Goal: Task Accomplishment & Management: Complete application form

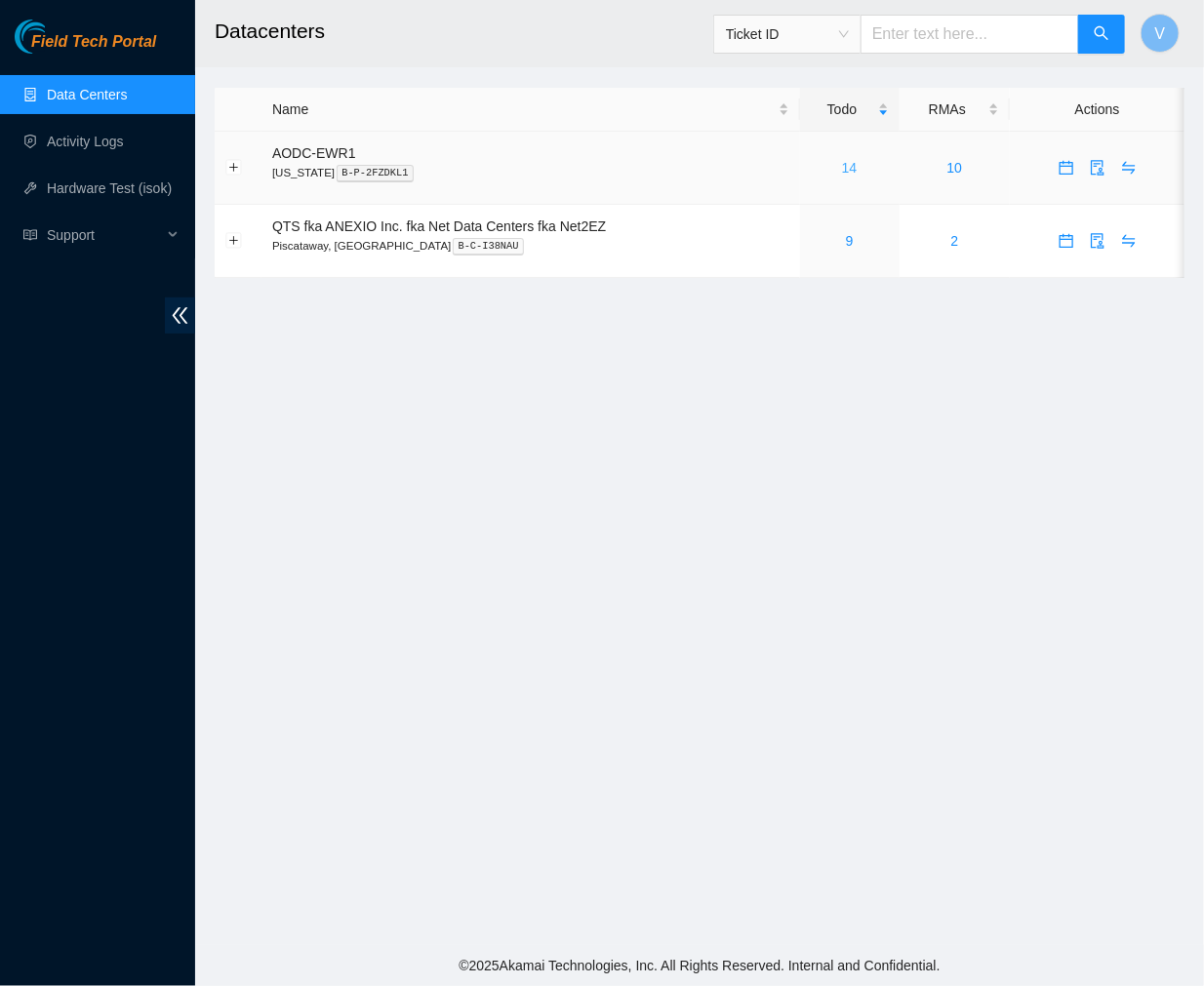
click at [847, 166] on link "14" at bounding box center [850, 168] width 16 height 16
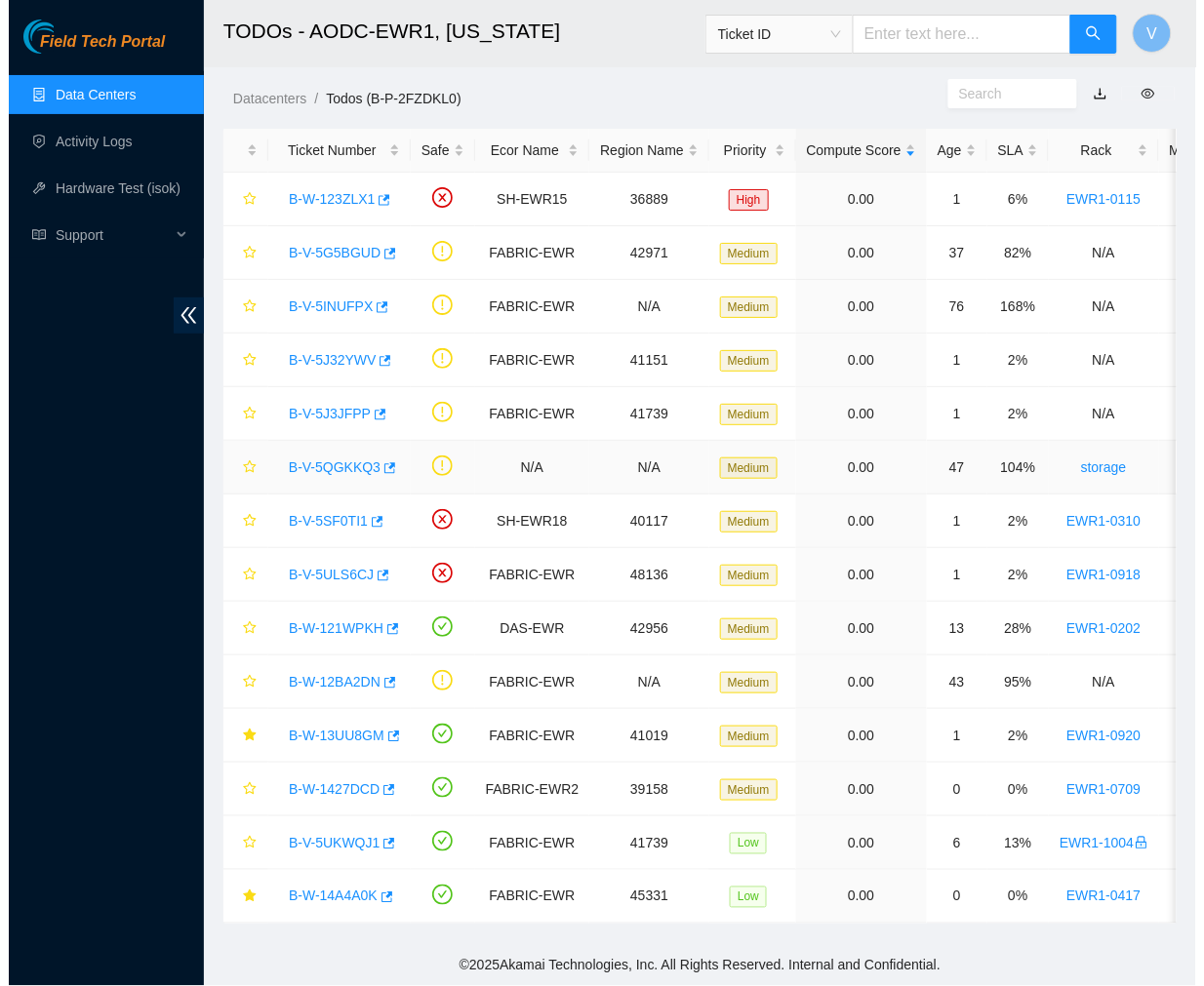
scroll to position [15, 0]
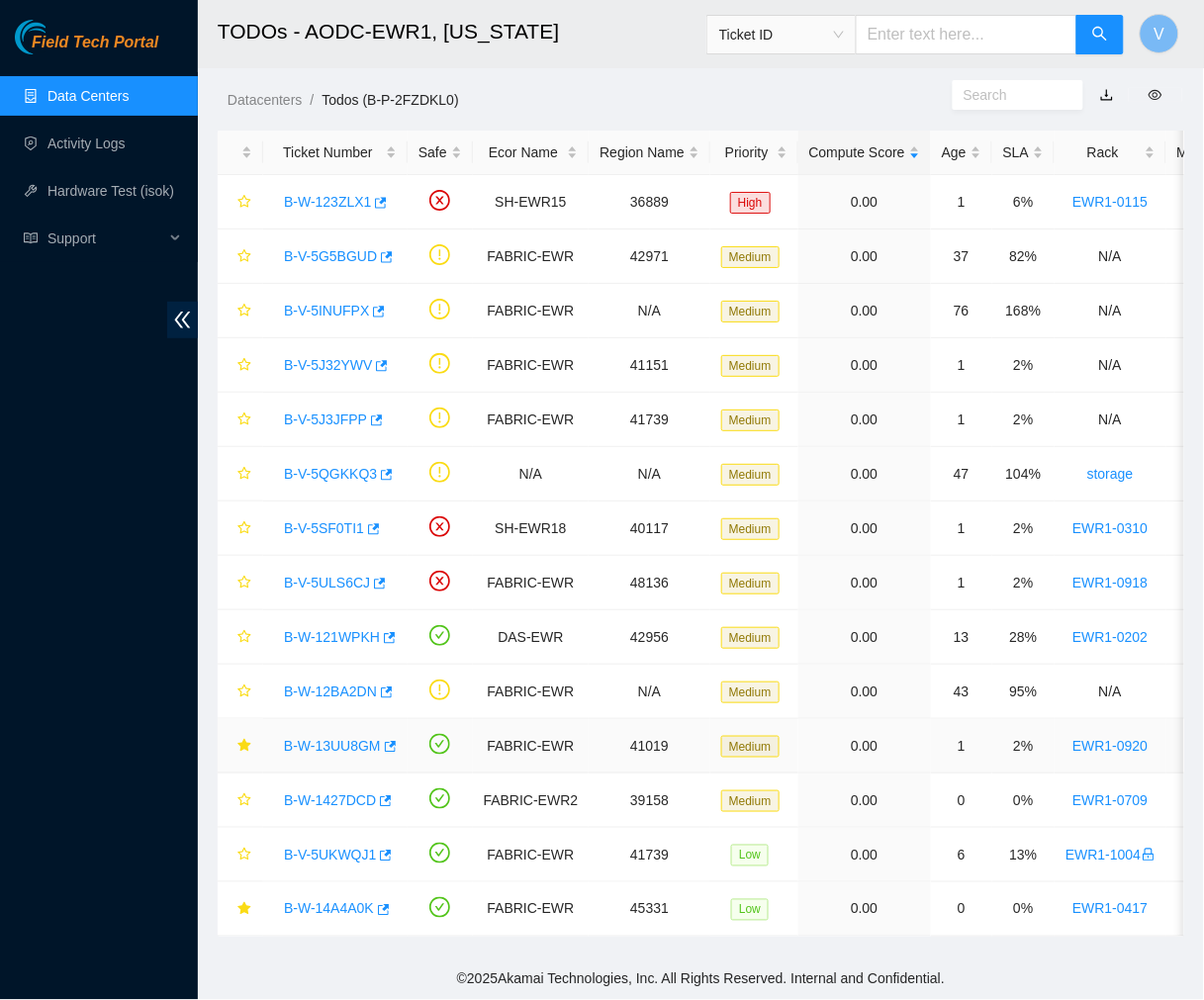
click at [349, 739] on link "B-W-13UU8GM" at bounding box center [333, 747] width 97 height 16
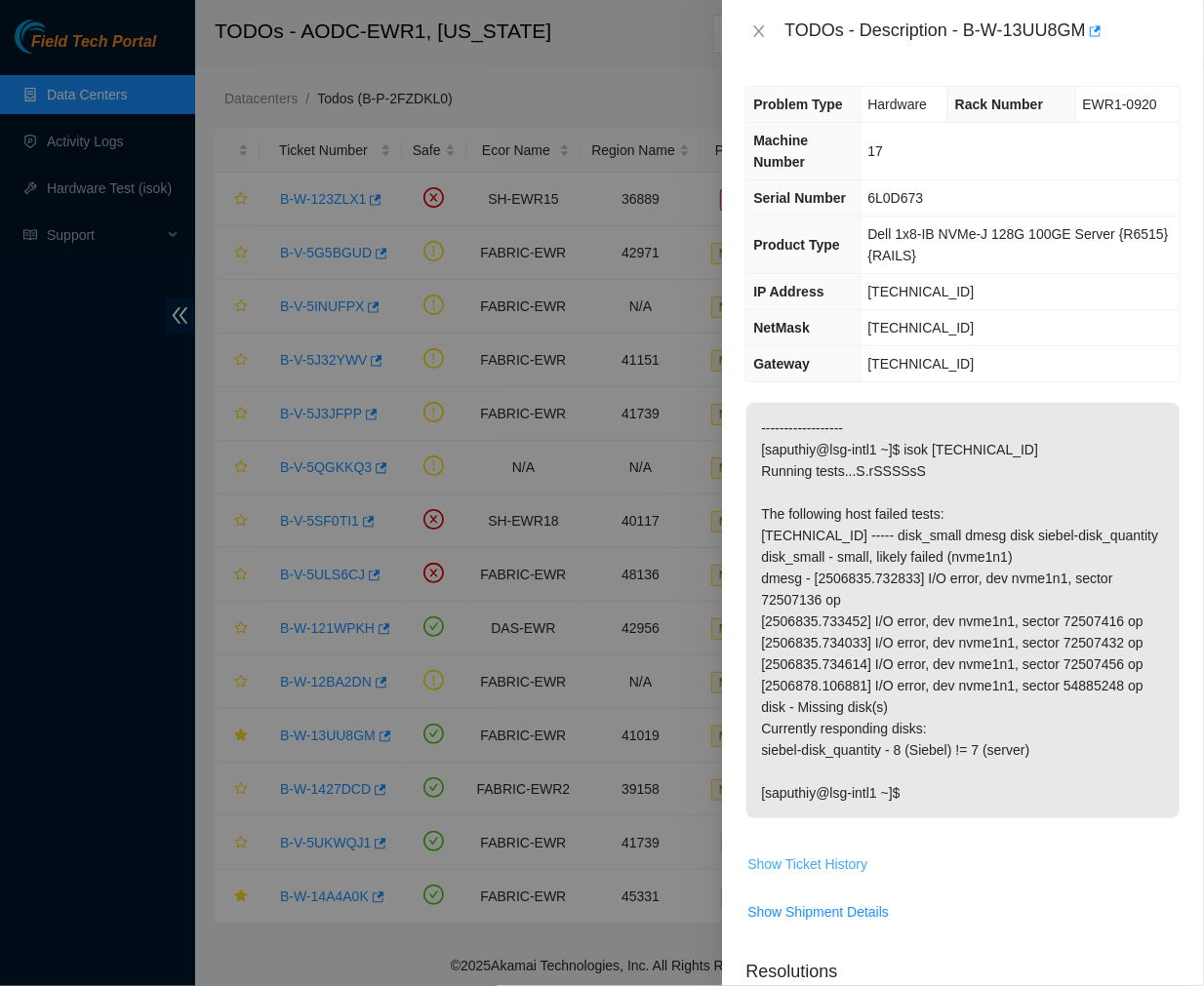
click at [837, 866] on span "Show Ticket History" at bounding box center [807, 864] width 120 height 22
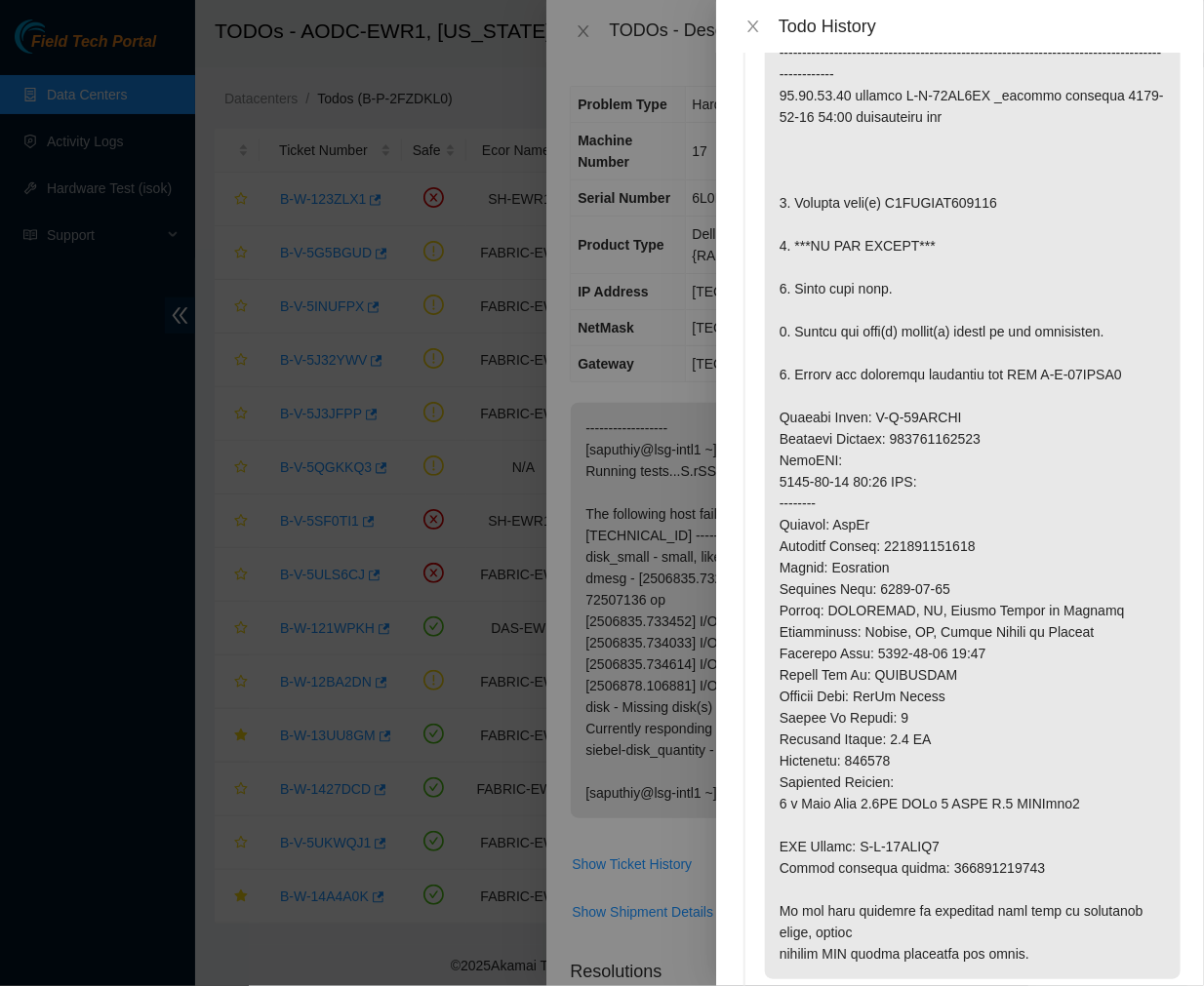
scroll to position [666, 0]
click at [746, 25] on icon "close" at bounding box center [753, 26] width 16 height 16
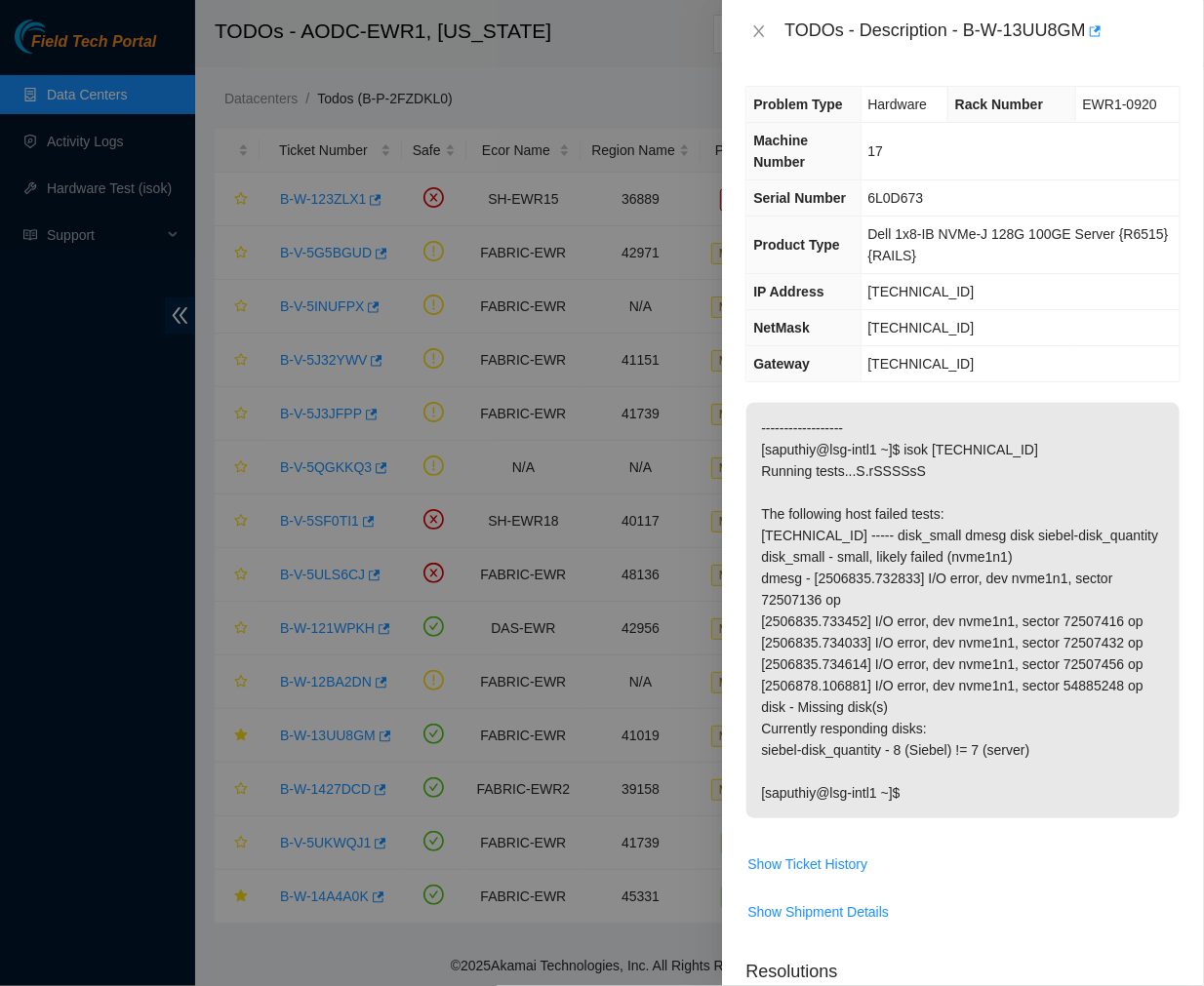
click at [869, 505] on p "------------------ [saputhiy@lsg-intl1 ~]$ isok [TECHNICAL_ID] Running tests...…" at bounding box center [963, 611] width 433 height 416
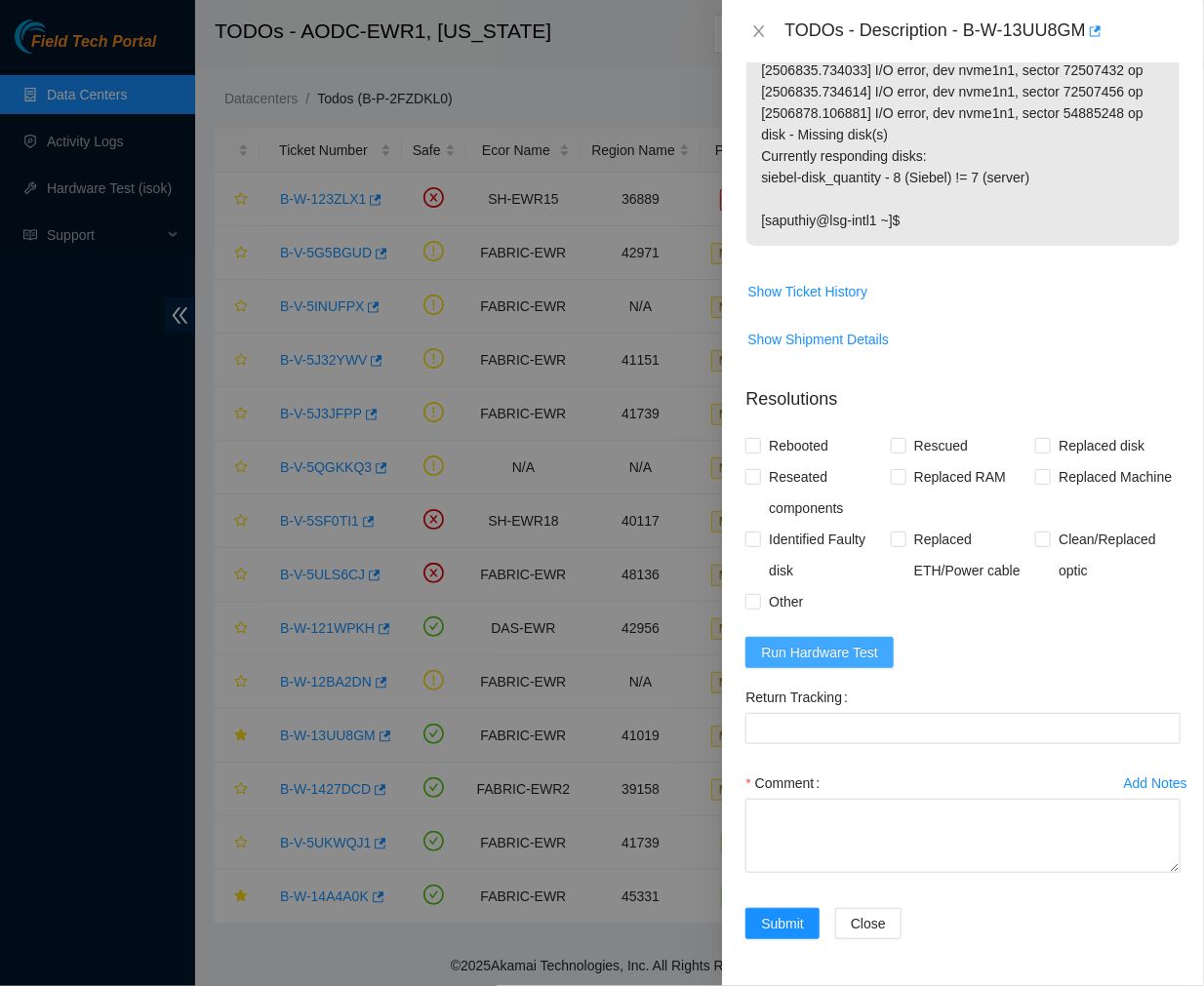
click at [798, 648] on span "Run Hardware Test" at bounding box center [819, 653] width 117 height 22
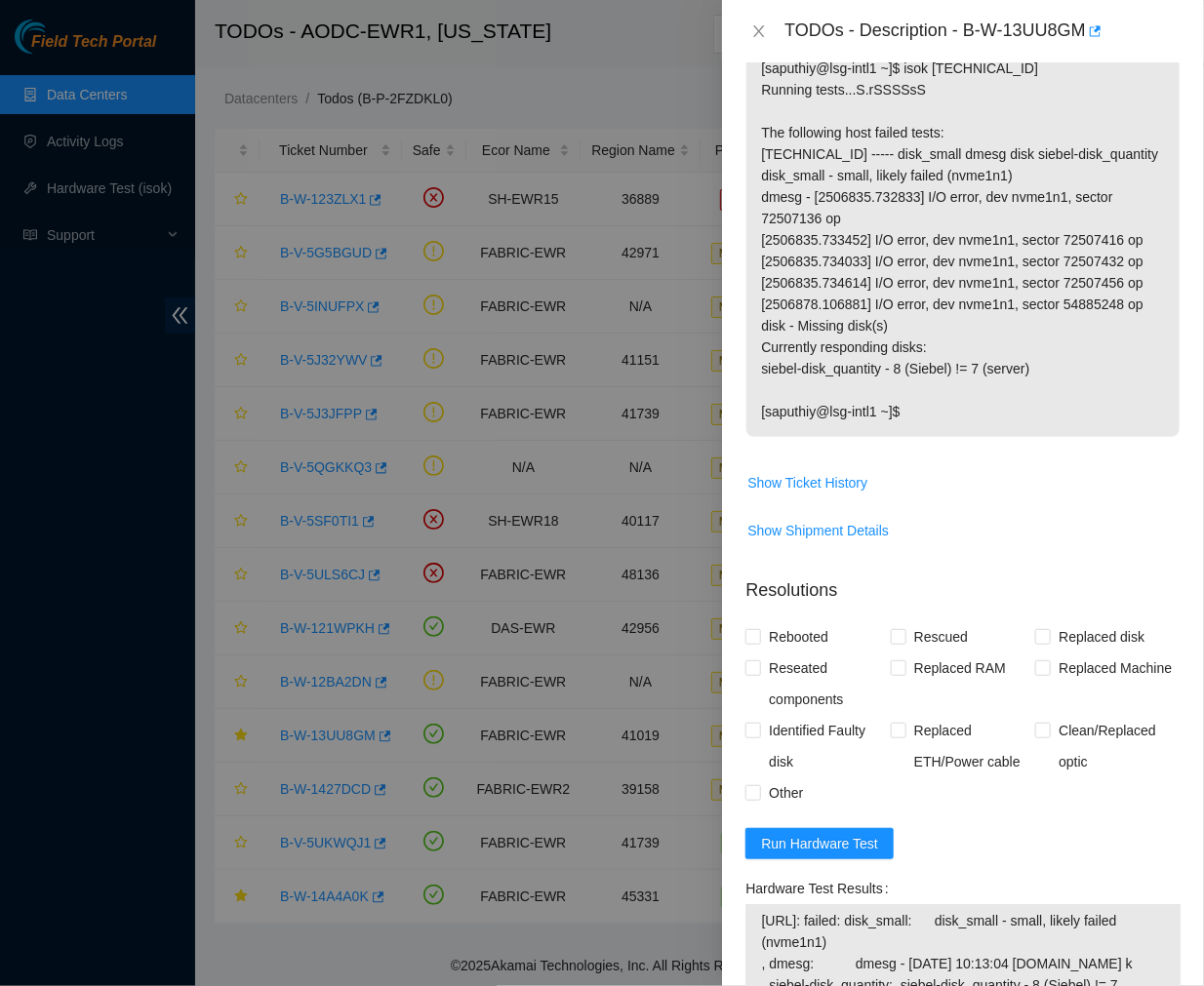
scroll to position [380, 0]
click at [835, 489] on span "Show Ticket History" at bounding box center [807, 484] width 120 height 22
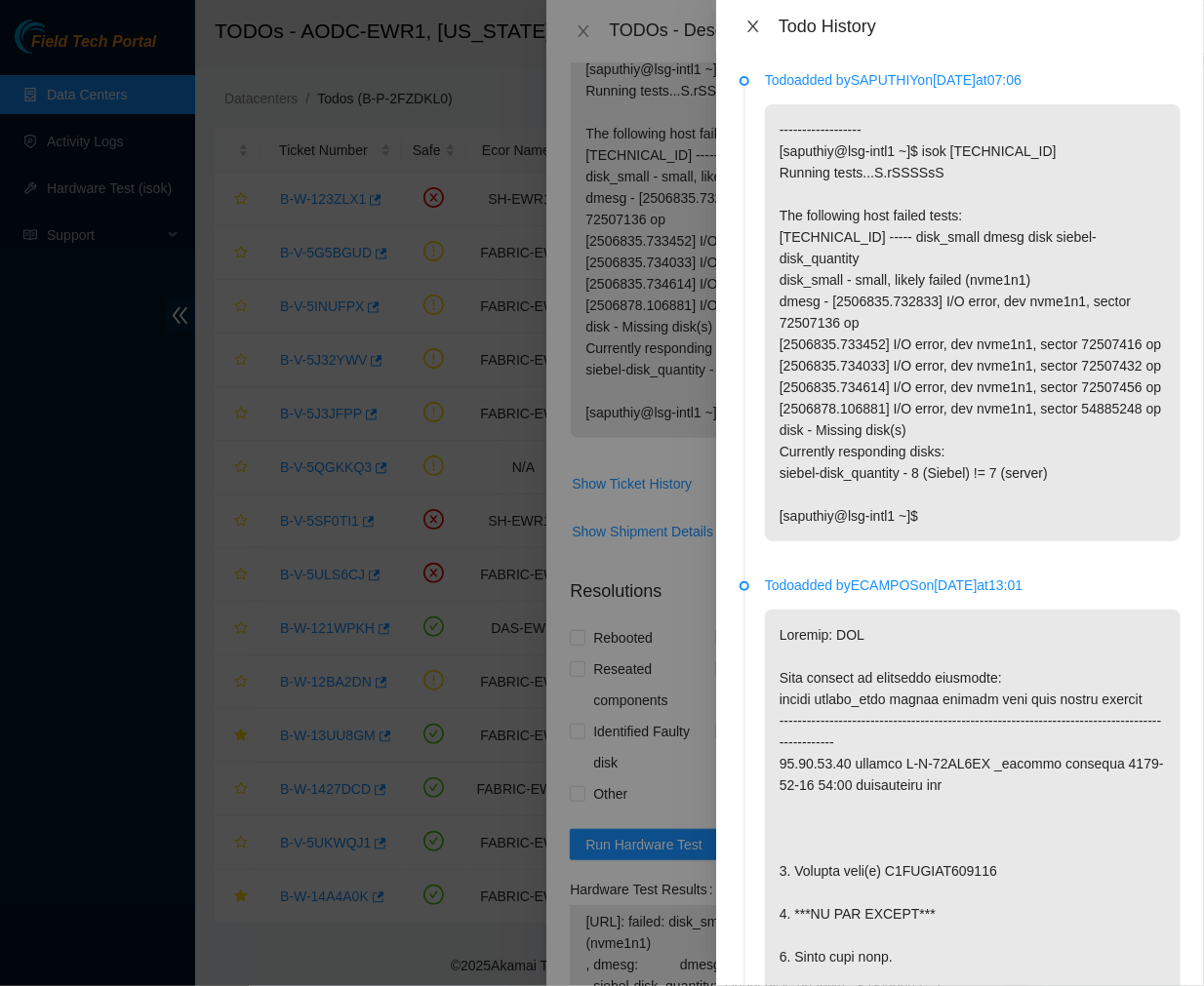
click at [747, 23] on icon "close" at bounding box center [753, 26] width 16 height 16
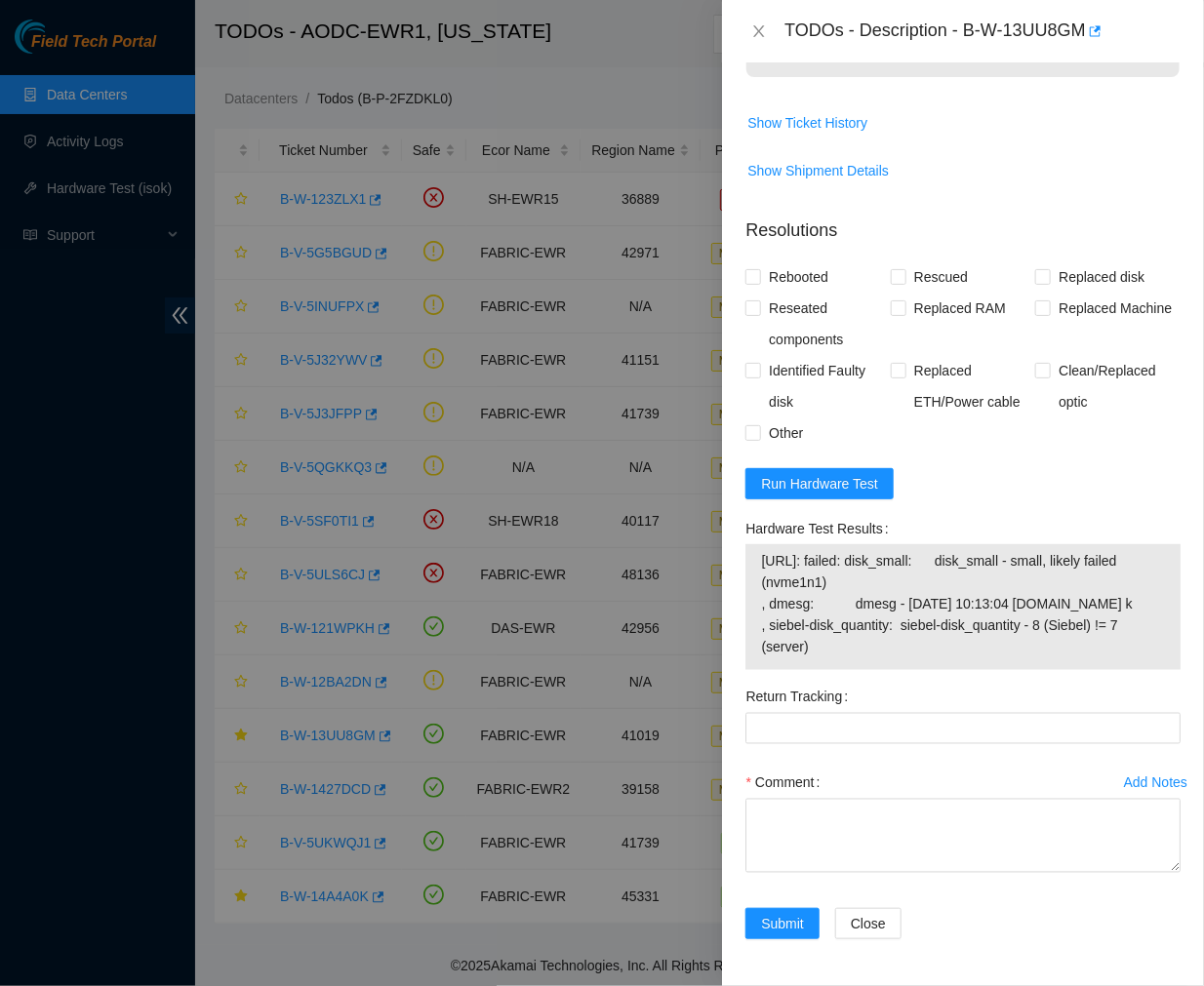
scroll to position [0, 0]
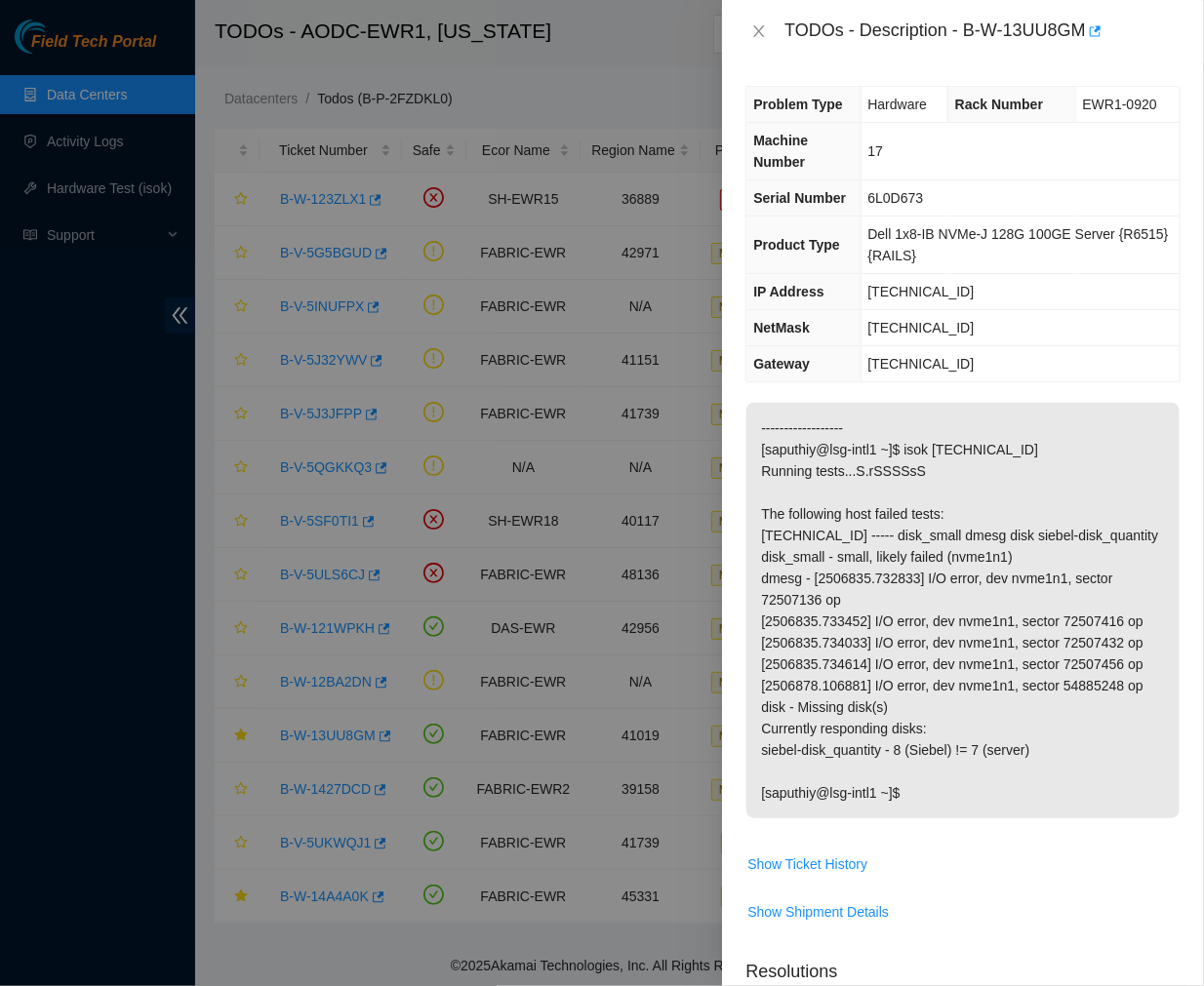
click at [1155, 76] on div "Problem Type Hardware Rack Number EWR1-0920 Machine Number 17 Serial Number 6L0…" at bounding box center [964, 524] width 482 height 924
drag, startPoint x: 962, startPoint y: 36, endPoint x: 1085, endPoint y: 31, distance: 123.1
click at [1085, 31] on div "TODOs - Description - B-W-13UU8GM" at bounding box center [982, 31] width 396 height 31
copy div "B-W-13UU8GM"
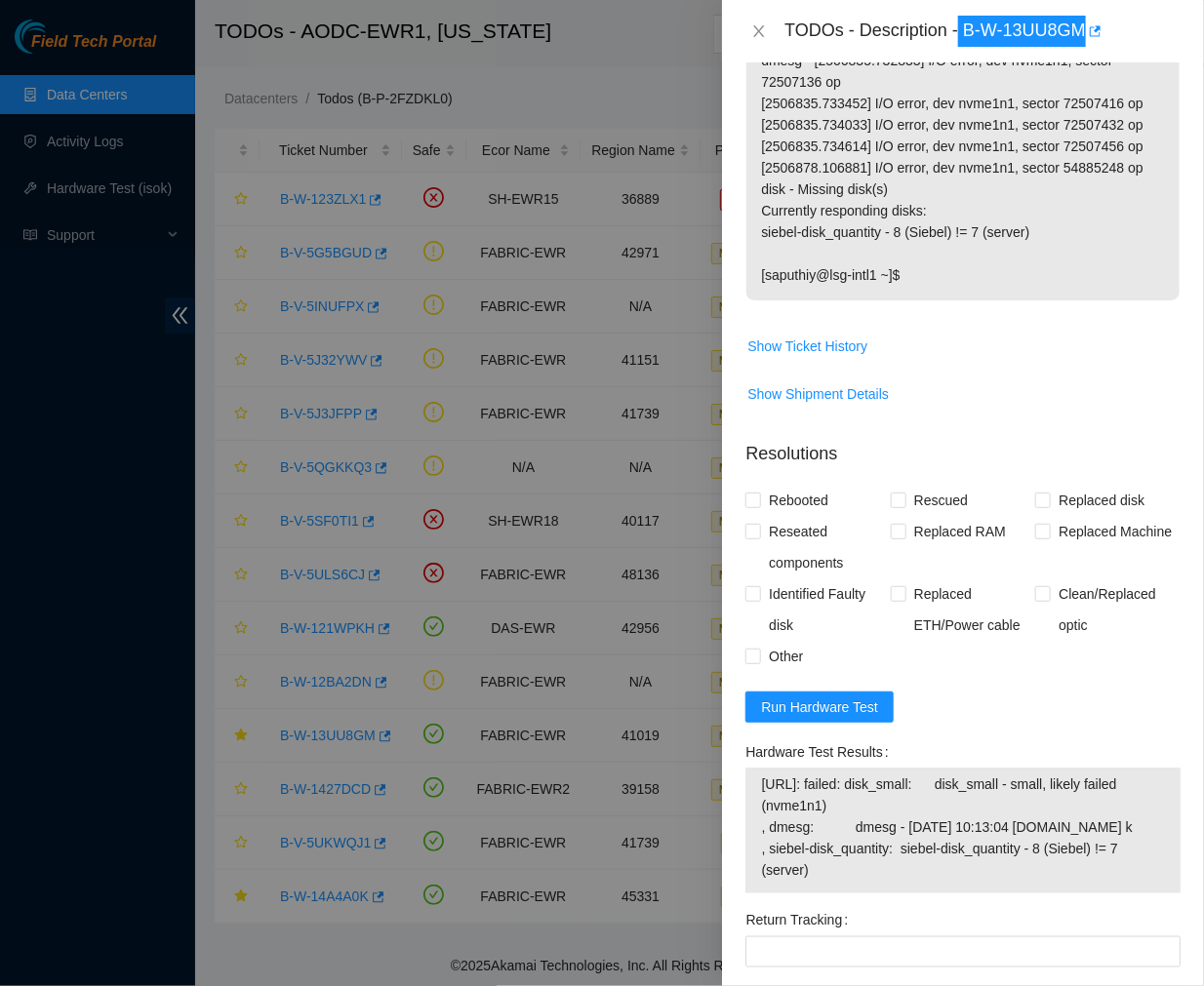
scroll to position [521, 0]
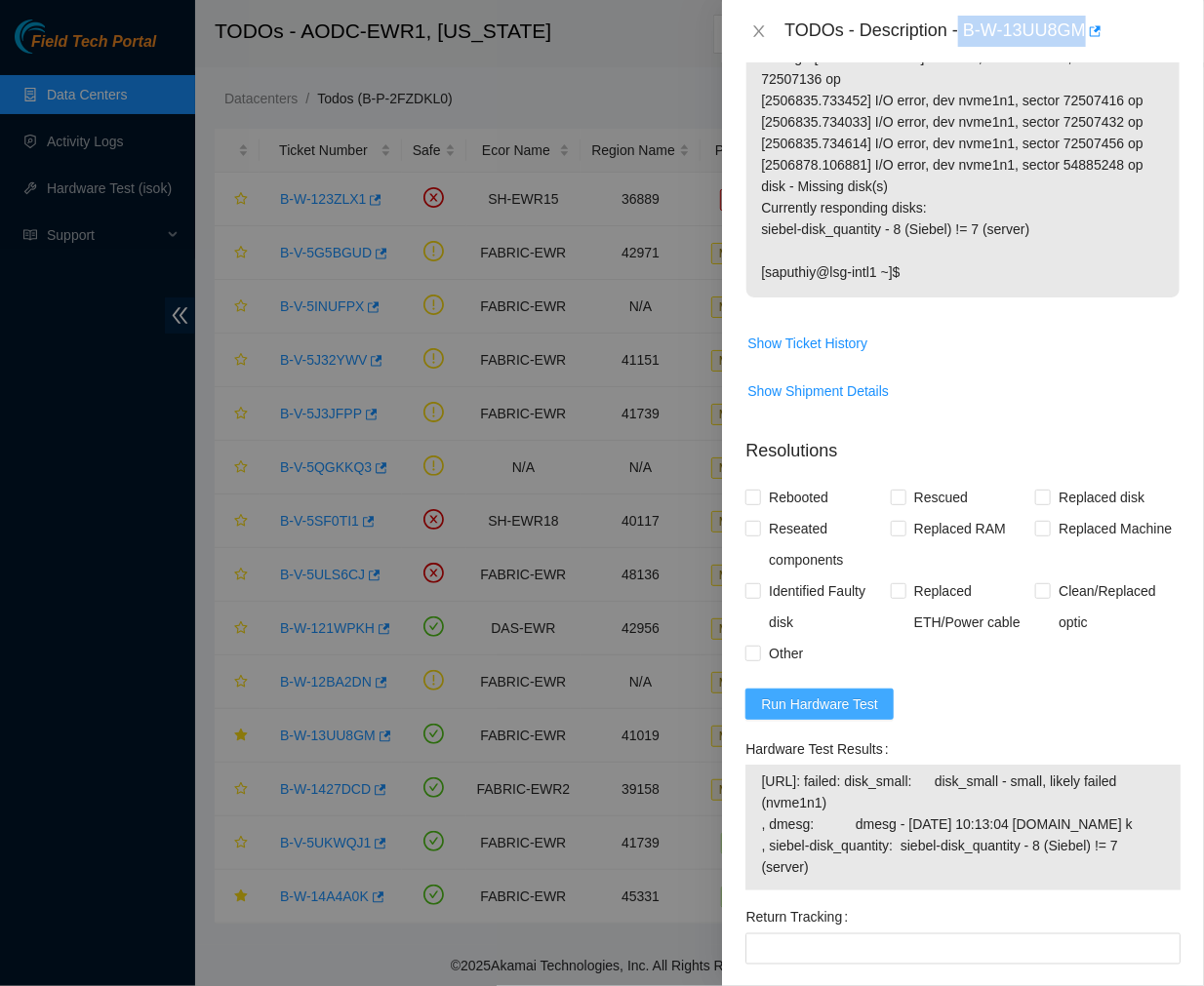
click at [814, 706] on span "Run Hardware Test" at bounding box center [819, 705] width 117 height 22
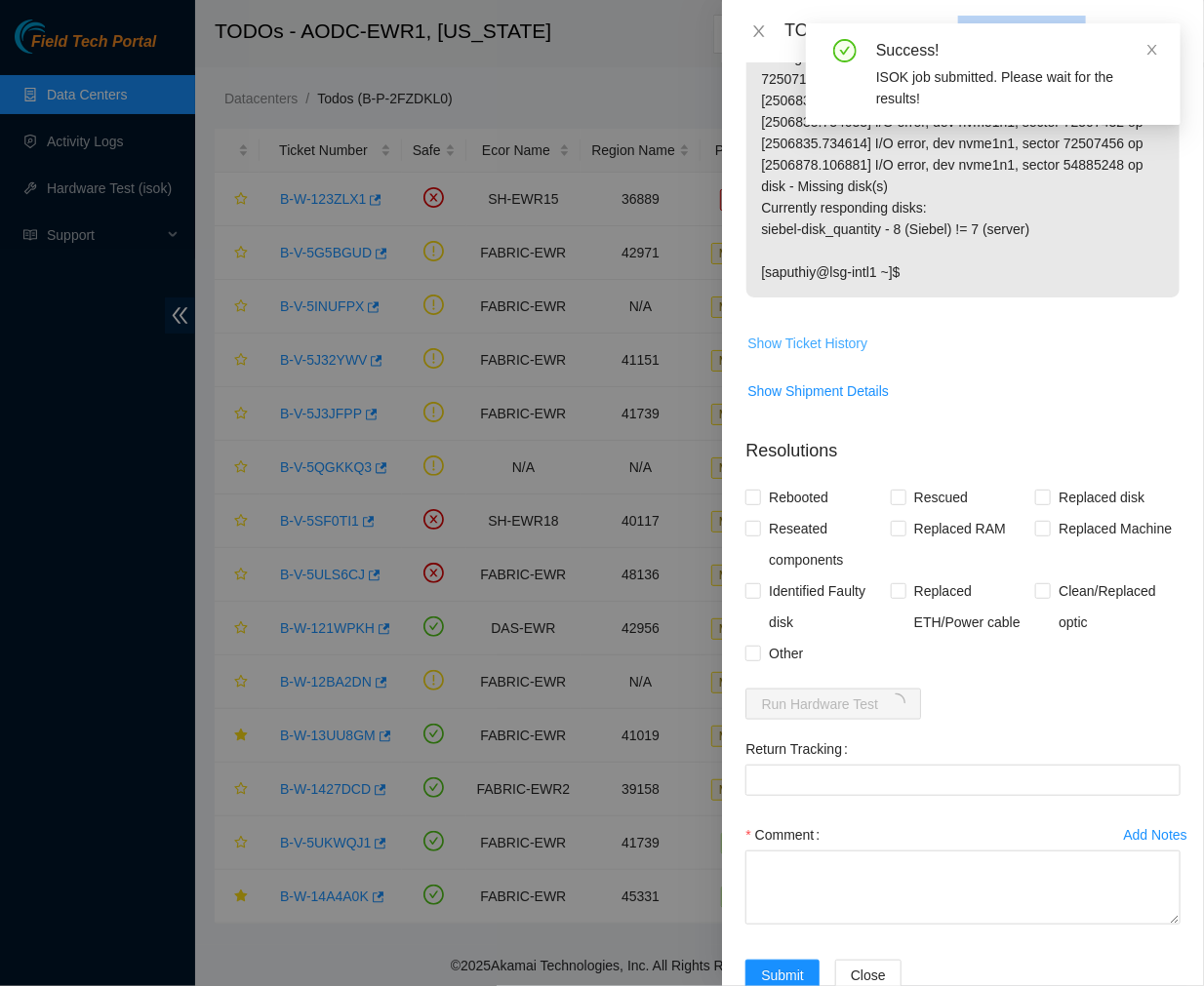
click at [821, 348] on span "Show Ticket History" at bounding box center [807, 343] width 120 height 22
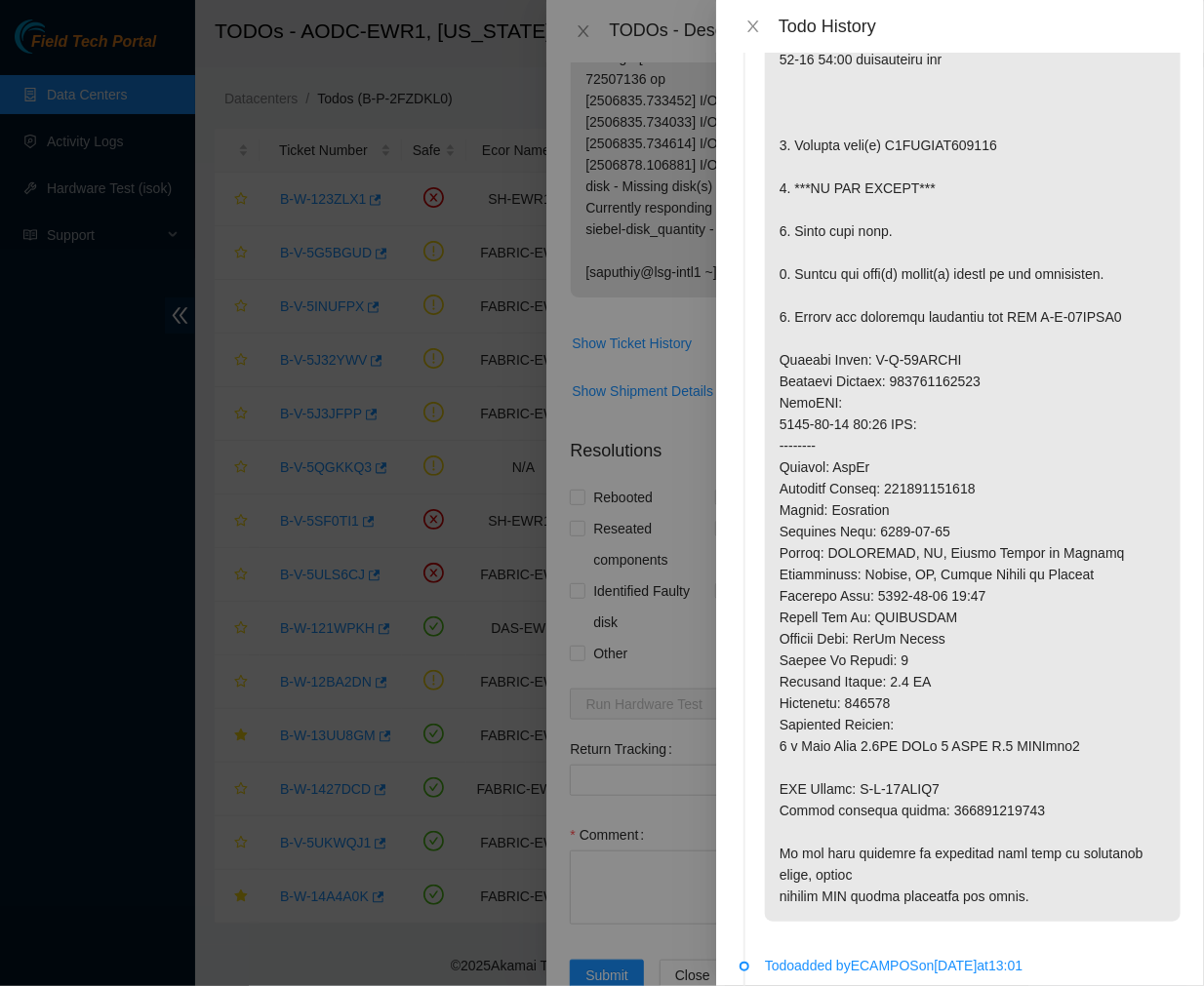
scroll to position [730, 0]
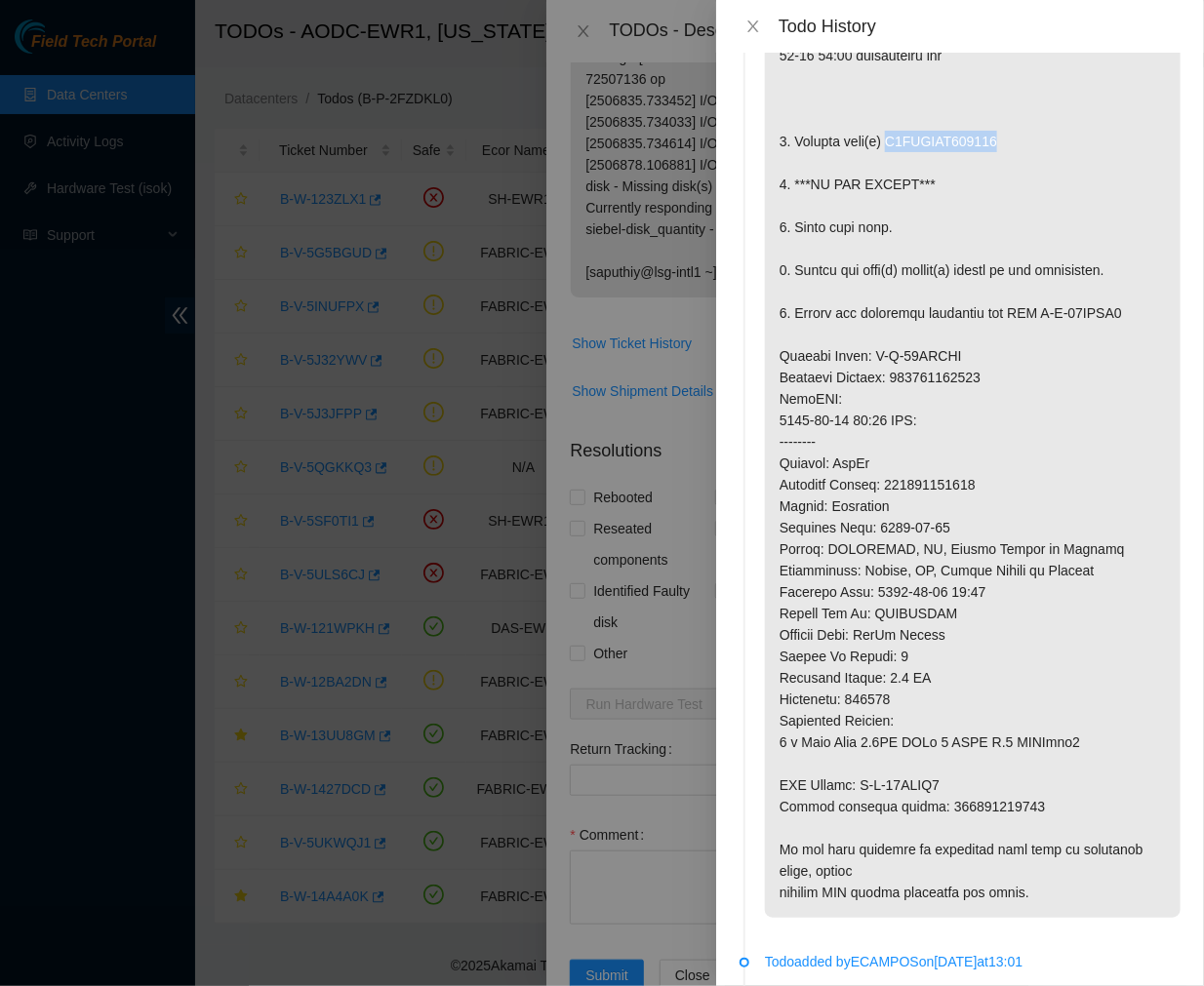
drag, startPoint x: 1012, startPoint y: 198, endPoint x: 888, endPoint y: 207, distance: 124.3
click at [888, 207] on p at bounding box center [973, 399] width 416 height 1038
copy p "S5CUNAUN800758"
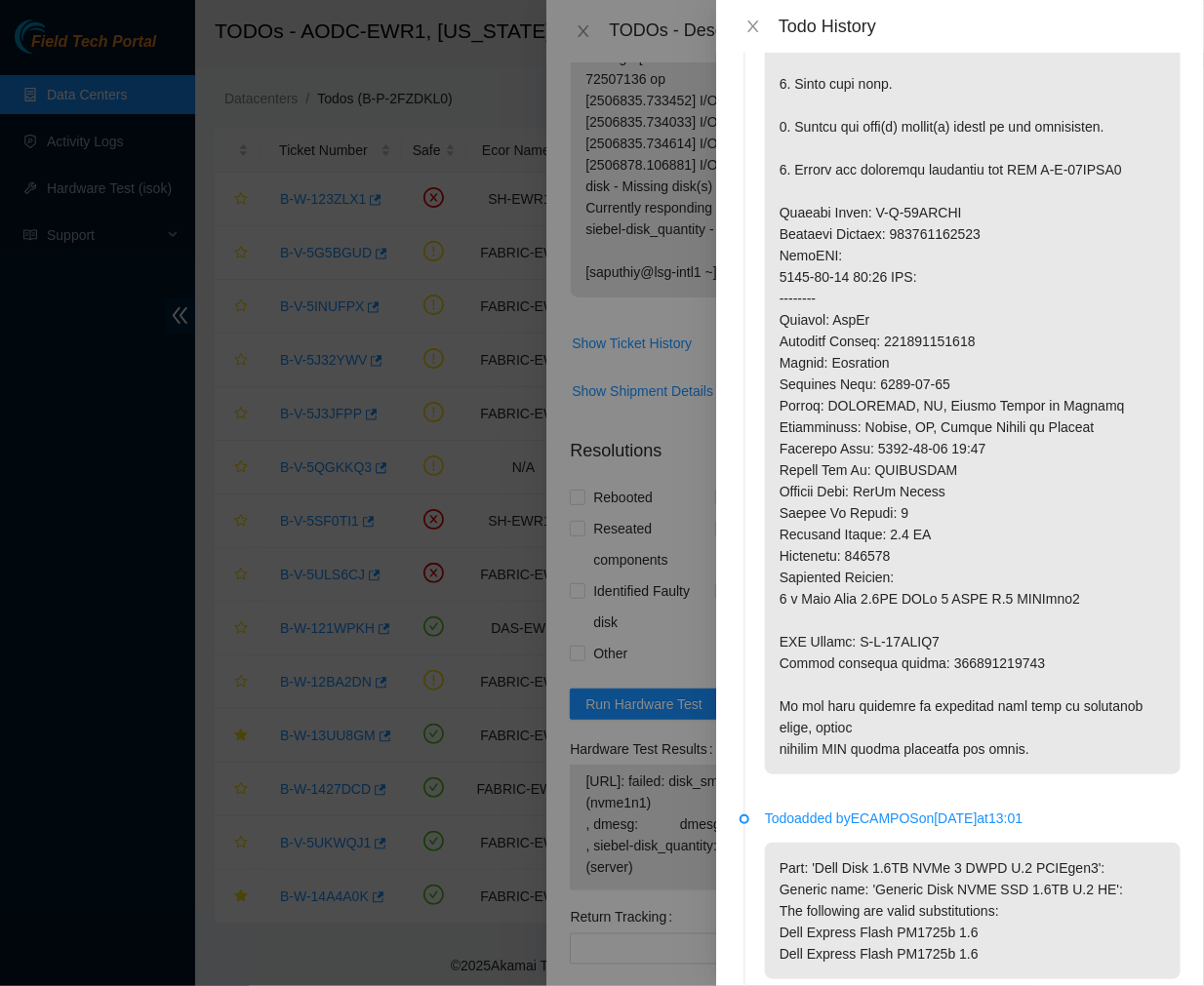
scroll to position [876, 0]
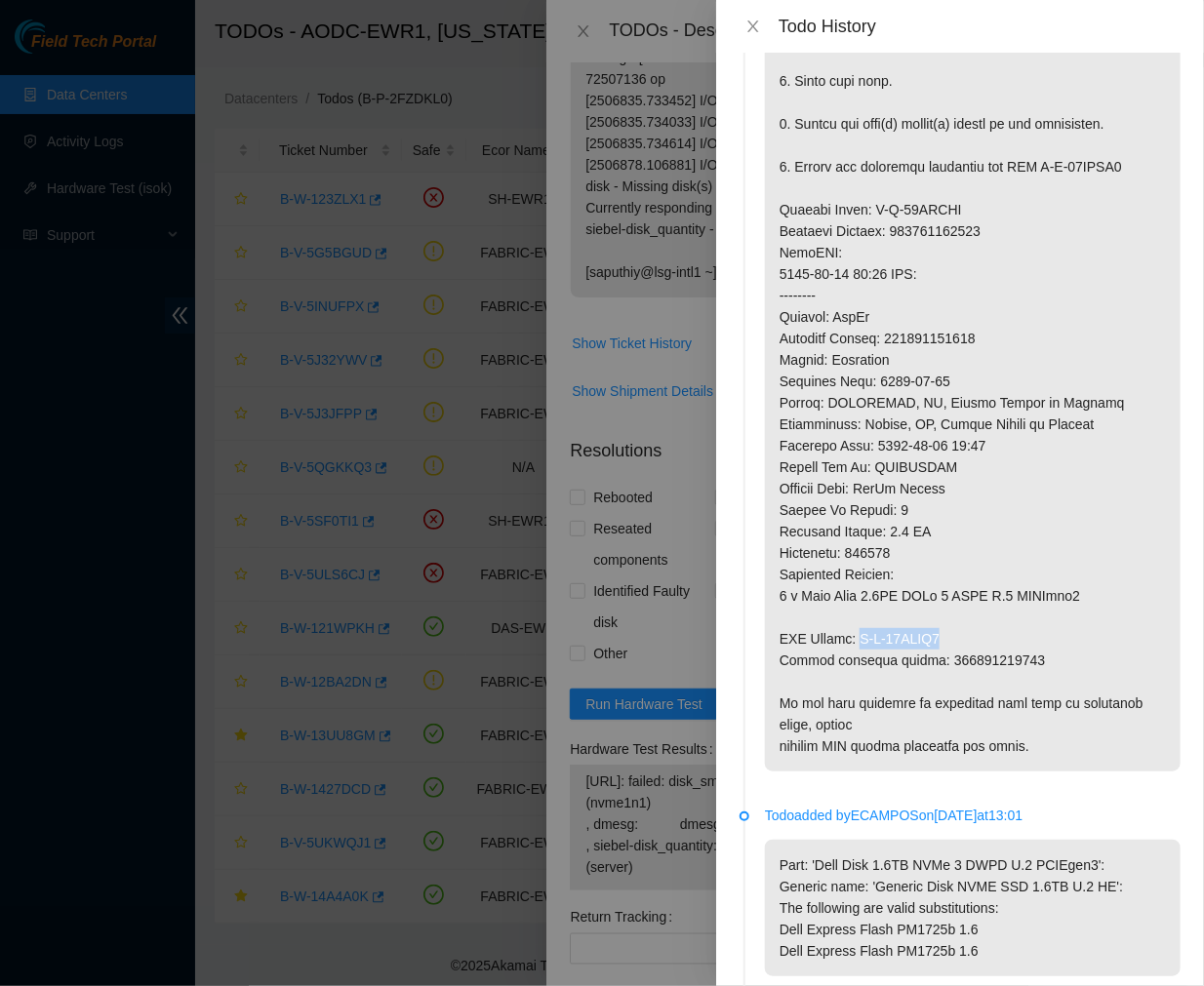
drag, startPoint x: 943, startPoint y: 700, endPoint x: 862, endPoint y: 703, distance: 81.1
click at [862, 703] on p at bounding box center [973, 252] width 416 height 1038
copy p "B-W-13VYEJ4"
drag, startPoint x: 1016, startPoint y: 725, endPoint x: 932, endPoint y: 727, distance: 84.0
click at [932, 727] on p at bounding box center [973, 252] width 416 height 1038
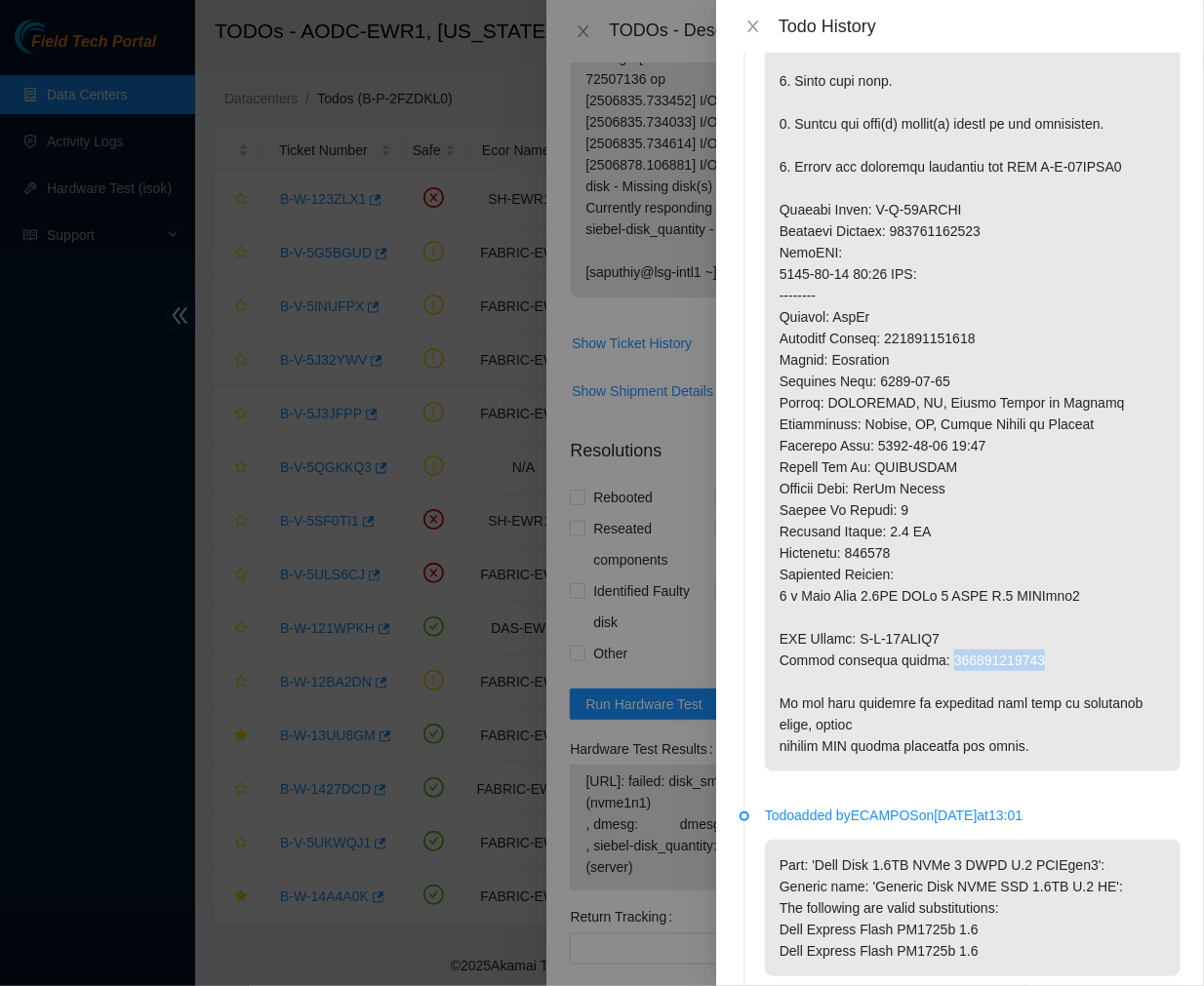
copy p "463470046200"
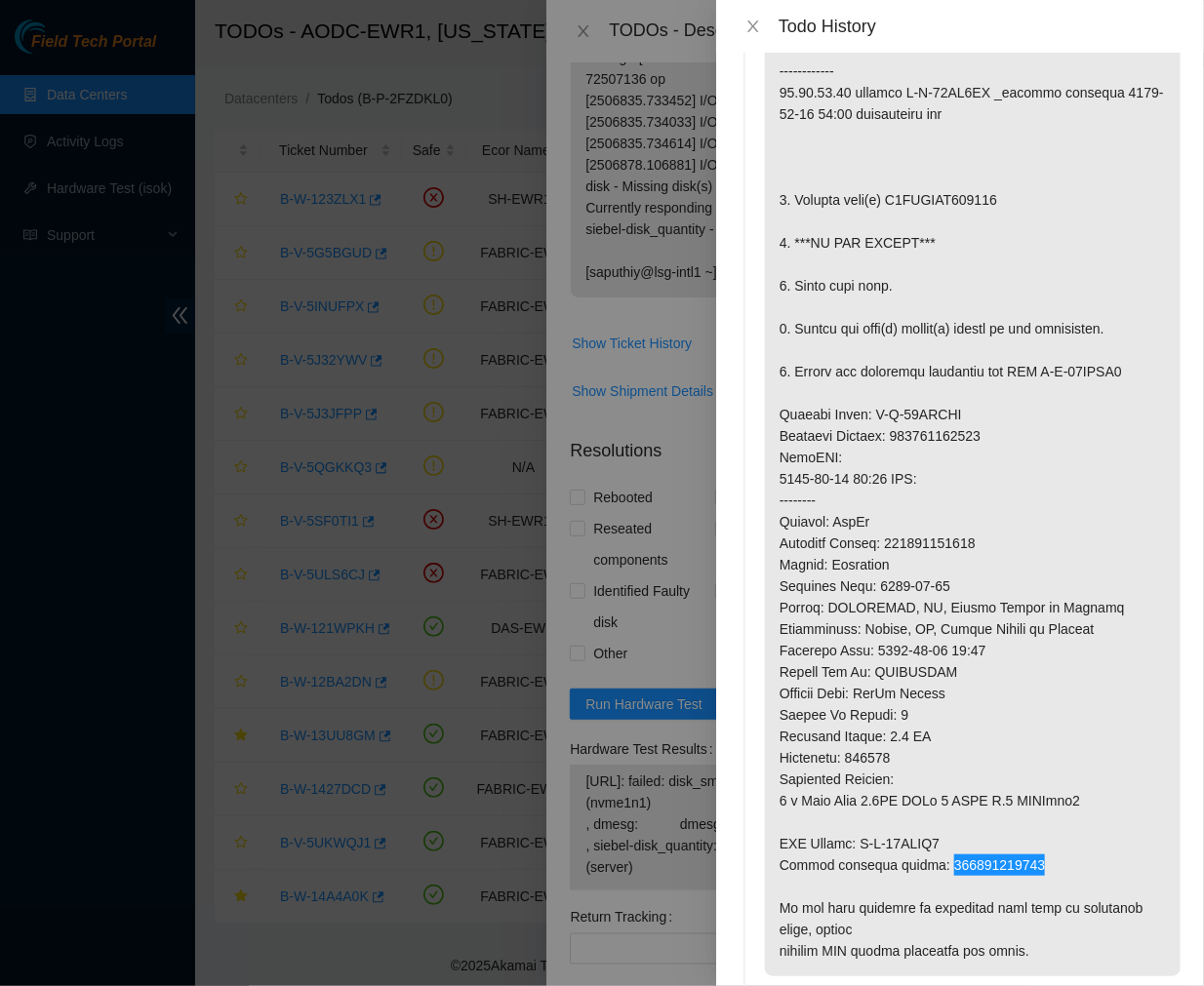
scroll to position [673, 0]
click at [751, 32] on icon "close" at bounding box center [753, 26] width 16 height 16
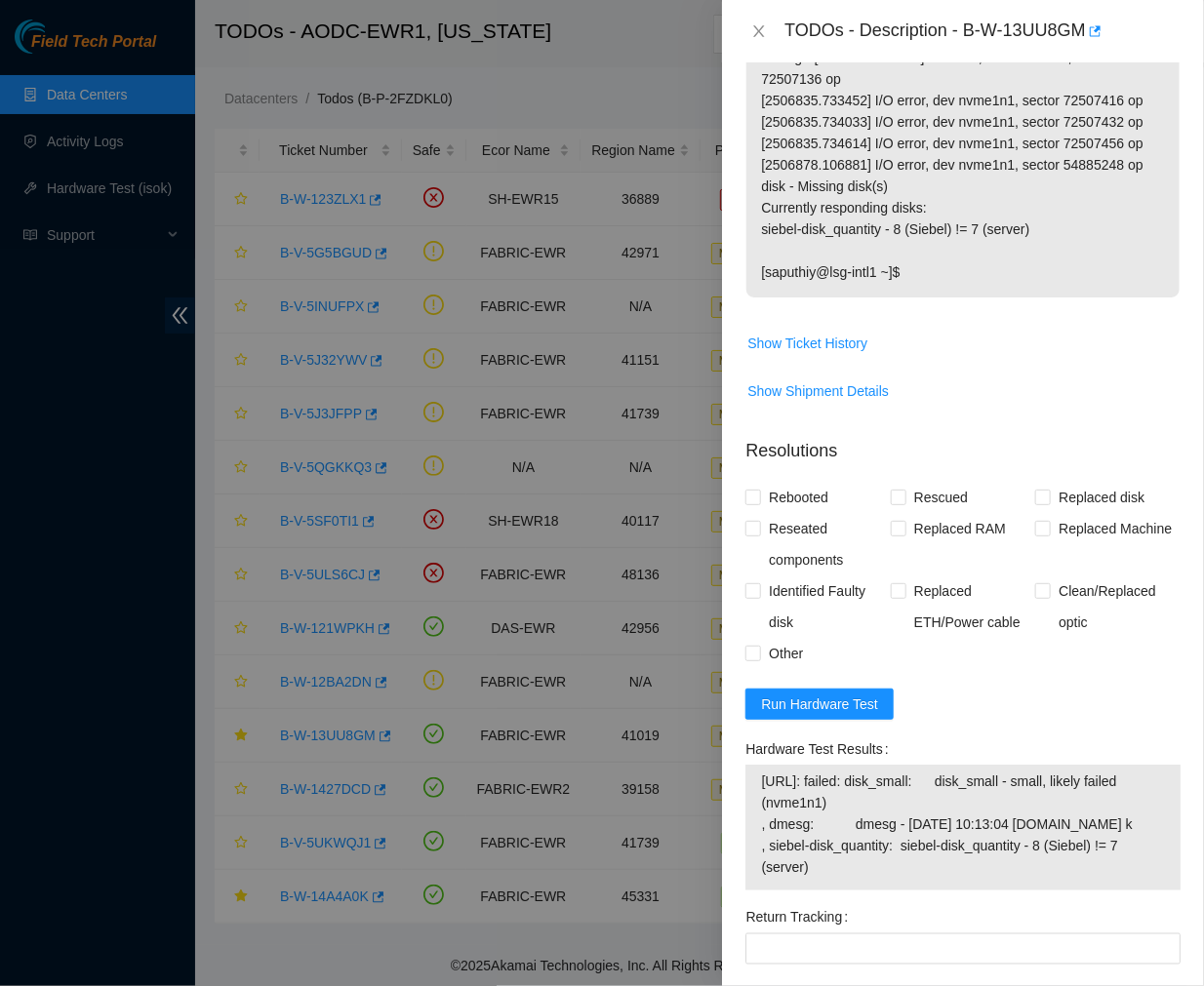
drag, startPoint x: 762, startPoint y: 784, endPoint x: 821, endPoint y: 894, distance: 124.8
click at [821, 878] on span "[URL]: failed: disk_small: disk_small - small, likely failed (nvme1n1) , dmesg:…" at bounding box center [963, 823] width 404 height 107
copy span "[URL]: failed: disk_small: disk_small - small, likely failed (nvme1n1) , dmesg:…"
click at [951, 159] on p "------------------ [saputhiy@lsg-intl1 ~]$ isok [TECHNICAL_ID] Running tests...…" at bounding box center [963, 90] width 433 height 416
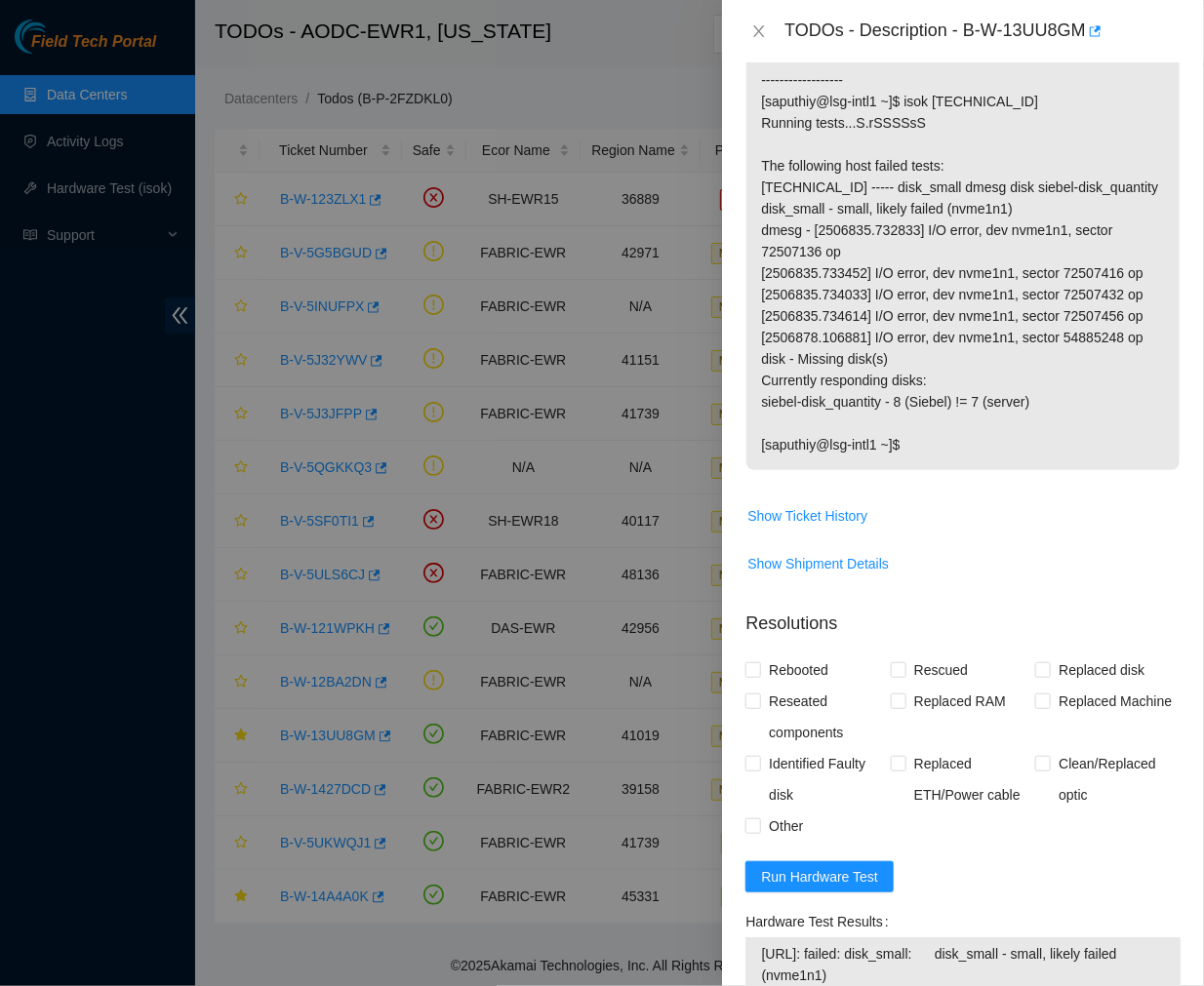
scroll to position [349, 0]
click at [826, 518] on span "Show Ticket History" at bounding box center [807, 516] width 120 height 22
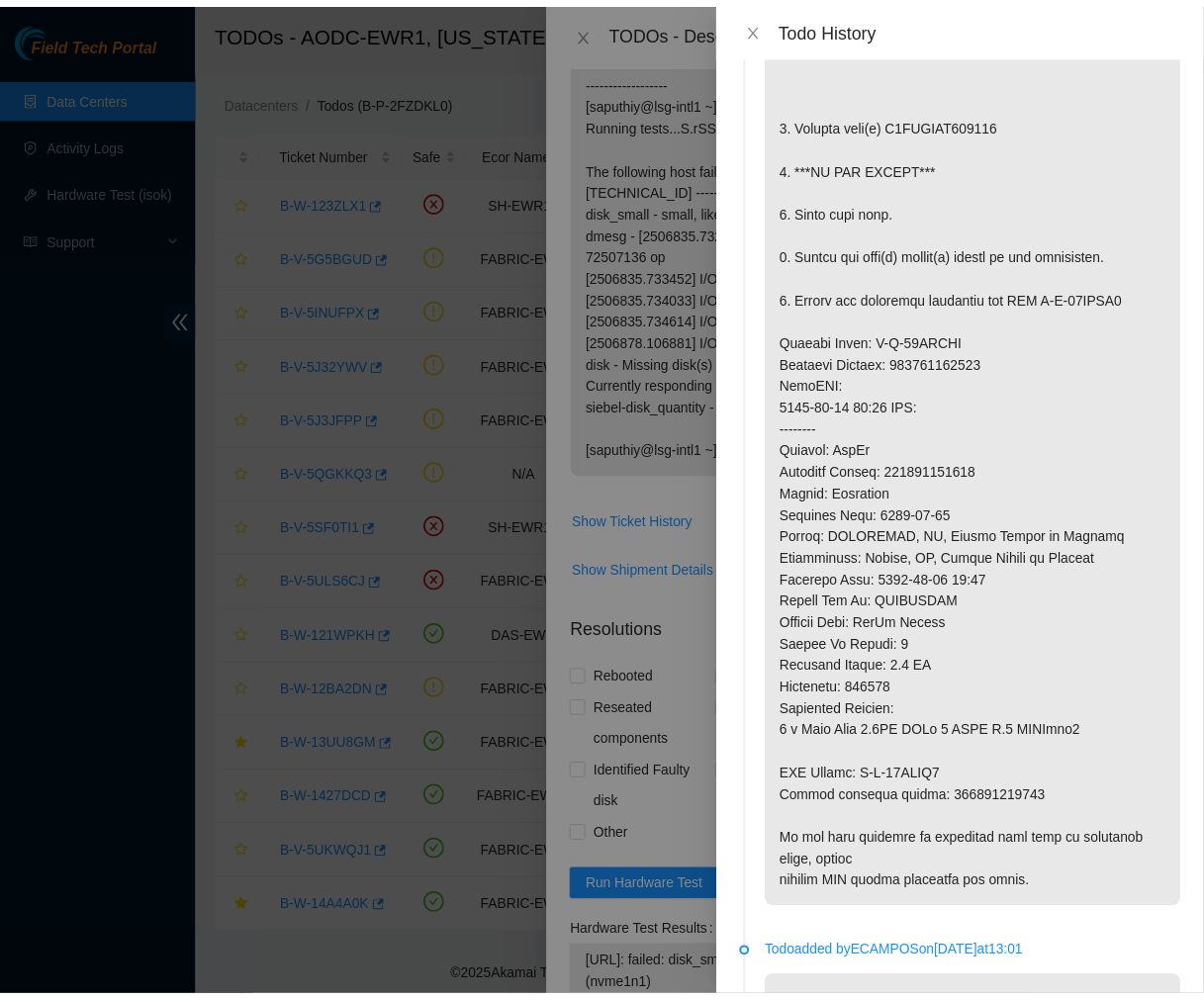
scroll to position [754, 0]
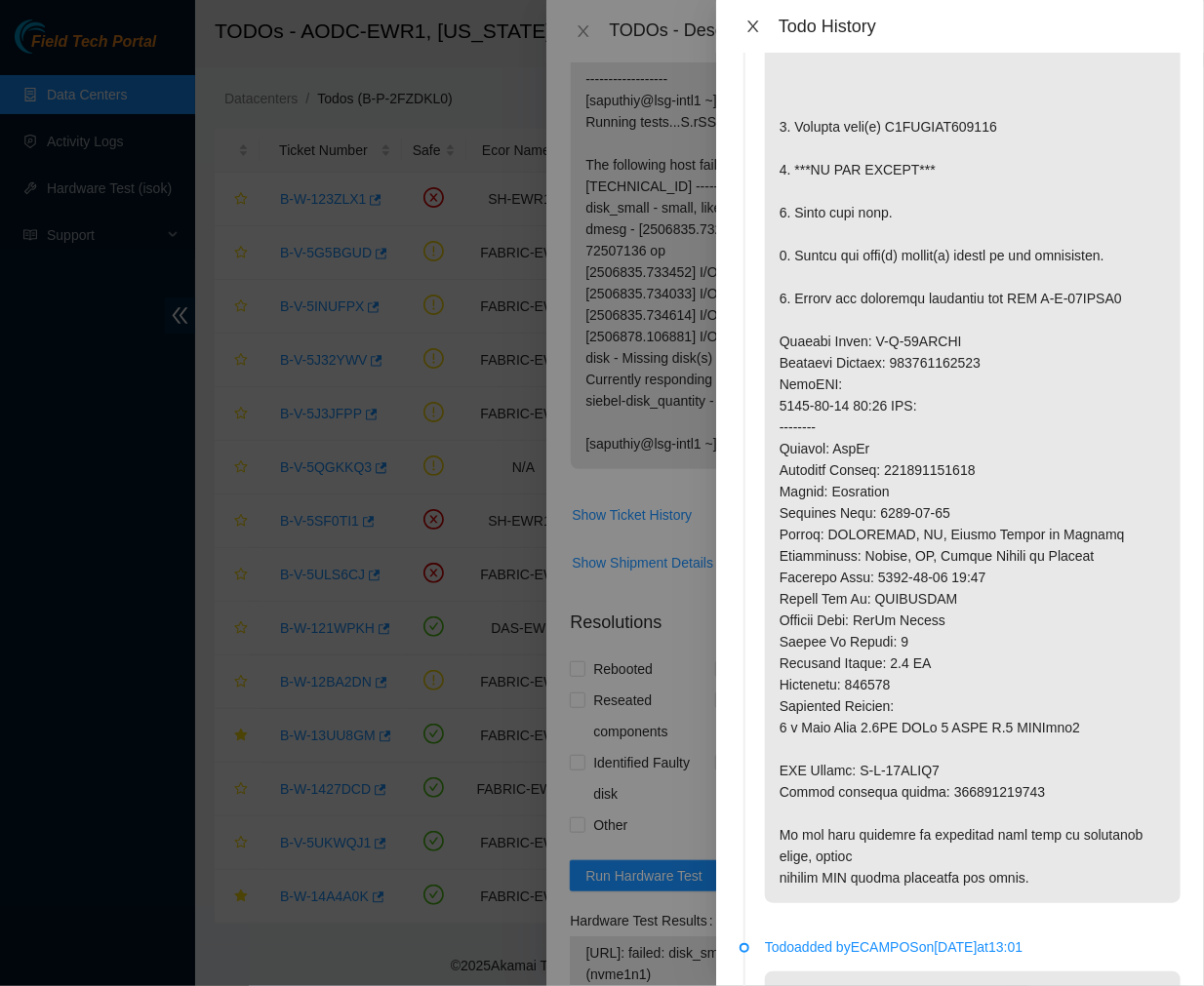
click at [748, 25] on icon "close" at bounding box center [753, 26] width 16 height 16
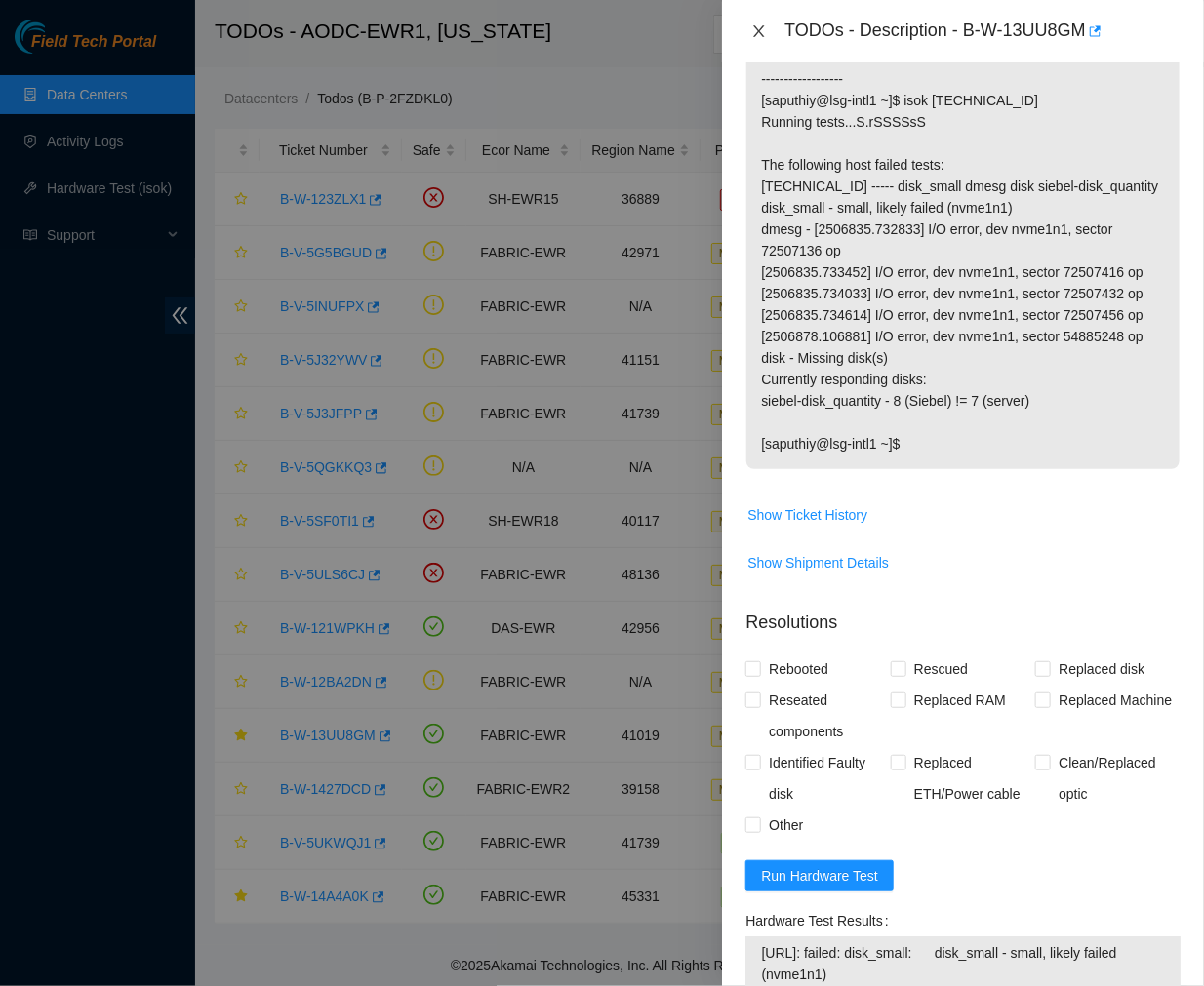
click at [758, 34] on icon "close" at bounding box center [759, 31] width 16 height 16
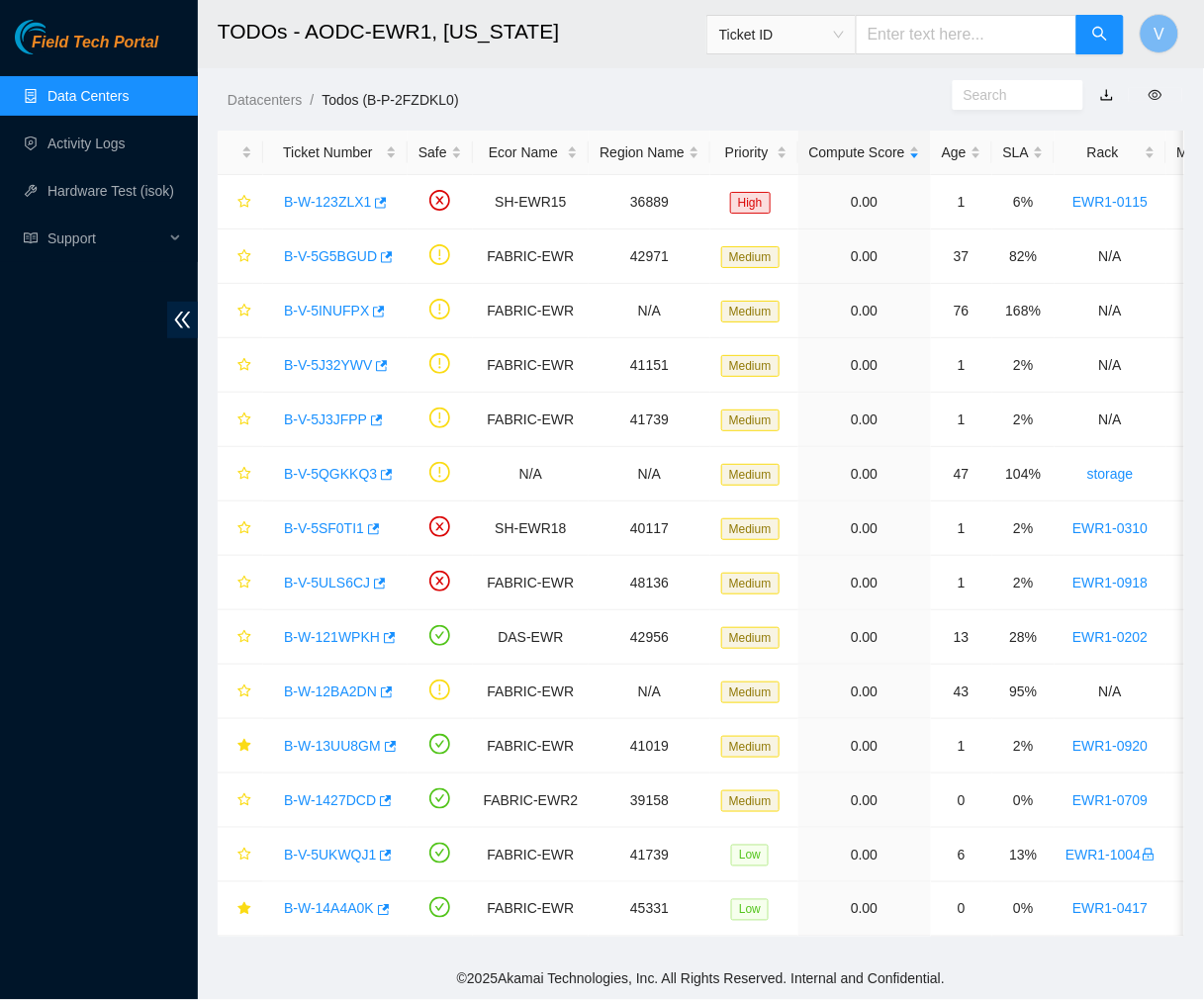
scroll to position [331, 0]
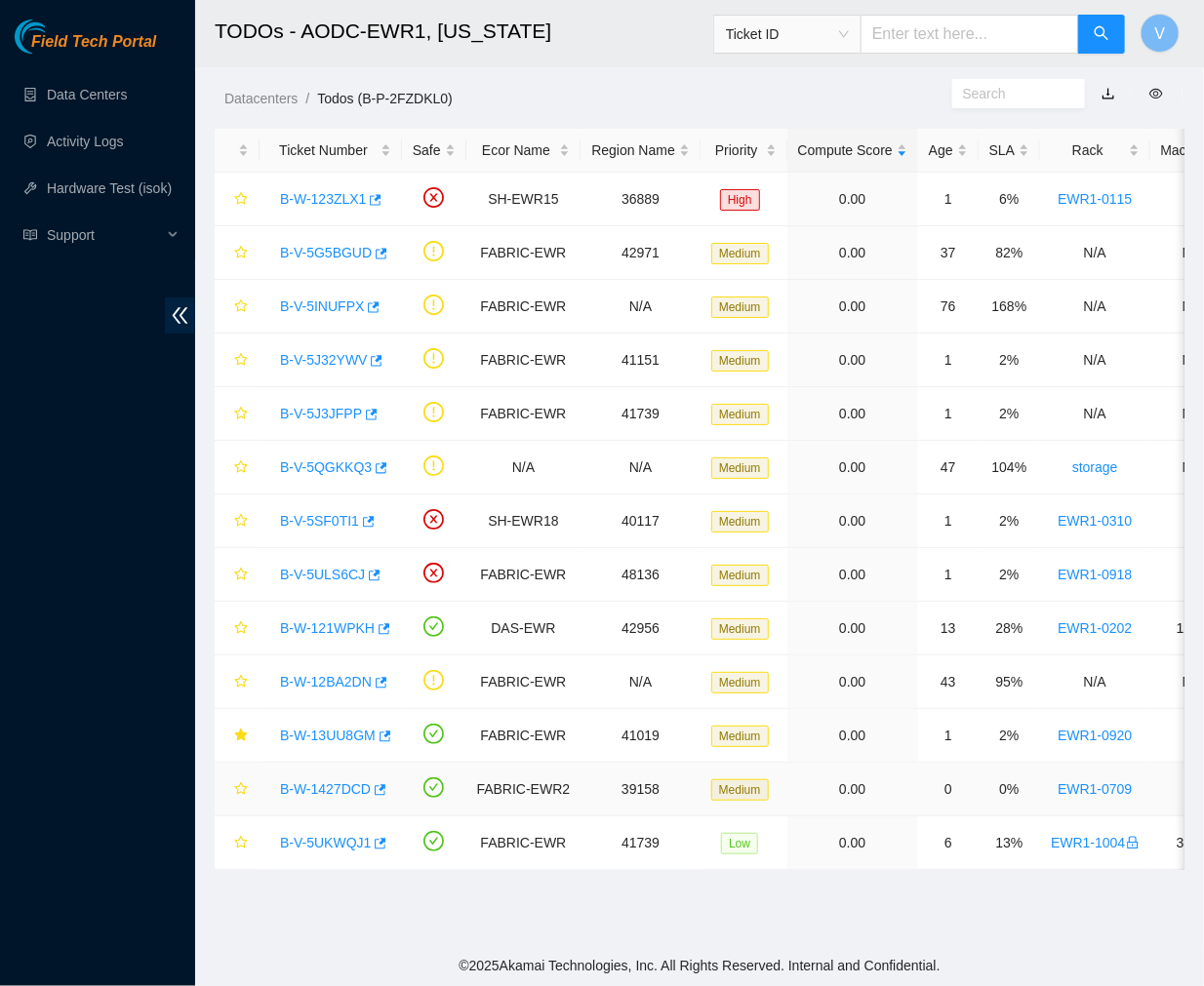
click at [335, 781] on link "B-W-1427DCD" at bounding box center [326, 789] width 91 height 16
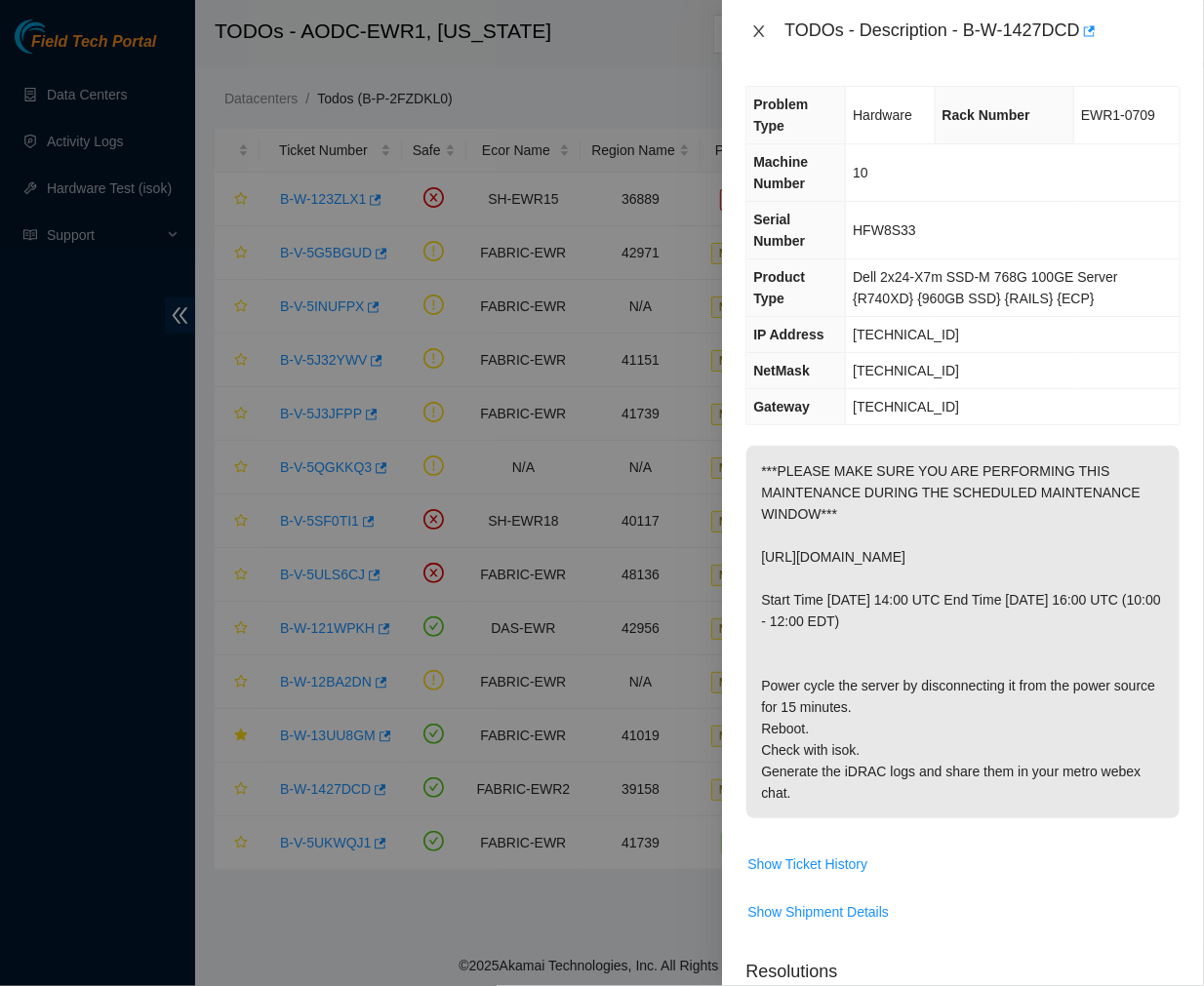
click at [759, 33] on icon "close" at bounding box center [759, 31] width 16 height 16
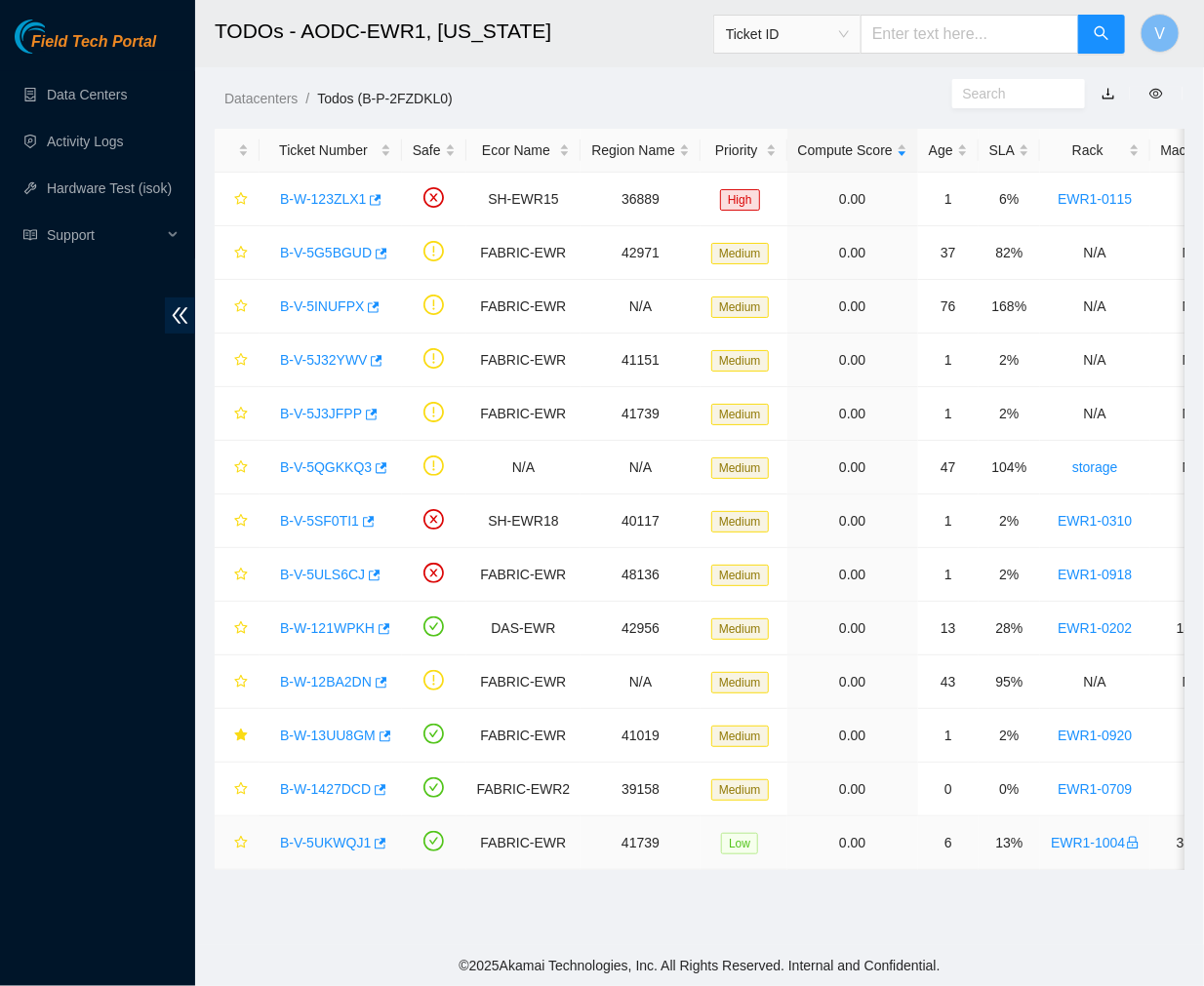
click at [322, 844] on link "B-V-5UKWQJ1" at bounding box center [326, 843] width 91 height 16
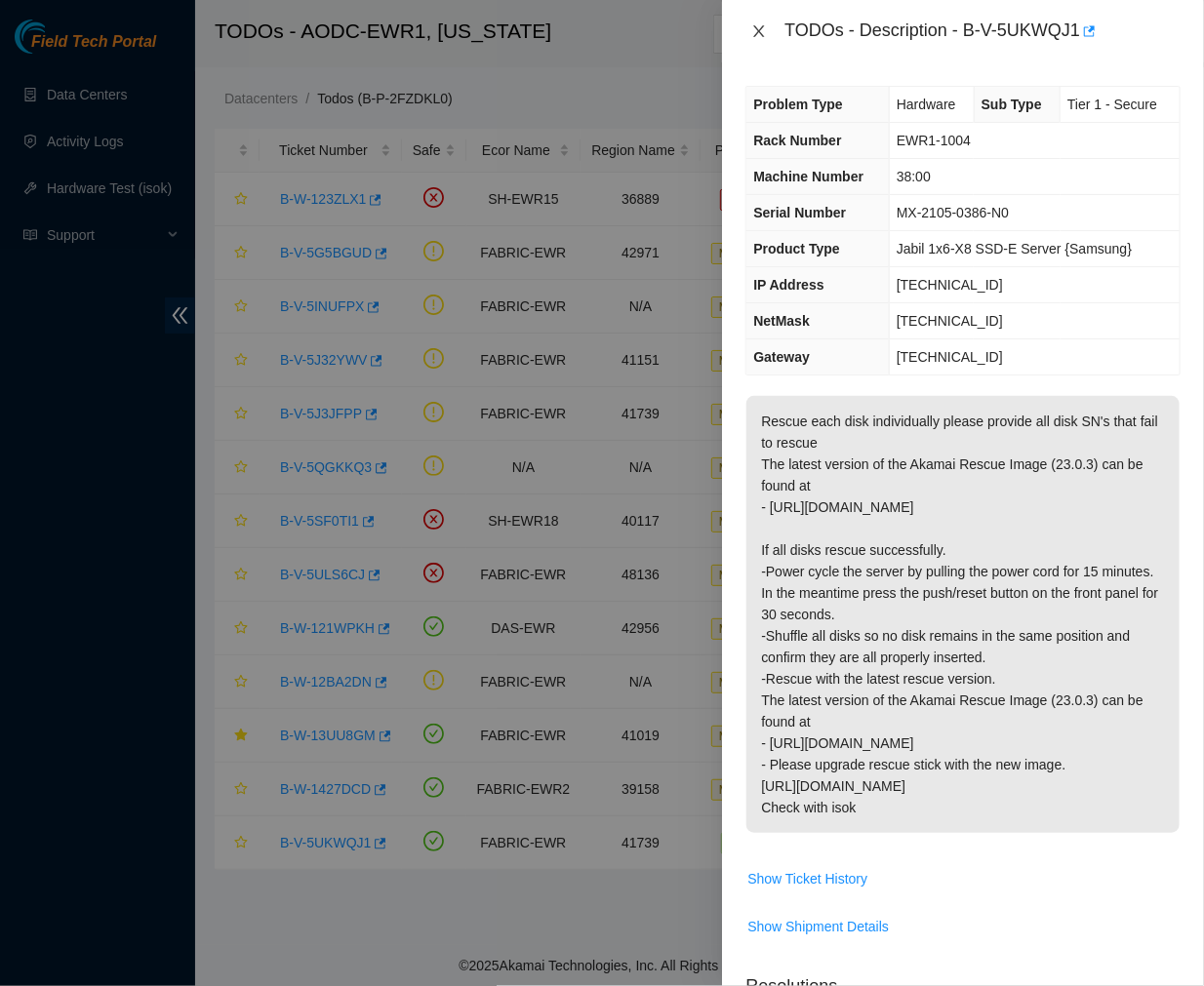
click at [761, 26] on icon "close" at bounding box center [759, 31] width 16 height 16
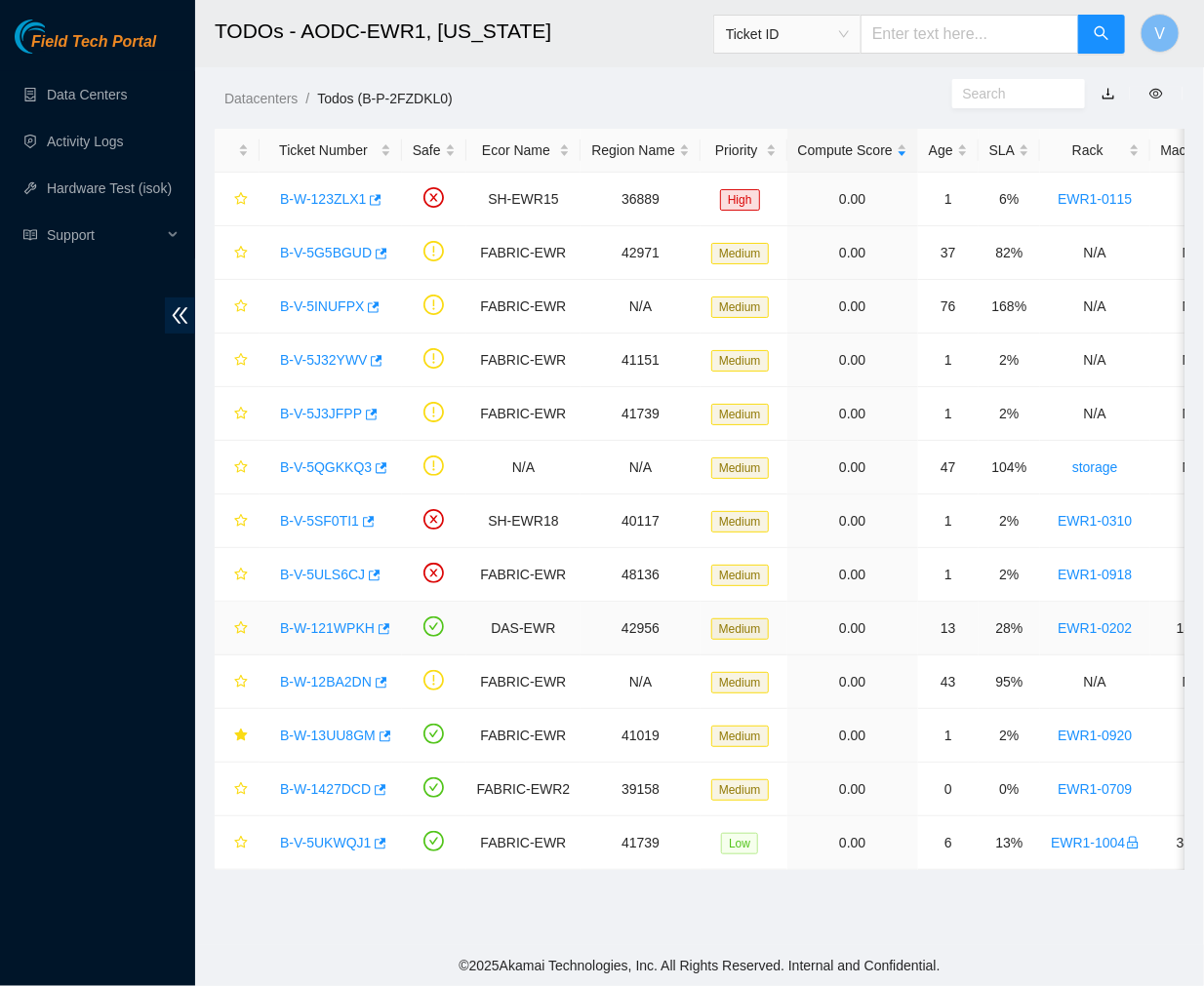
click at [337, 622] on link "B-W-121WPKH" at bounding box center [327, 628] width 95 height 16
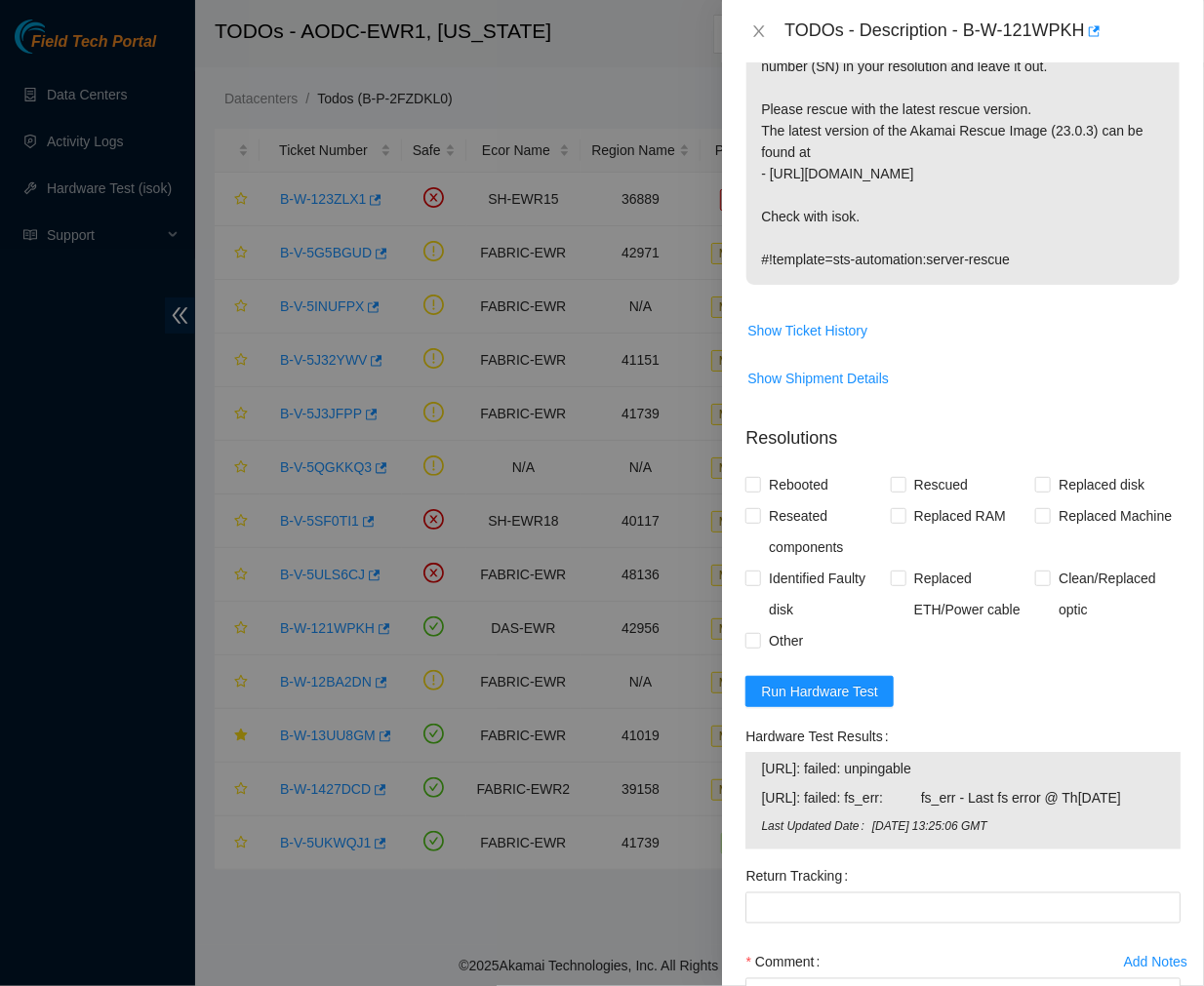
scroll to position [863, 0]
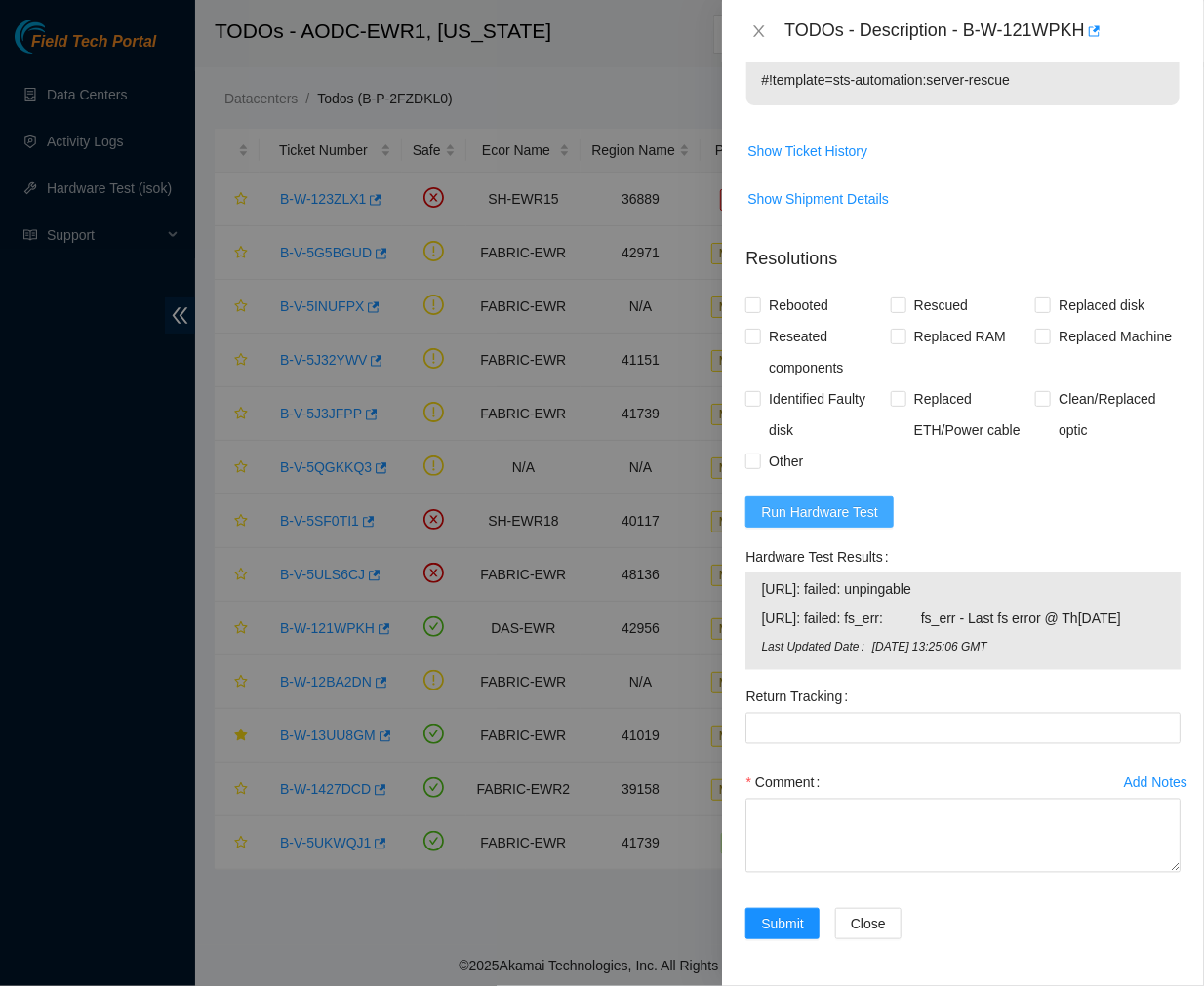
click at [833, 502] on span "Run Hardware Test" at bounding box center [819, 513] width 117 height 22
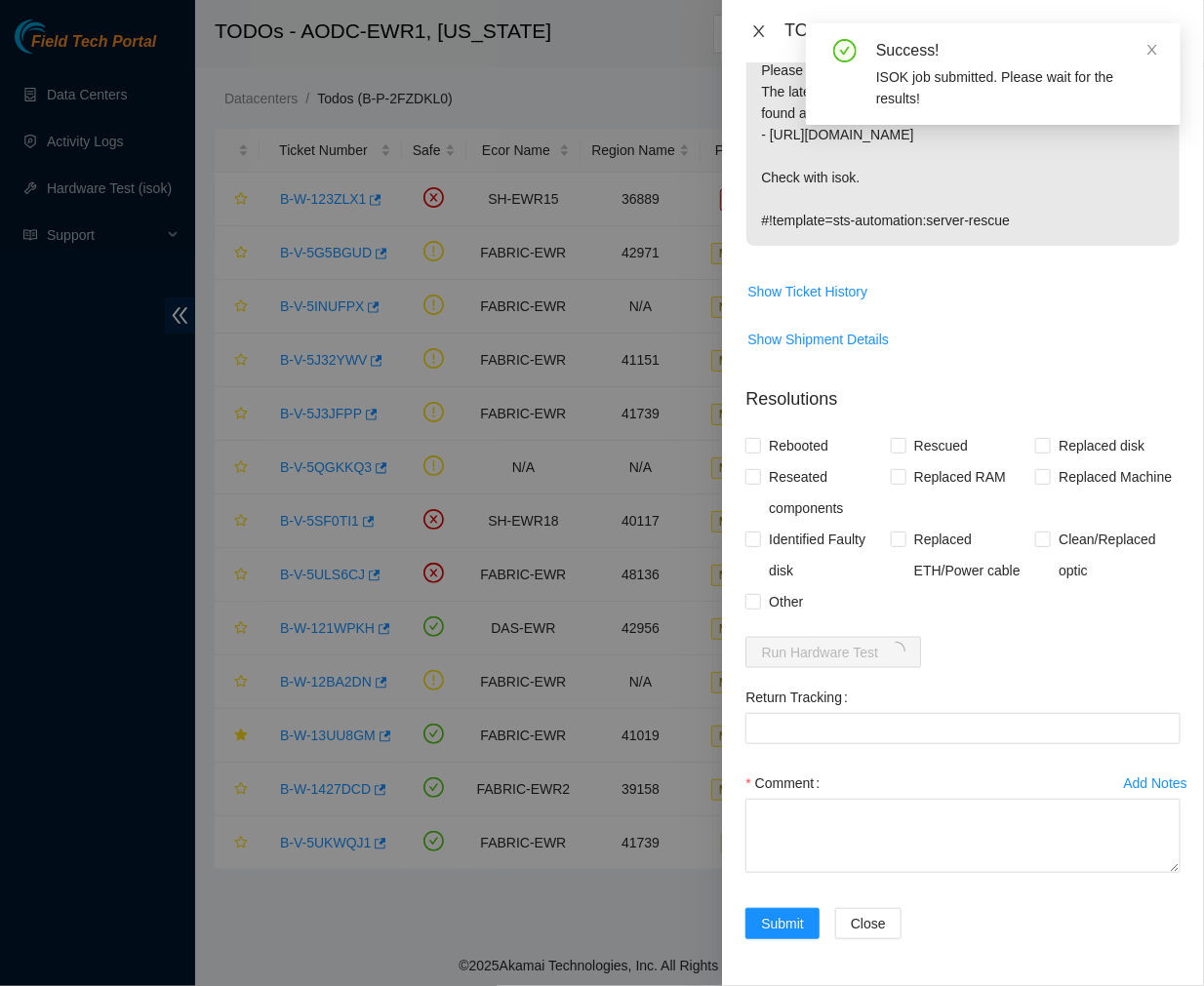
click at [752, 30] on icon "close" at bounding box center [759, 31] width 16 height 16
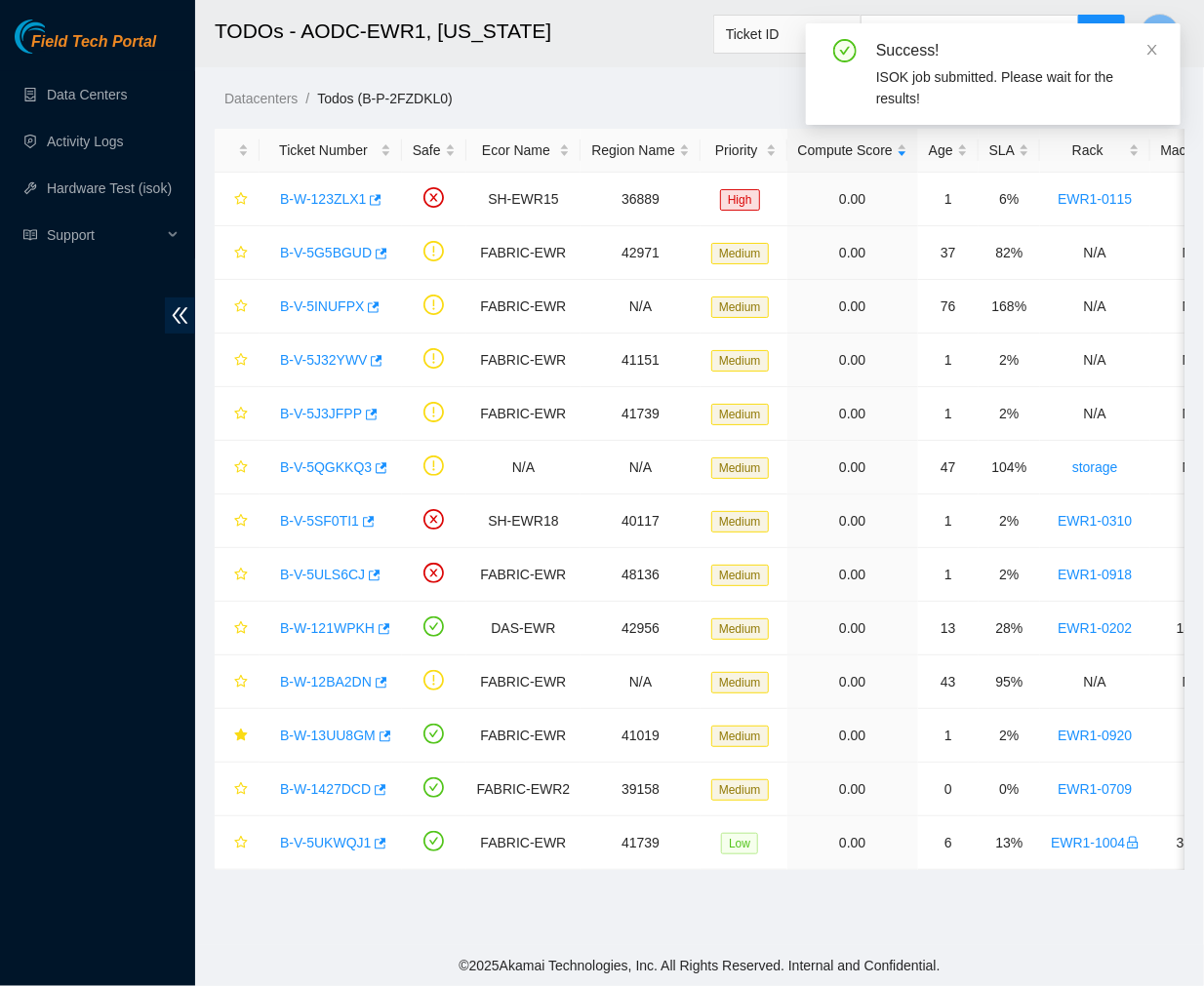
scroll to position [326, 0]
click at [318, 740] on link "B-W-13UU8GM" at bounding box center [328, 736] width 96 height 16
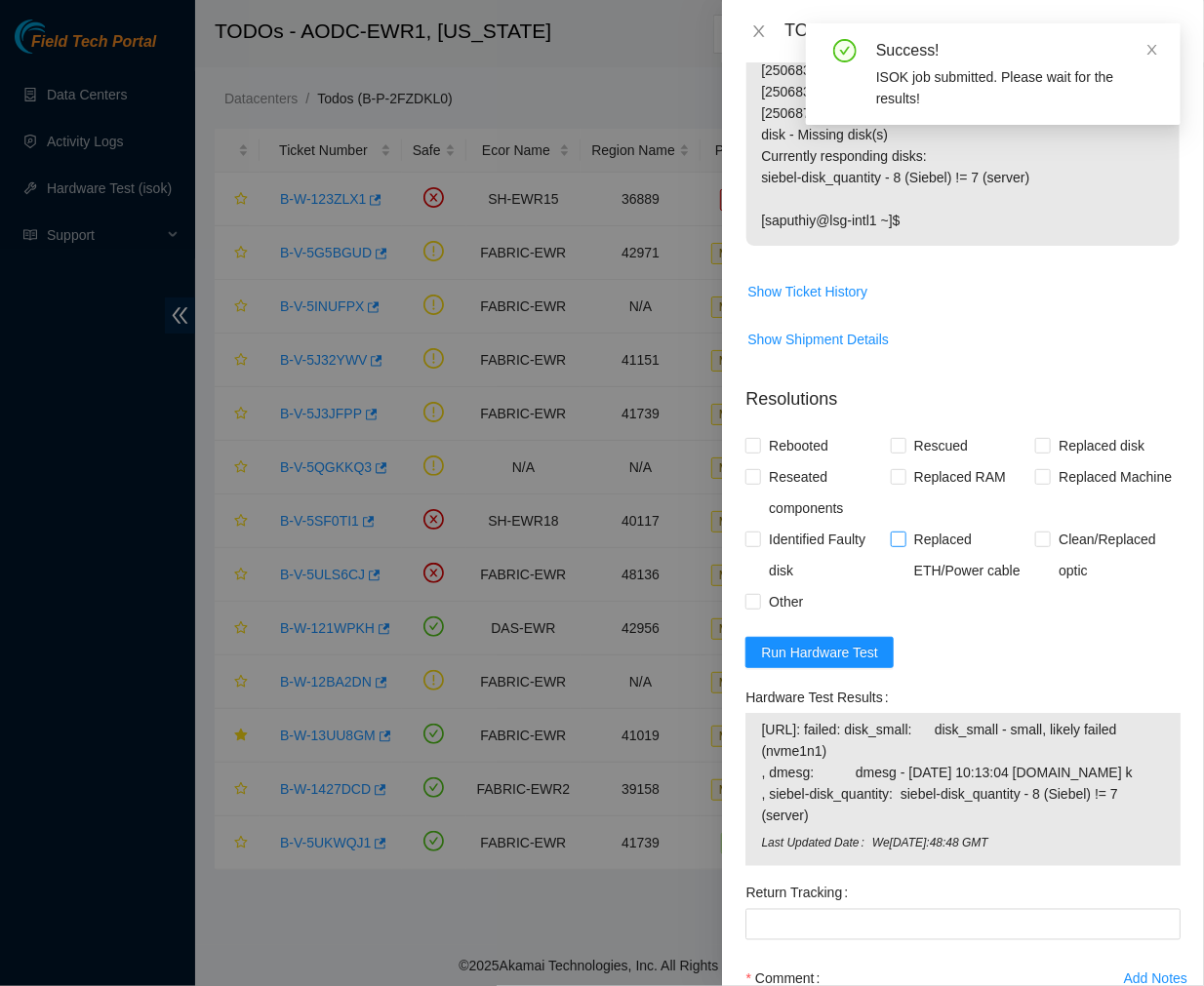
scroll to position [745, 0]
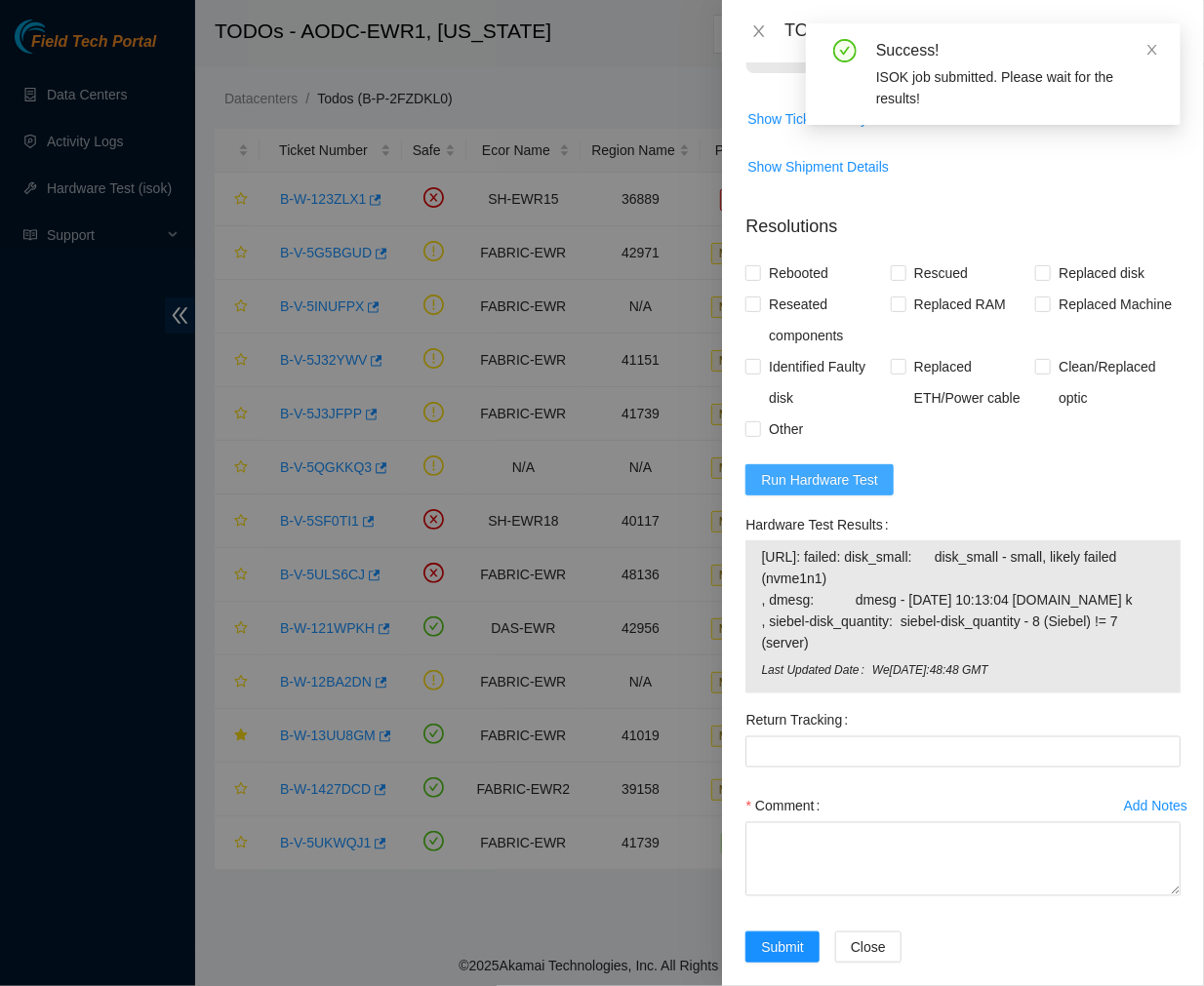
click at [850, 474] on span "Run Hardware Test" at bounding box center [819, 480] width 117 height 22
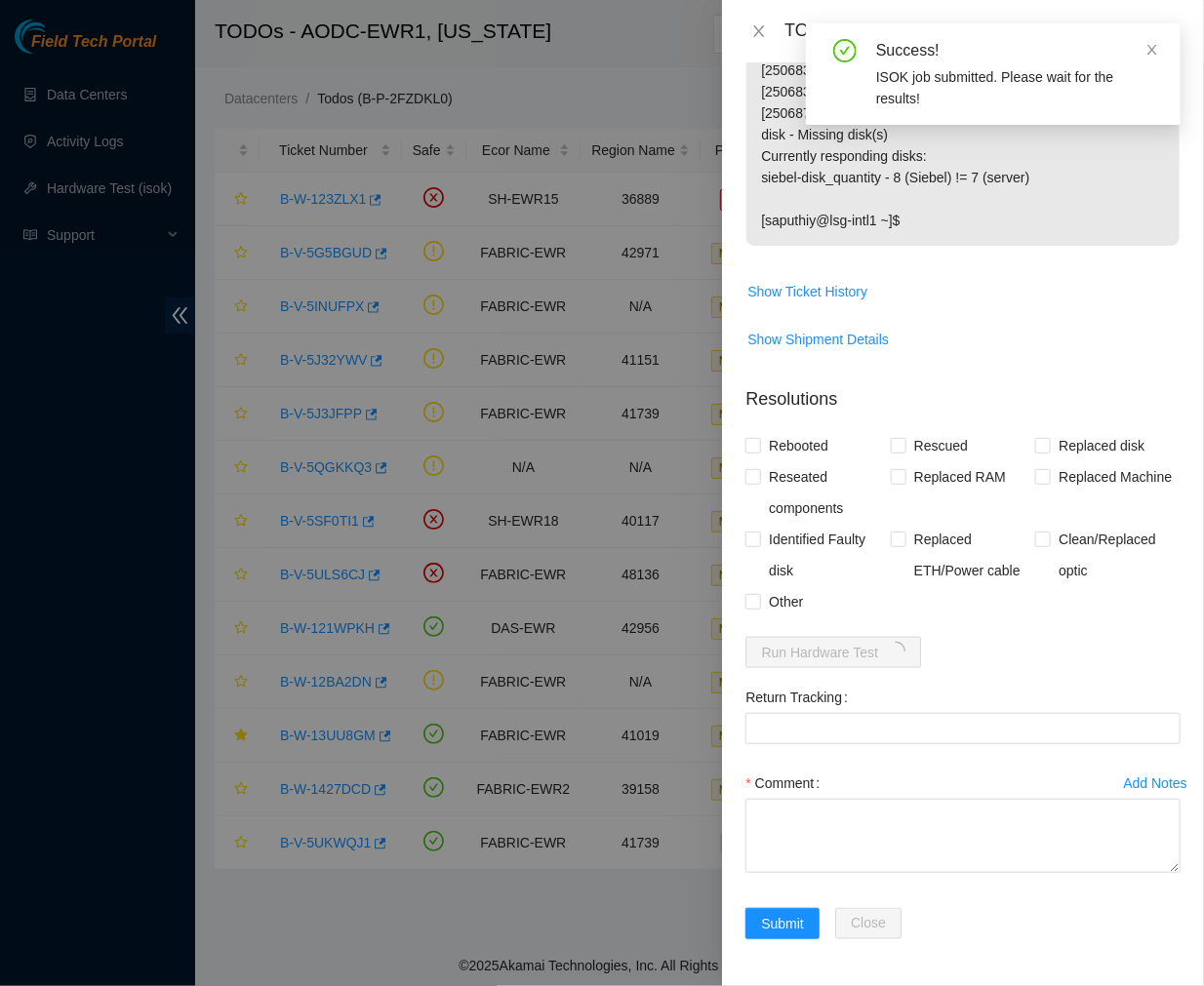
scroll to position [572, 0]
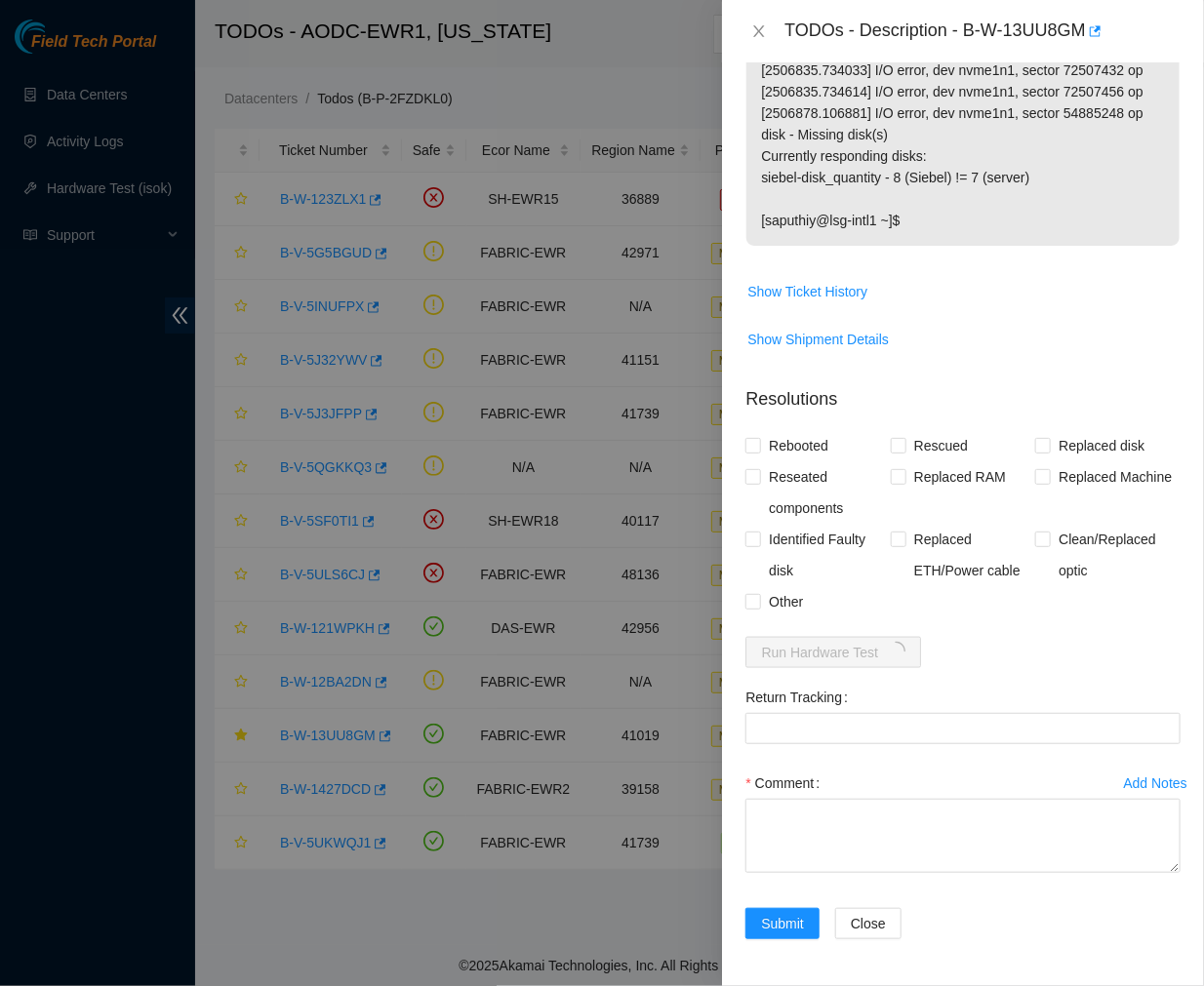
click at [942, 183] on p "------------------ [saputhiy@lsg-intl1 ~]$ isok [TECHNICAL_ID] Running tests...…" at bounding box center [963, 38] width 433 height 416
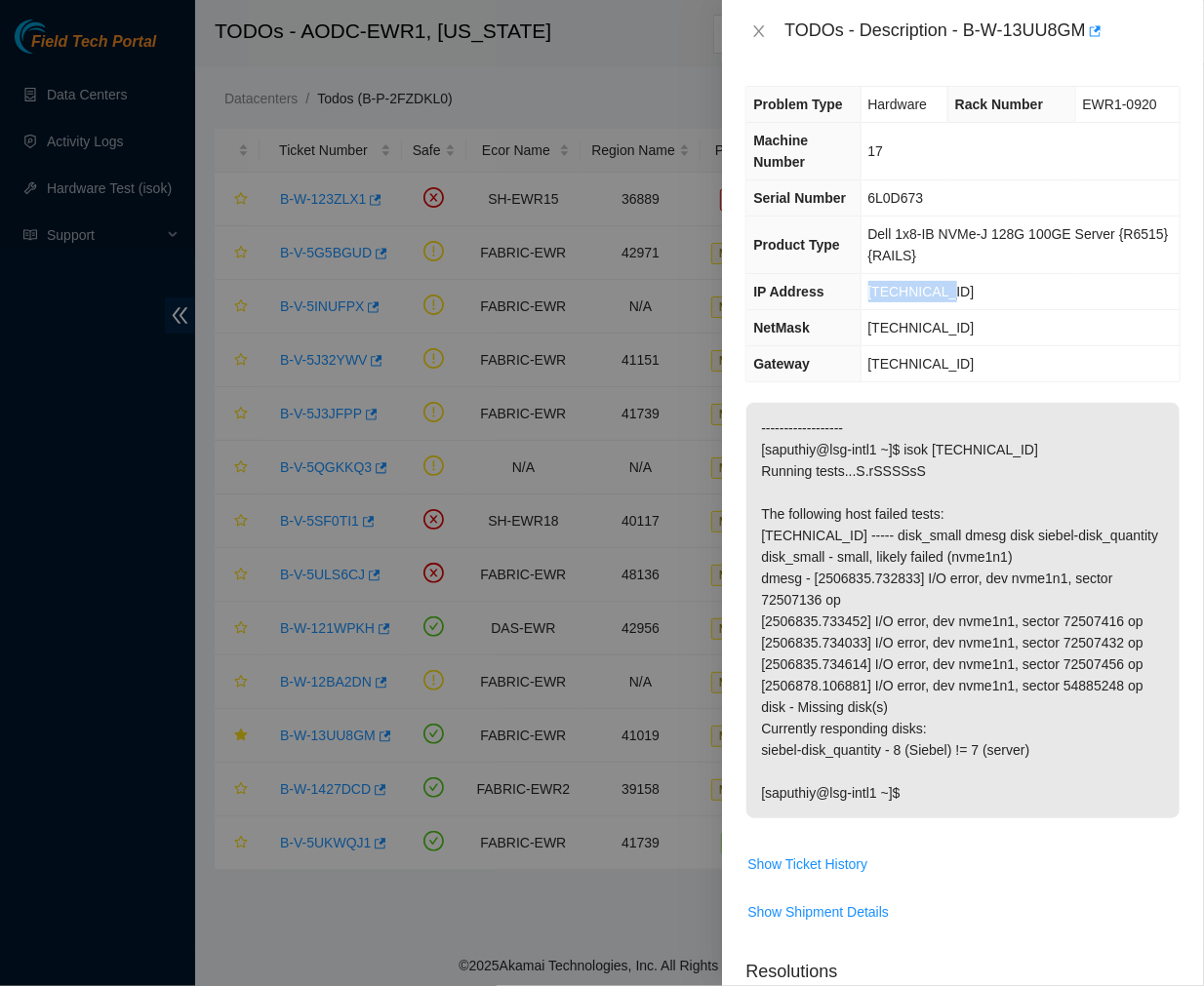
drag, startPoint x: 945, startPoint y: 294, endPoint x: 871, endPoint y: 295, distance: 74.0
click at [871, 295] on td "[TECHNICAL_ID]" at bounding box center [1020, 292] width 319 height 36
copy span "[TECHNICAL_ID]"
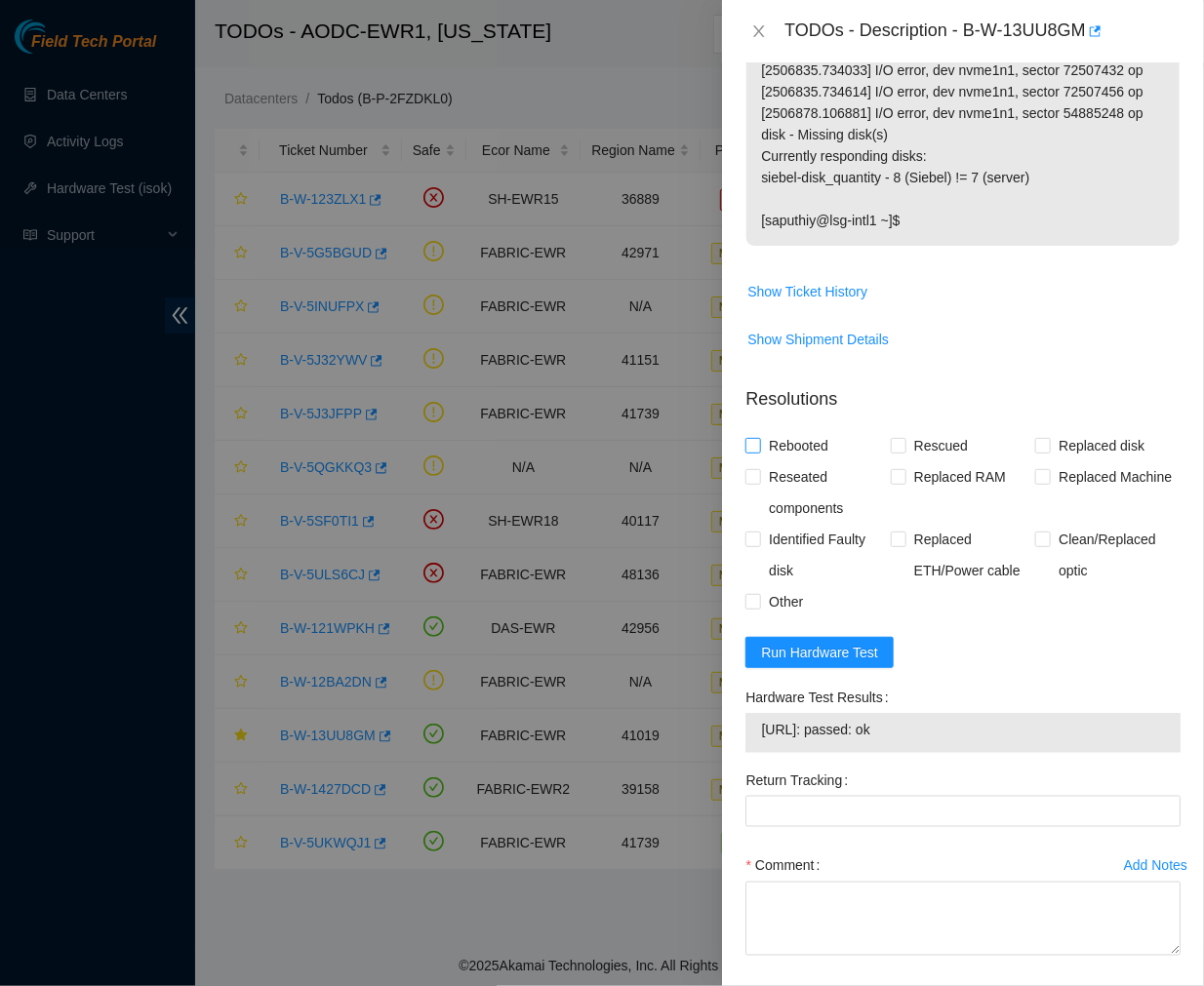
click at [756, 433] on label "Rebooted" at bounding box center [790, 446] width 91 height 31
click at [756, 438] on input "Rebooted" at bounding box center [752, 445] width 14 height 14
click at [754, 460] on label "Rebooted" at bounding box center [790, 446] width 91 height 31
click at [754, 452] on input "Rebooted" at bounding box center [752, 445] width 14 height 14
checkbox input "false"
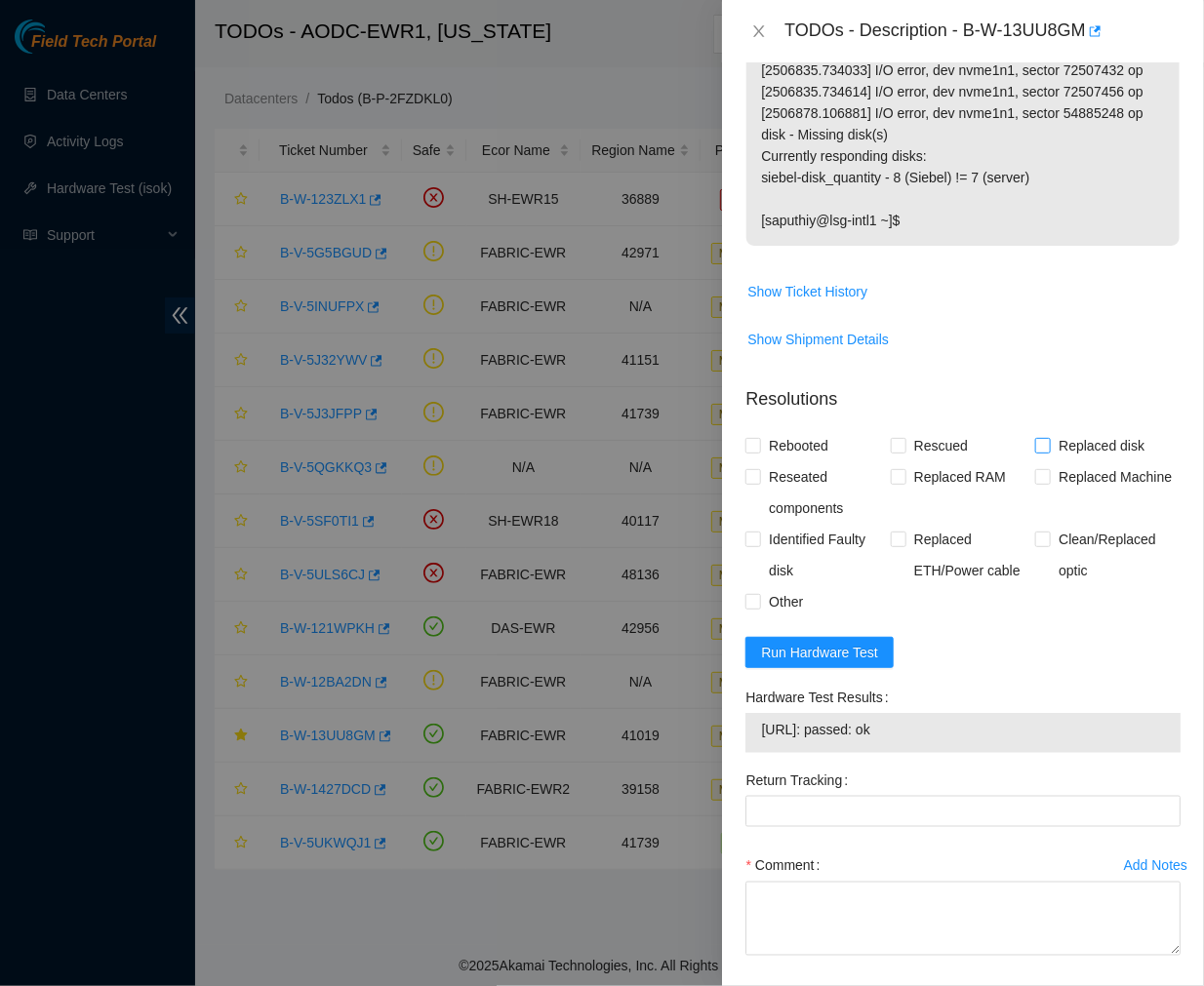
click at [1035, 446] on input "Replaced disk" at bounding box center [1042, 445] width 14 height 14
checkbox input "true"
drag, startPoint x: 751, startPoint y: 443, endPoint x: 751, endPoint y: 483, distance: 40.0
click at [751, 483] on div "Rebooted Rescued Replaced disk Reseated components Replaced RAM Replaced Machin…" at bounding box center [963, 523] width 435 height 187
click at [751, 483] on span at bounding box center [753, 477] width 16 height 16
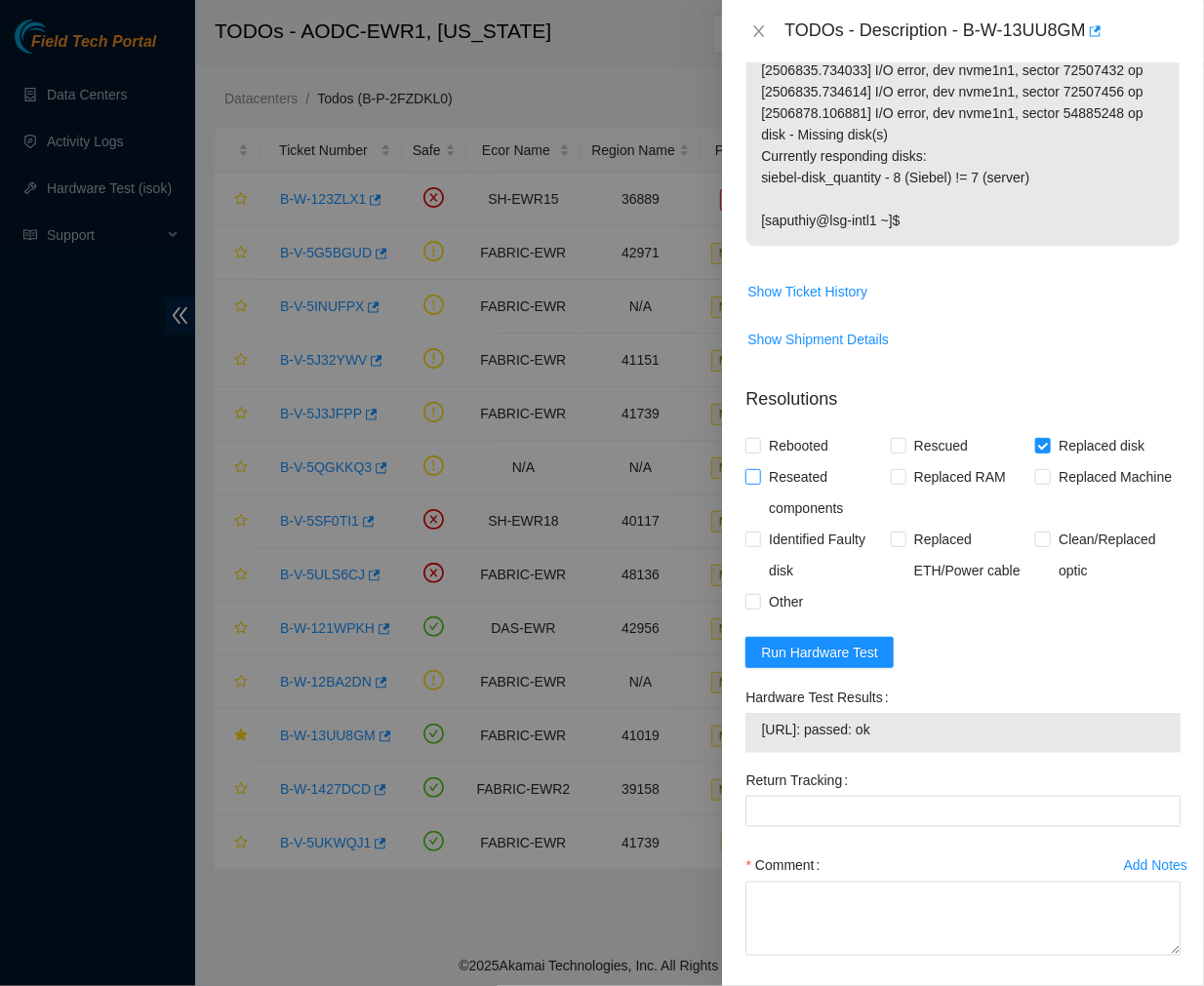
click at [751, 483] on input "Reseated components" at bounding box center [752, 476] width 14 height 14
checkbox input "true"
click at [753, 445] on input "Rebooted" at bounding box center [752, 445] width 14 height 14
checkbox input "true"
click at [759, 599] on span at bounding box center [753, 602] width 16 height 16
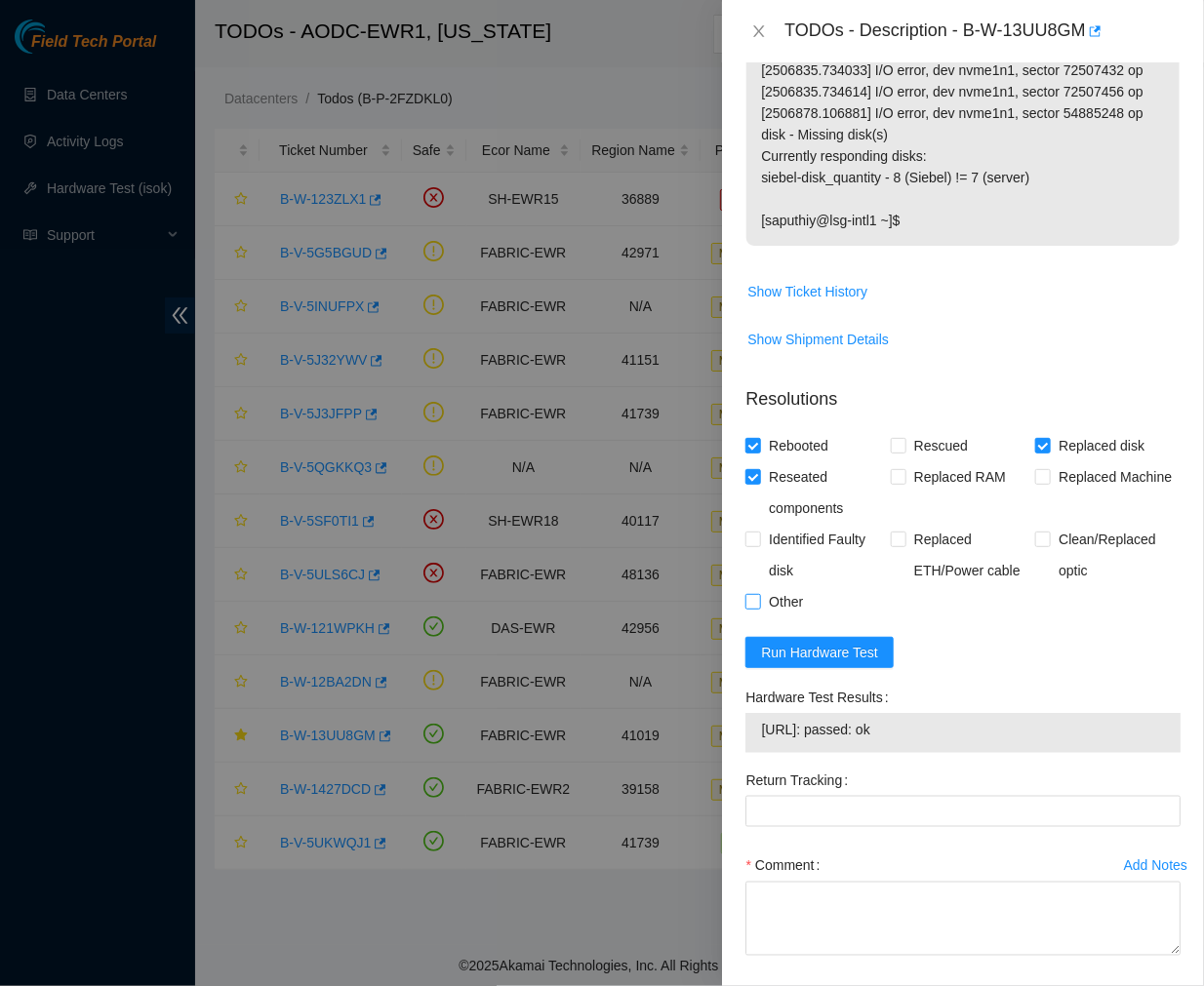
click at [759, 599] on input "Other" at bounding box center [752, 601] width 14 height 14
checkbox input "true"
click at [828, 896] on textarea "Comment" at bounding box center [963, 919] width 435 height 74
paste textarea "Ticket #: B-W-13UU8GM - Ran hardware test: [URL]: failed: disk_small - small, l…"
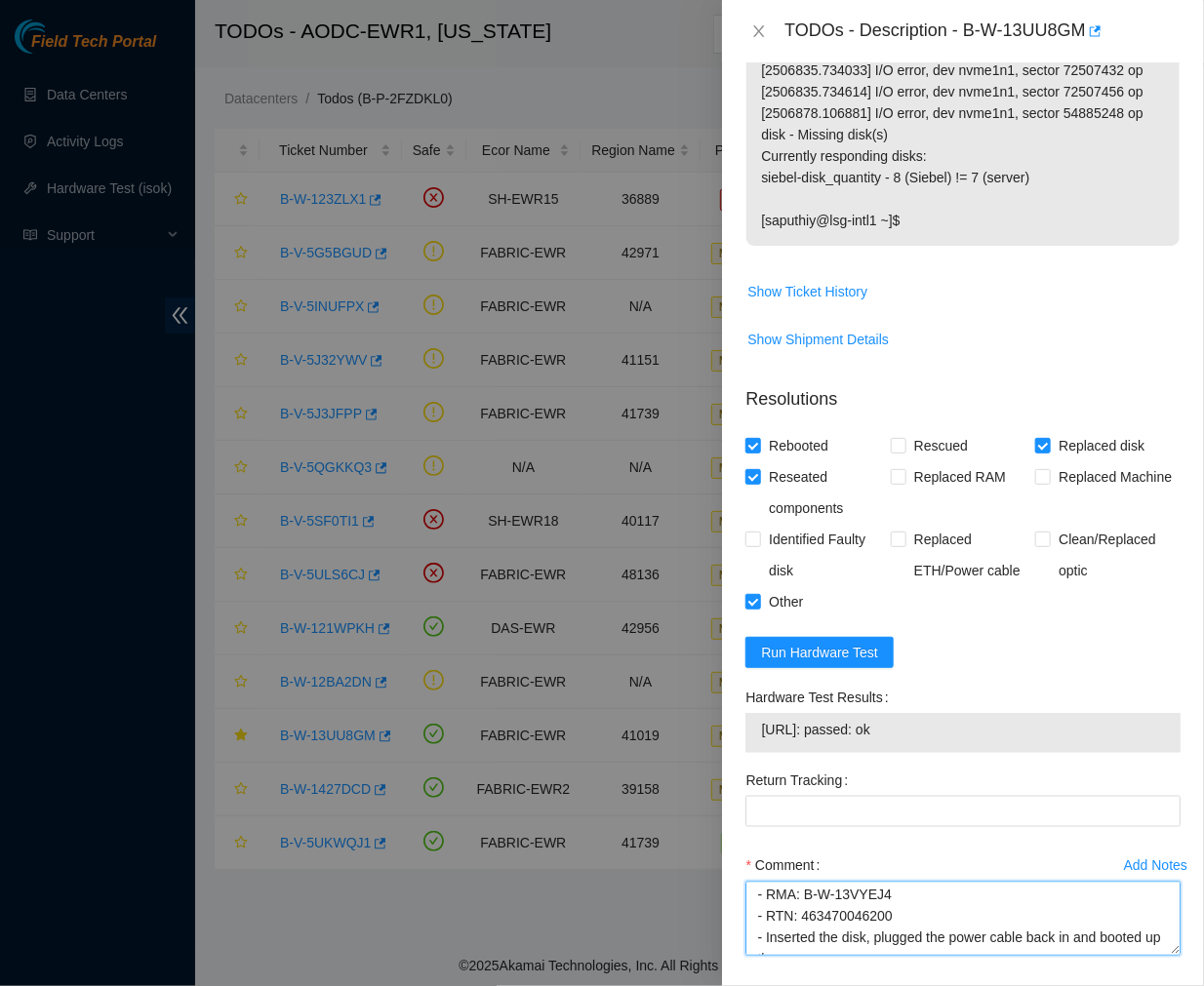
scroll to position [195, 0]
type textarea "Ticket #: B-W-13UU8GM - Ran hardware test: [URL]: failed: disk_small - small, l…"
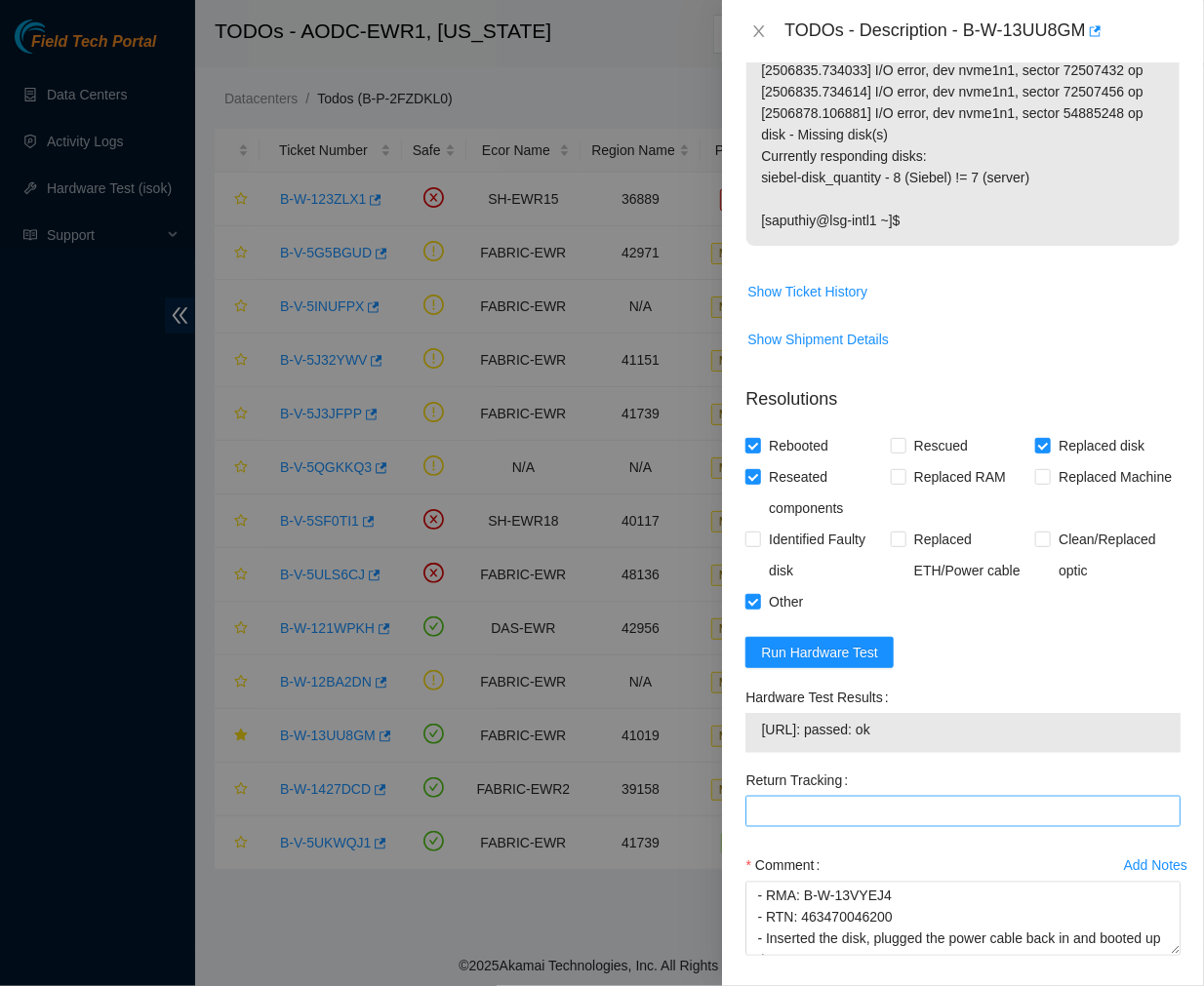
scroll to position [656, 0]
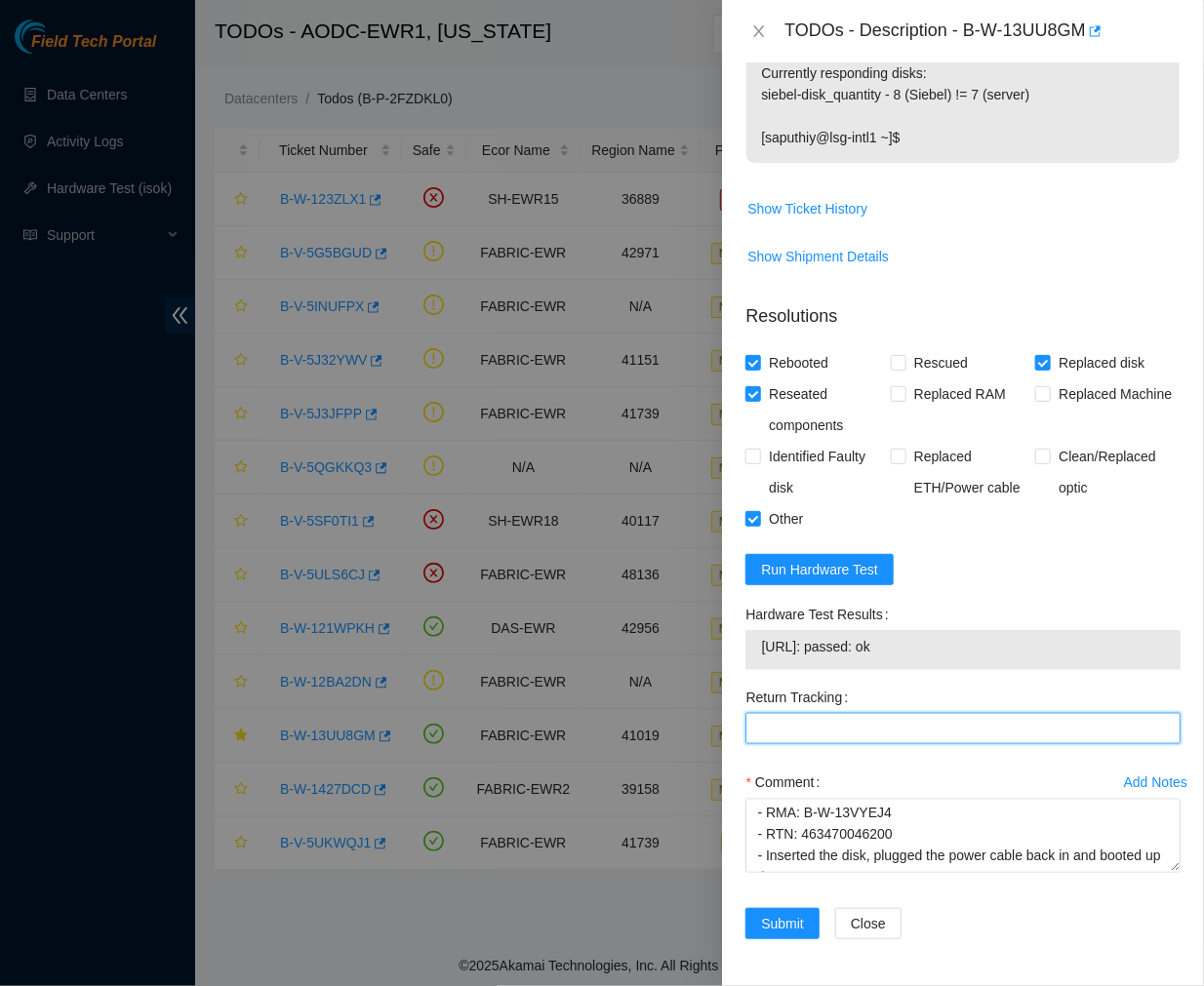
click at [853, 722] on Tracking "Return Tracking" at bounding box center [963, 729] width 435 height 31
paste Tracking "463470046200"
type Tracking "463470046200"
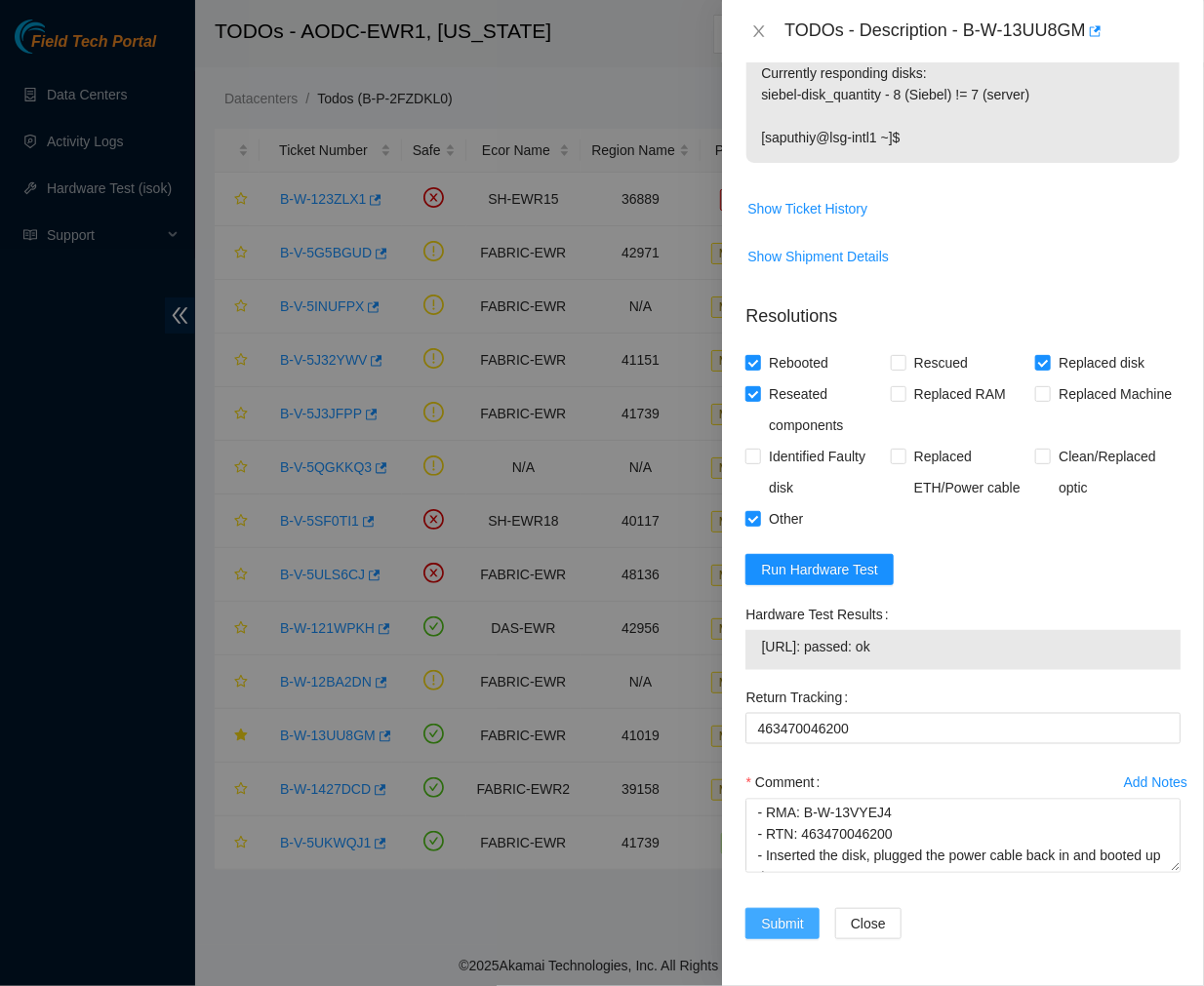
click at [780, 925] on span "Submit" at bounding box center [782, 924] width 43 height 22
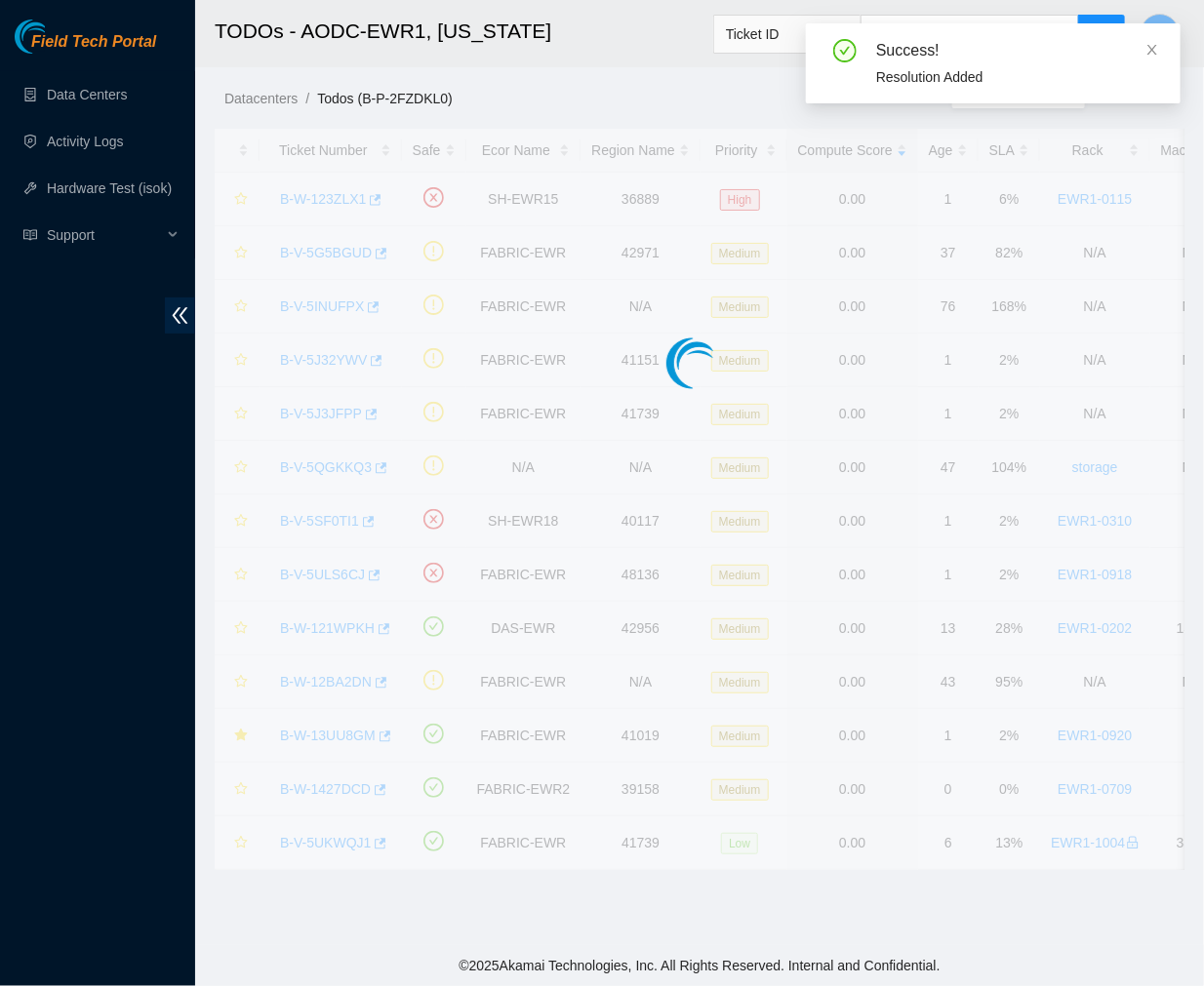
scroll to position [326, 0]
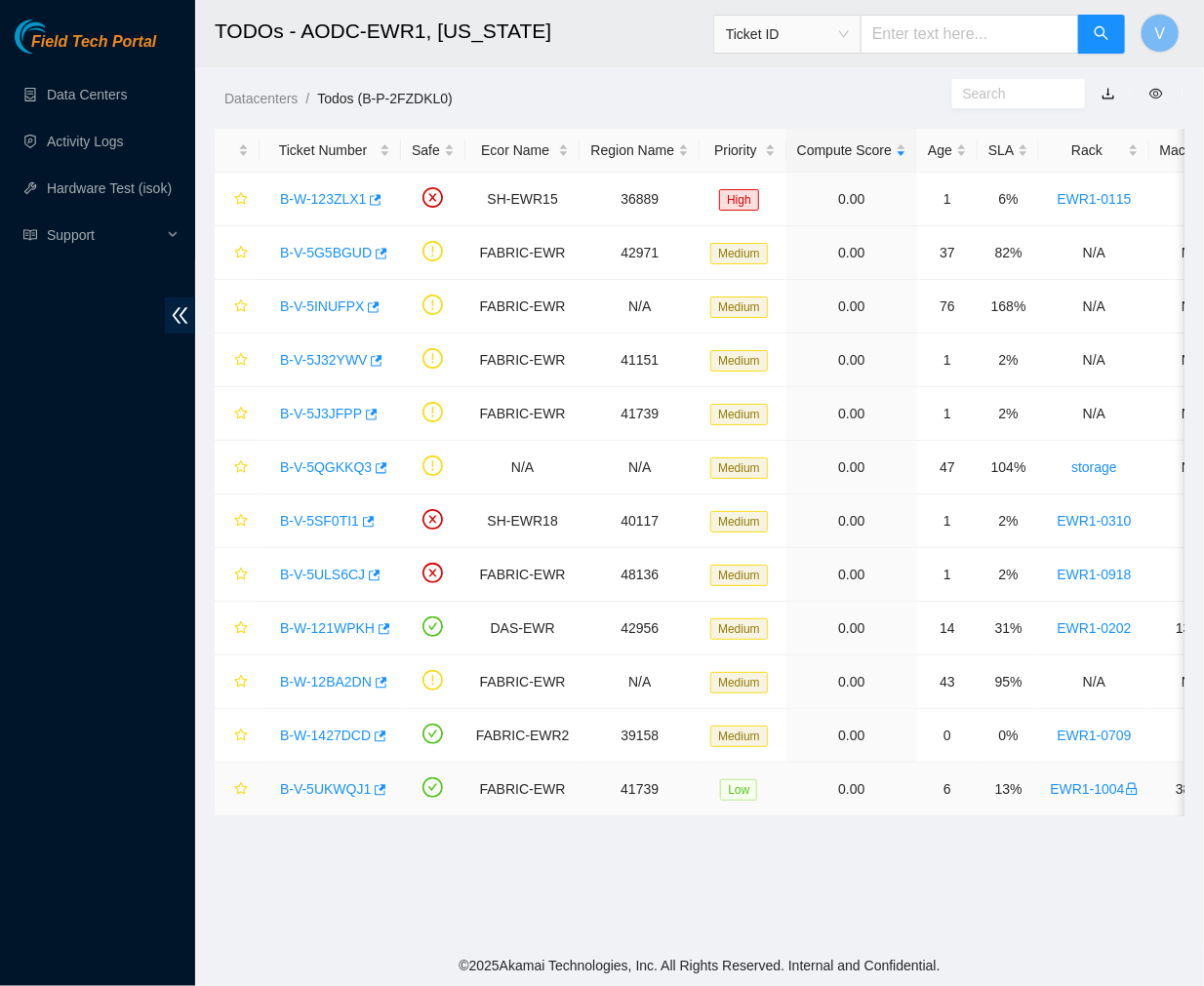
click at [314, 785] on link "B-V-5UKWQJ1" at bounding box center [326, 789] width 91 height 16
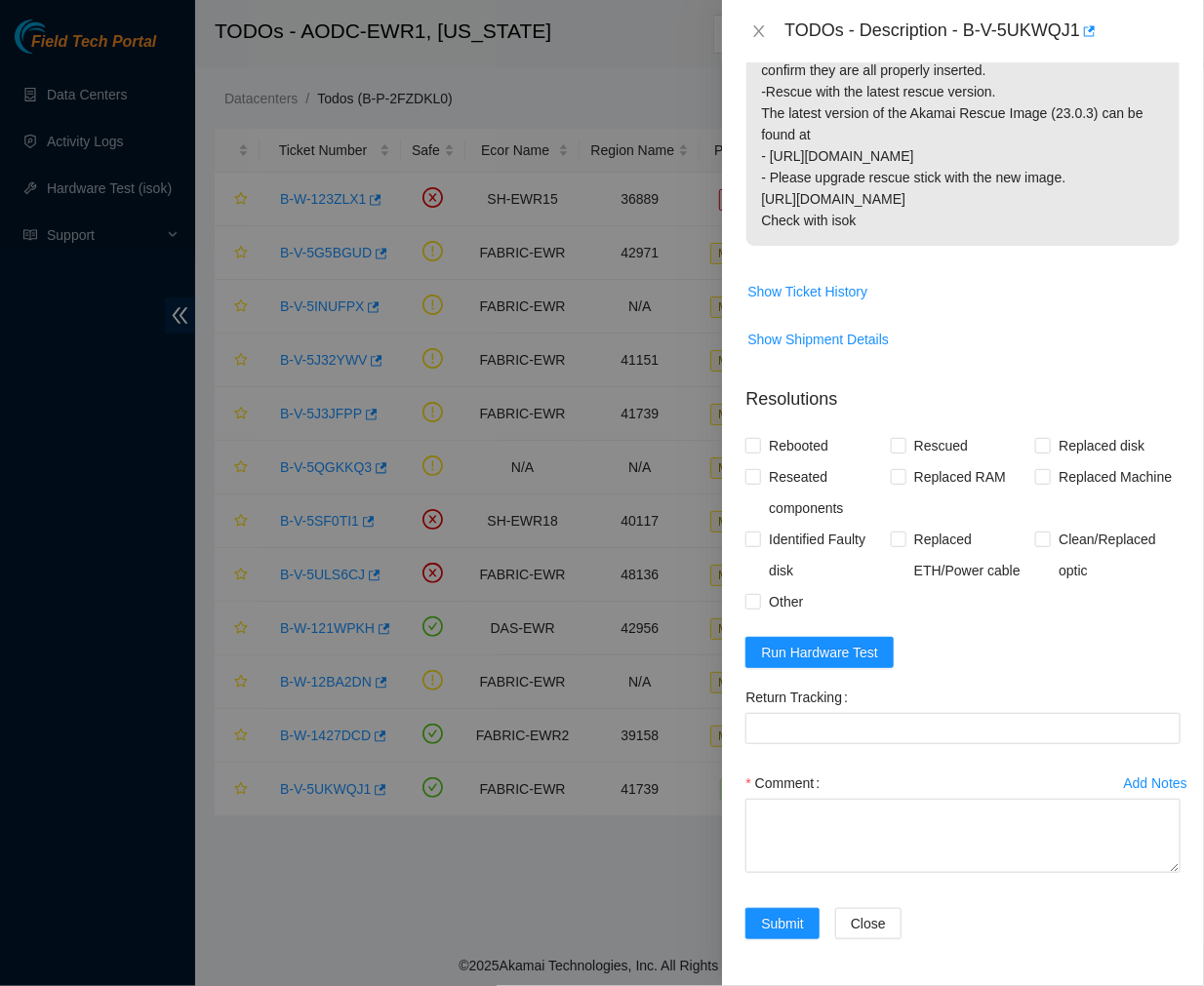
scroll to position [0, 0]
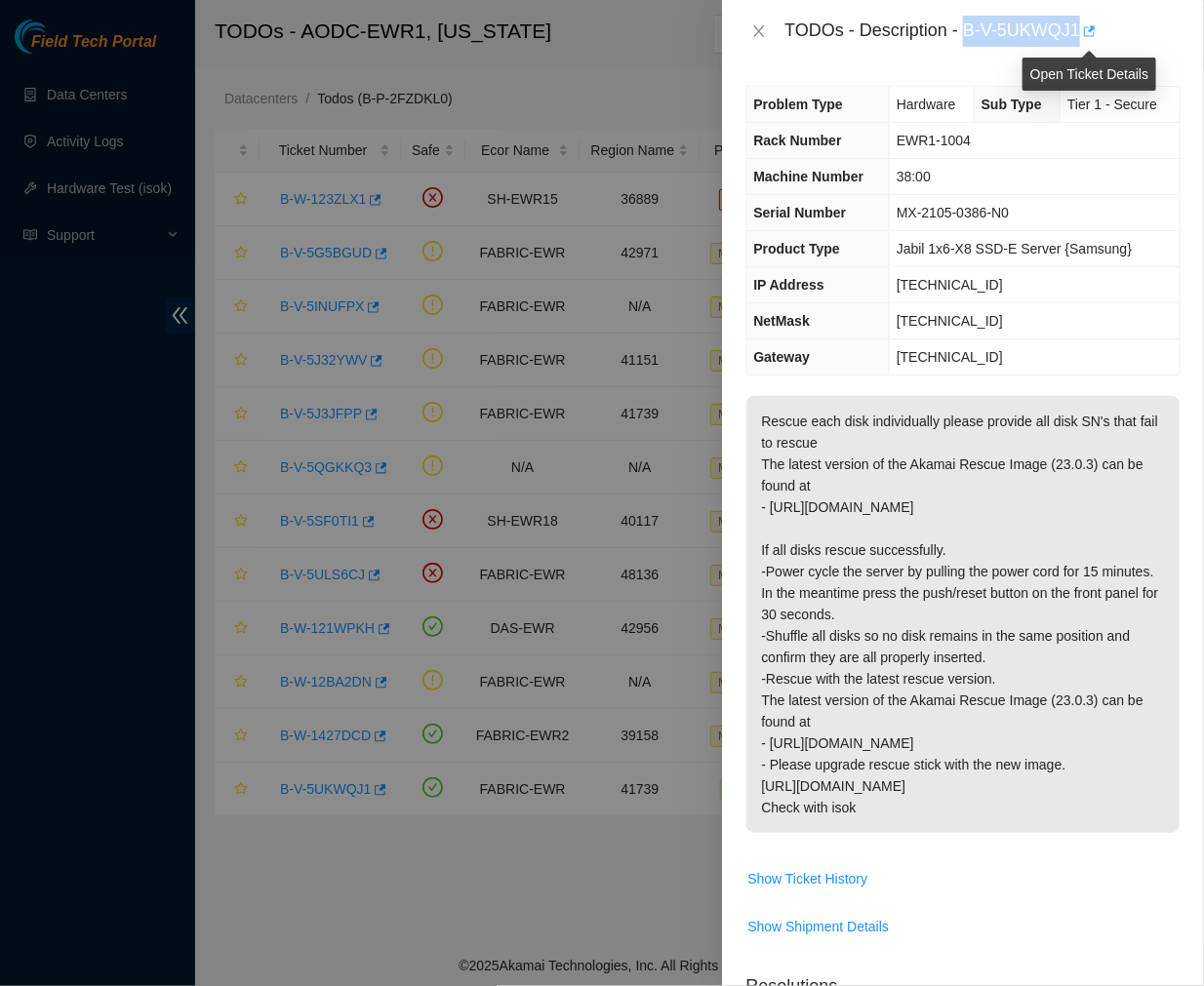
drag, startPoint x: 963, startPoint y: 30, endPoint x: 1088, endPoint y: 40, distance: 125.4
click at [1088, 40] on div "TODOs - Description - B-V-5UKWQJ1" at bounding box center [982, 31] width 396 height 31
copy div "B-V-5UKWQJ1"
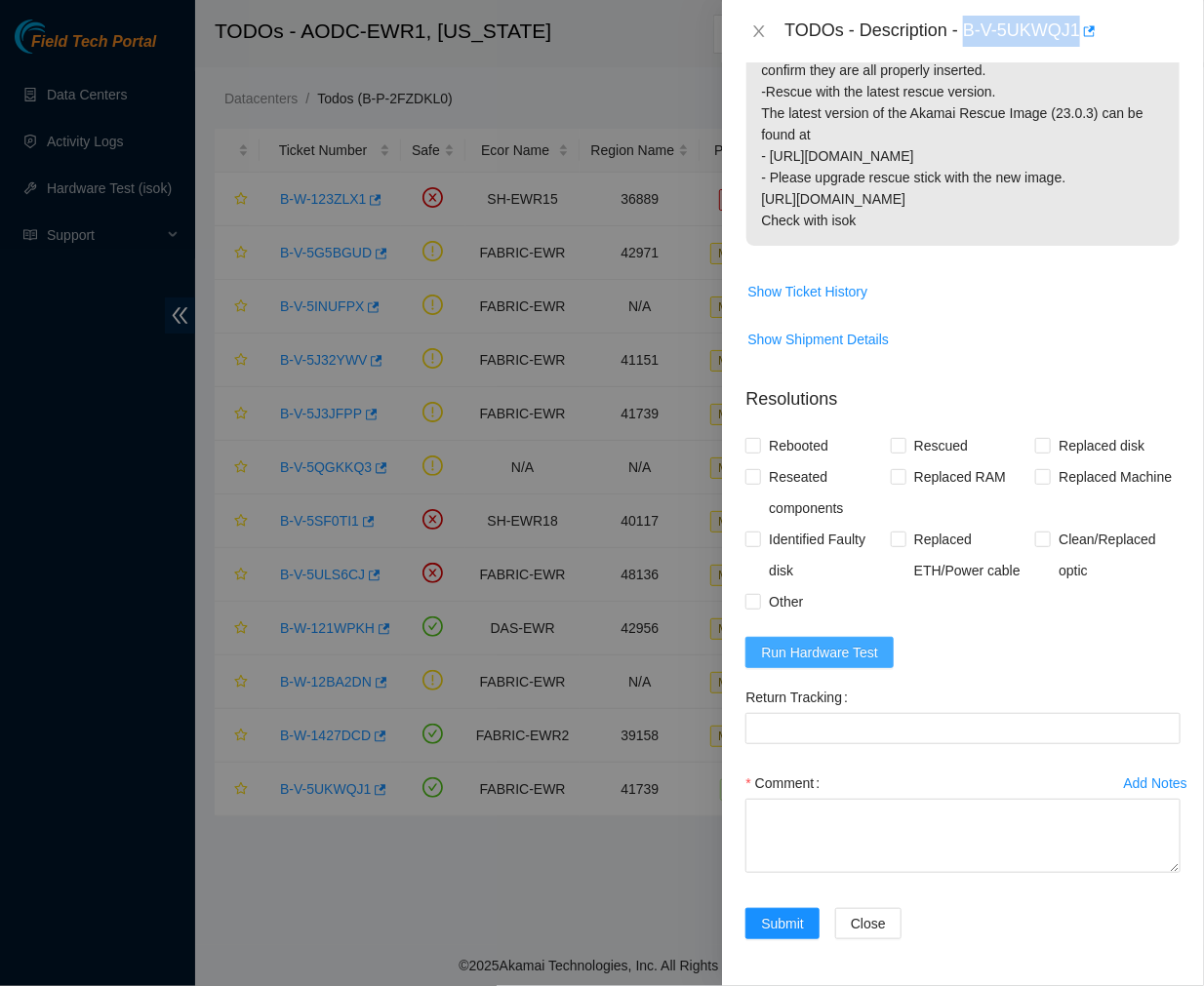
click at [834, 661] on span "Run Hardware Test" at bounding box center [819, 653] width 117 height 22
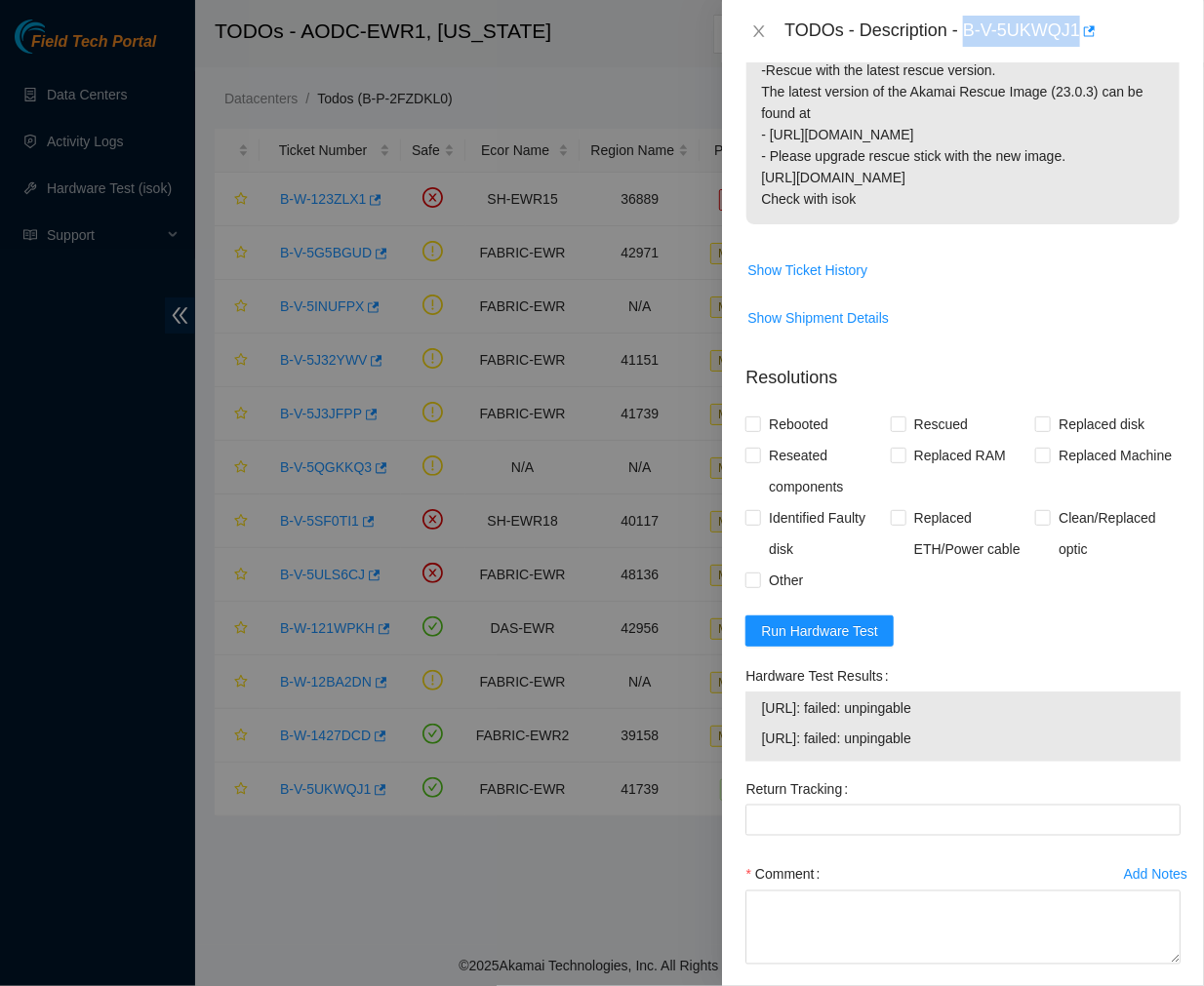
drag, startPoint x: 966, startPoint y: 763, endPoint x: 745, endPoint y: 738, distance: 222.4
click at [745, 738] on div "[URL]: failed: unpingable [URL]: failed: unpingable" at bounding box center [963, 727] width 435 height 71
copy tbody "[URL]: failed: unpingable [URL]: failed: unpingable"
click at [997, 188] on p "Rescue each disk individually please provide all disk SN's that fail to rescue …" at bounding box center [963, 6] width 433 height 437
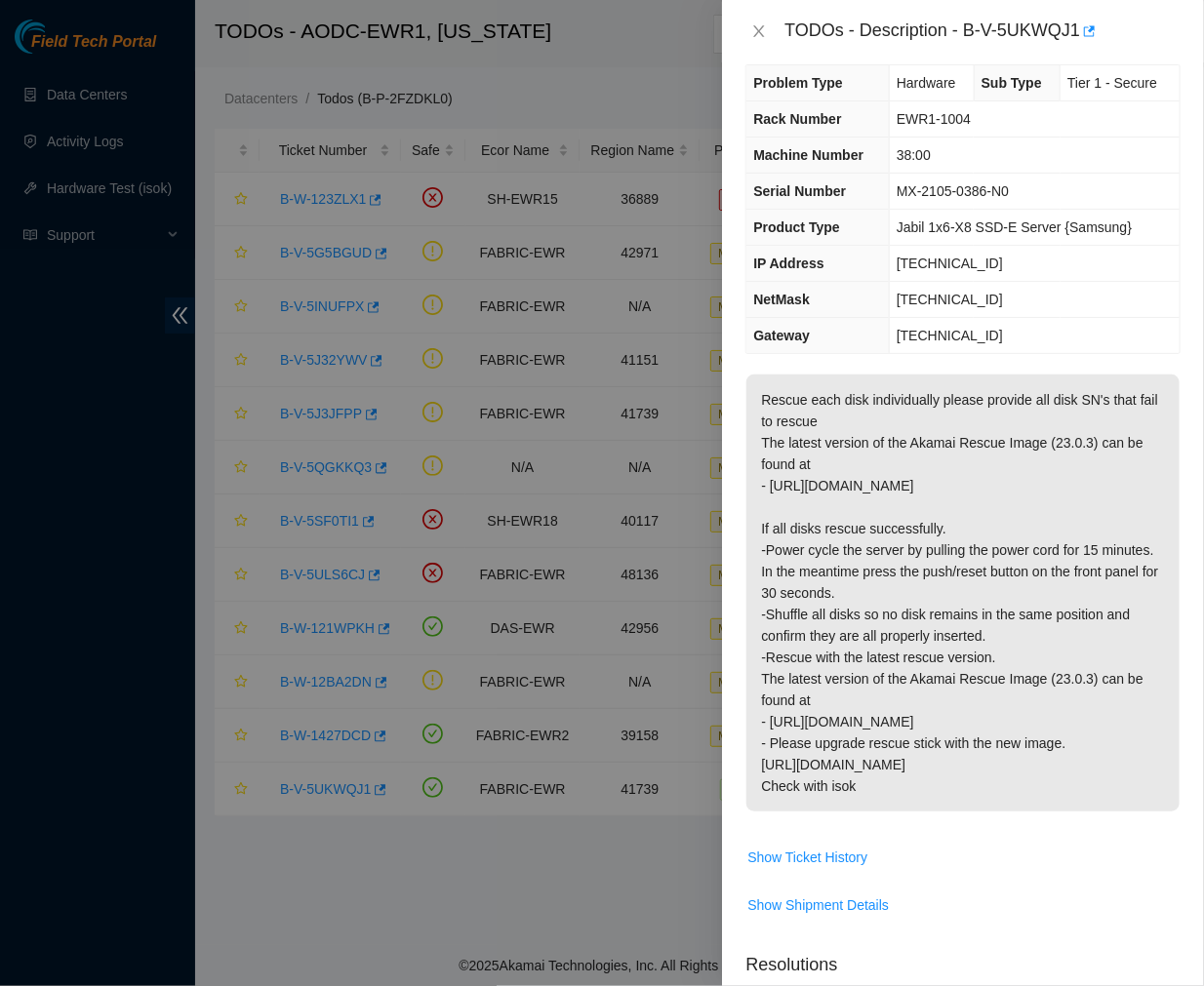
scroll to position [21, 0]
click at [758, 31] on icon "close" at bounding box center [759, 31] width 11 height 12
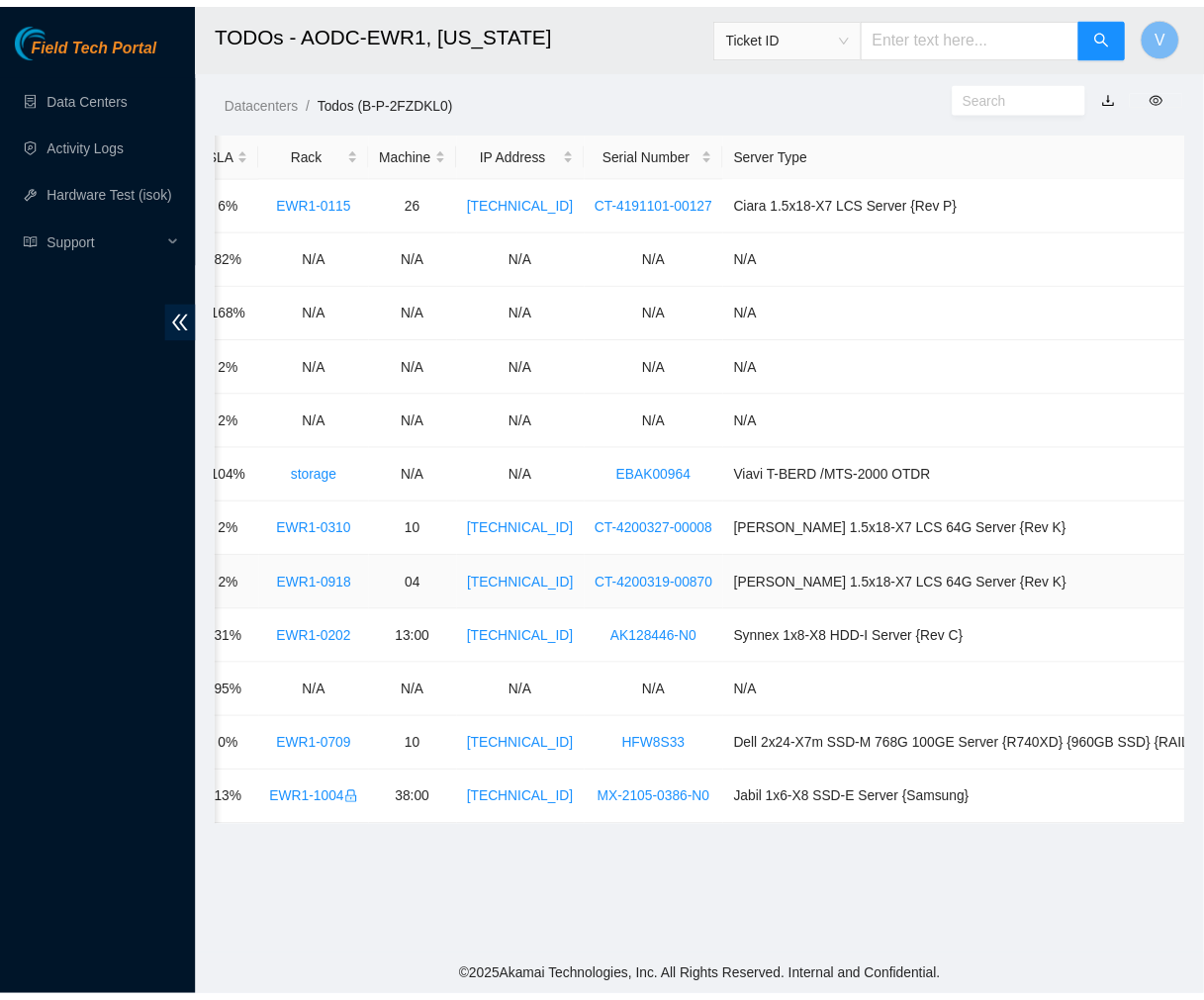
scroll to position [0, 0]
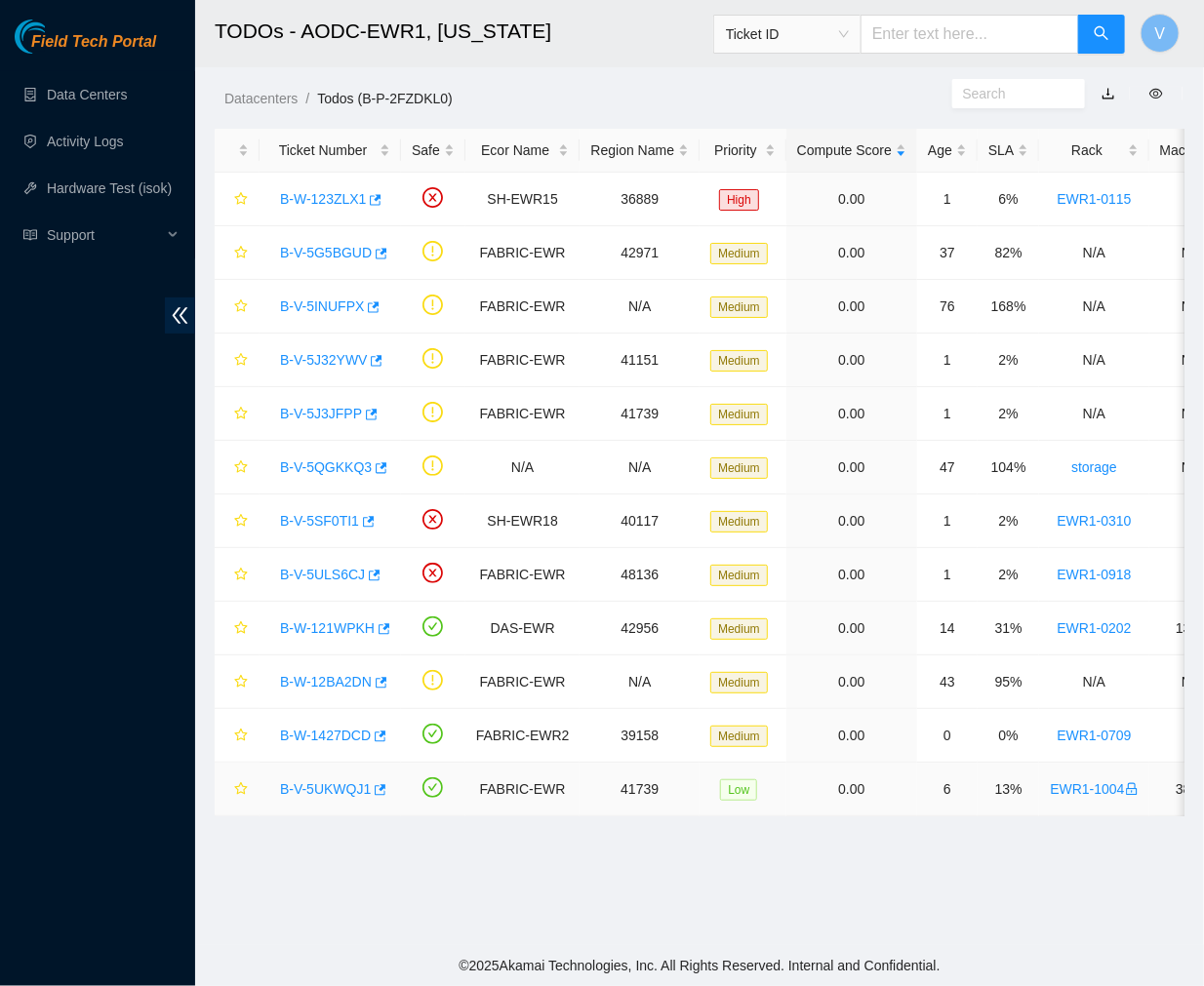
click at [327, 788] on link "B-V-5UKWQJ1" at bounding box center [326, 789] width 91 height 16
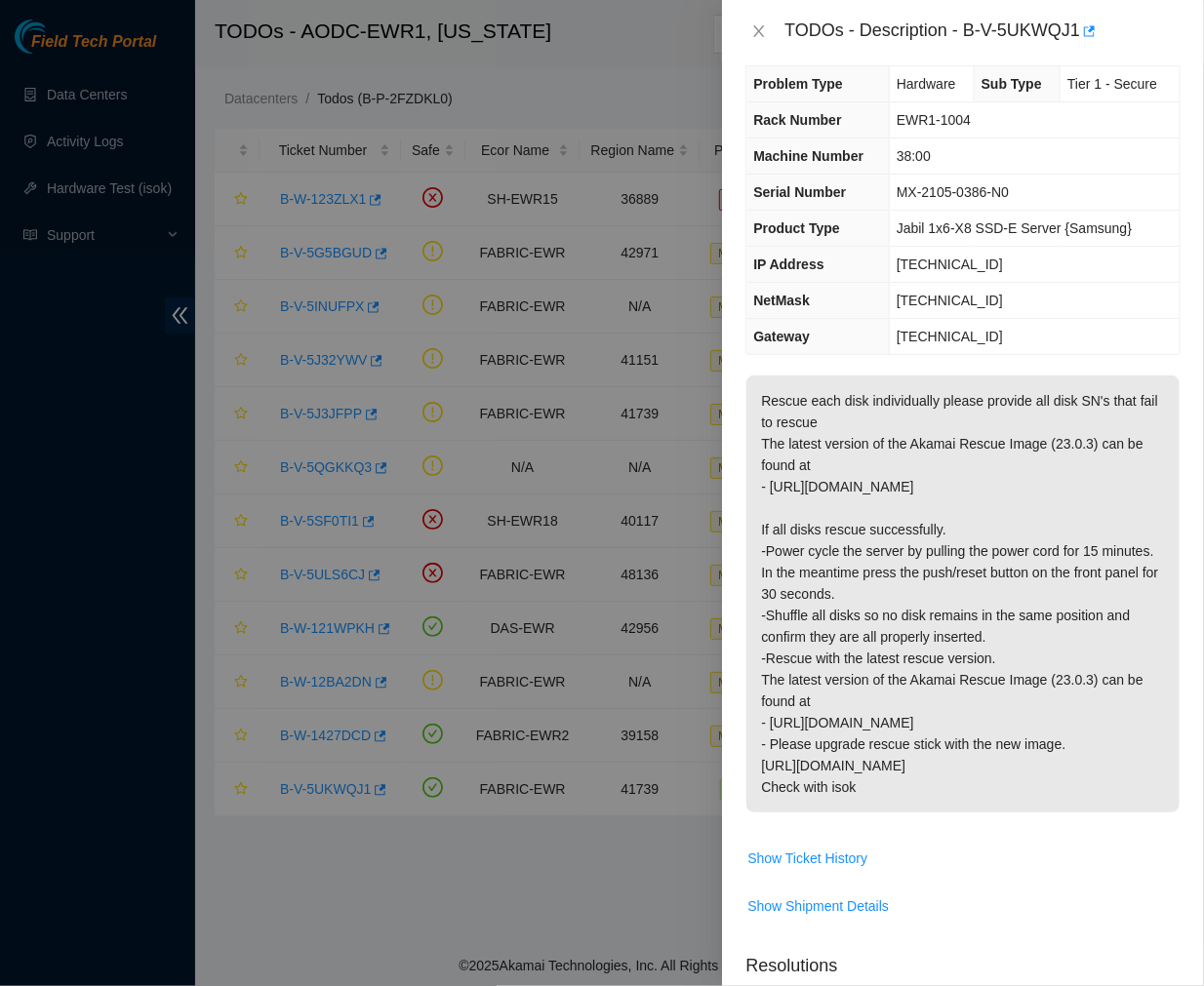
click at [860, 363] on div "Problem Type Hardware Sub Type Tier 1 - Secure Rack Number EWR1-1004 Machine Nu…" at bounding box center [964, 524] width 482 height 924
click at [761, 34] on icon "close" at bounding box center [759, 31] width 16 height 16
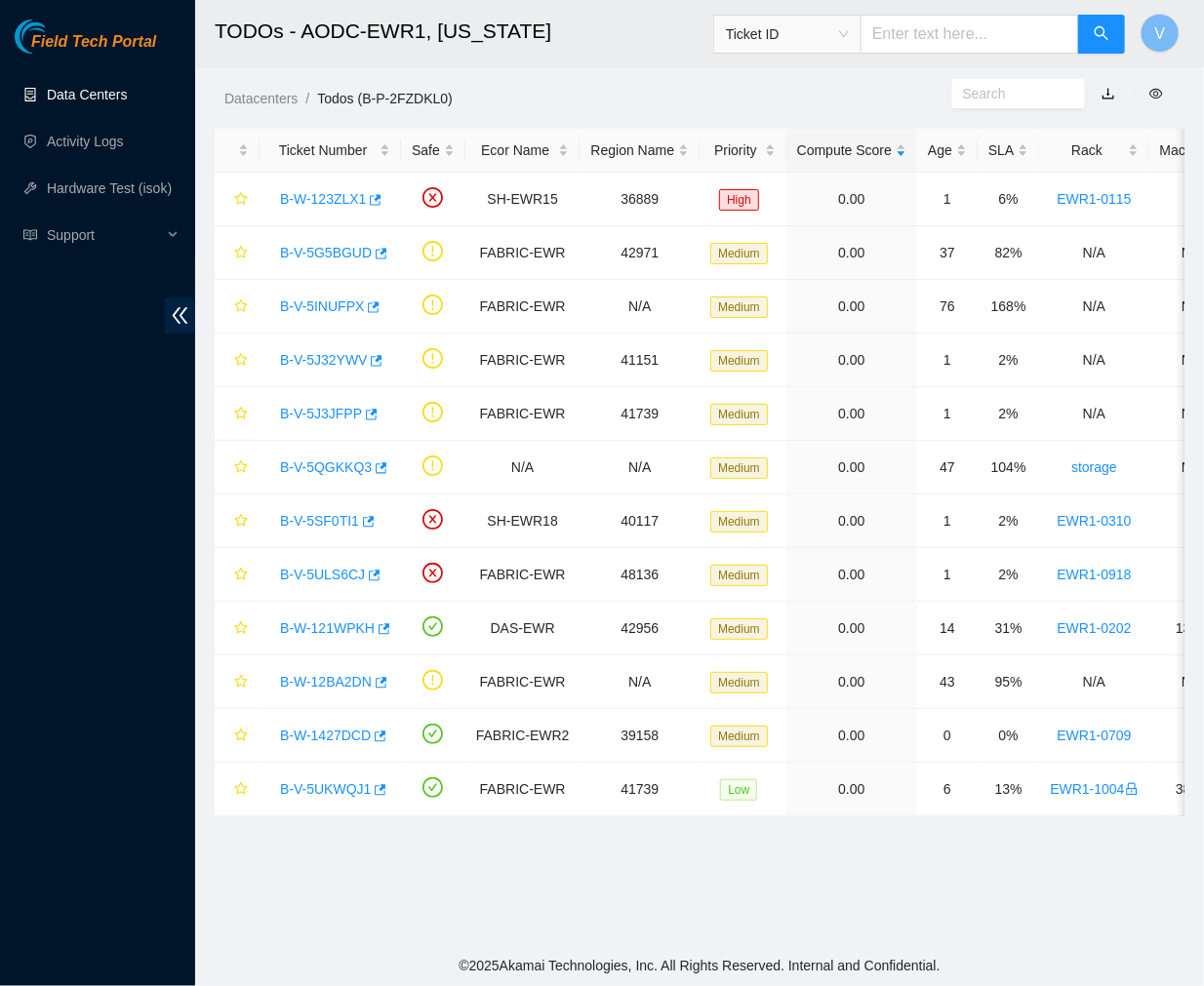
click at [85, 96] on link "Data Centers" at bounding box center [87, 95] width 80 height 16
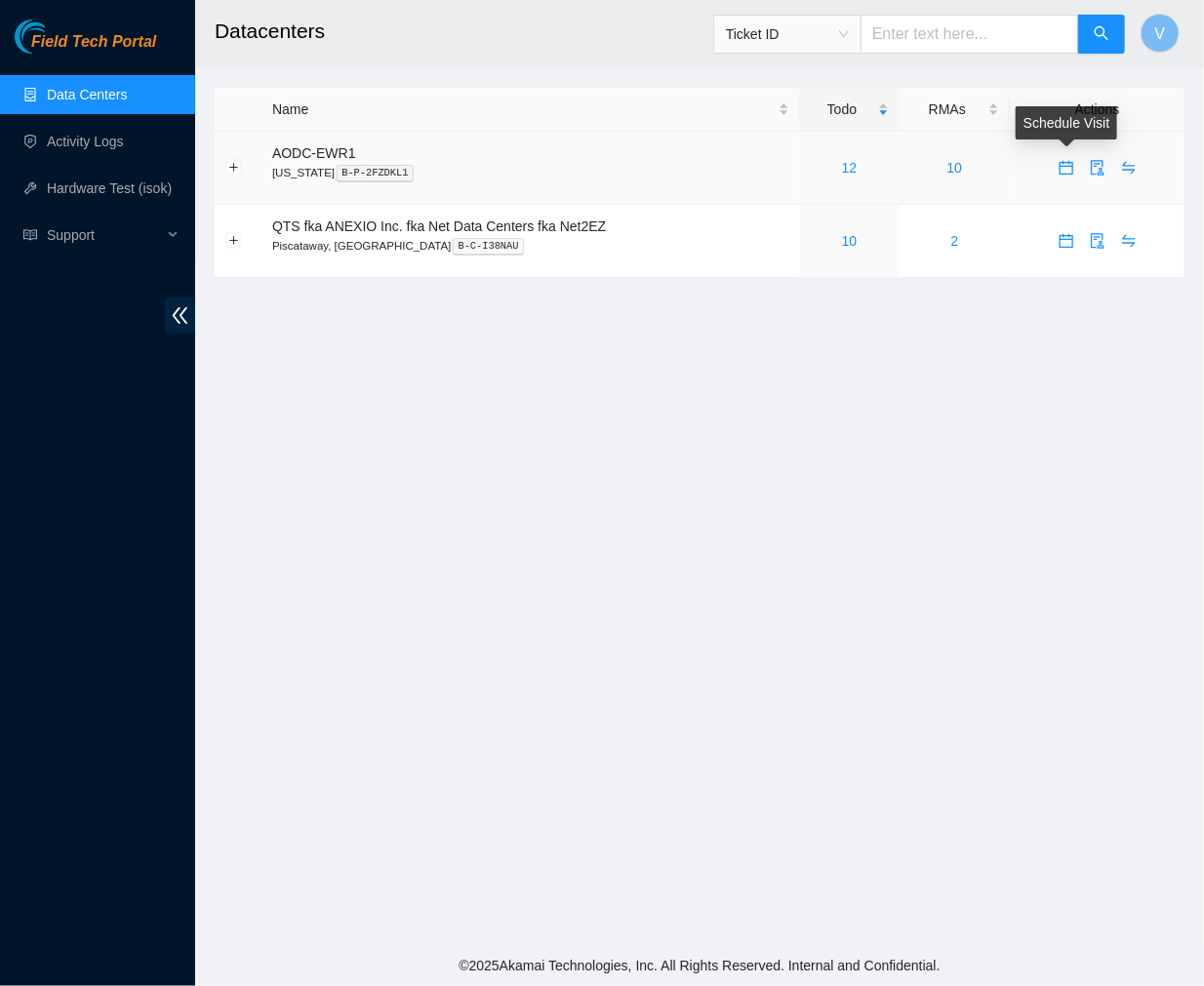
click at [1061, 175] on icon "calendar" at bounding box center [1067, 168] width 16 height 16
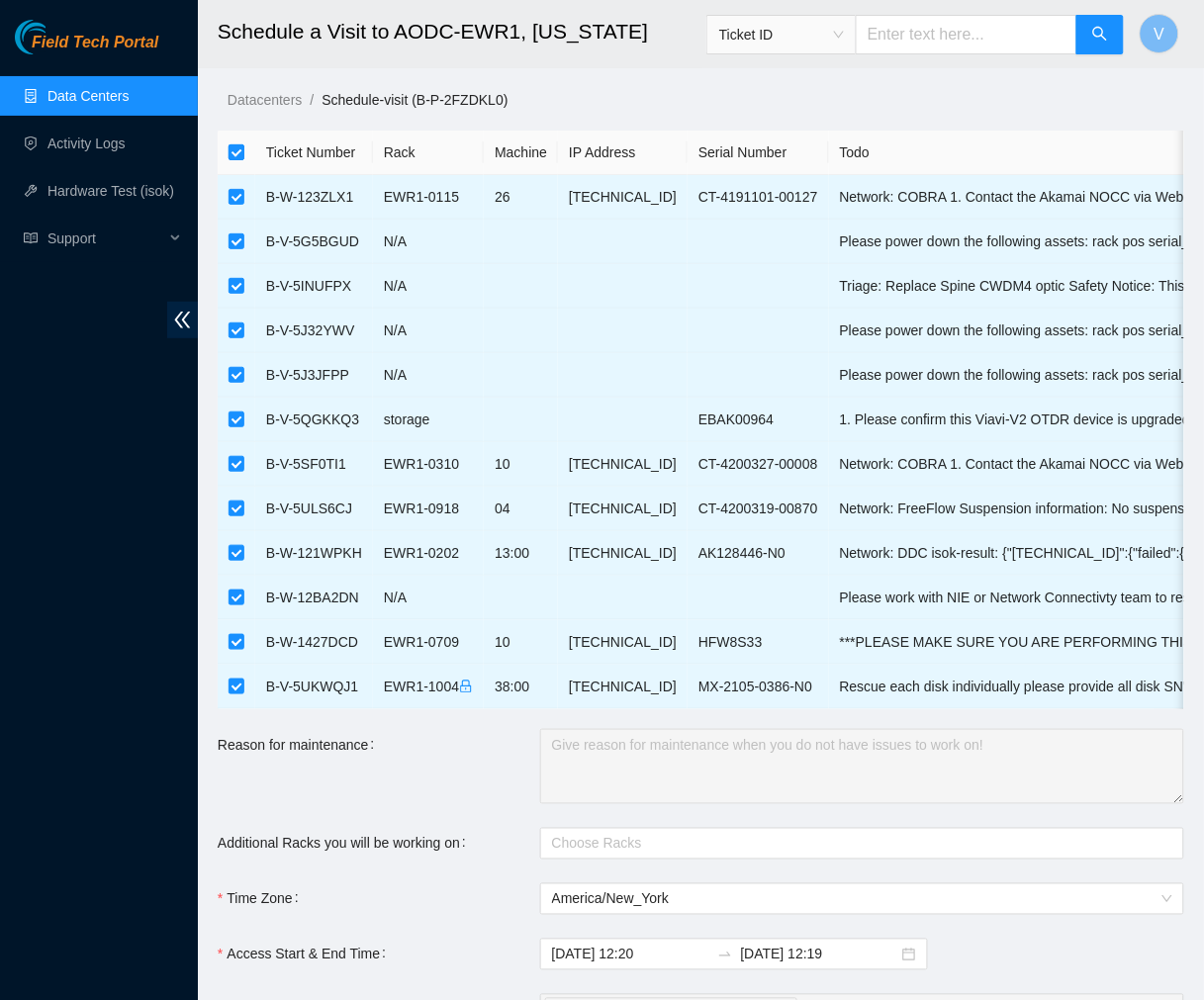
click at [239, 150] on input "checkbox" at bounding box center [237, 152] width 16 height 16
checkbox input "false"
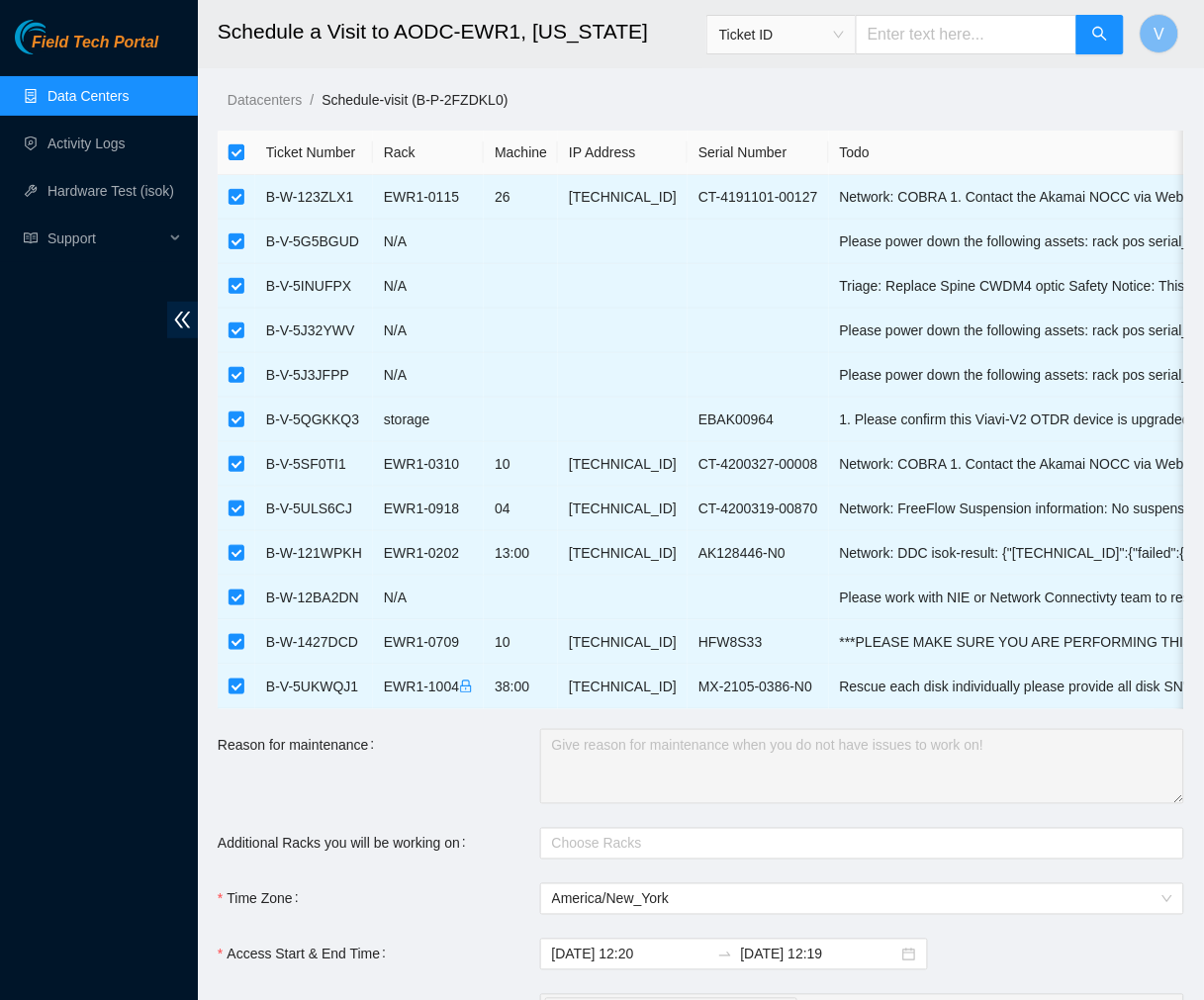
checkbox input "false"
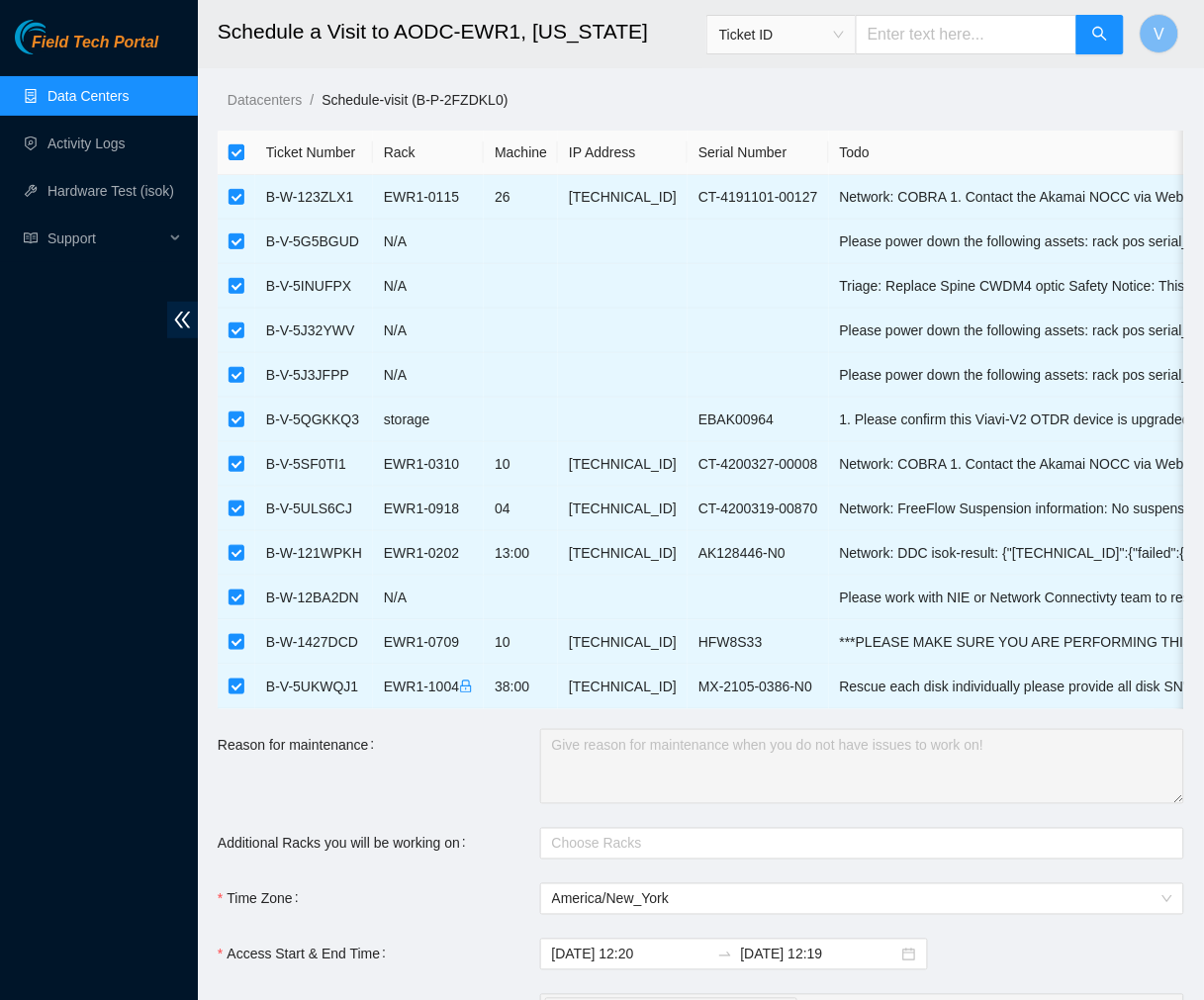
checkbox input "false"
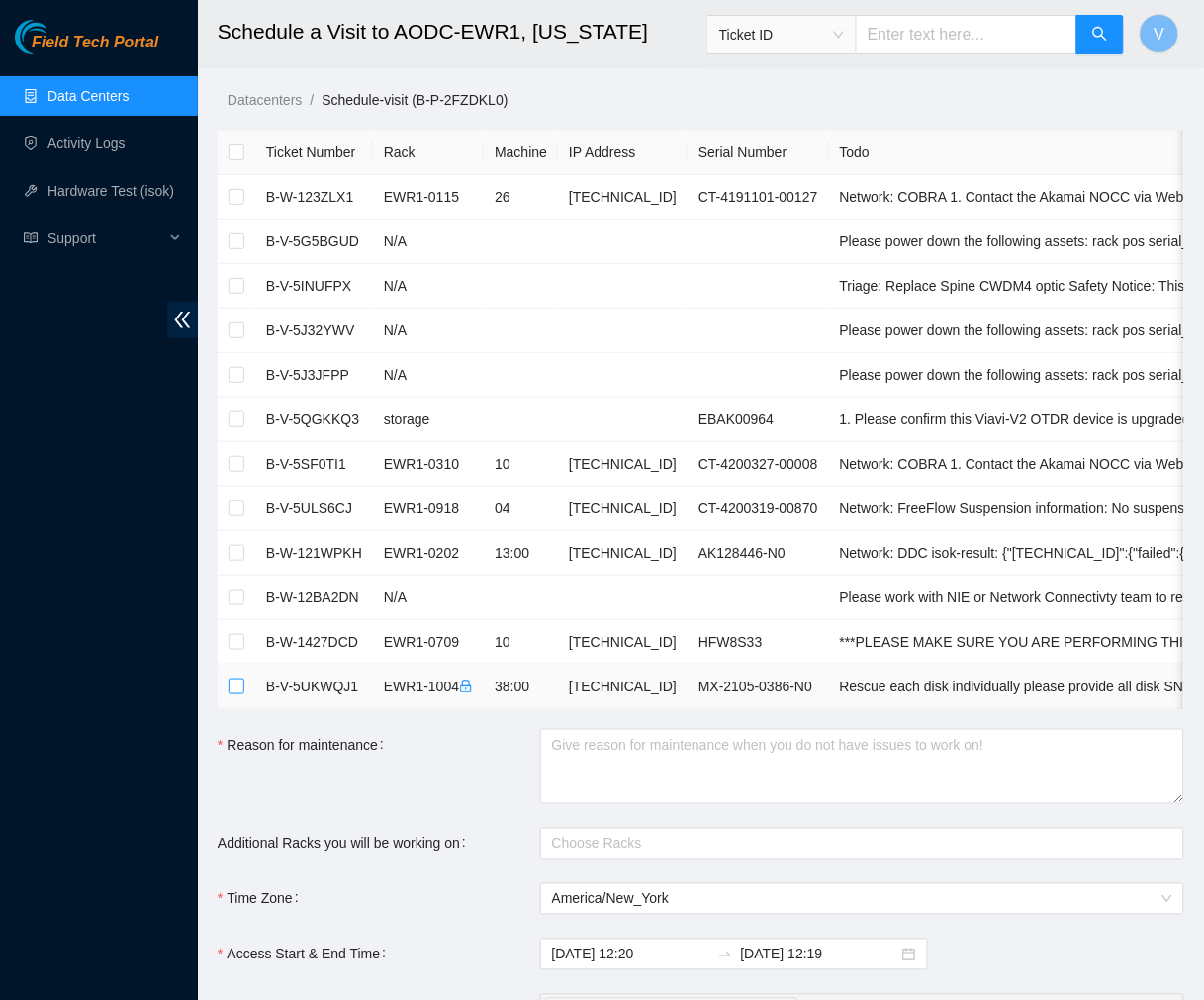
click at [235, 693] on input "checkbox" at bounding box center [237, 687] width 16 height 16
checkbox input "true"
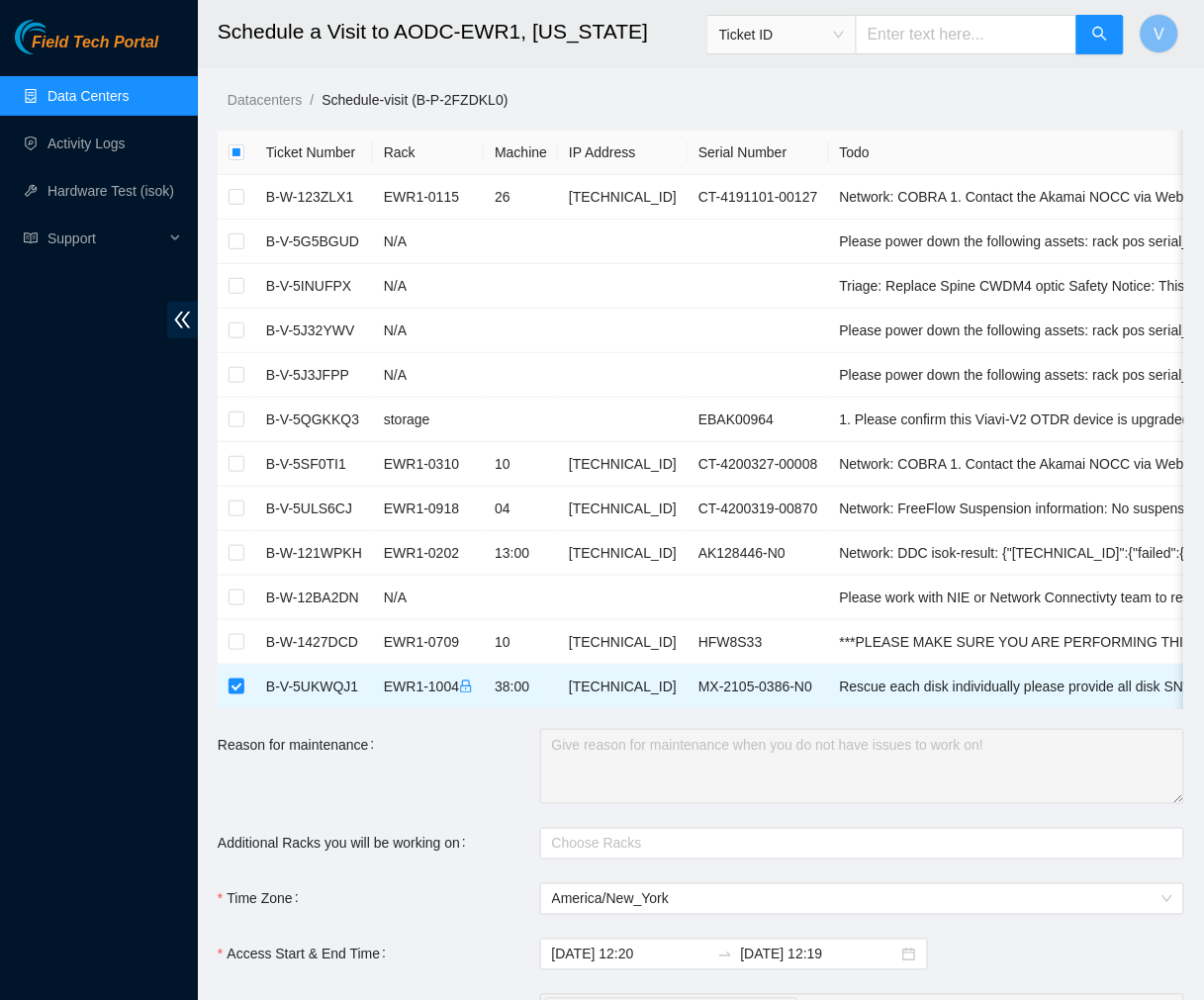
scroll to position [387, 0]
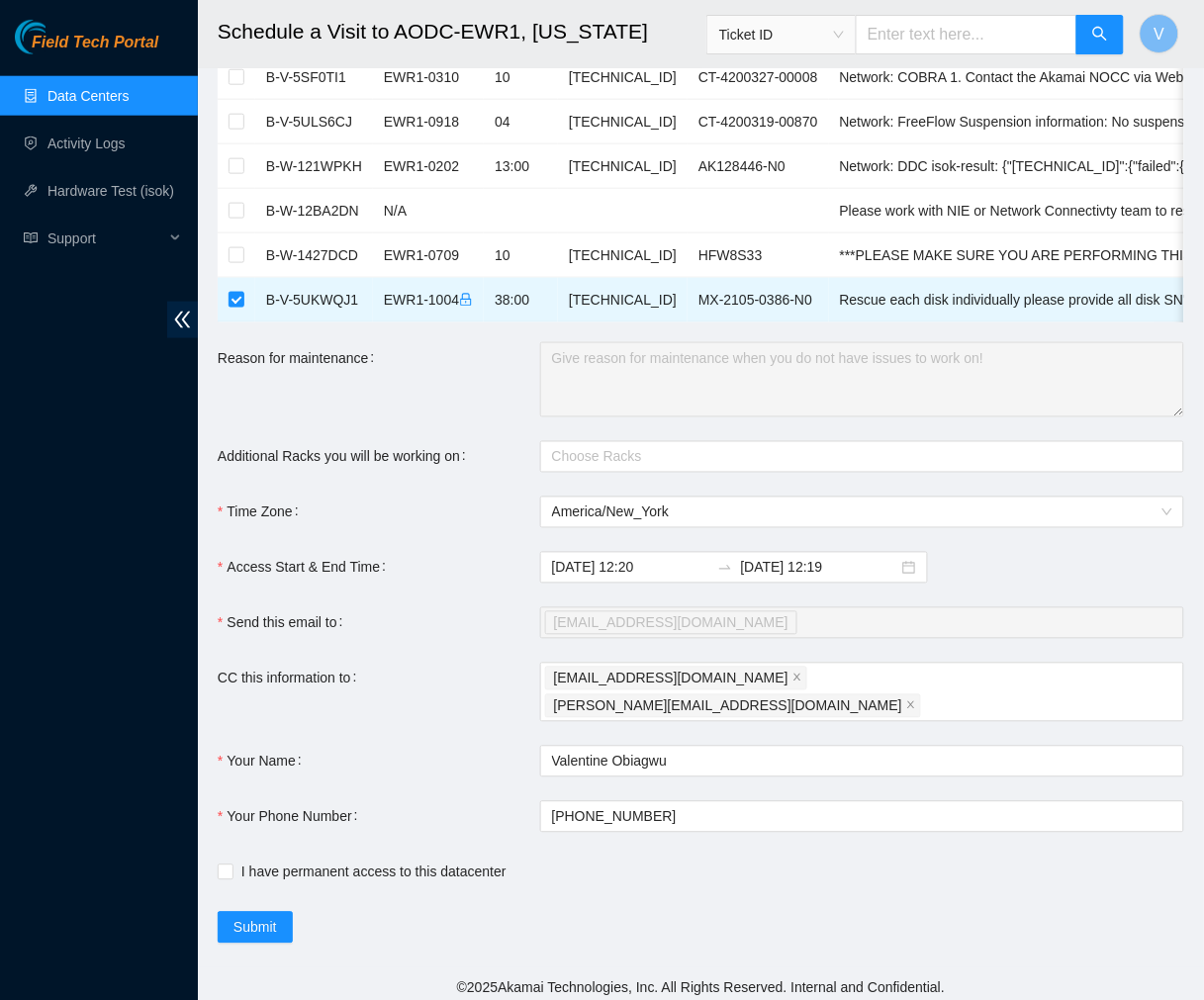
click at [710, 637] on div "[EMAIL_ADDRESS][DOMAIN_NAME]" at bounding box center [852, 623] width 614 height 28
click at [228, 865] on input "I have permanent access to this datacenter" at bounding box center [225, 872] width 14 height 14
checkbox input "true"
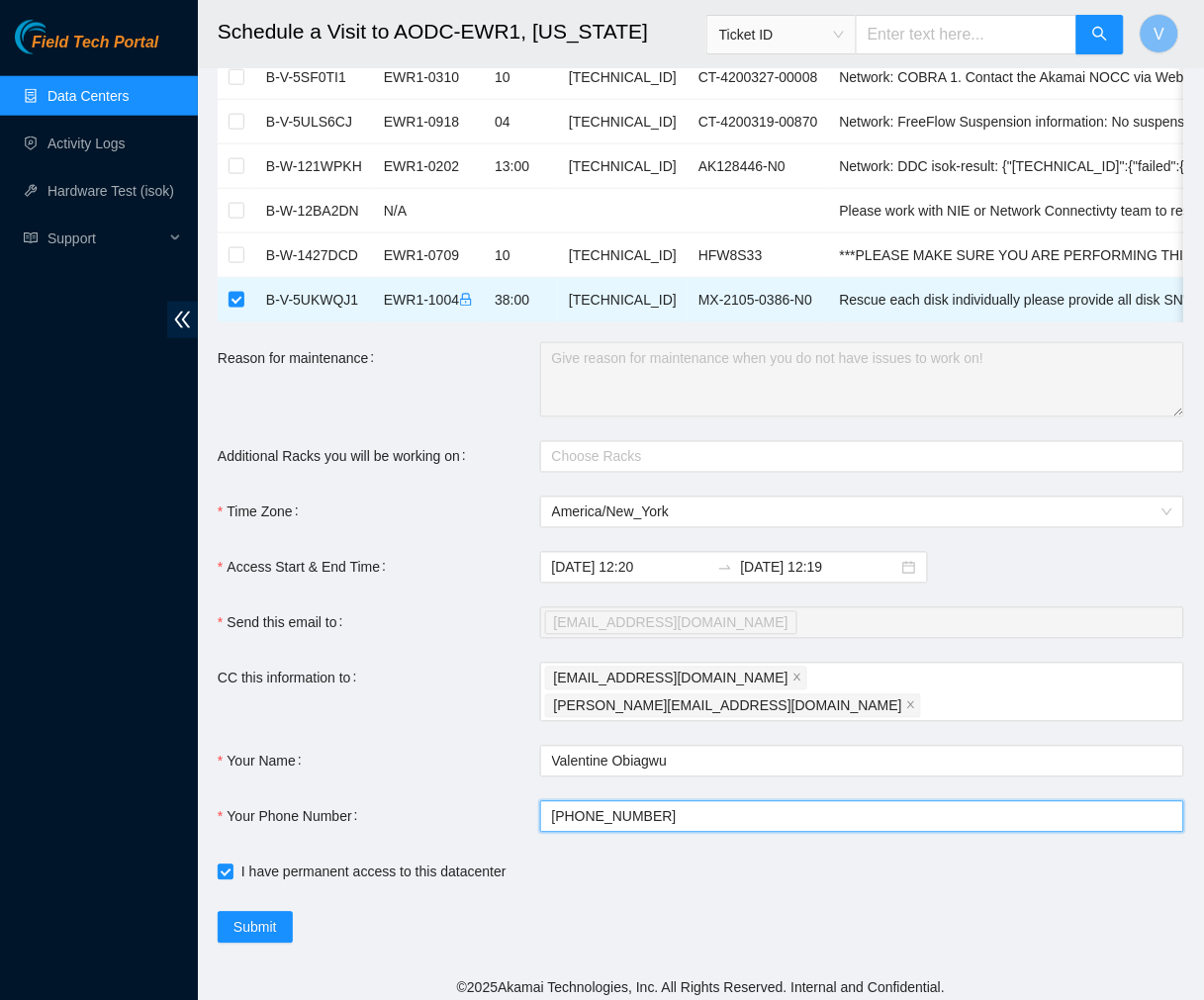
click at [668, 805] on input "[PHONE_NUMBER]" at bounding box center [862, 817] width 644 height 32
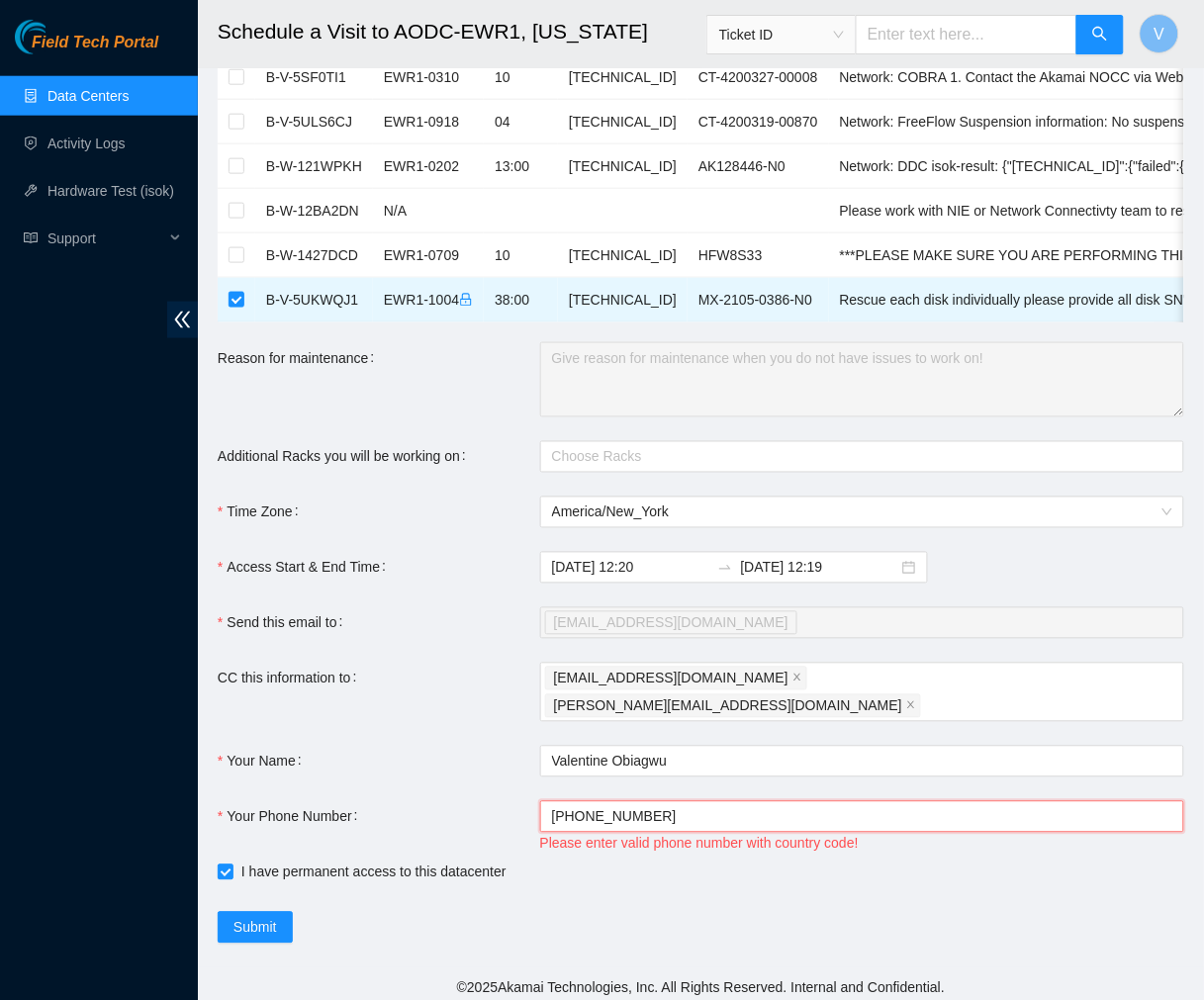
type input "[PHONE_NUMBER]"
click at [106, 93] on link "Data Centers" at bounding box center [88, 96] width 82 height 16
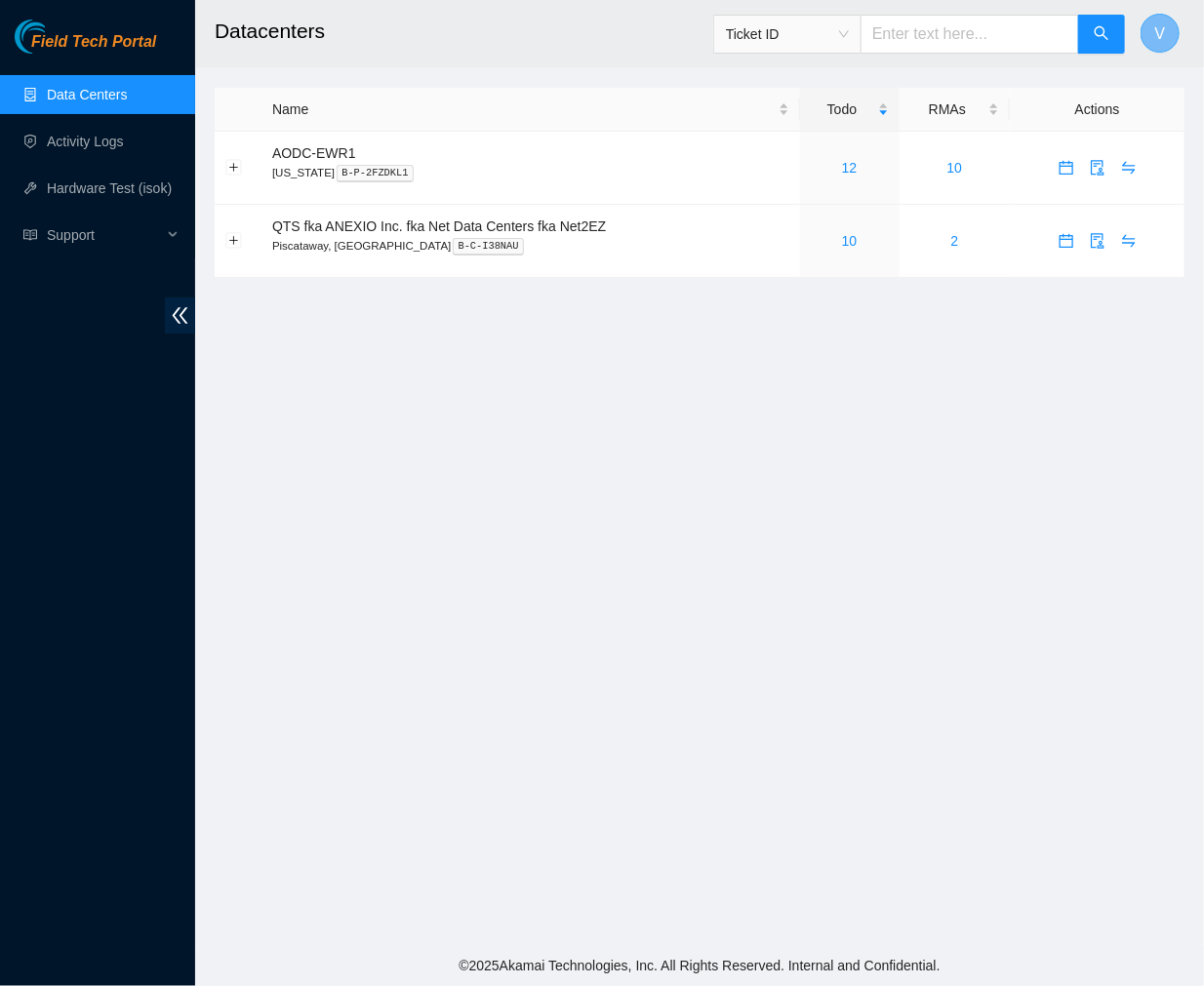
click at [1162, 30] on span "V" at bounding box center [1161, 33] width 11 height 25
click at [1058, 84] on div "[PERSON_NAME] ( B-V-58N2SLJ )" at bounding box center [1054, 82] width 206 height 22
drag, startPoint x: 1157, startPoint y: 27, endPoint x: 1157, endPoint y: 46, distance: 19.0
click at [1157, 46] on button "V" at bounding box center [1161, 33] width 39 height 39
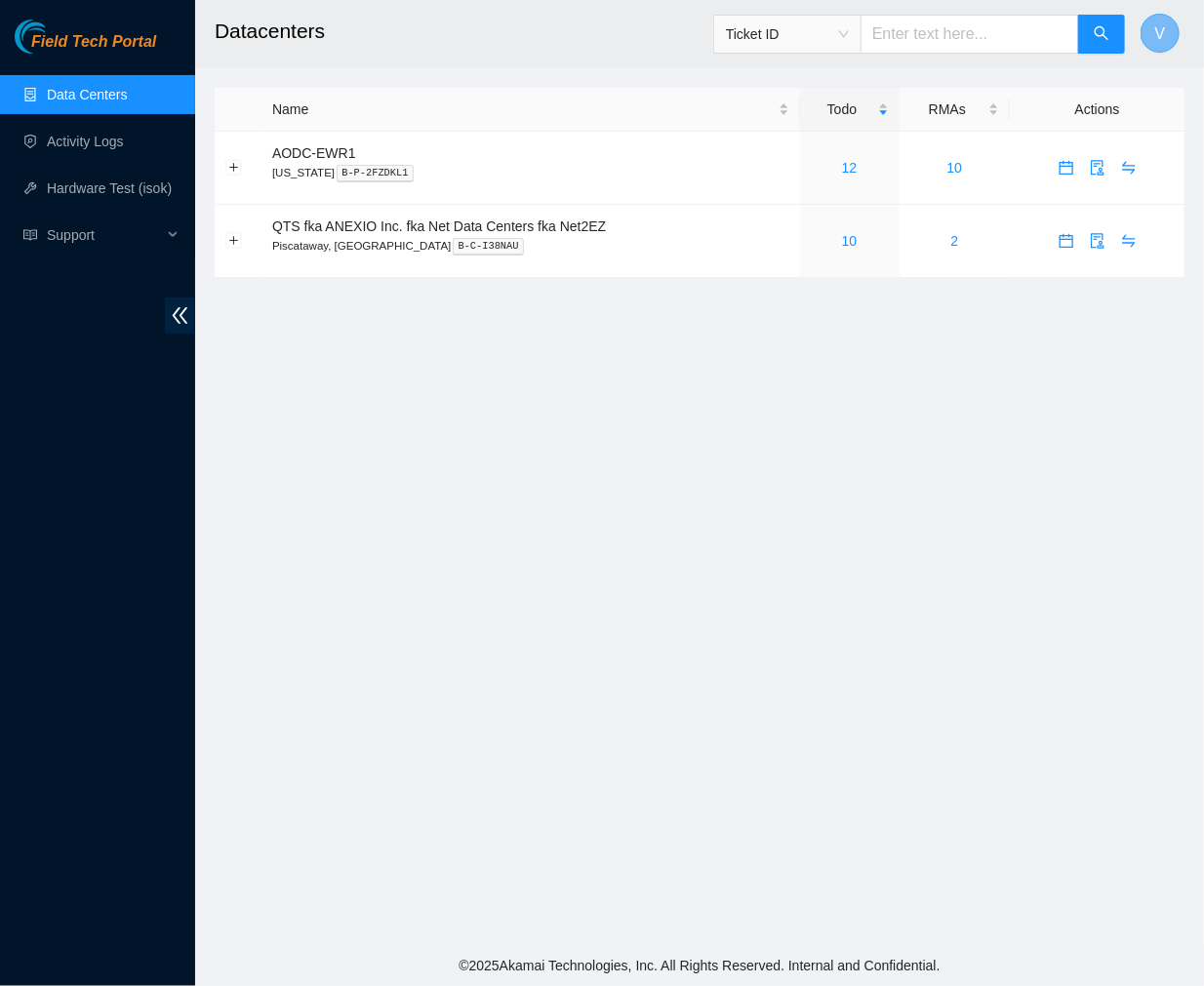
click at [1145, 40] on button "V" at bounding box center [1161, 33] width 39 height 39
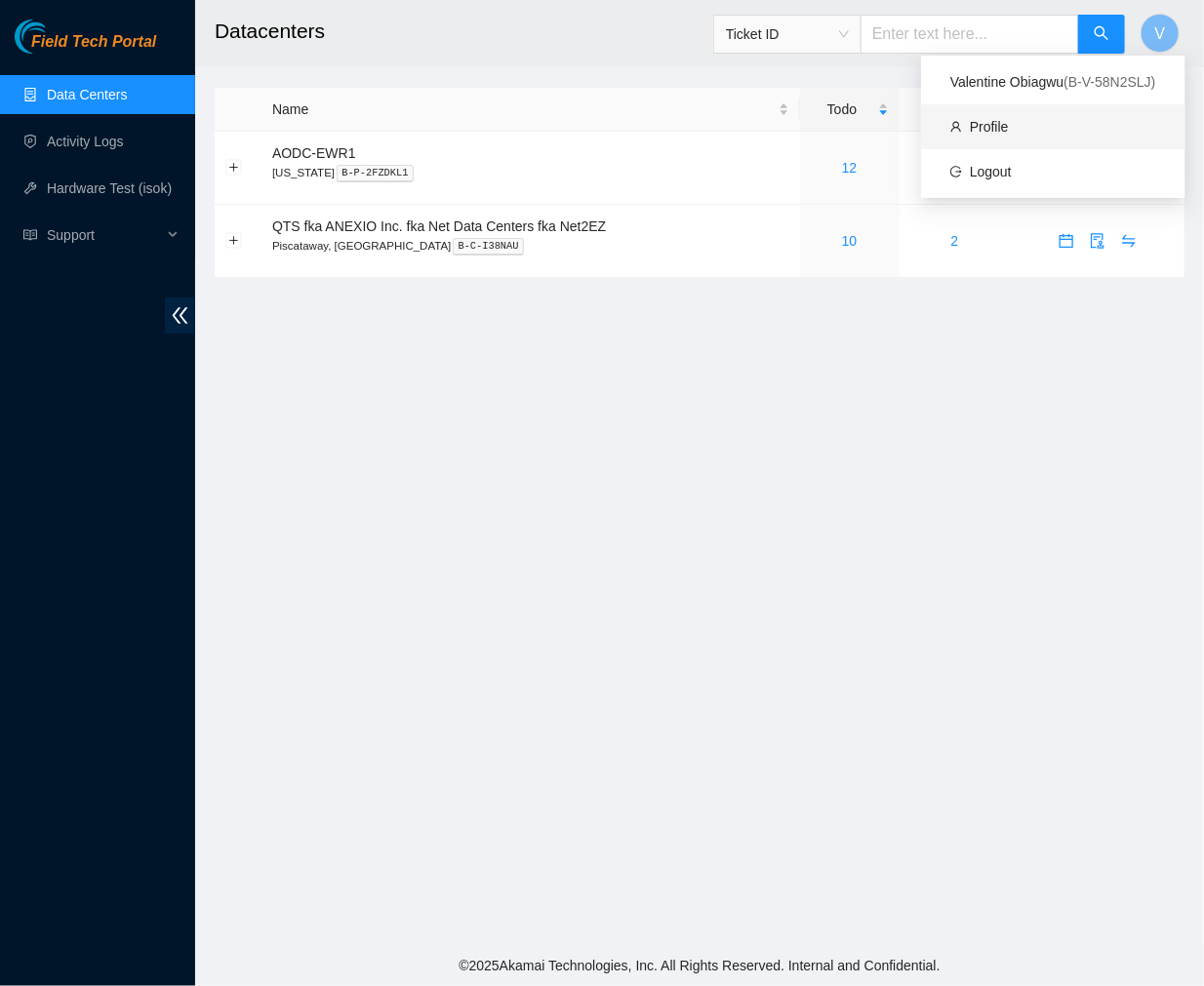
click at [1009, 131] on link "Profile" at bounding box center [989, 126] width 39 height 16
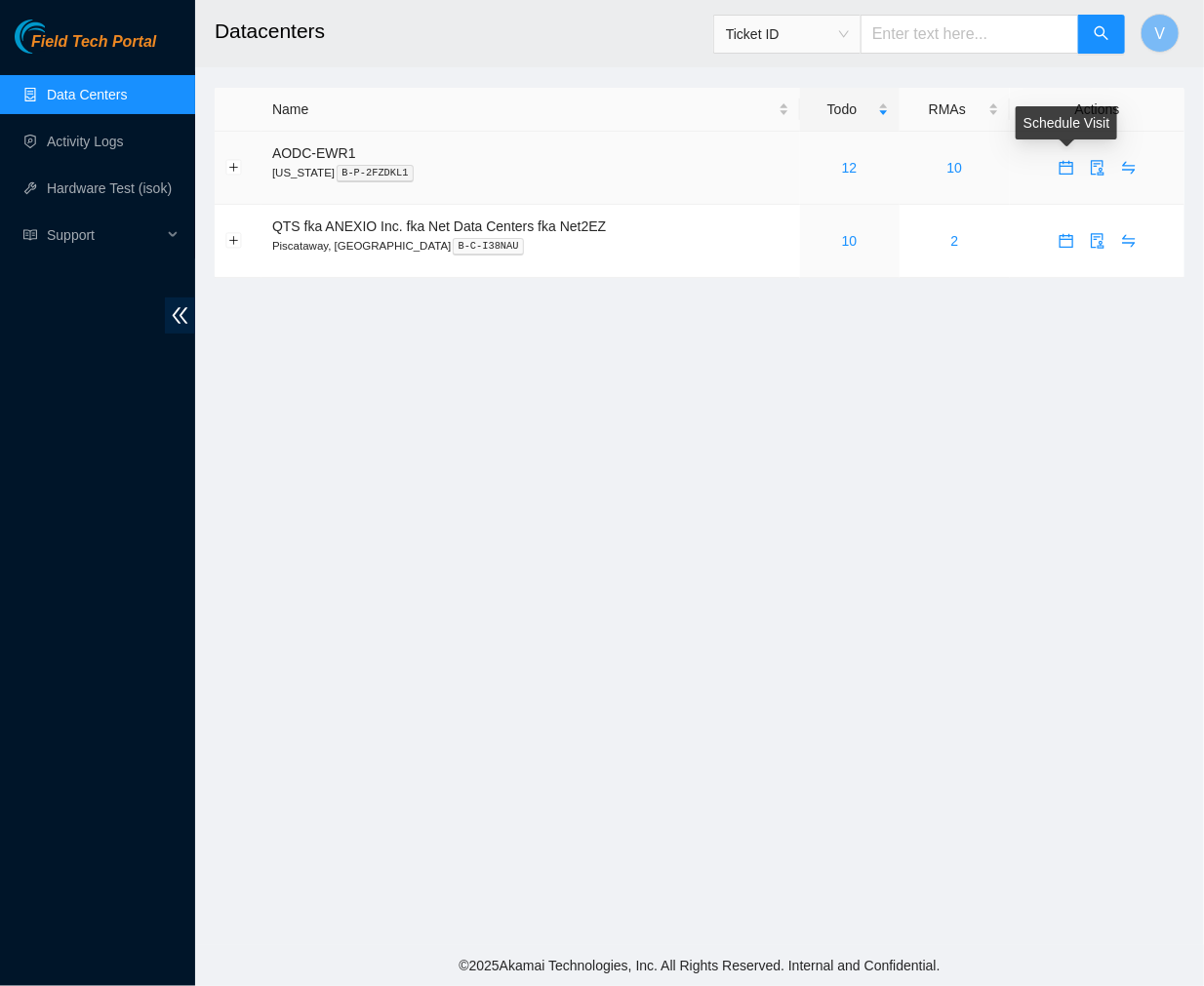
click at [1071, 167] on icon "calendar" at bounding box center [1067, 168] width 16 height 16
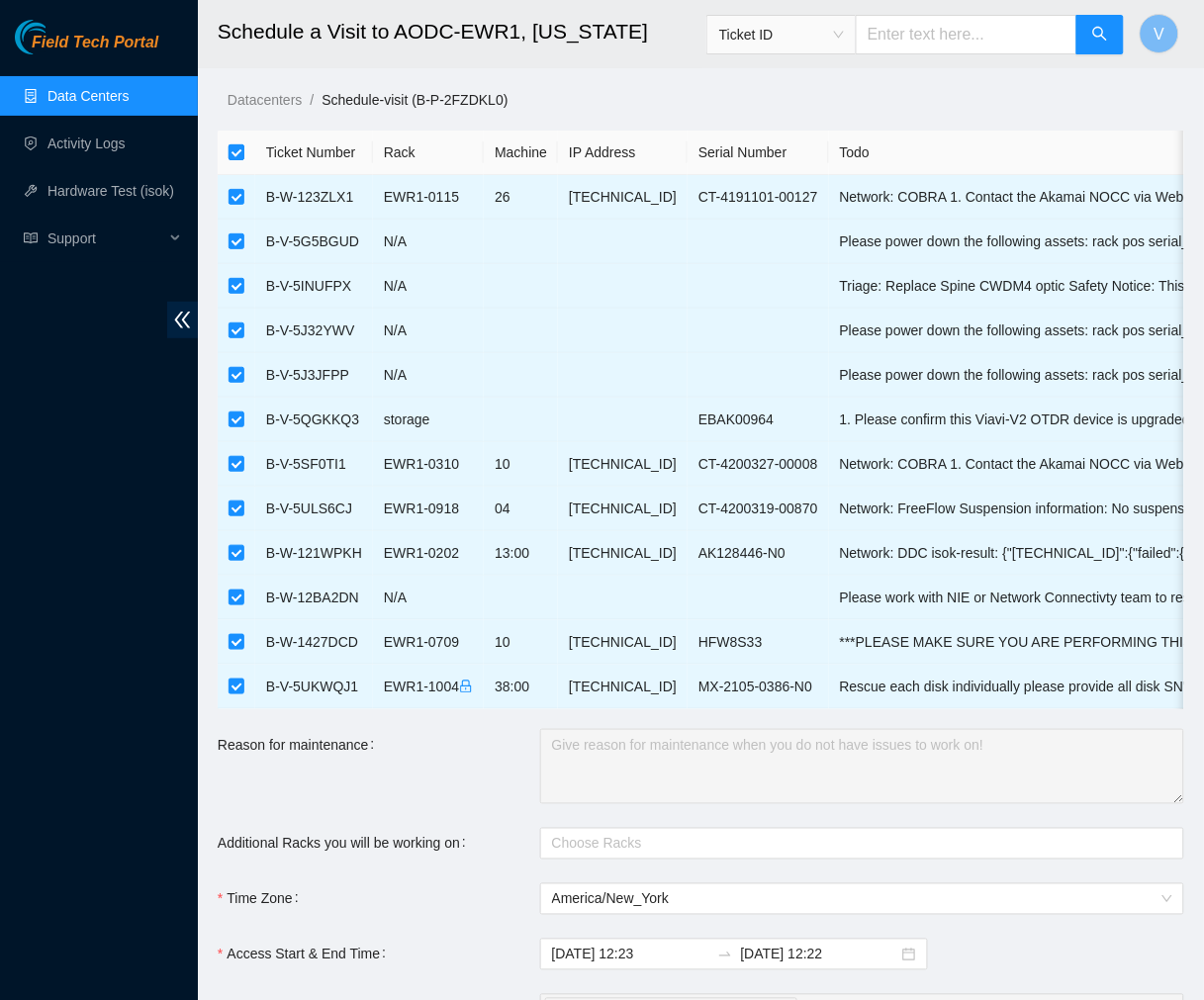
click at [239, 154] on input "checkbox" at bounding box center [237, 152] width 16 height 16
checkbox input "false"
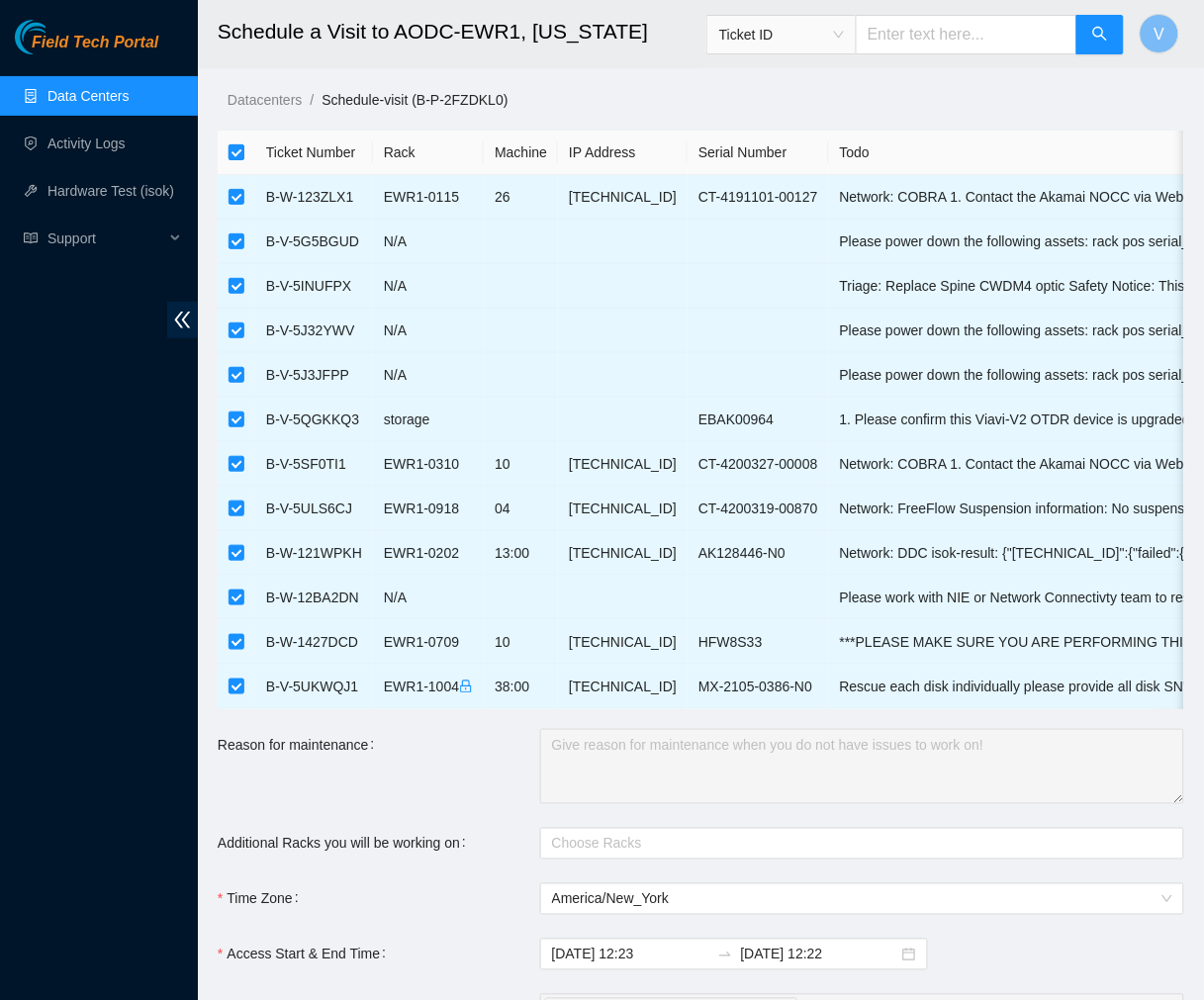
checkbox input "false"
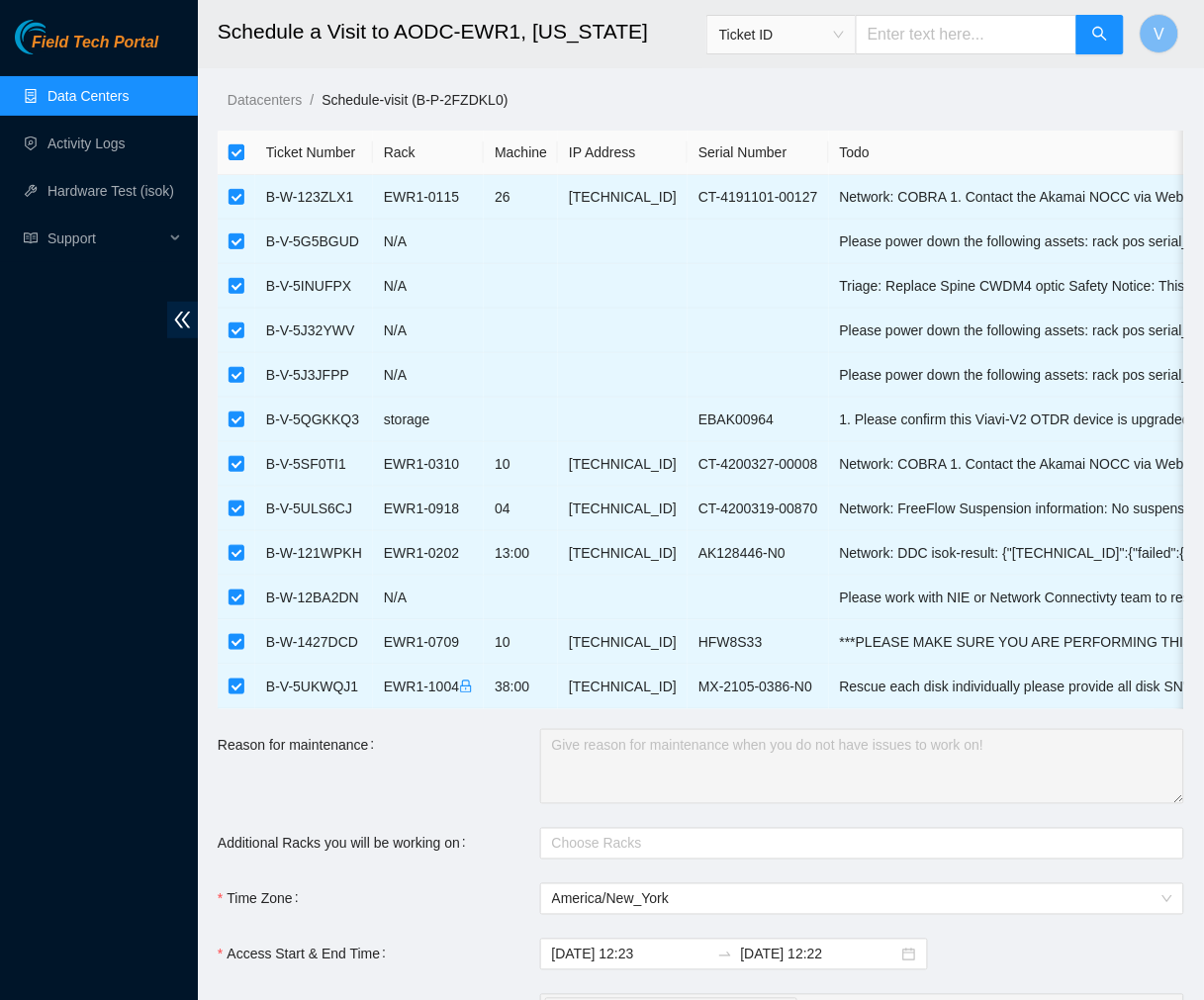
checkbox input "false"
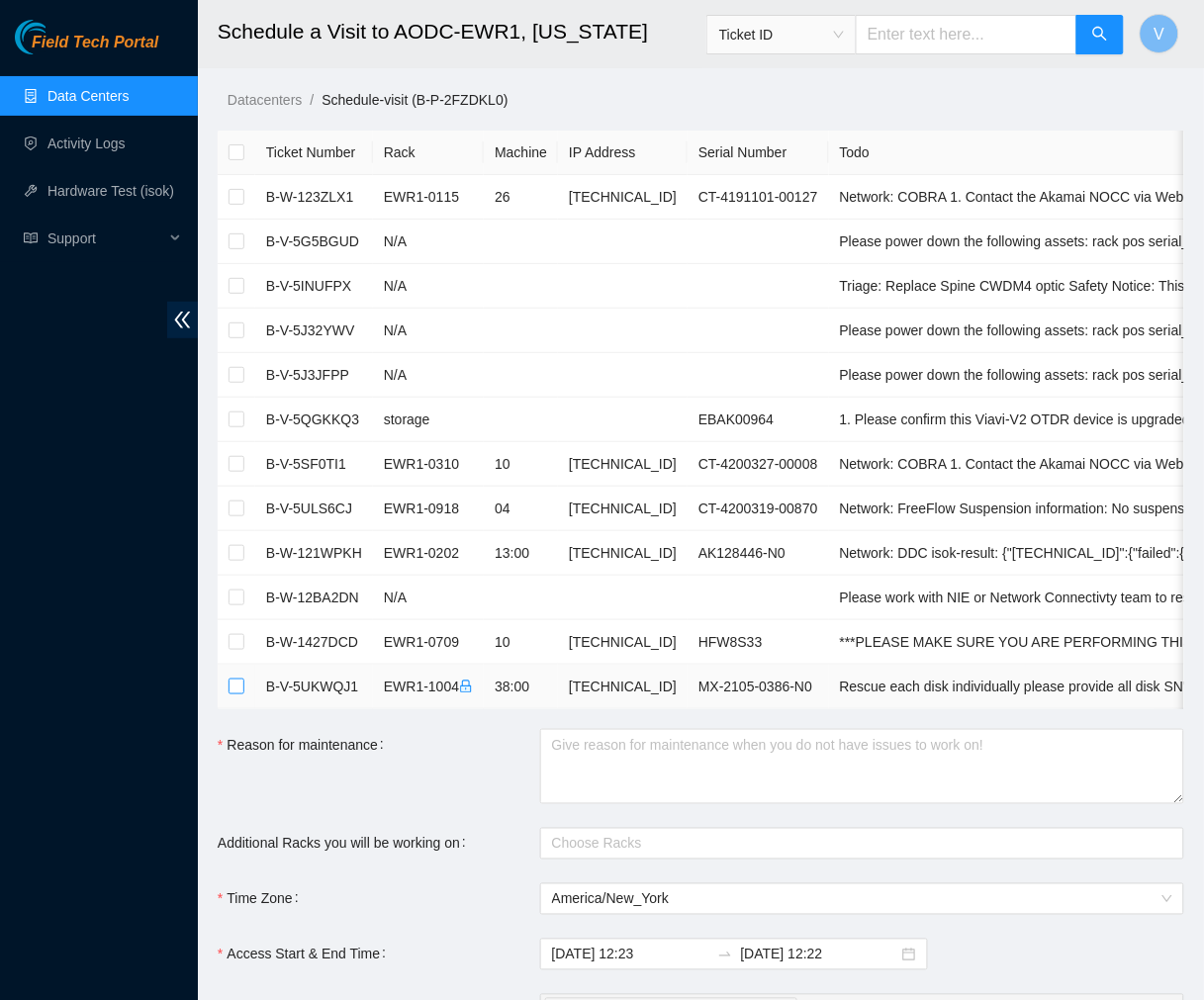
click at [234, 686] on input "checkbox" at bounding box center [237, 687] width 16 height 16
checkbox input "true"
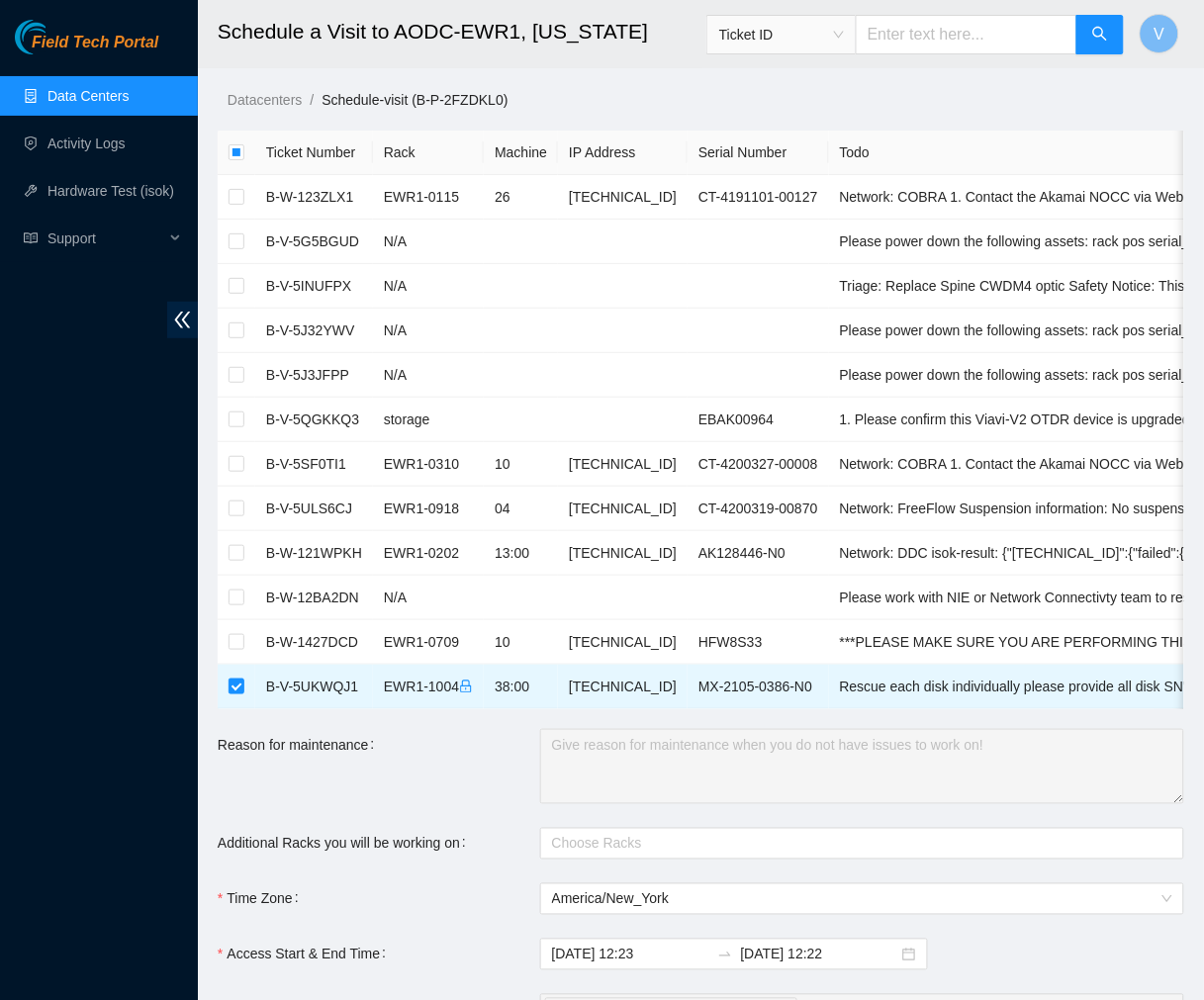
scroll to position [387, 0]
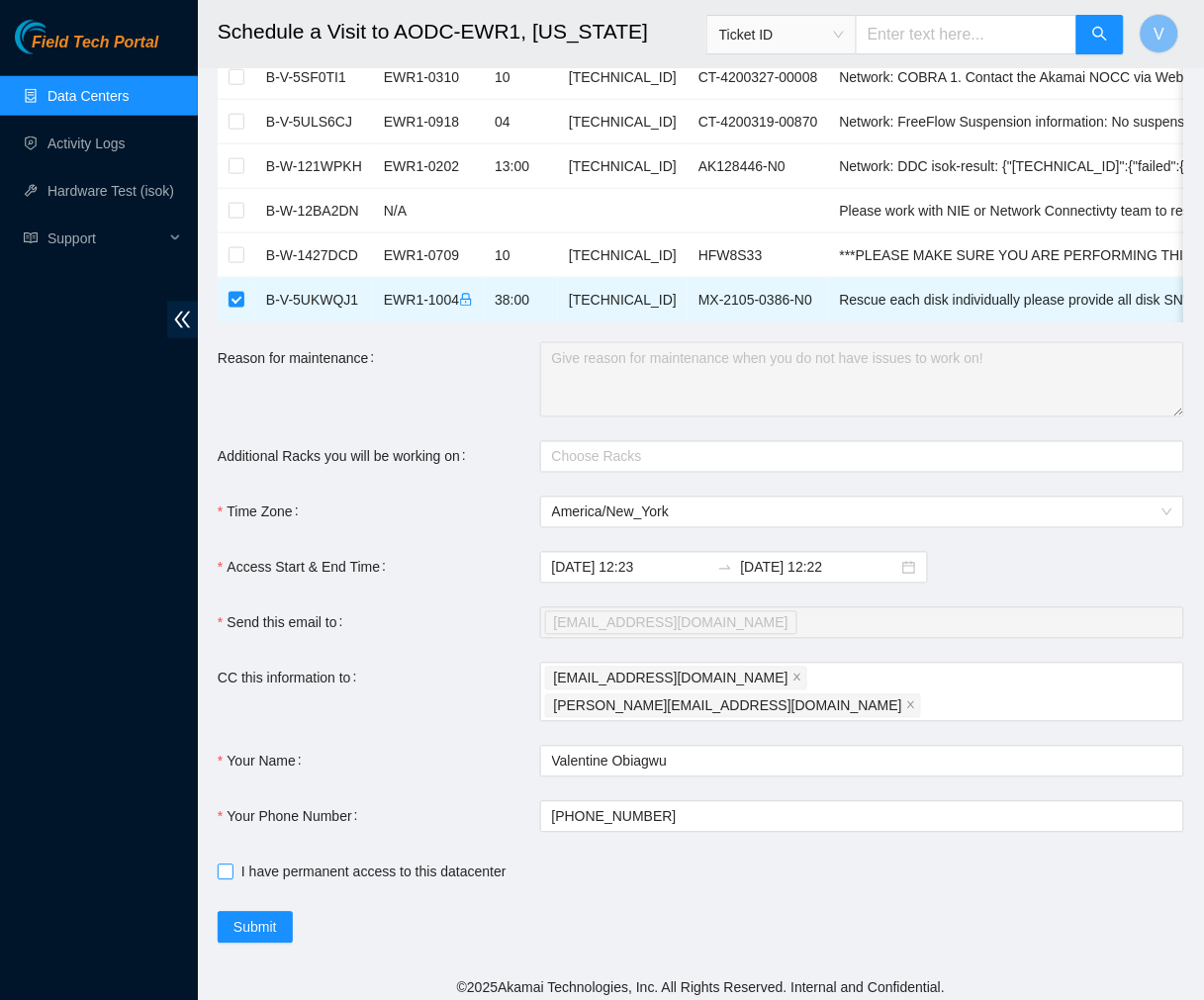
click at [221, 865] on input "I have permanent access to this datacenter" at bounding box center [225, 872] width 14 height 14
click at [224, 867] on input "I have permanent access to this datacenter" at bounding box center [225, 872] width 14 height 14
checkbox input "false"
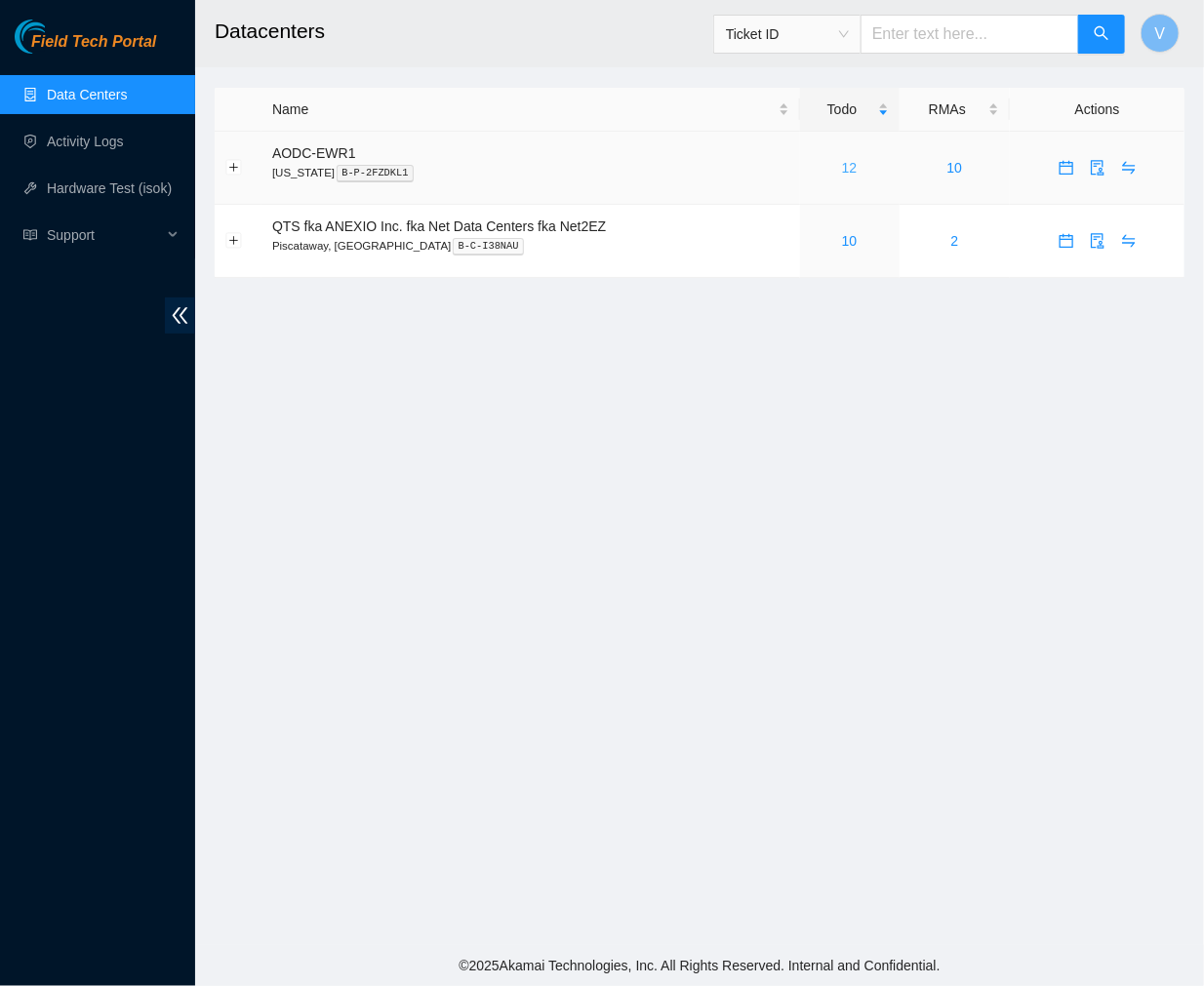
click at [846, 172] on link "12" at bounding box center [850, 168] width 16 height 16
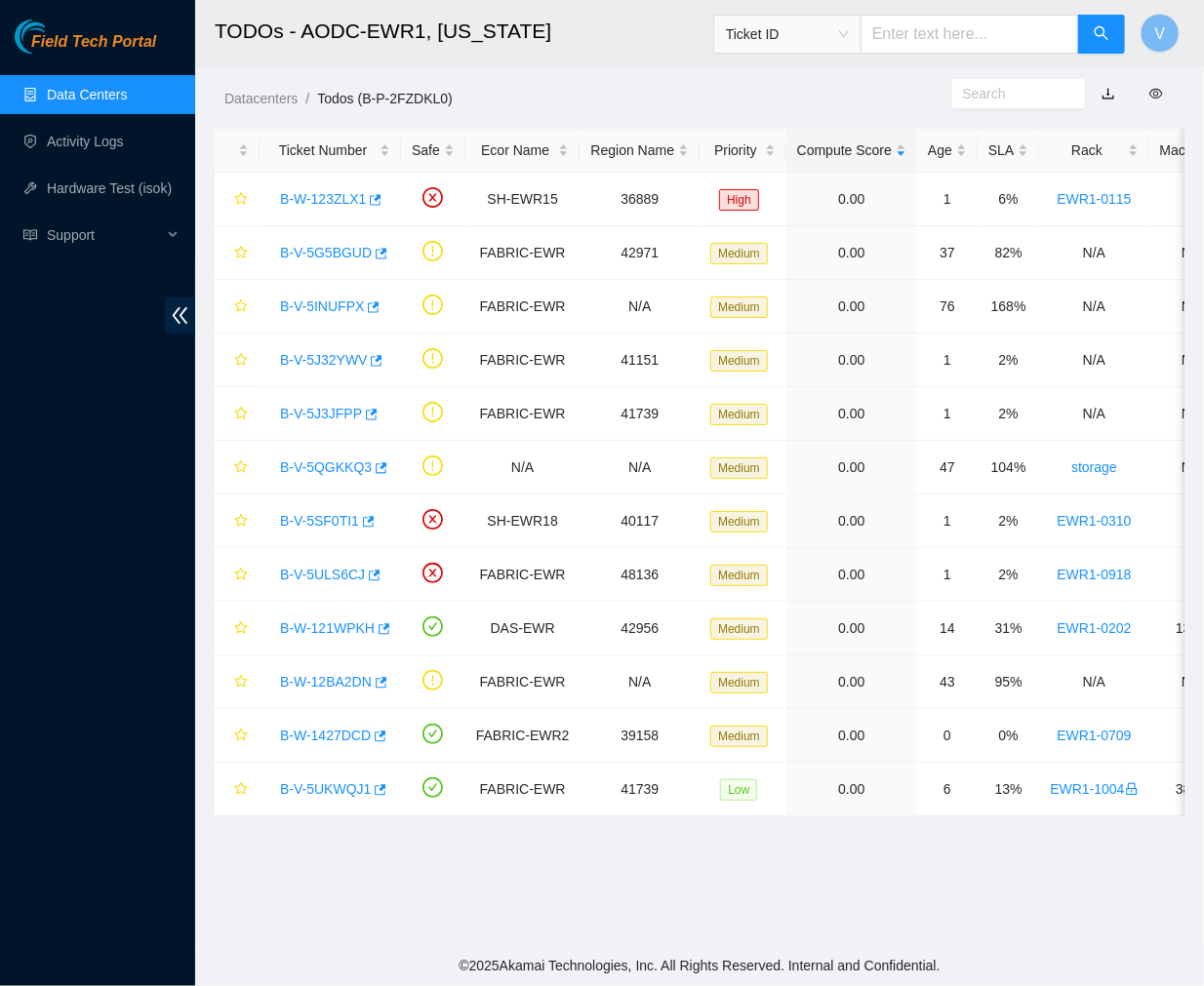
click at [623, 30] on h2 "TODOs - AODC-EWR1, [US_STATE]" at bounding box center [623, 31] width 816 height 63
click at [314, 796] on link "B-V-5UKWQJ1" at bounding box center [326, 789] width 91 height 16
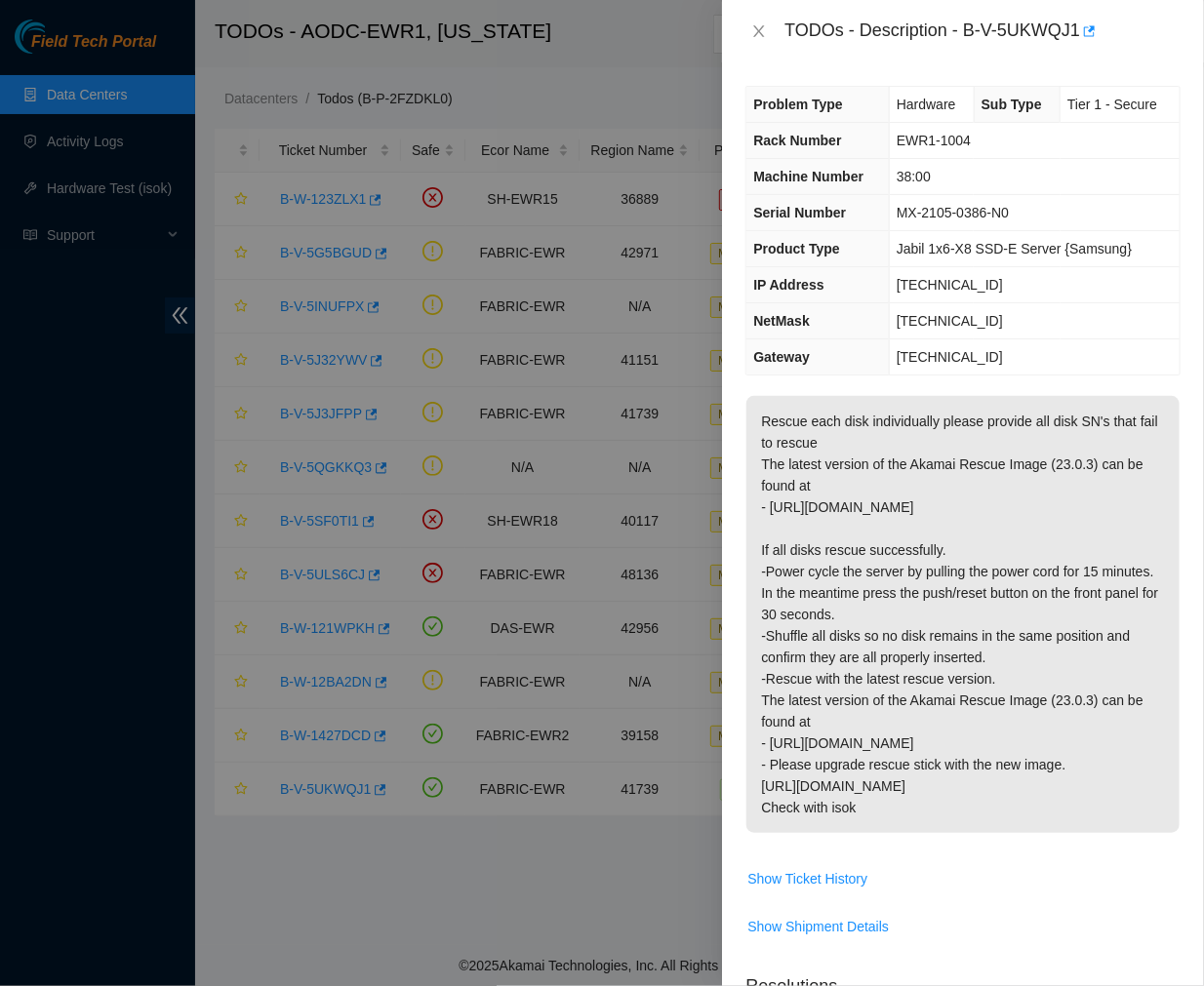
click at [754, 18] on div "TODOs - Description - B-V-5UKWQJ1" at bounding box center [963, 31] width 435 height 31
click at [756, 27] on icon "close" at bounding box center [759, 31] width 11 height 12
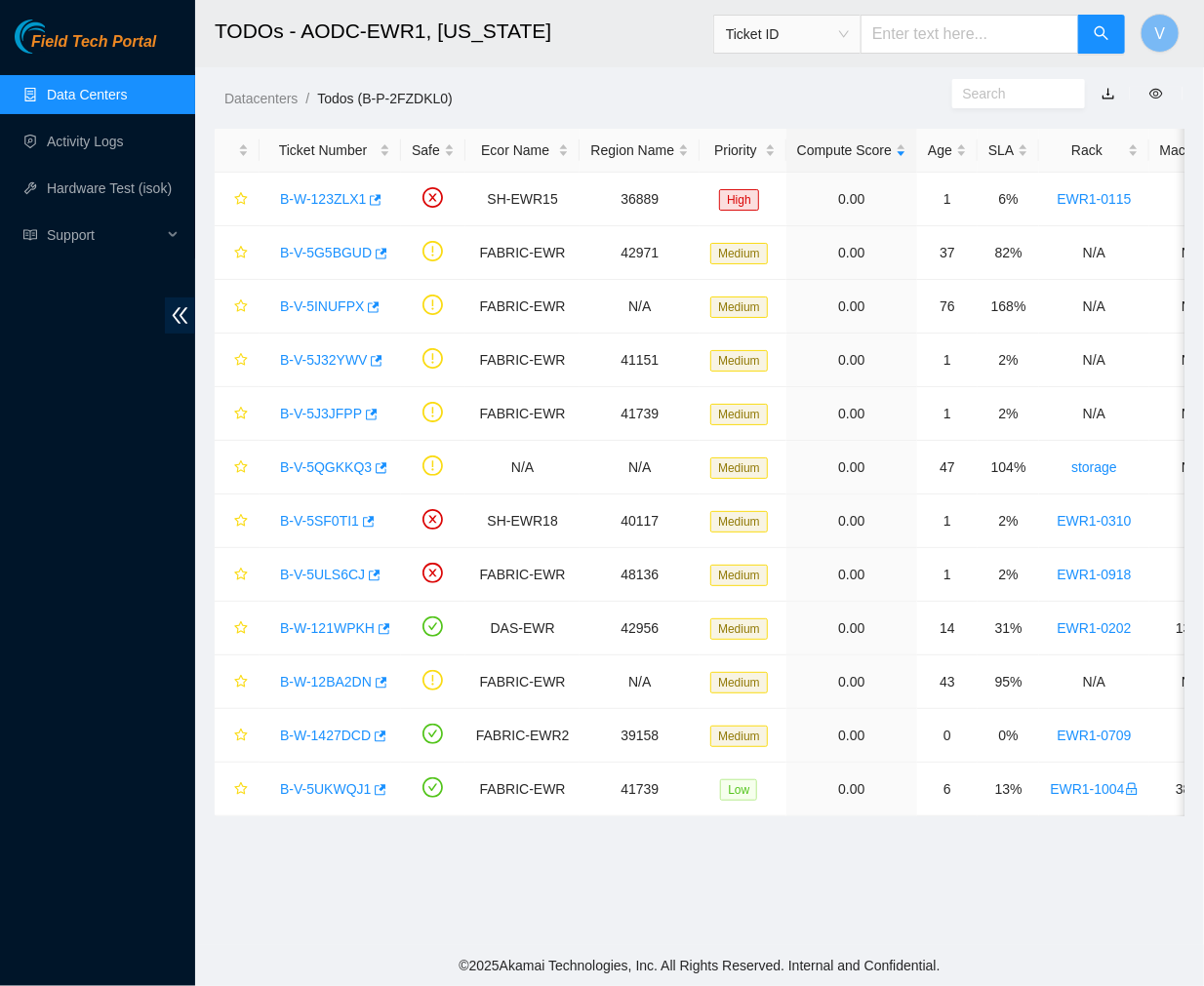
click at [101, 87] on link "Data Centers" at bounding box center [87, 95] width 80 height 16
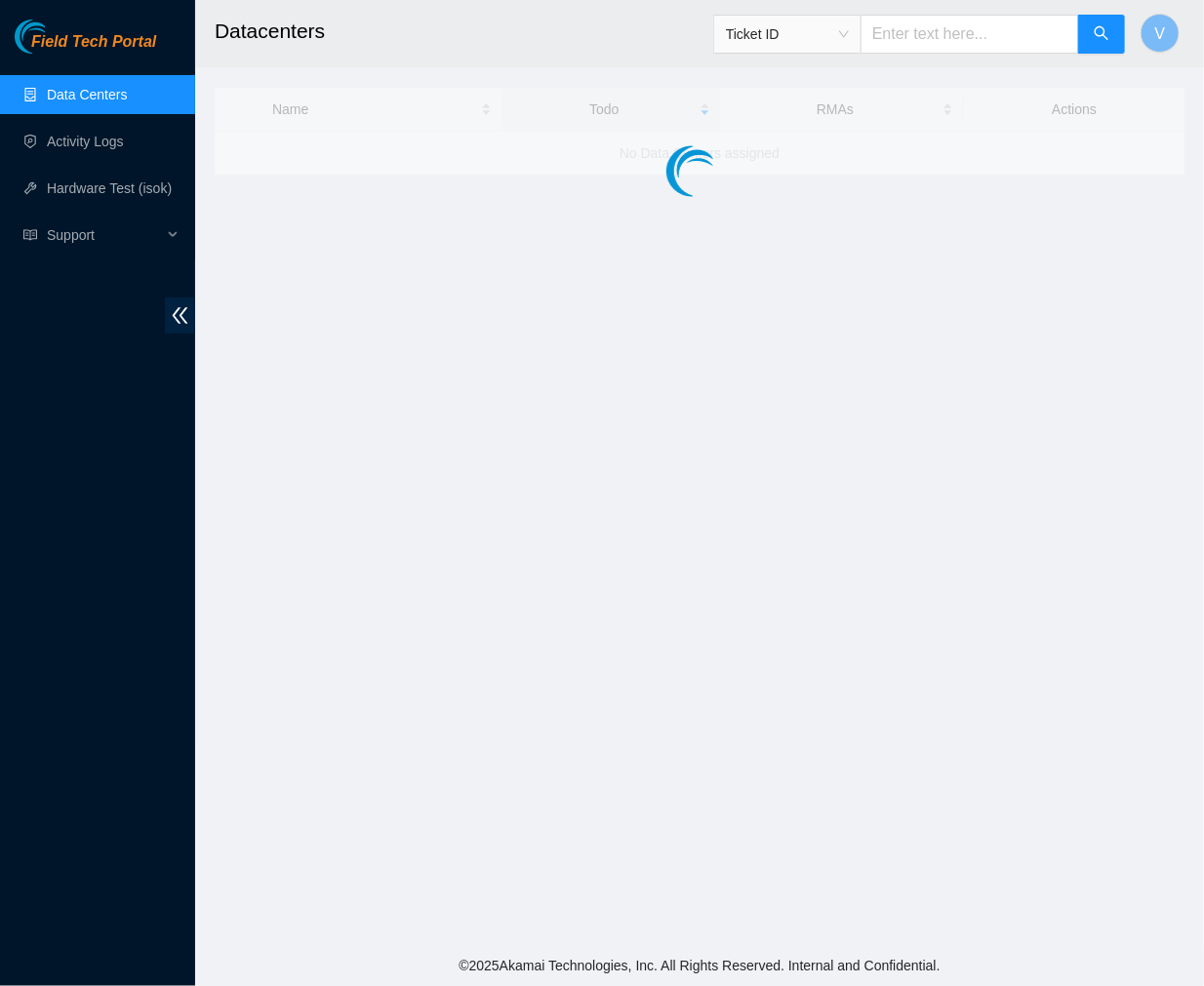
click at [101, 87] on link "Data Centers" at bounding box center [87, 95] width 80 height 16
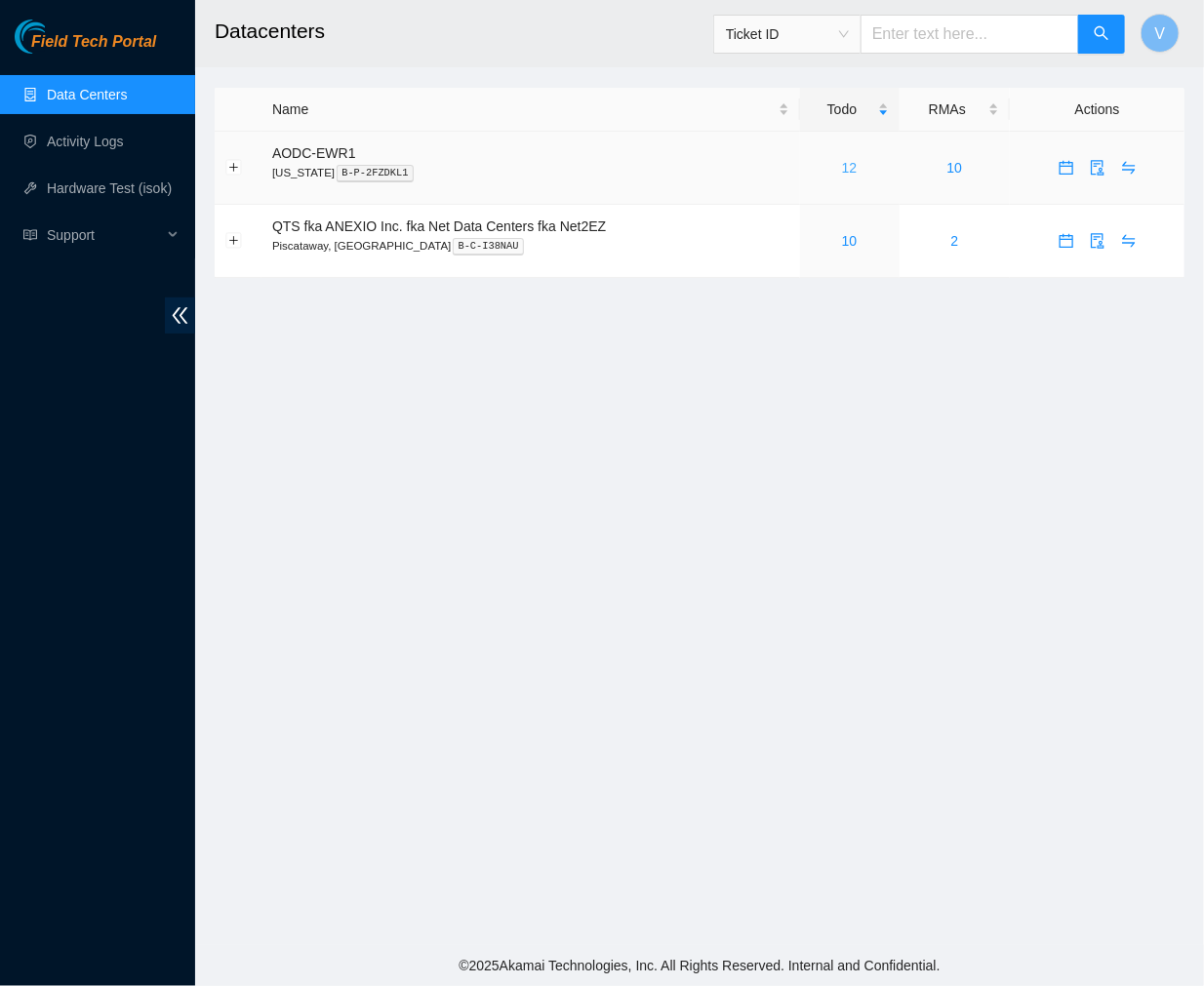
click at [855, 173] on link "12" at bounding box center [850, 168] width 16 height 16
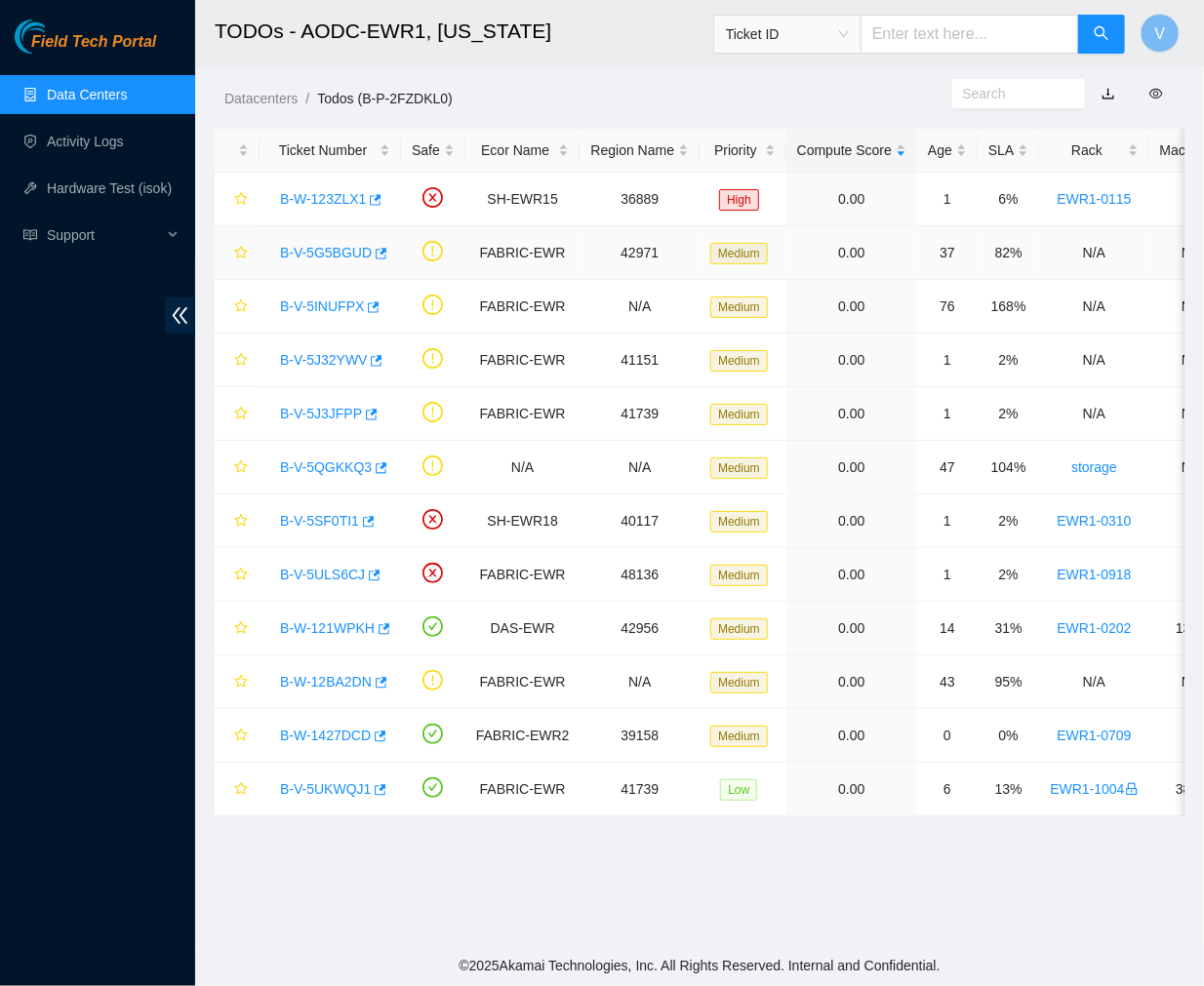
click at [333, 256] on link "B-V-5G5BGUD" at bounding box center [326, 253] width 92 height 16
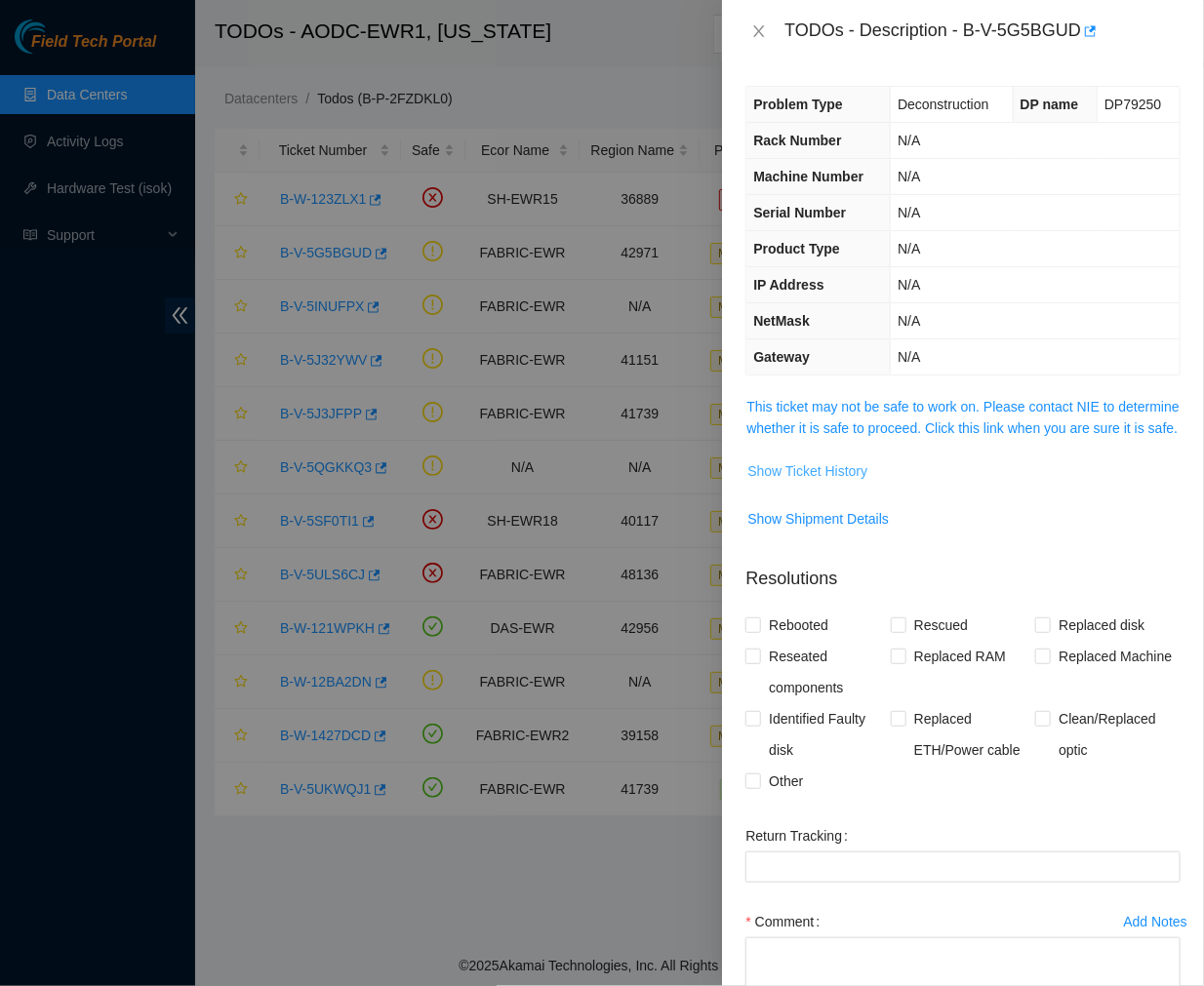
click at [825, 482] on span "Show Ticket History" at bounding box center [807, 471] width 120 height 22
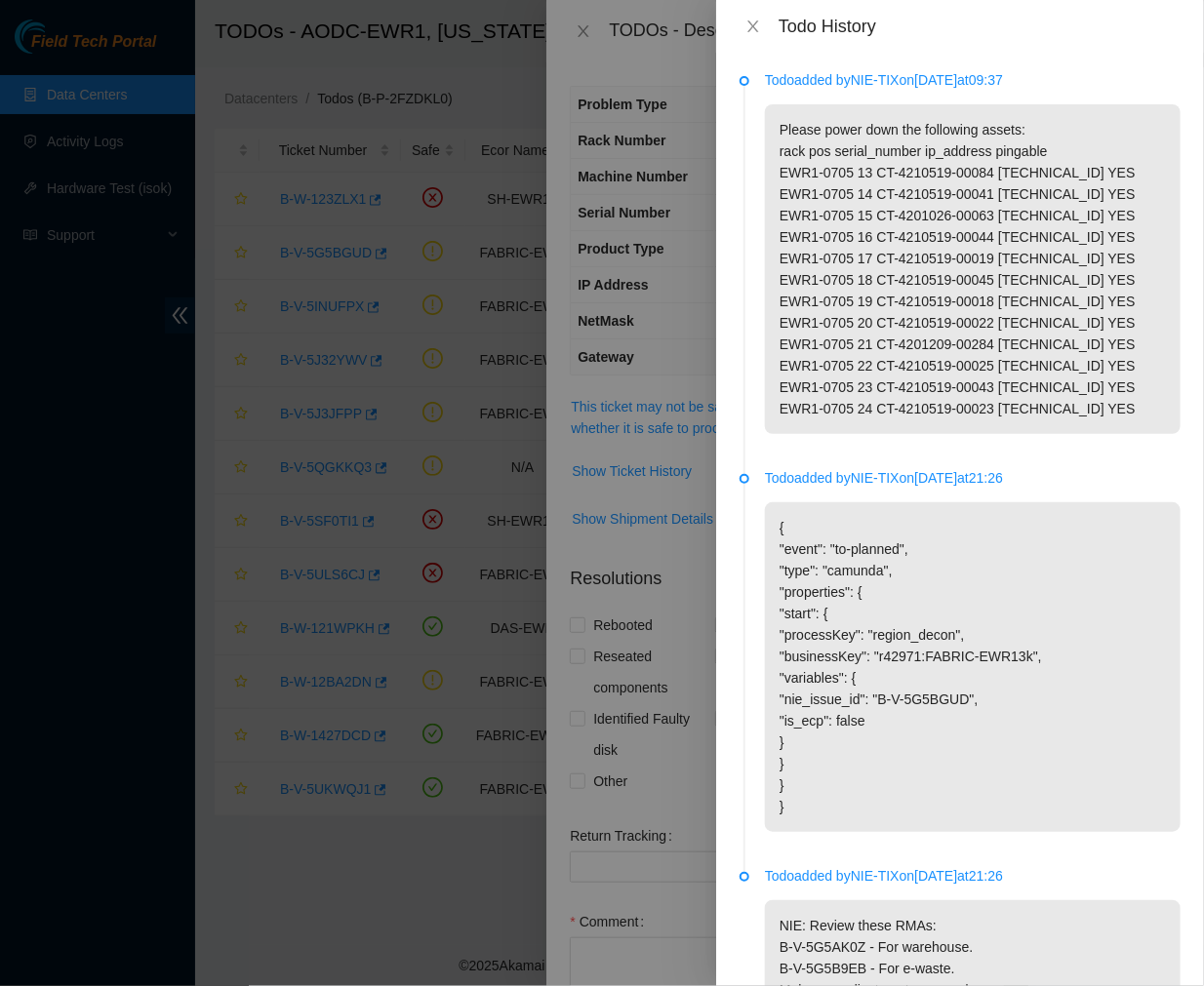
scroll to position [456, 0]
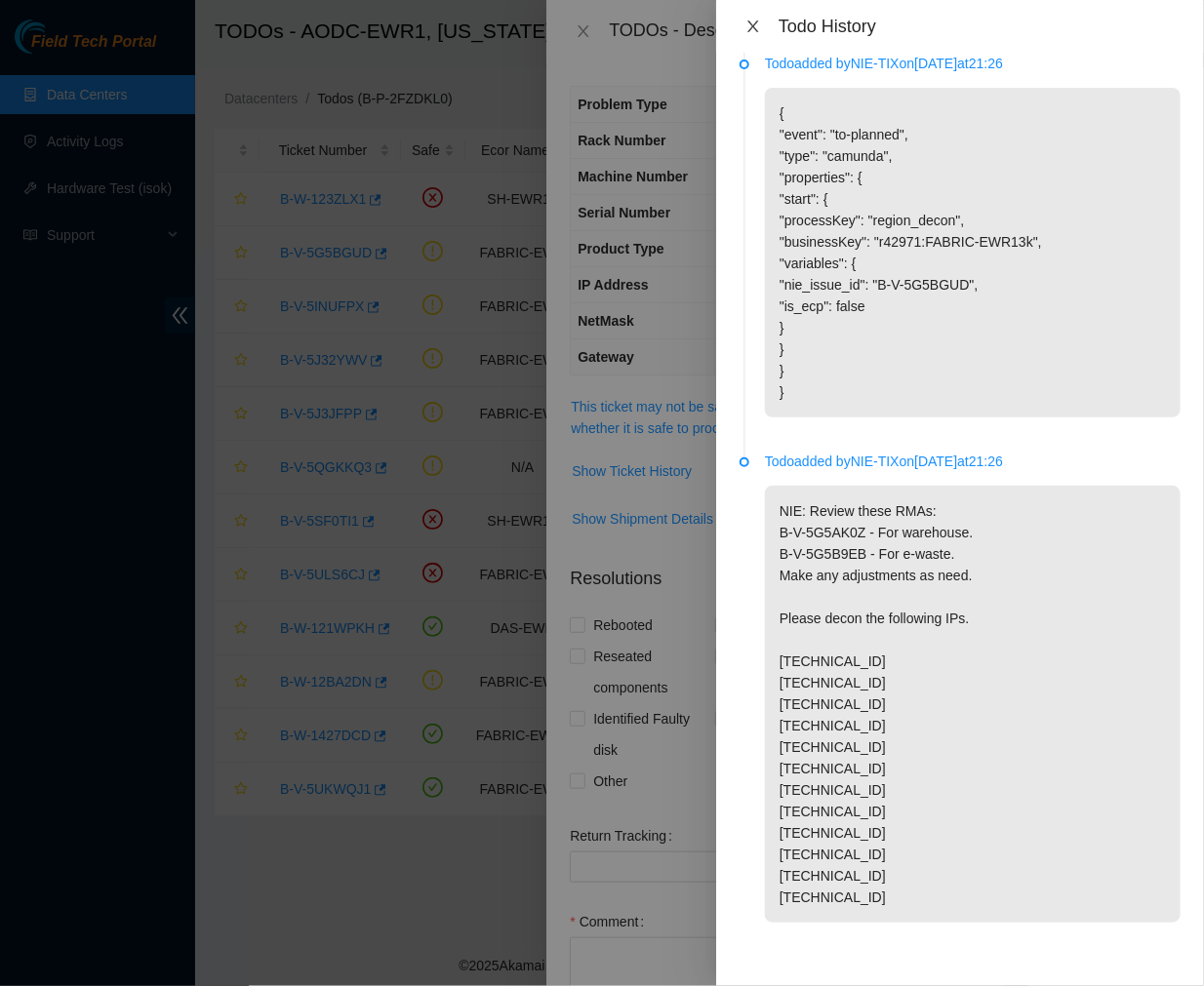
click at [748, 26] on icon "close" at bounding box center [753, 26] width 16 height 16
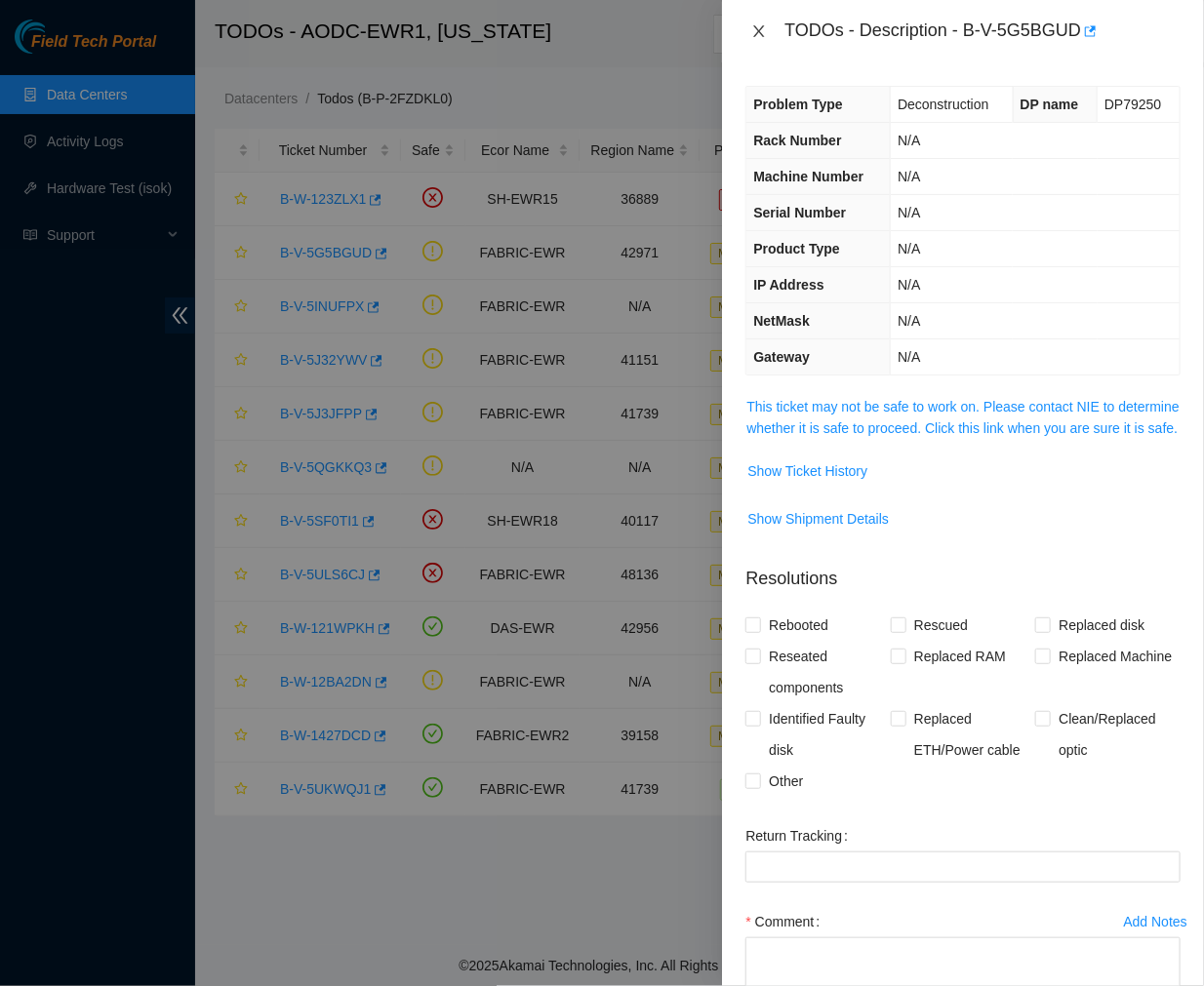
click at [761, 32] on icon "close" at bounding box center [759, 31] width 11 height 12
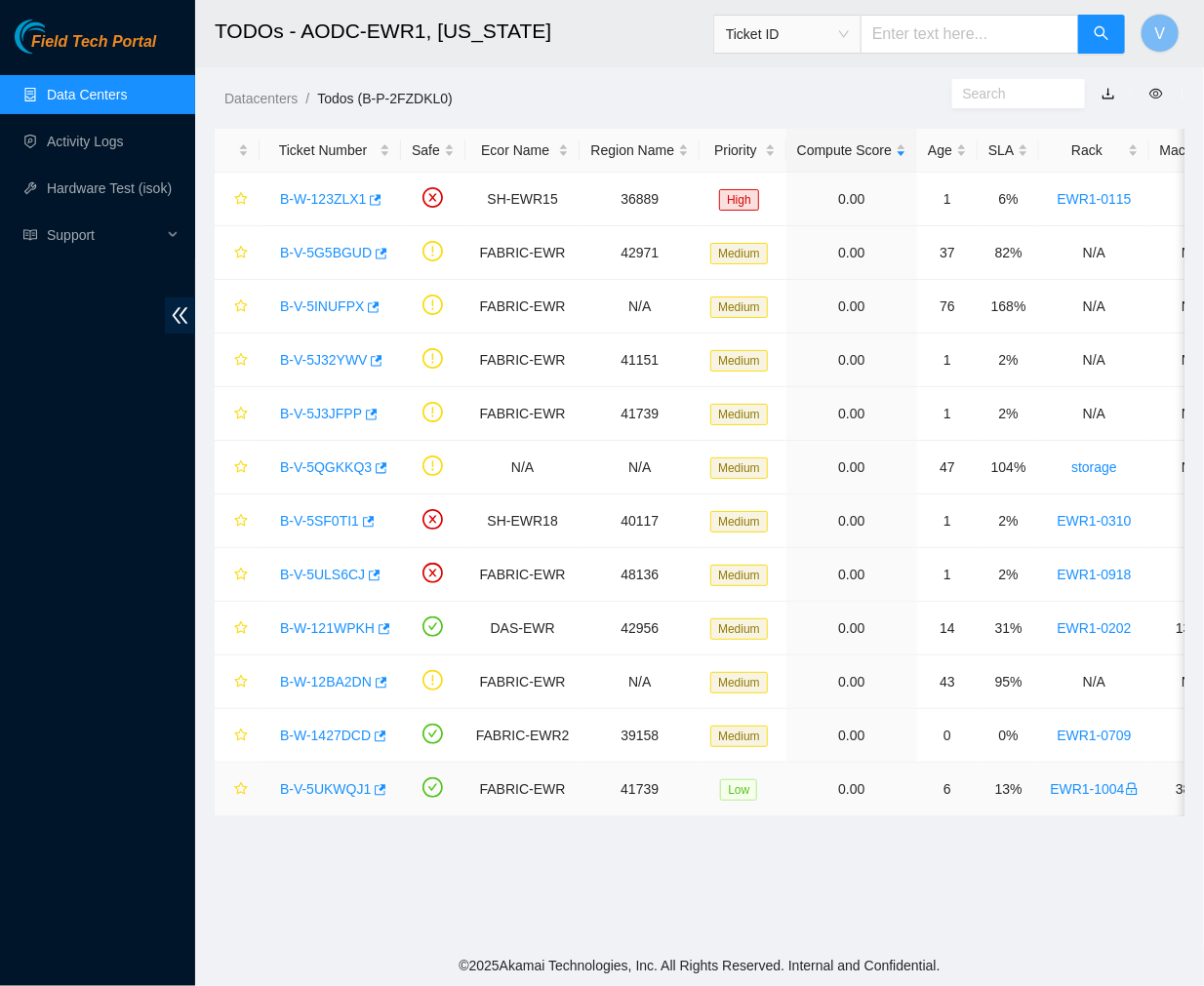
click at [318, 783] on link "B-V-5UKWQJ1" at bounding box center [326, 789] width 91 height 16
click at [1203, 0] on div at bounding box center [1204, 0] width 0 height 0
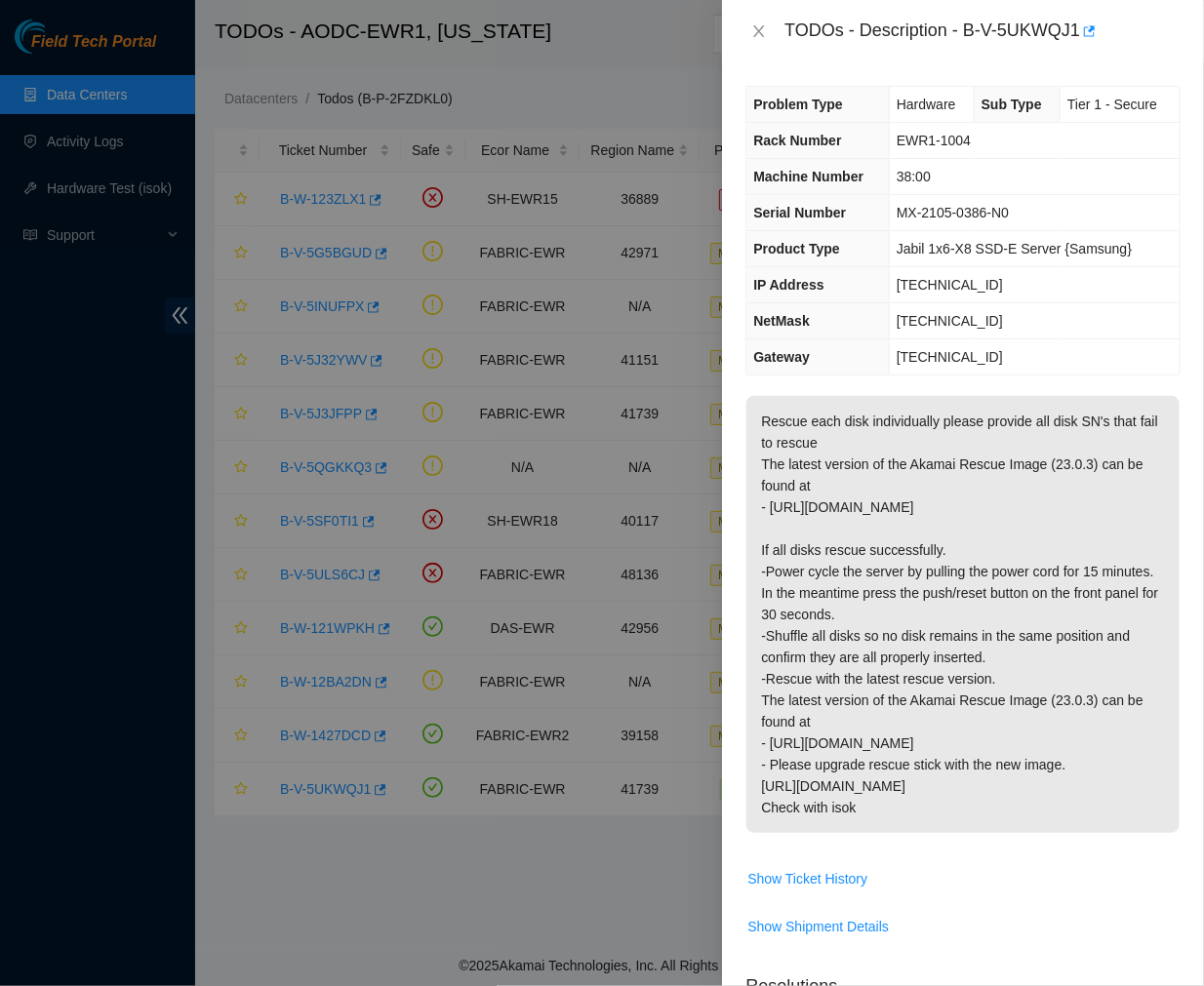
scroll to position [749, 0]
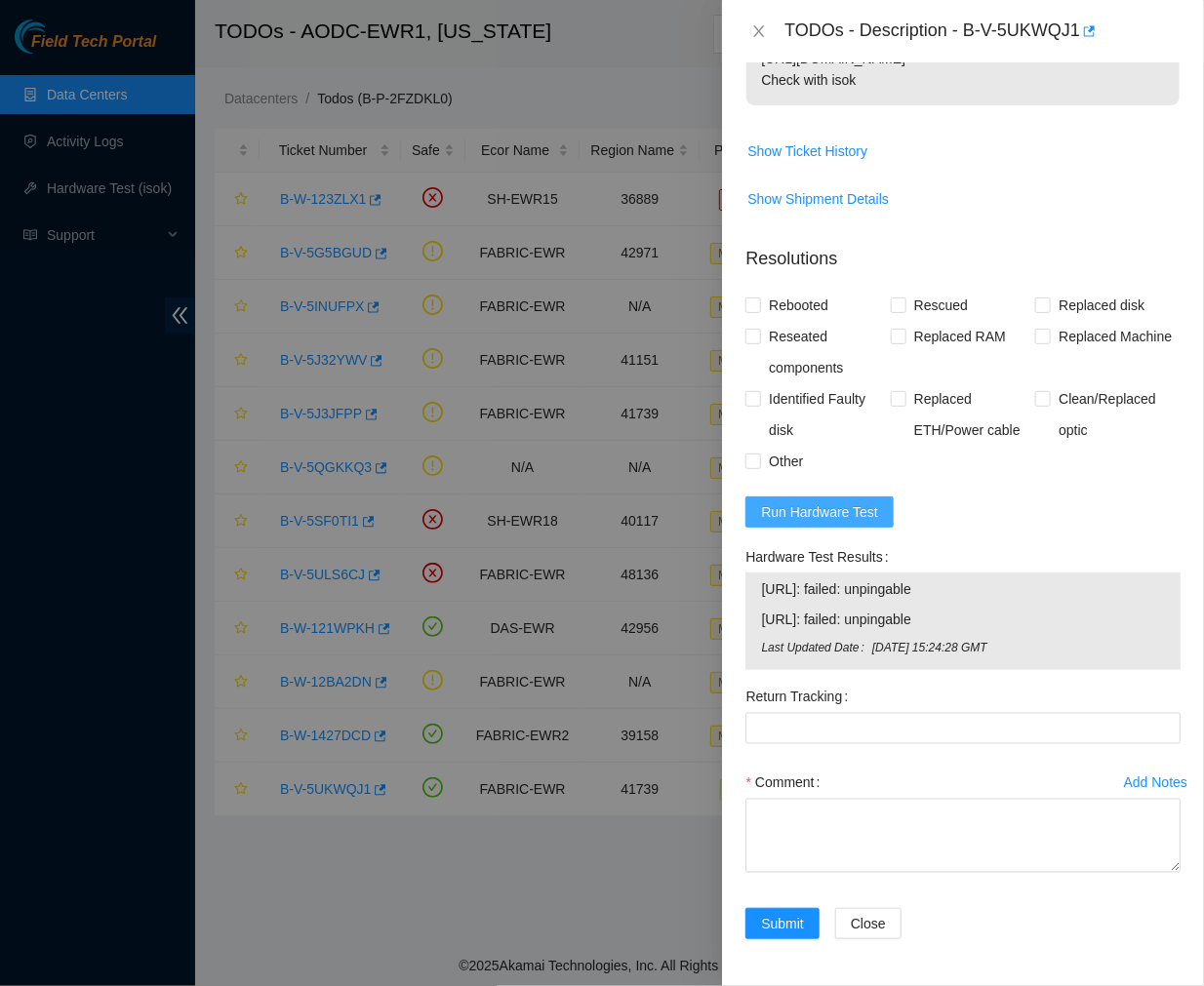
click at [827, 518] on span "Run Hardware Test" at bounding box center [819, 513] width 117 height 22
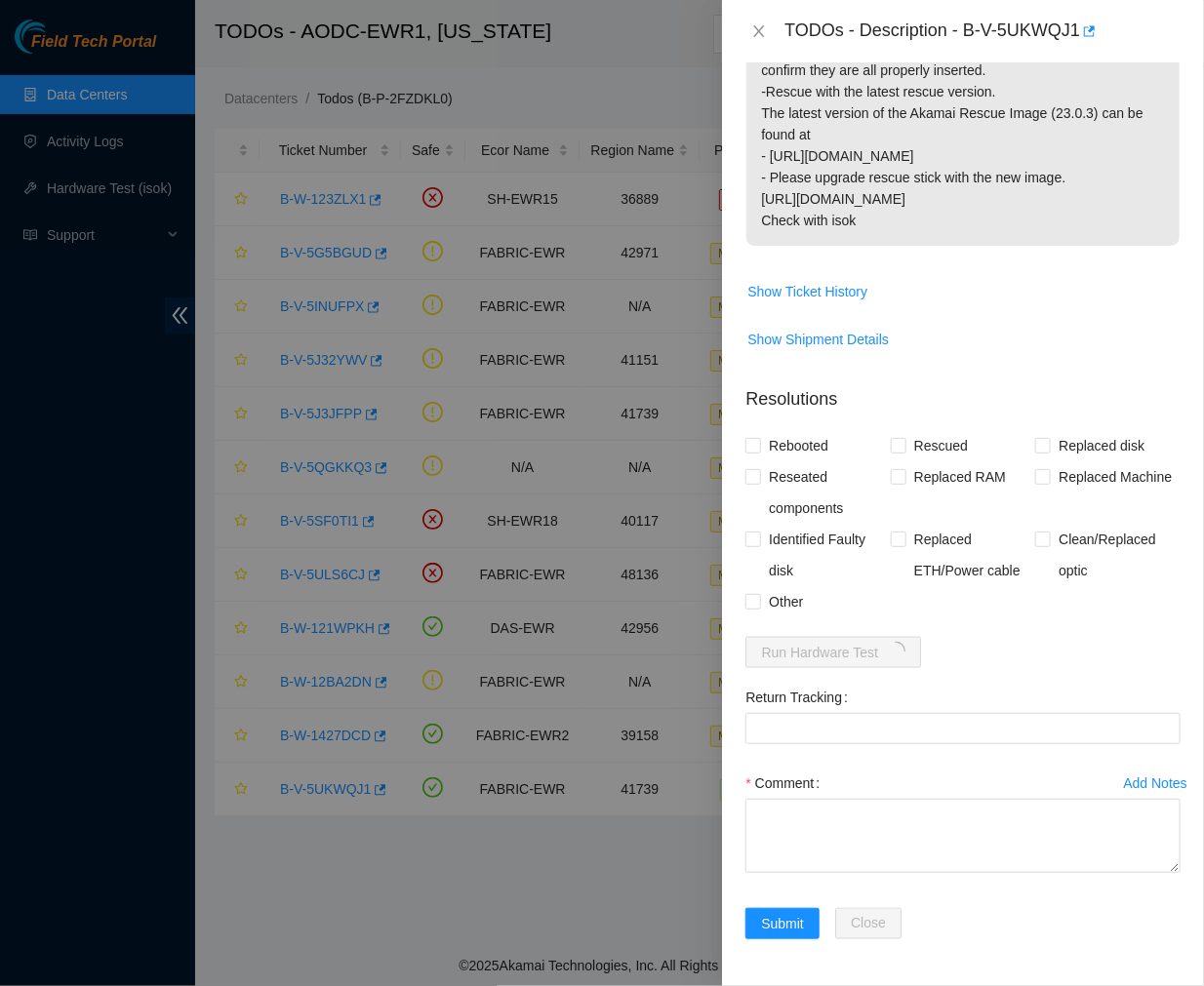
scroll to position [610, 0]
click at [1061, 289] on span "Show Ticket History" at bounding box center [963, 292] width 433 height 31
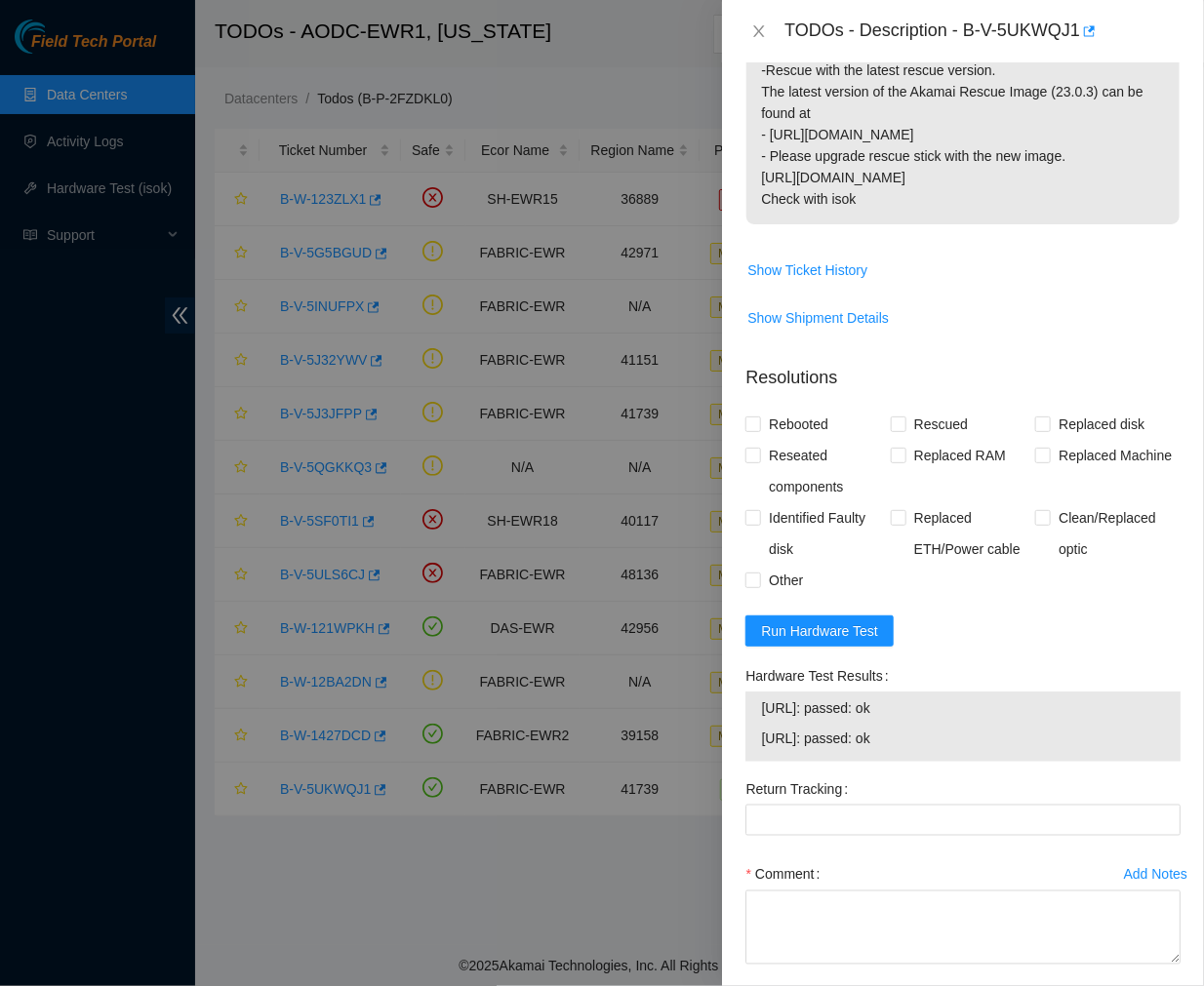
drag, startPoint x: 923, startPoint y: 763, endPoint x: 761, endPoint y: 724, distance: 166.6
click at [761, 724] on tbody "[URL]: passed: ok [URL]: passed: ok" at bounding box center [963, 727] width 406 height 61
copy tbody "[URL]: passed: ok [URL]: passed: ok"
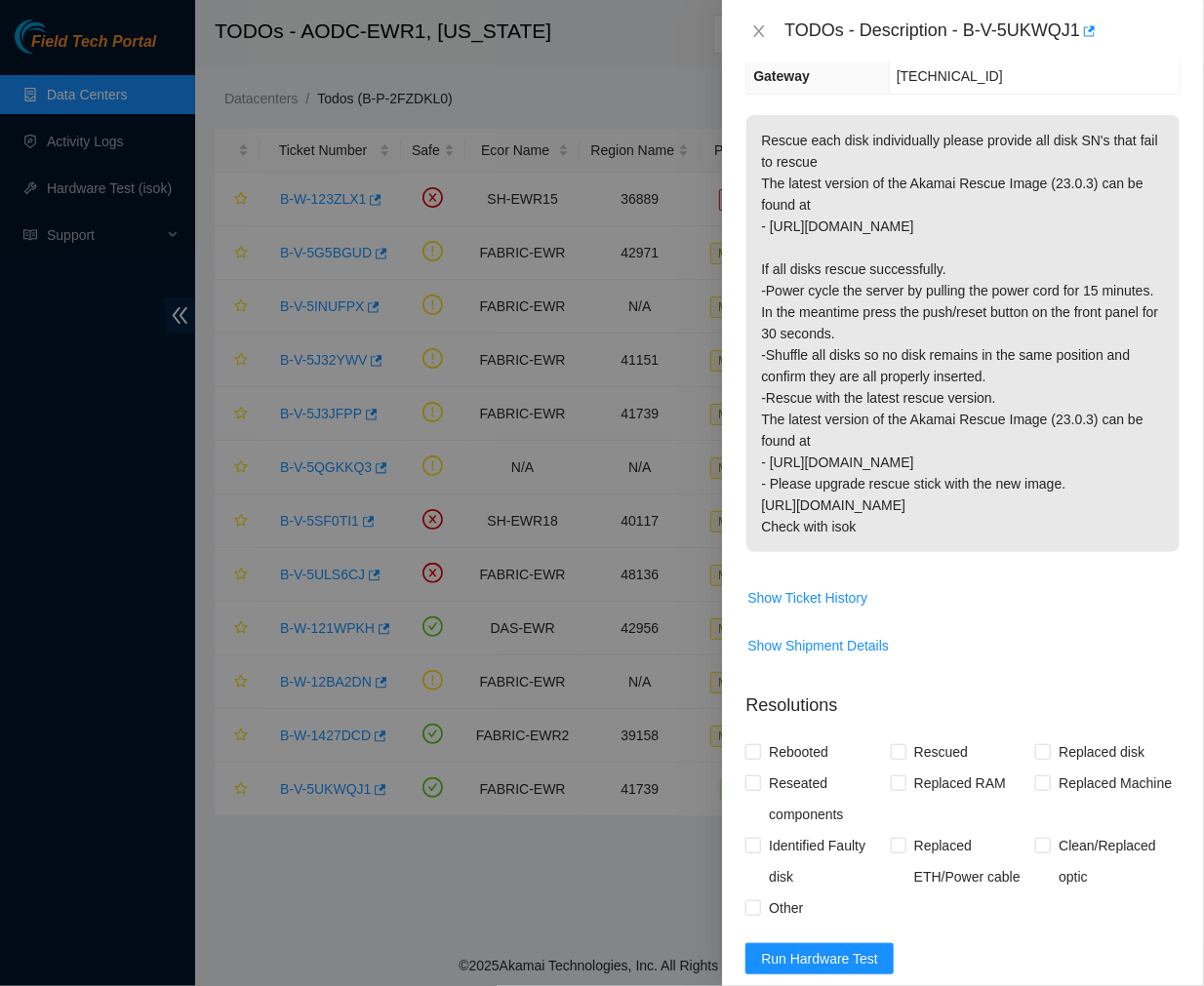
scroll to position [723, 0]
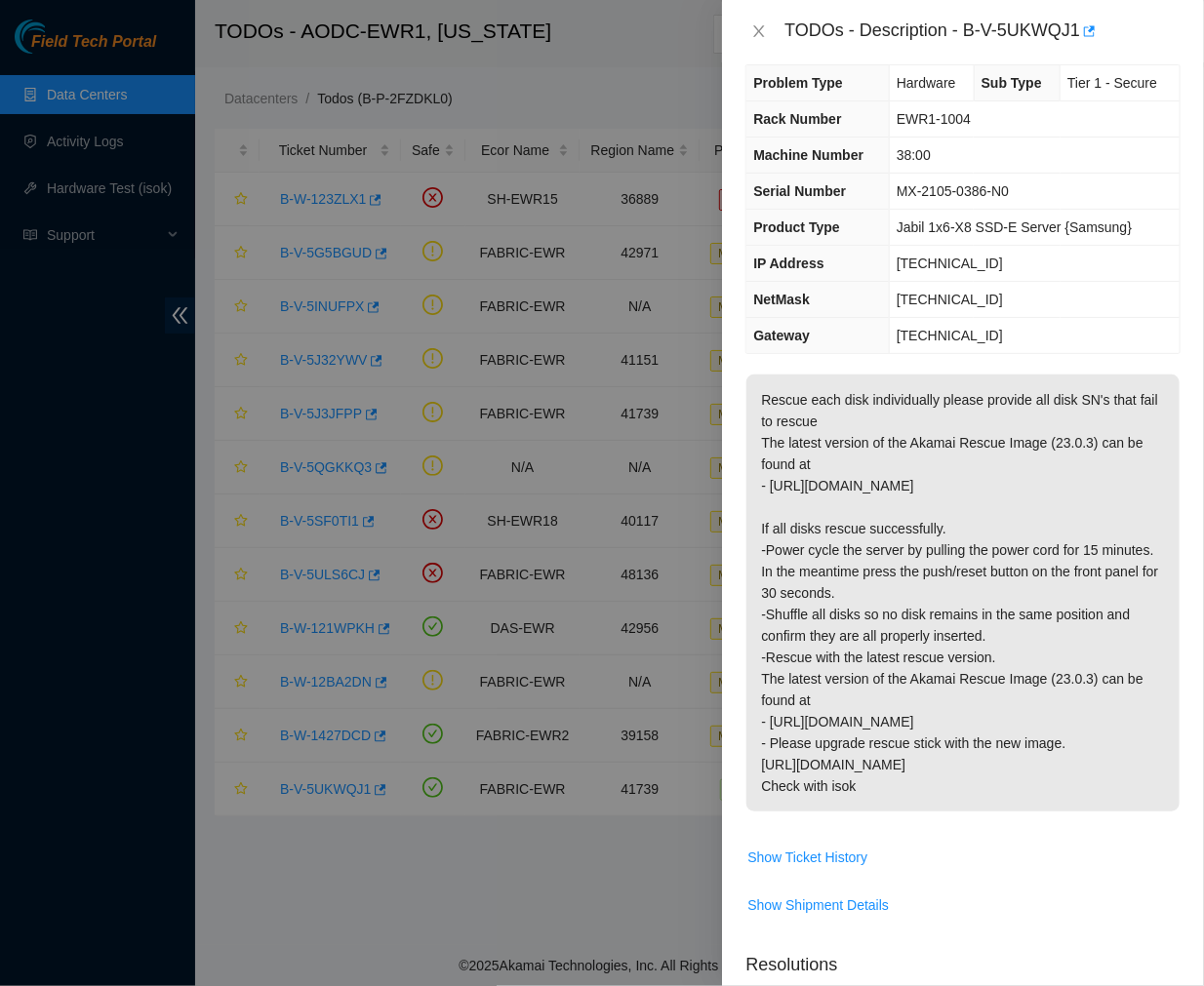
scroll to position [21, 0]
click at [759, 30] on icon "close" at bounding box center [759, 31] width 11 height 12
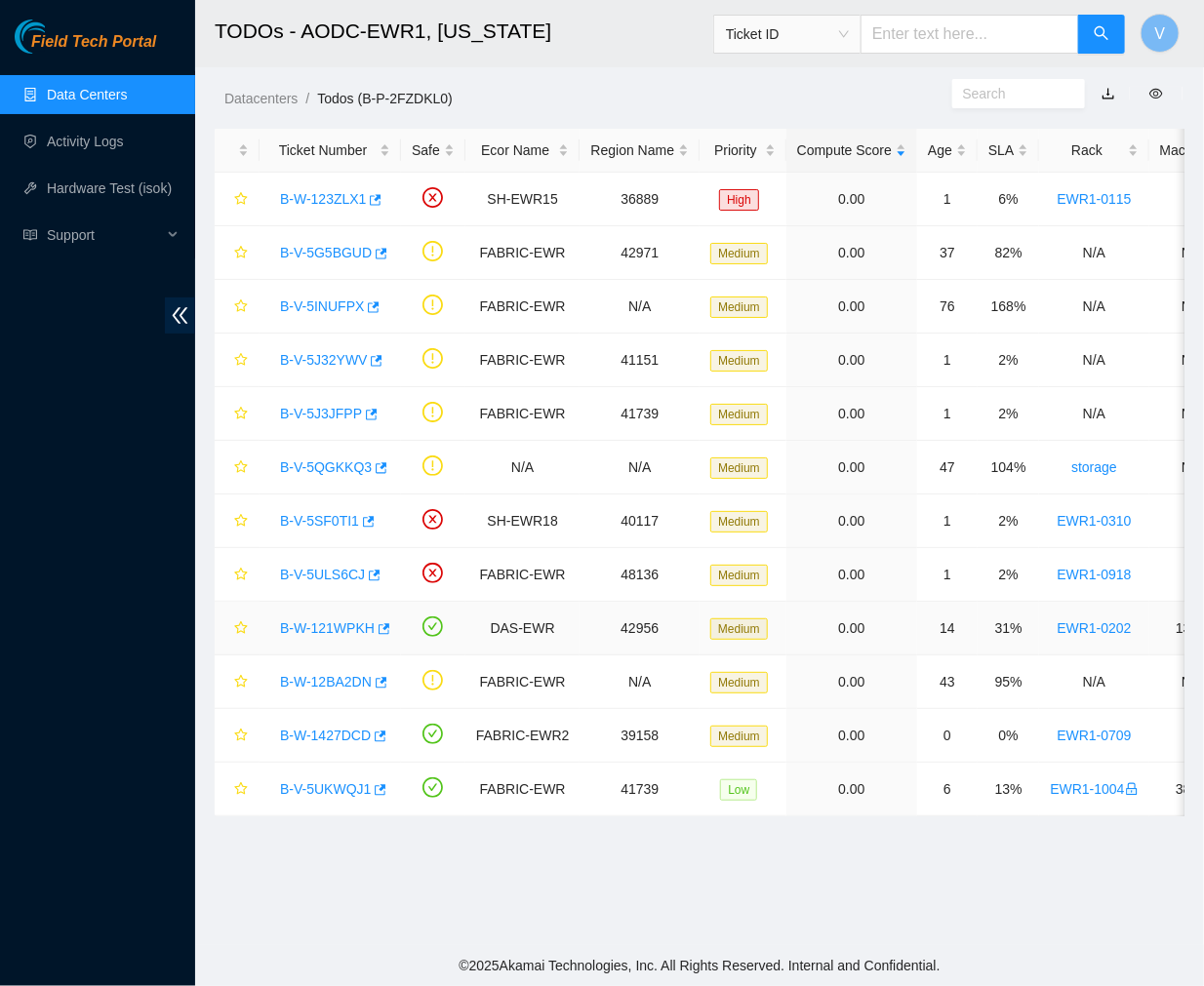
click at [339, 628] on link "B-W-121WPKH" at bounding box center [327, 628] width 95 height 16
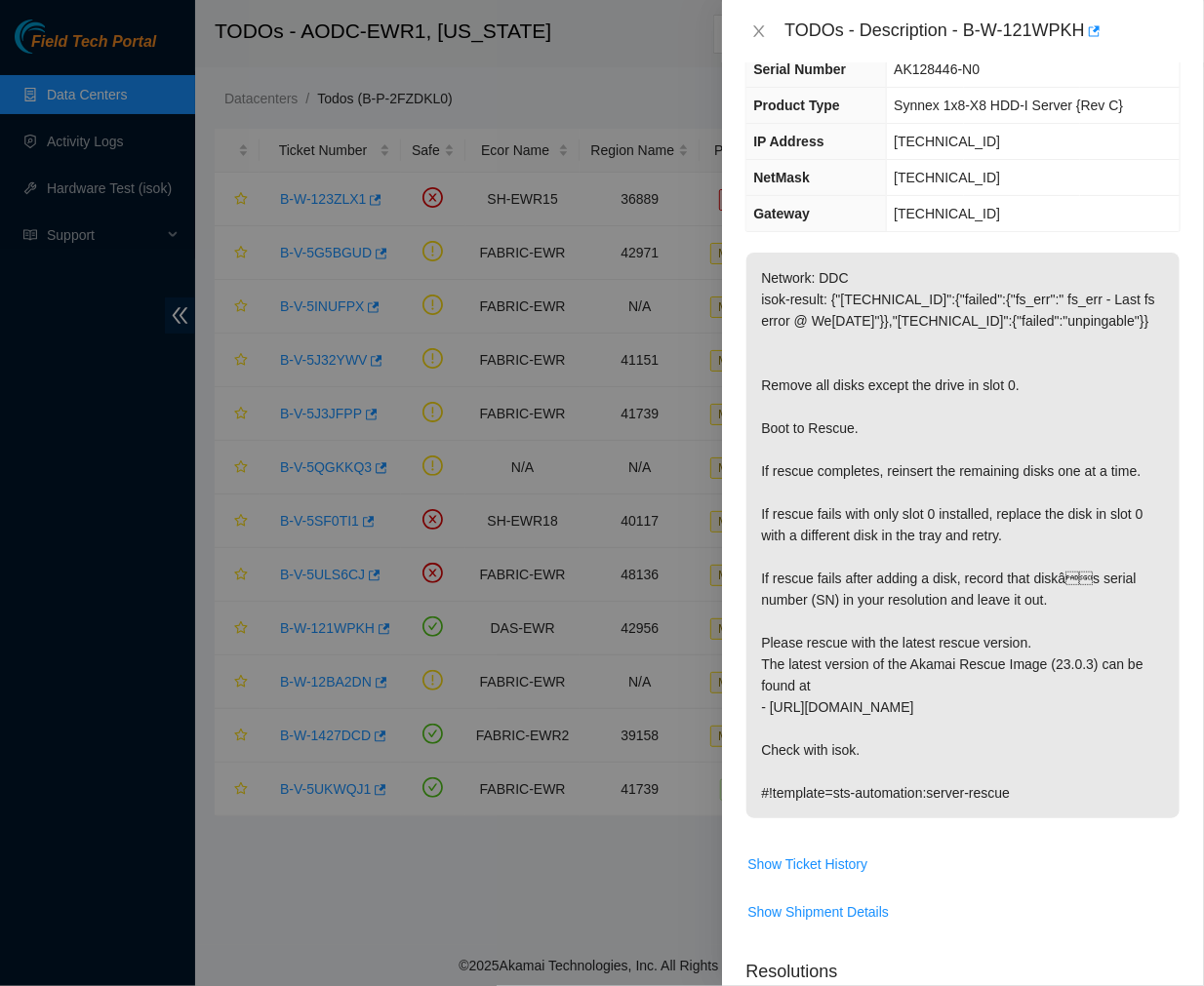
scroll to position [0, 0]
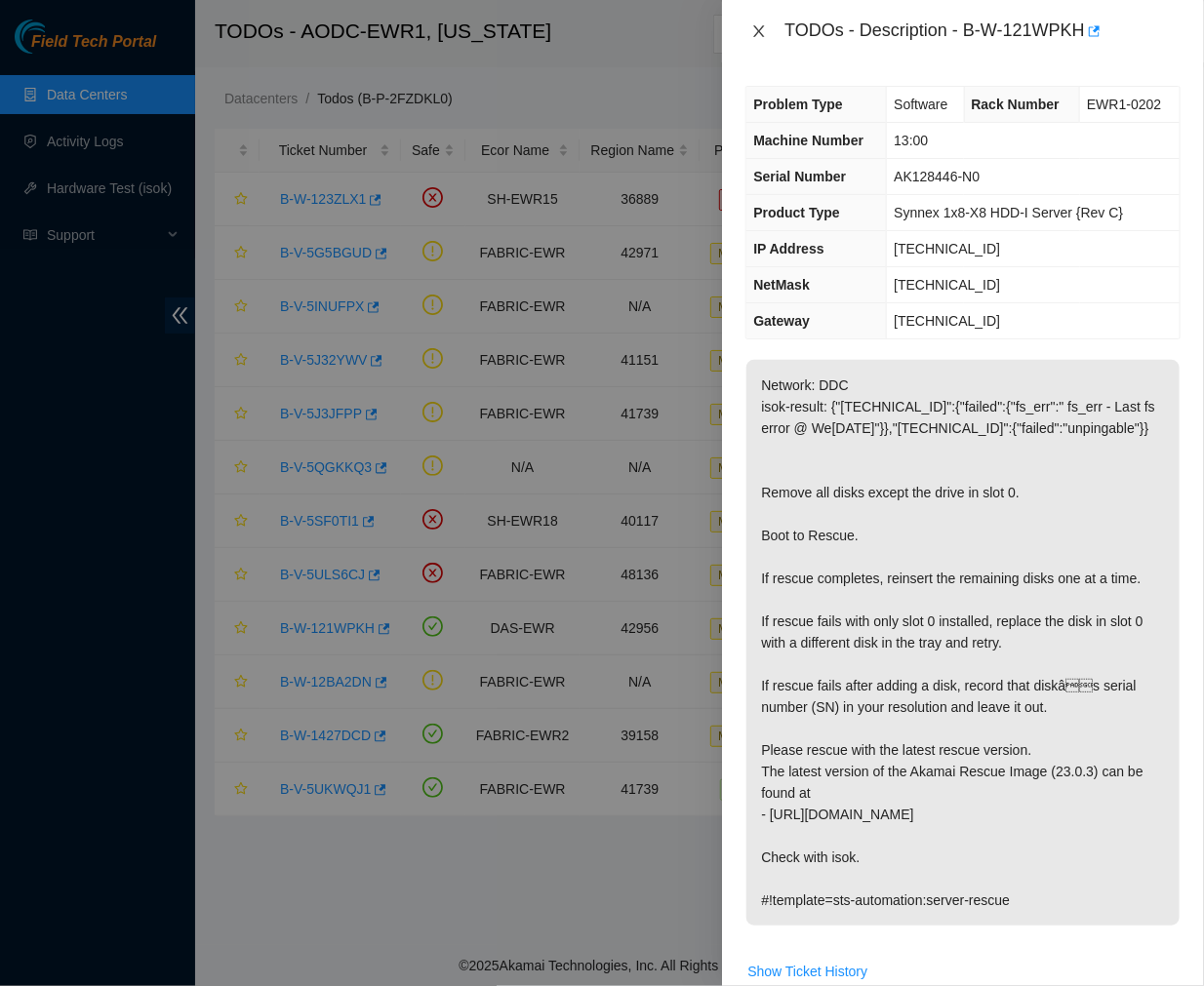
click at [754, 26] on icon "close" at bounding box center [759, 31] width 16 height 16
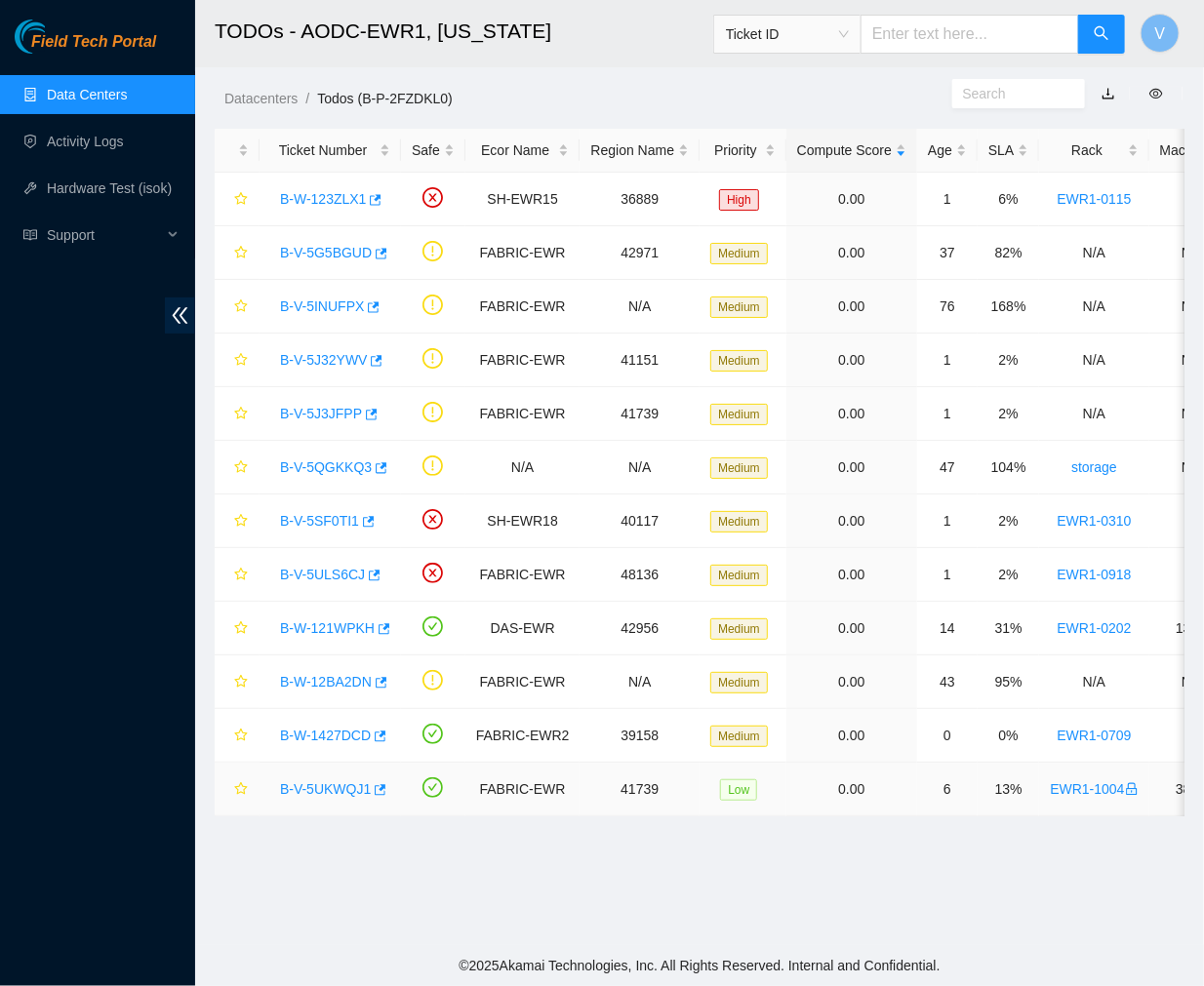
click at [316, 787] on link "B-V-5UKWQJ1" at bounding box center [326, 789] width 91 height 16
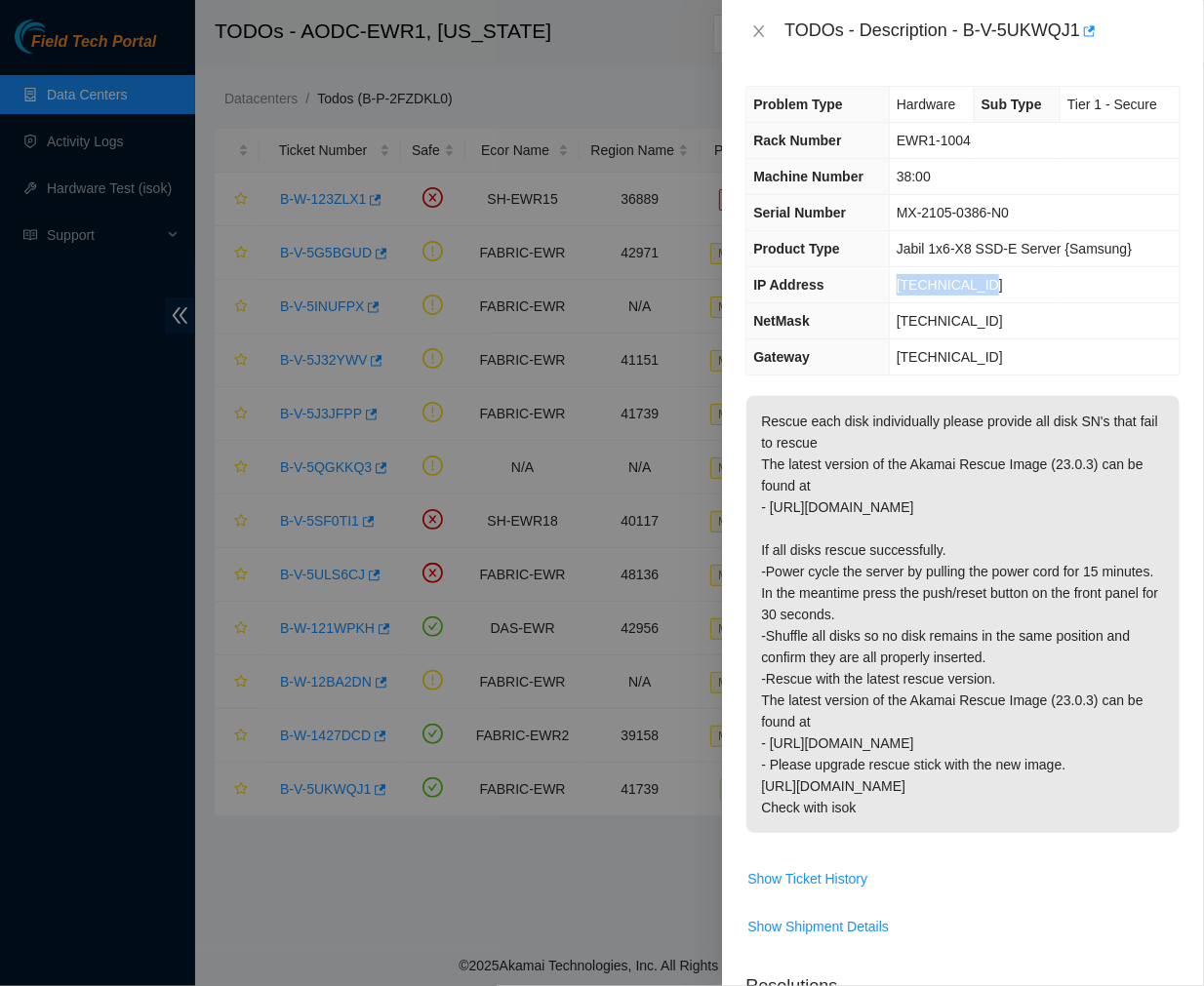
drag, startPoint x: 982, startPoint y: 284, endPoint x: 891, endPoint y: 286, distance: 91.0
click at [891, 286] on td "[TECHNICAL_ID]" at bounding box center [1035, 285] width 291 height 36
copy span "[TECHNICAL_ID]"
drag, startPoint x: 1006, startPoint y: 322, endPoint x: 875, endPoint y: 318, distance: 131.1
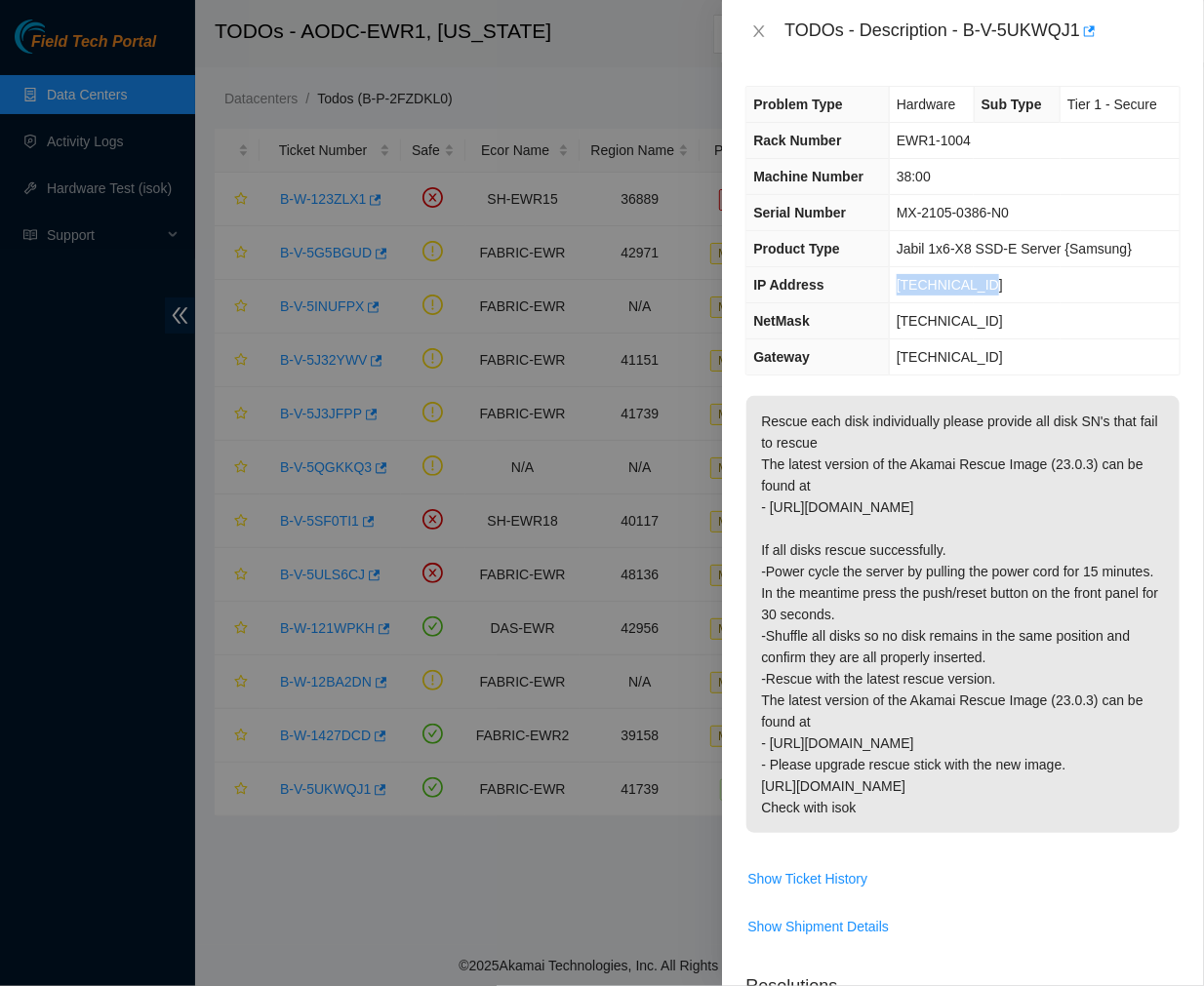
click at [875, 318] on tr "NetMask [TECHNICAL_ID]" at bounding box center [963, 321] width 433 height 36
copy tr "[TECHNICAL_ID]"
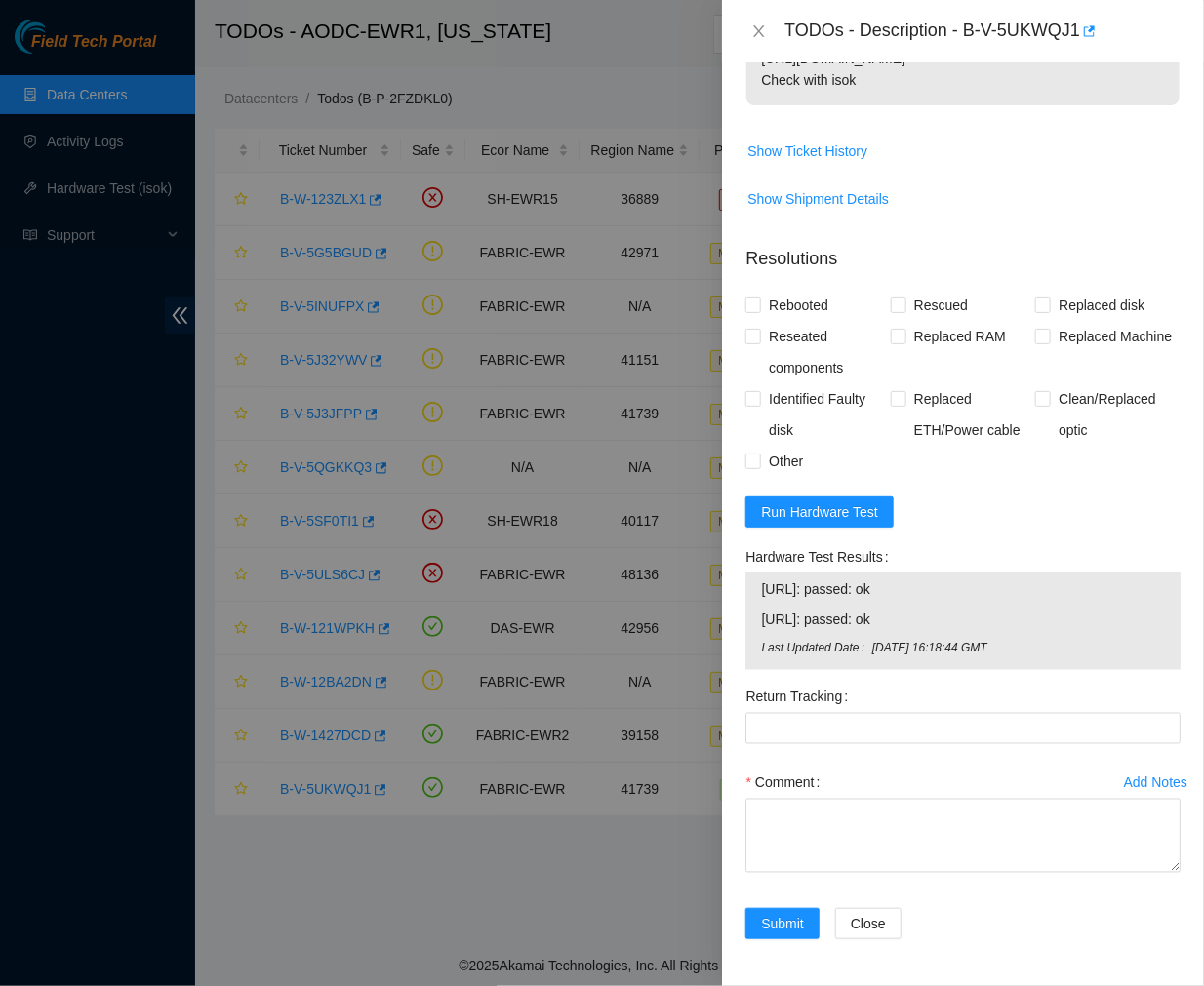
drag, startPoint x: 937, startPoint y: 620, endPoint x: 749, endPoint y: 579, distance: 192.4
click at [749, 579] on div "[URL]: passed: ok [URL]: passed: ok Last Updated Date We[DATE]:18:44 GMT" at bounding box center [963, 621] width 435 height 98
copy tbody "[URL]: passed: ok [URL]: passed: ok"
click at [835, 521] on span "Run Hardware Test" at bounding box center [819, 513] width 117 height 22
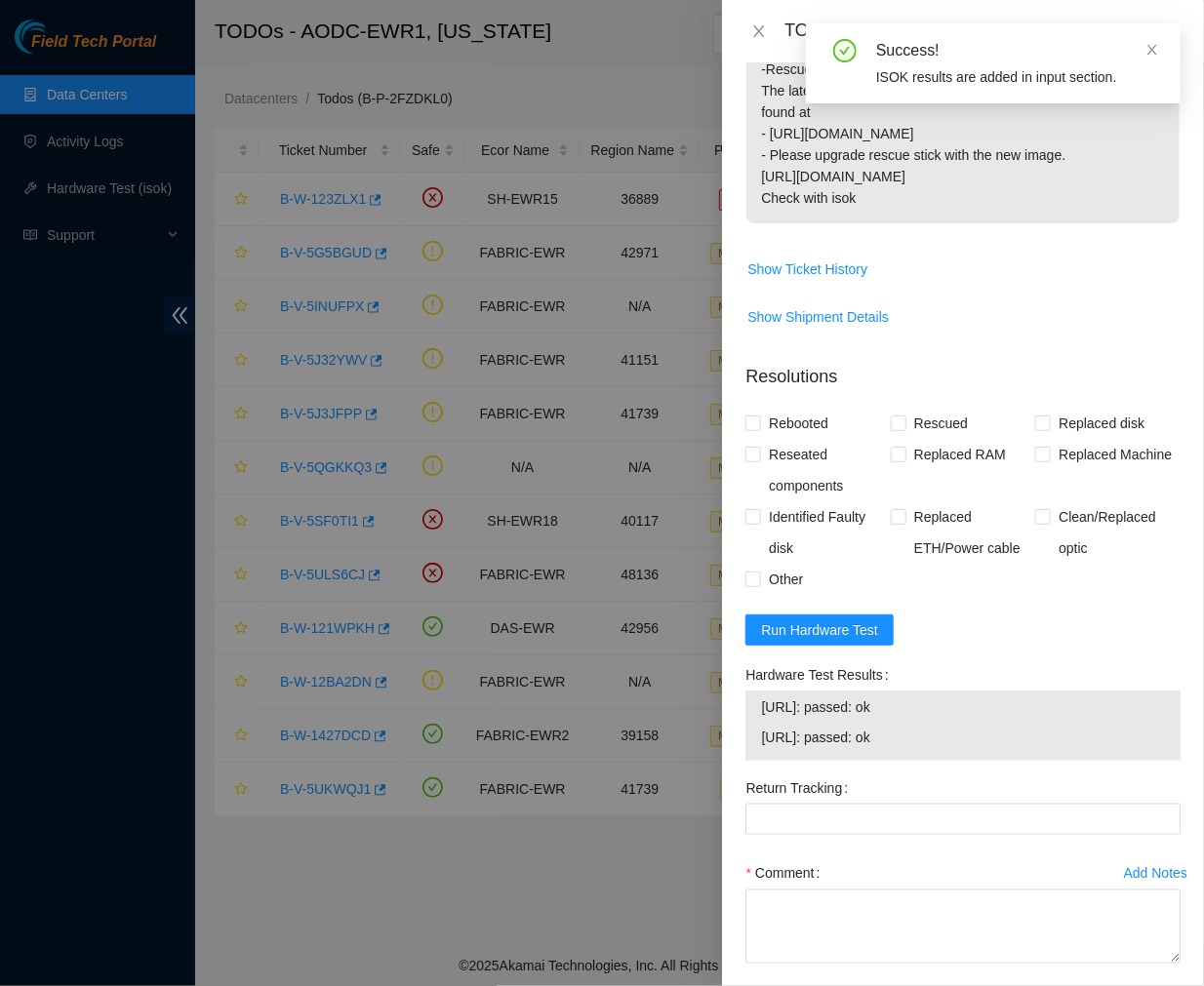
scroll to position [723, 0]
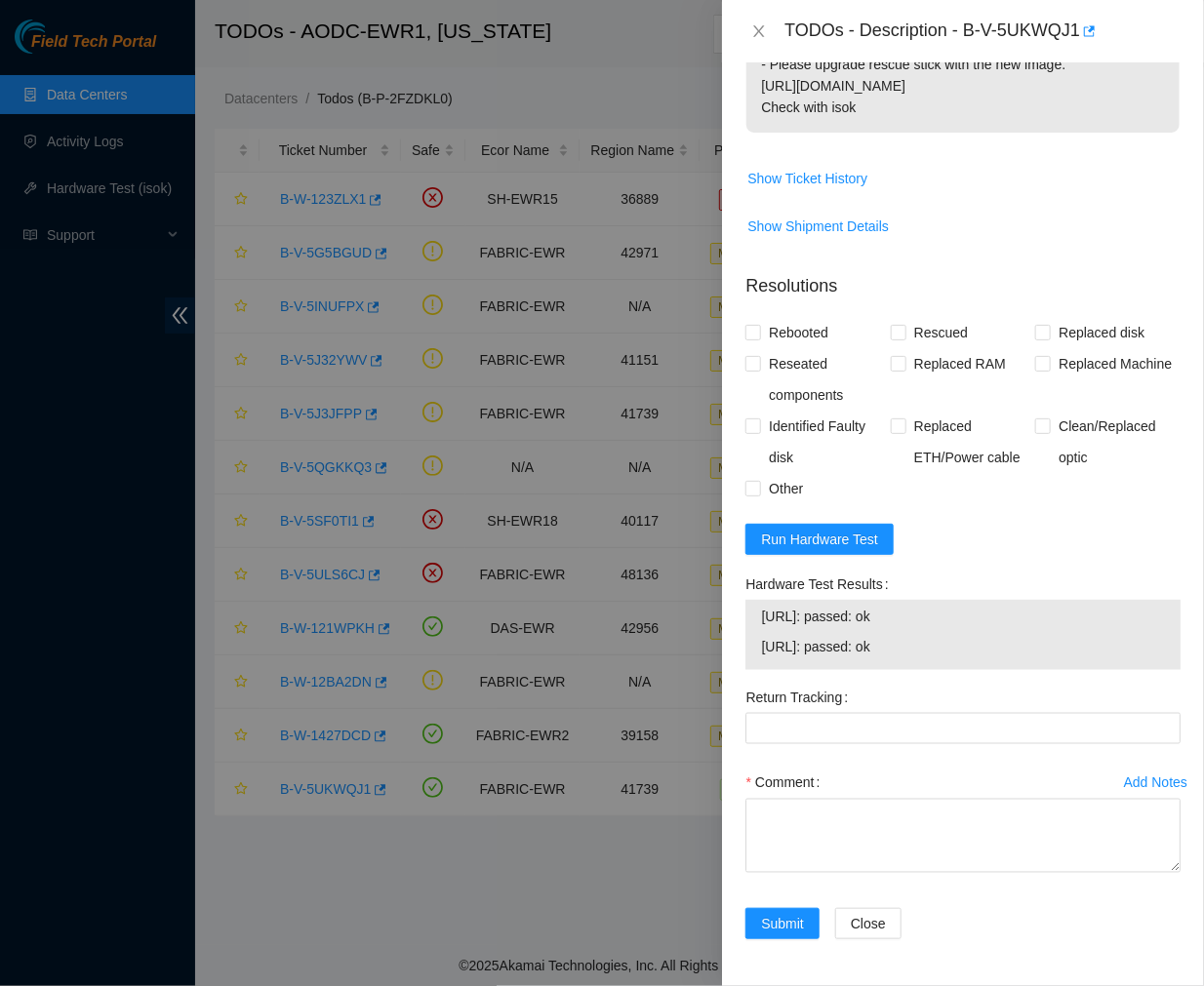
click at [1157, 12] on div "TODOs - Description - B-V-5UKWQJ1" at bounding box center [964, 31] width 482 height 63
click at [944, 57] on div "TODOs - Description - B-V-5UKWQJ1" at bounding box center [964, 31] width 482 height 63
click at [954, 52] on div "TODOs - Description - B-V-5UKWQJ1" at bounding box center [964, 31] width 482 height 63
click at [964, 41] on div "TODOs - Description - B-V-5UKWQJ1" at bounding box center [982, 31] width 396 height 31
click at [755, 29] on icon "close" at bounding box center [759, 31] width 16 height 16
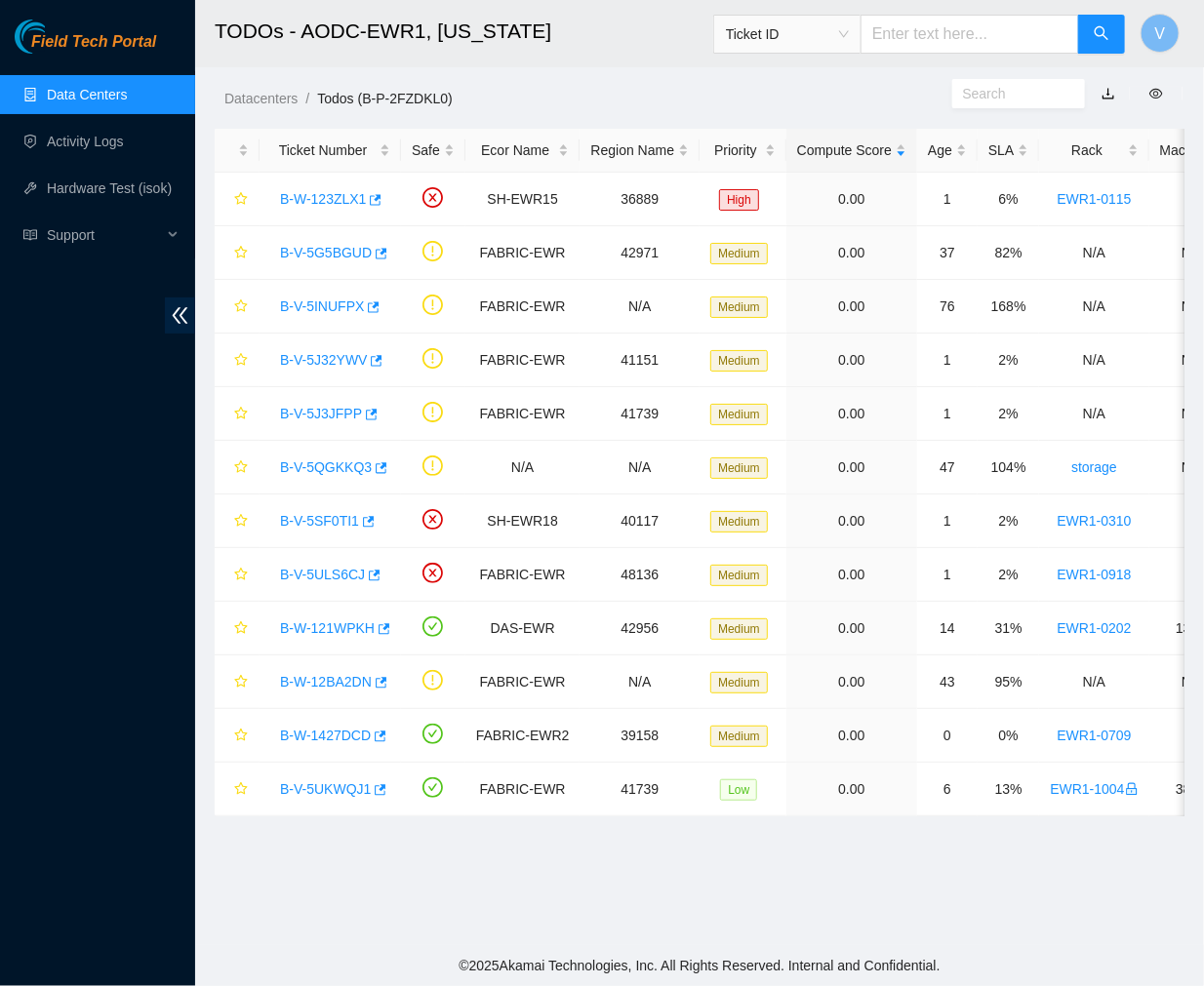
scroll to position [326, 0]
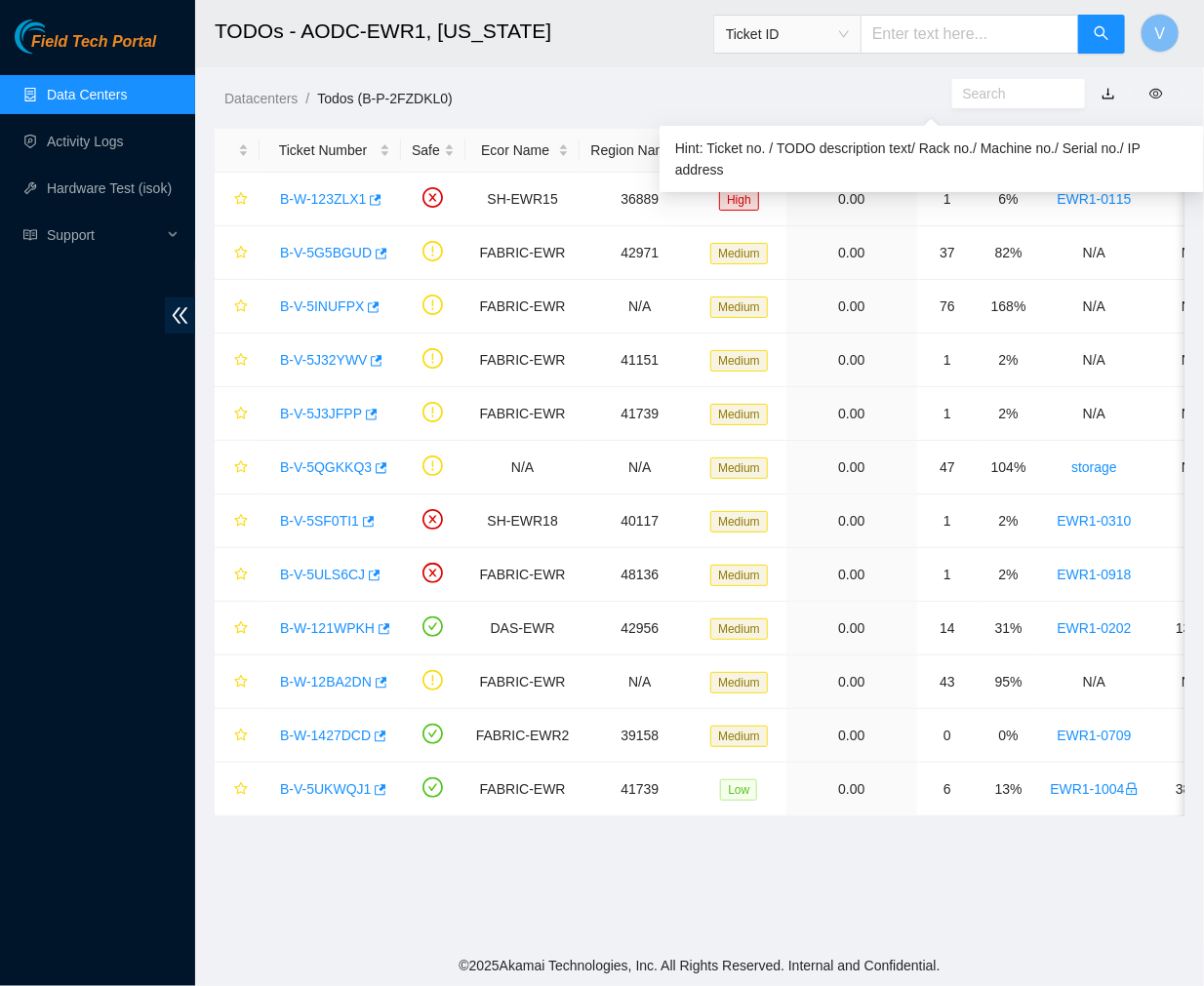
click at [1011, 89] on input "text" at bounding box center [1011, 94] width 97 height 22
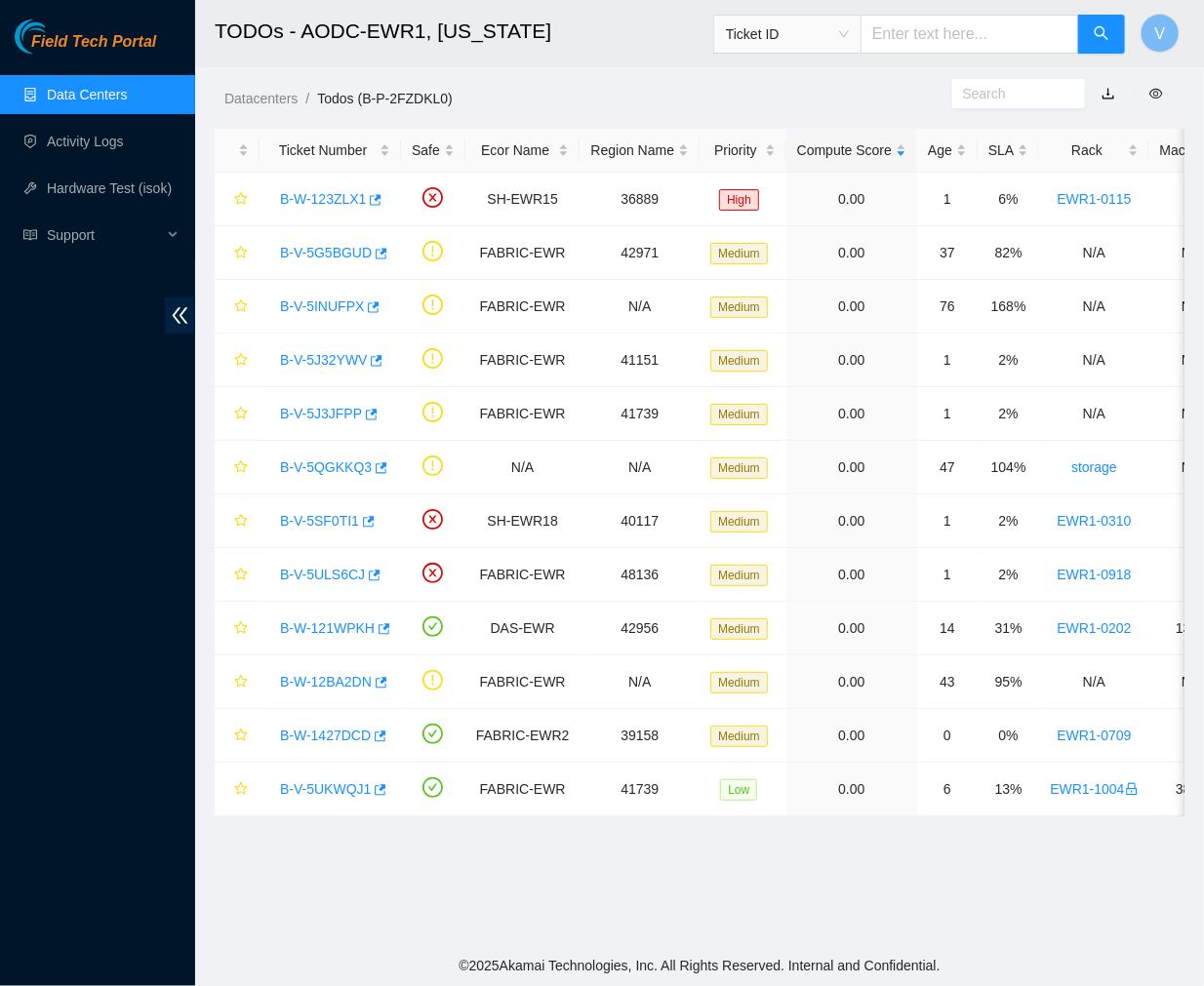
click at [1013, 30] on input "text" at bounding box center [970, 34] width 219 height 39
click at [344, 795] on link "B-V-5UKWQJ1" at bounding box center [326, 789] width 91 height 16
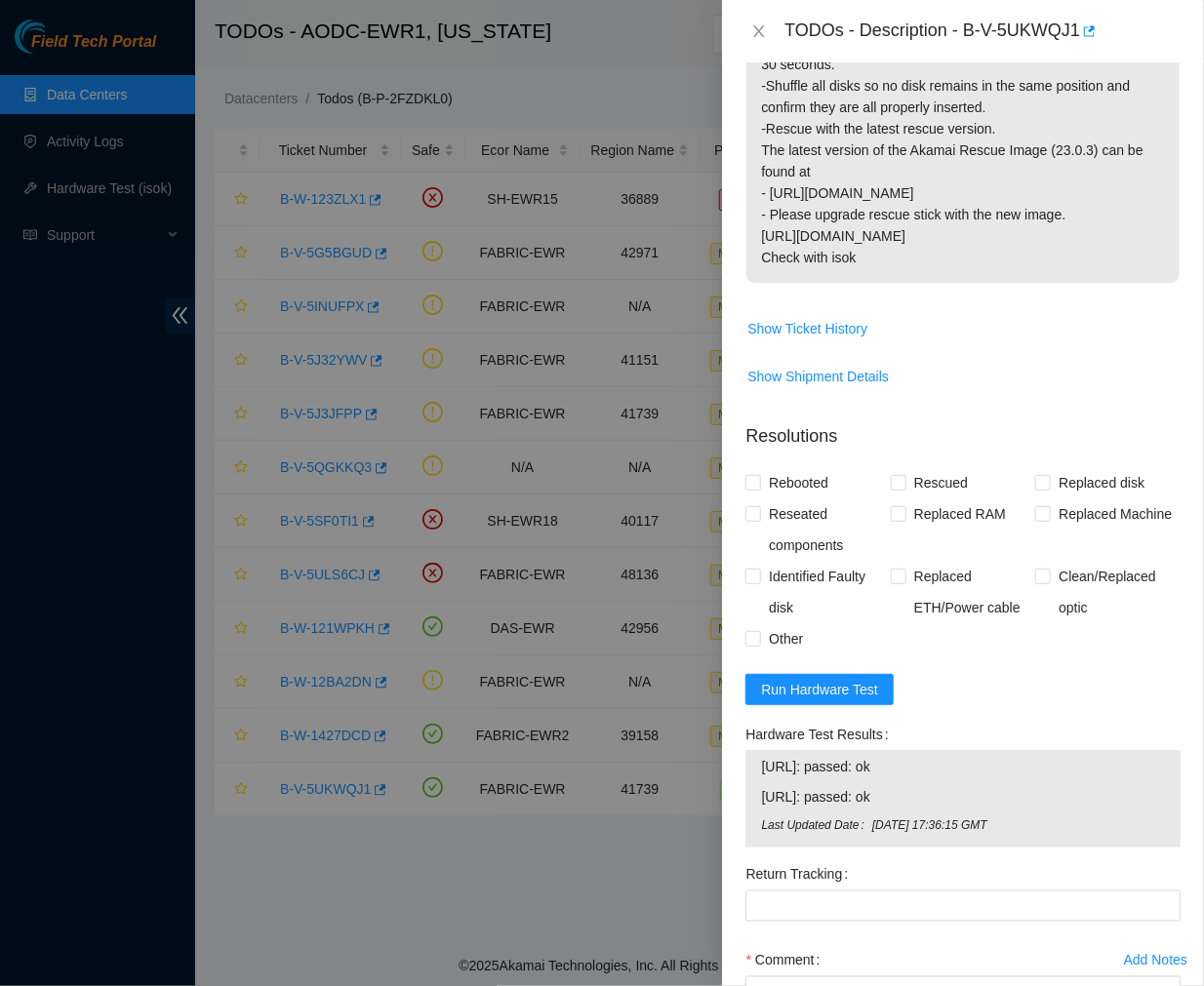
scroll to position [749, 0]
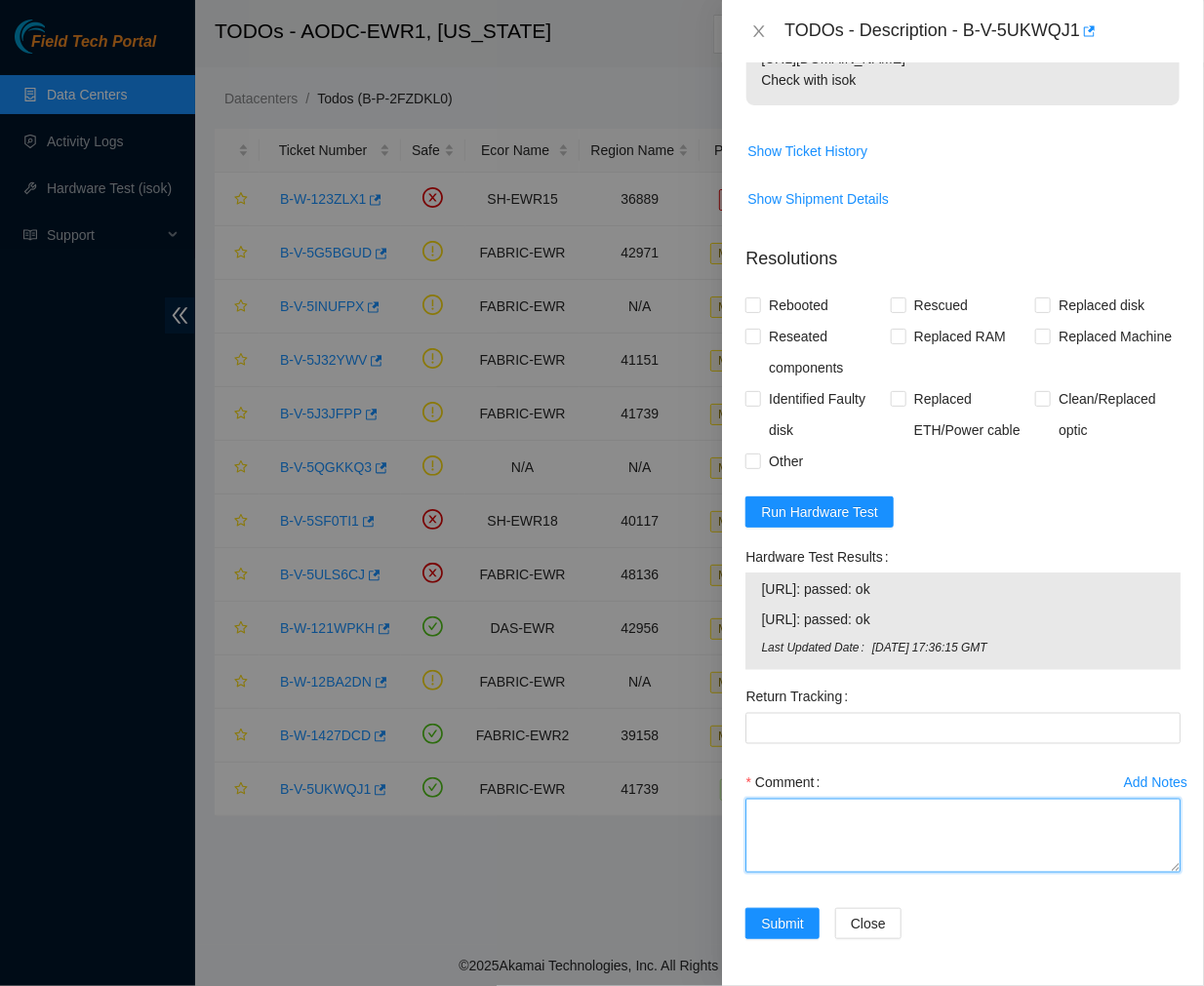
click at [797, 845] on textarea "Comment" at bounding box center [963, 836] width 435 height 74
paste textarea "Ticket #: B-V-5UKWQJ1 - ESSL - Ran hardware test: [URL]: failed: unpingable [UR…"
click at [864, 845] on textarea "Comment" at bounding box center [963, 836] width 435 height 74
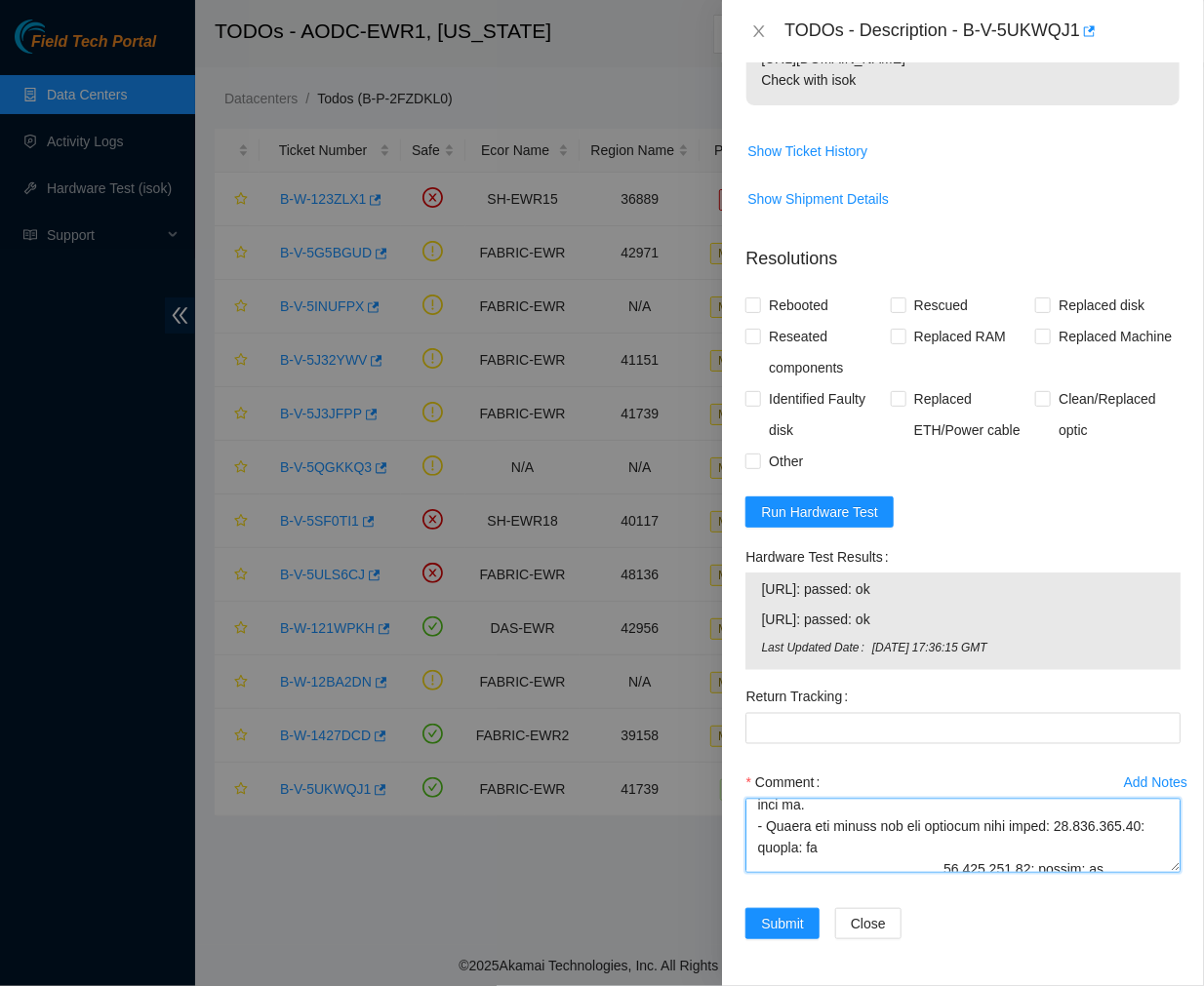
click at [941, 870] on textarea "Comment" at bounding box center [963, 836] width 435 height 74
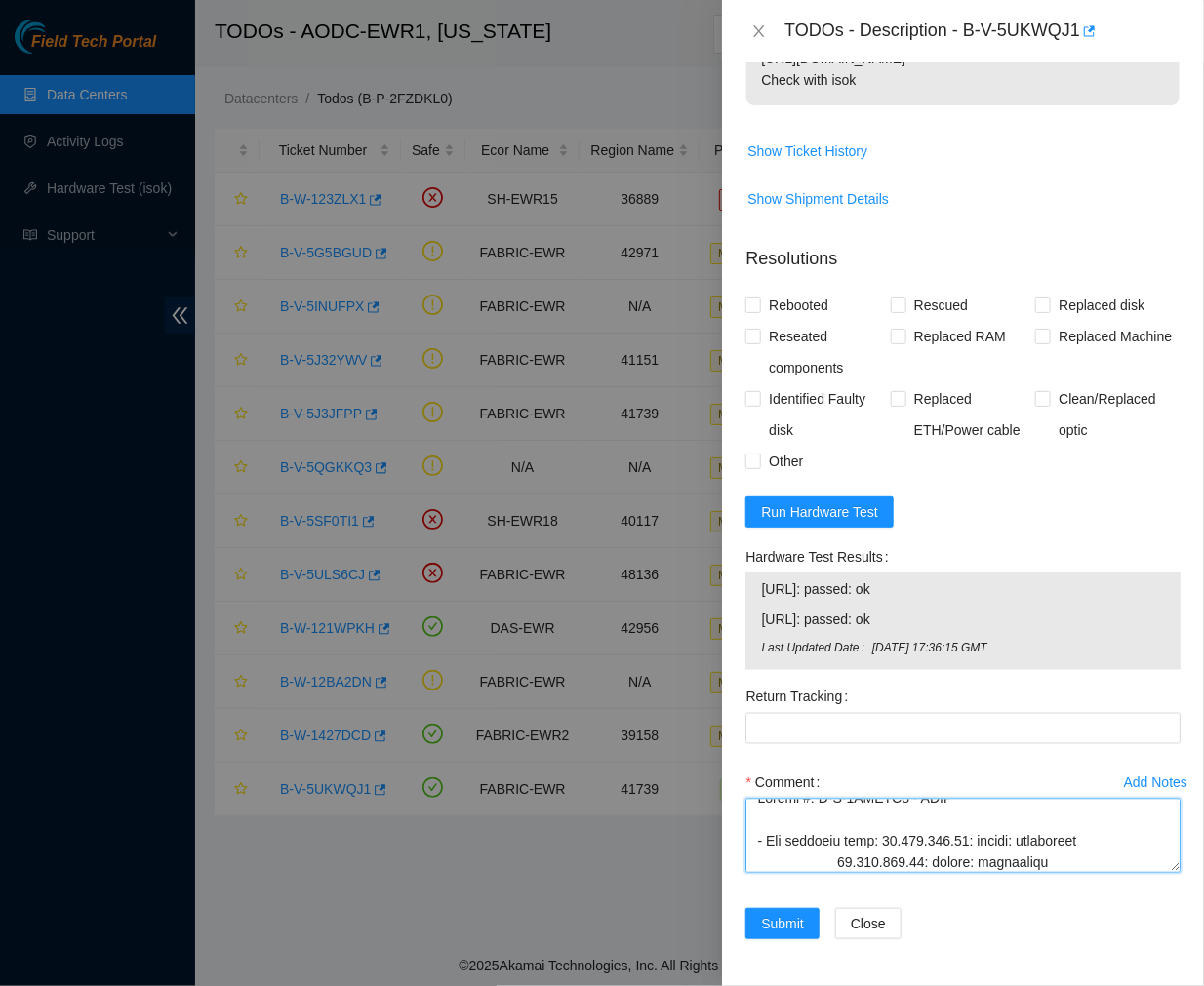
scroll to position [15, 0]
click at [834, 860] on textarea "Comment" at bounding box center [963, 836] width 435 height 74
type textarea "Ticket #: B-V-5UKWQJ1 - ESSL - Ran hardware test: [URL]: failed: unpingable [UR…"
click at [884, 32] on div "TODOs - Description - B-V-5UKWQJ1" at bounding box center [982, 31] width 396 height 31
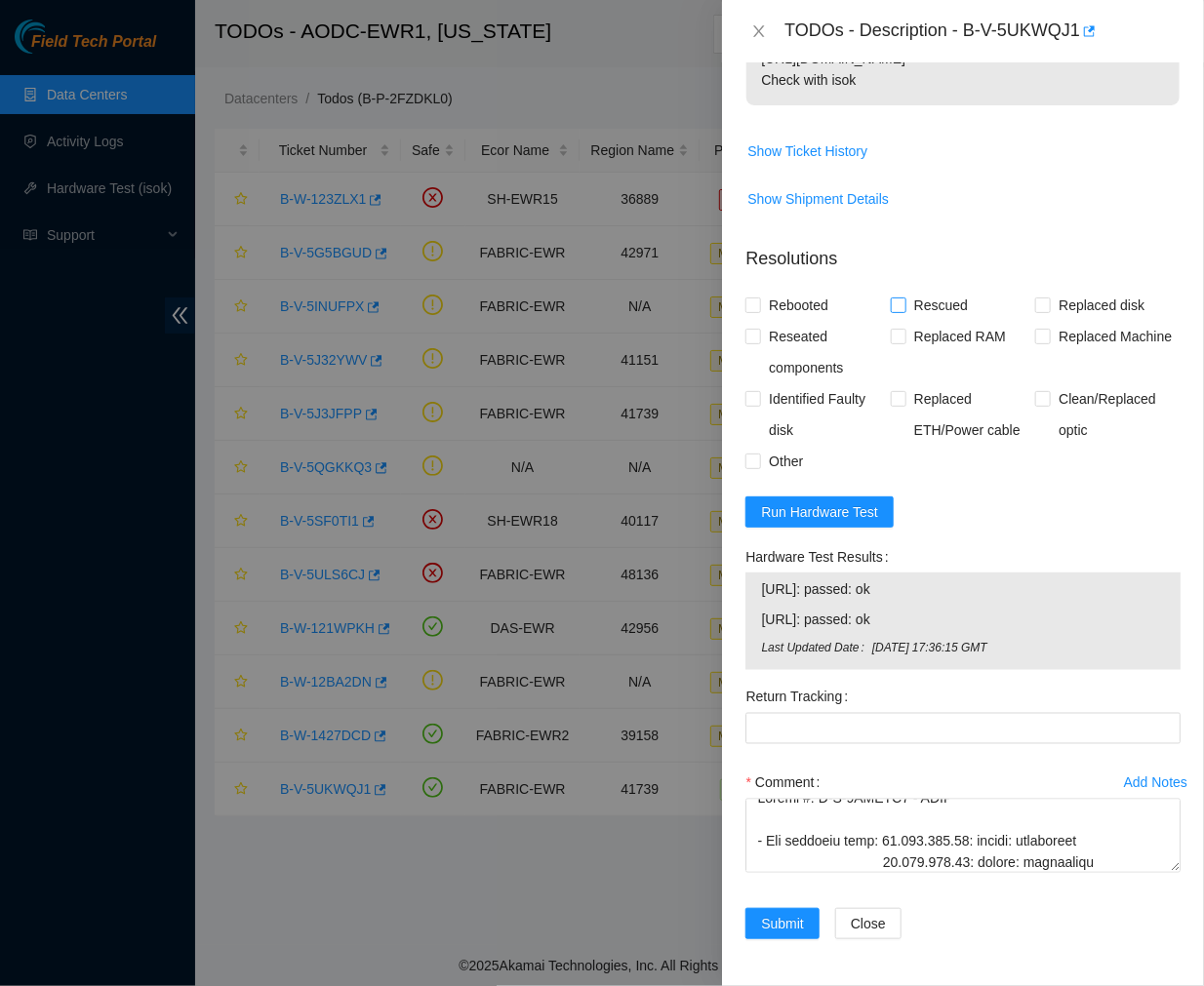
click at [893, 307] on input "Rescued" at bounding box center [898, 305] width 14 height 14
checkbox input "true"
click at [753, 308] on input "Rebooted" at bounding box center [752, 305] width 14 height 14
checkbox input "true"
click at [753, 333] on input "Reseated components" at bounding box center [752, 335] width 14 height 14
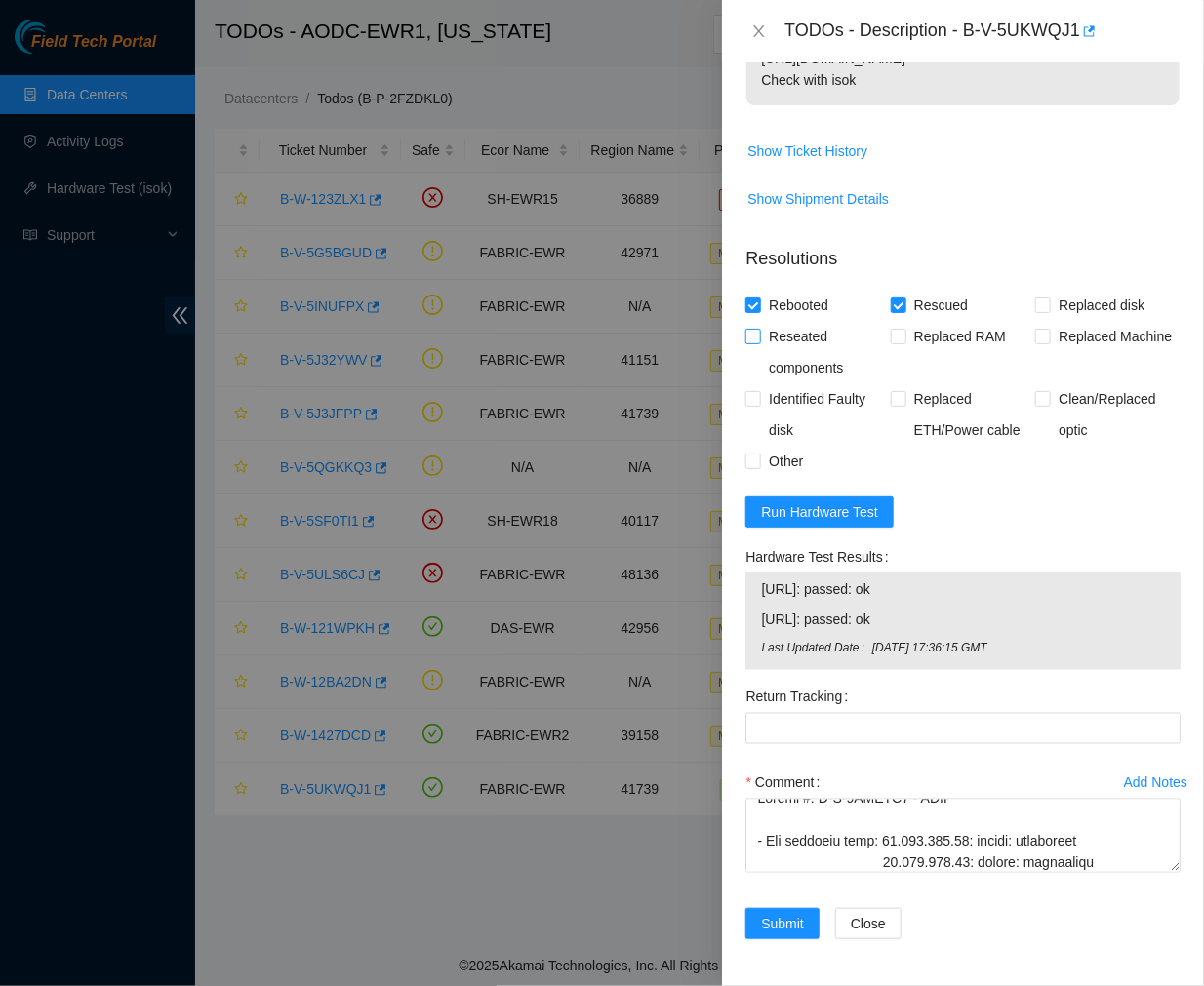
checkbox input "true"
click at [754, 457] on input "Other" at bounding box center [752, 461] width 14 height 14
checkbox input "true"
click at [778, 920] on span "Submit" at bounding box center [782, 924] width 43 height 22
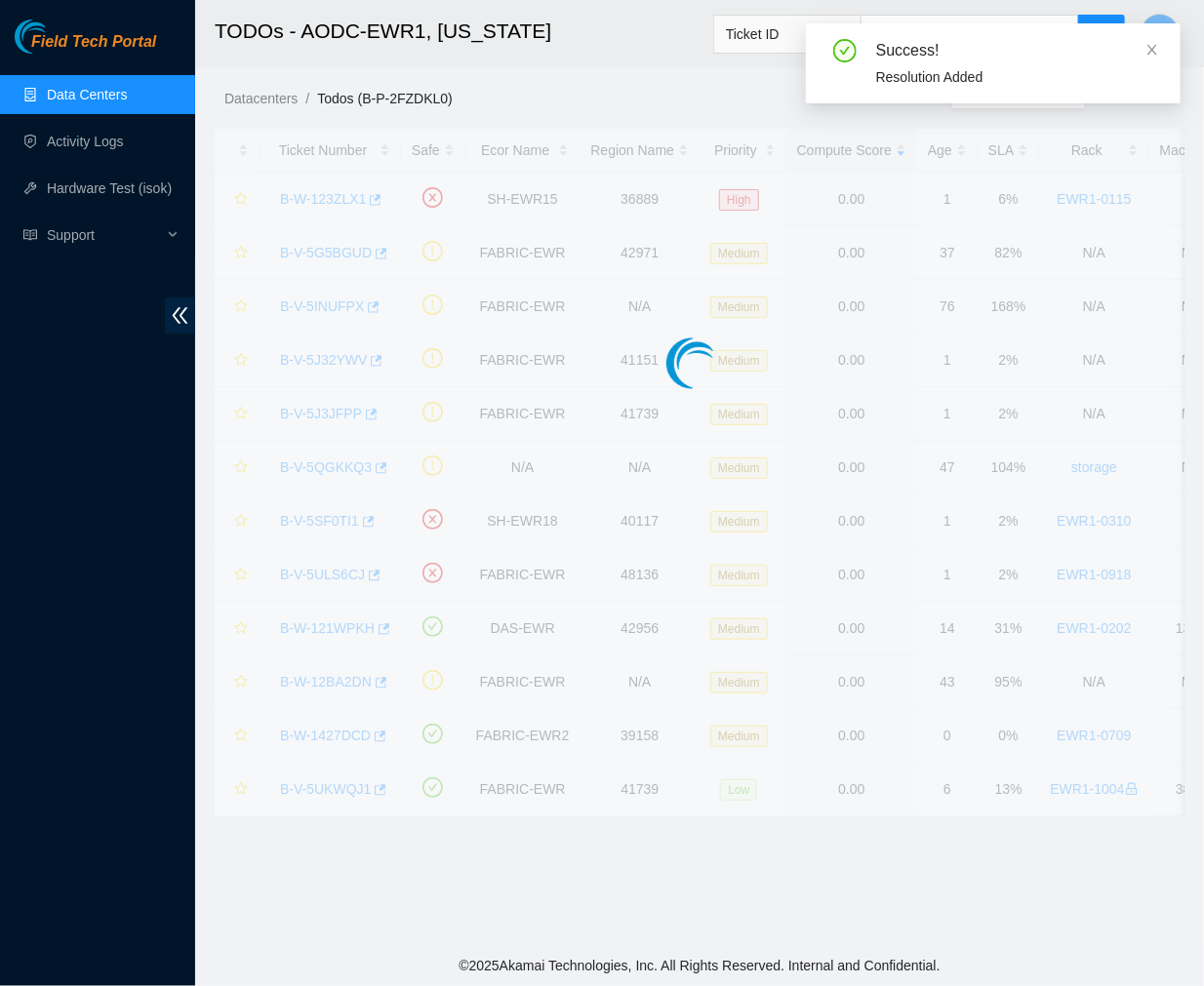
scroll to position [326, 0]
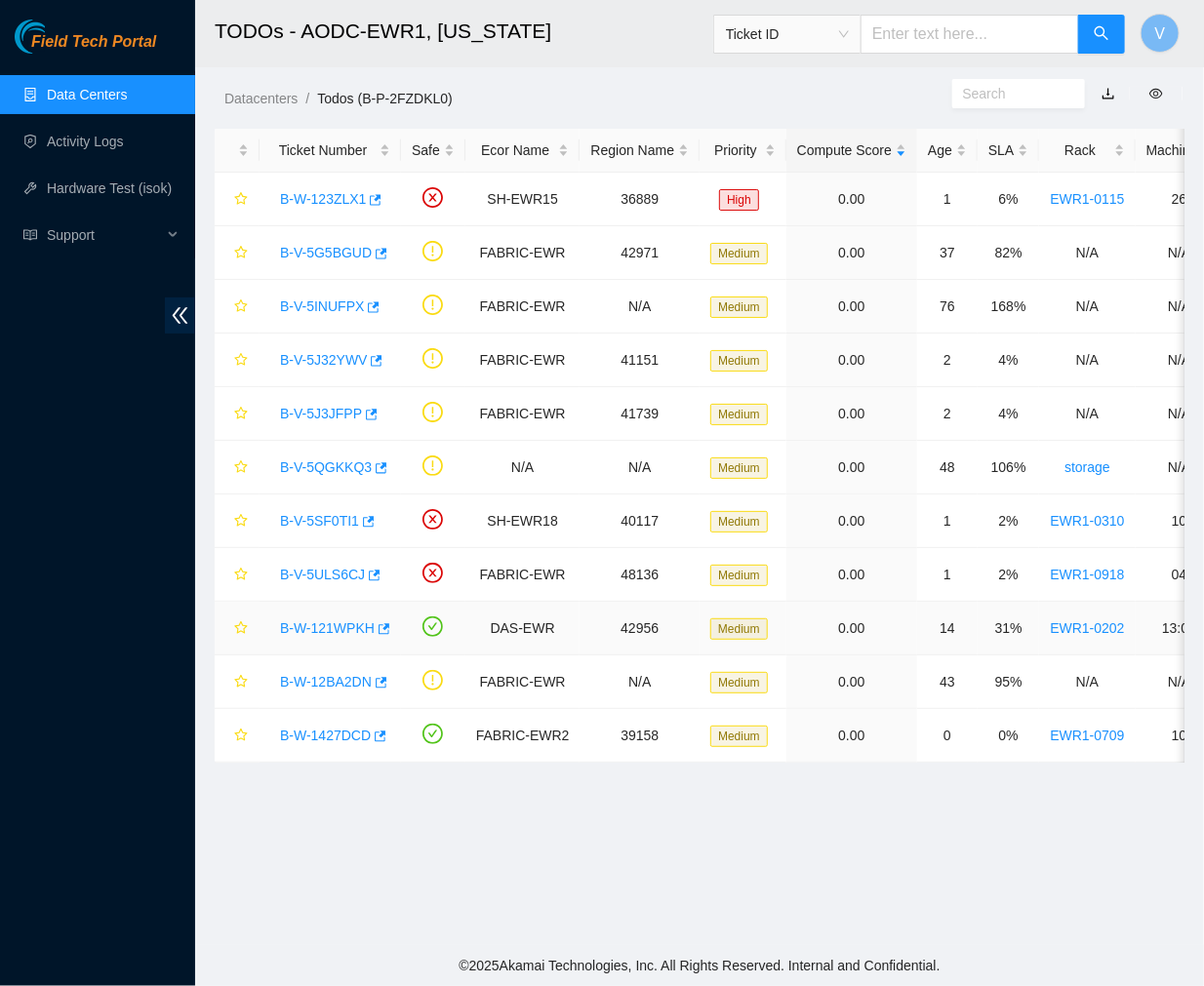
click at [343, 636] on link "B-W-121WPKH" at bounding box center [327, 628] width 95 height 16
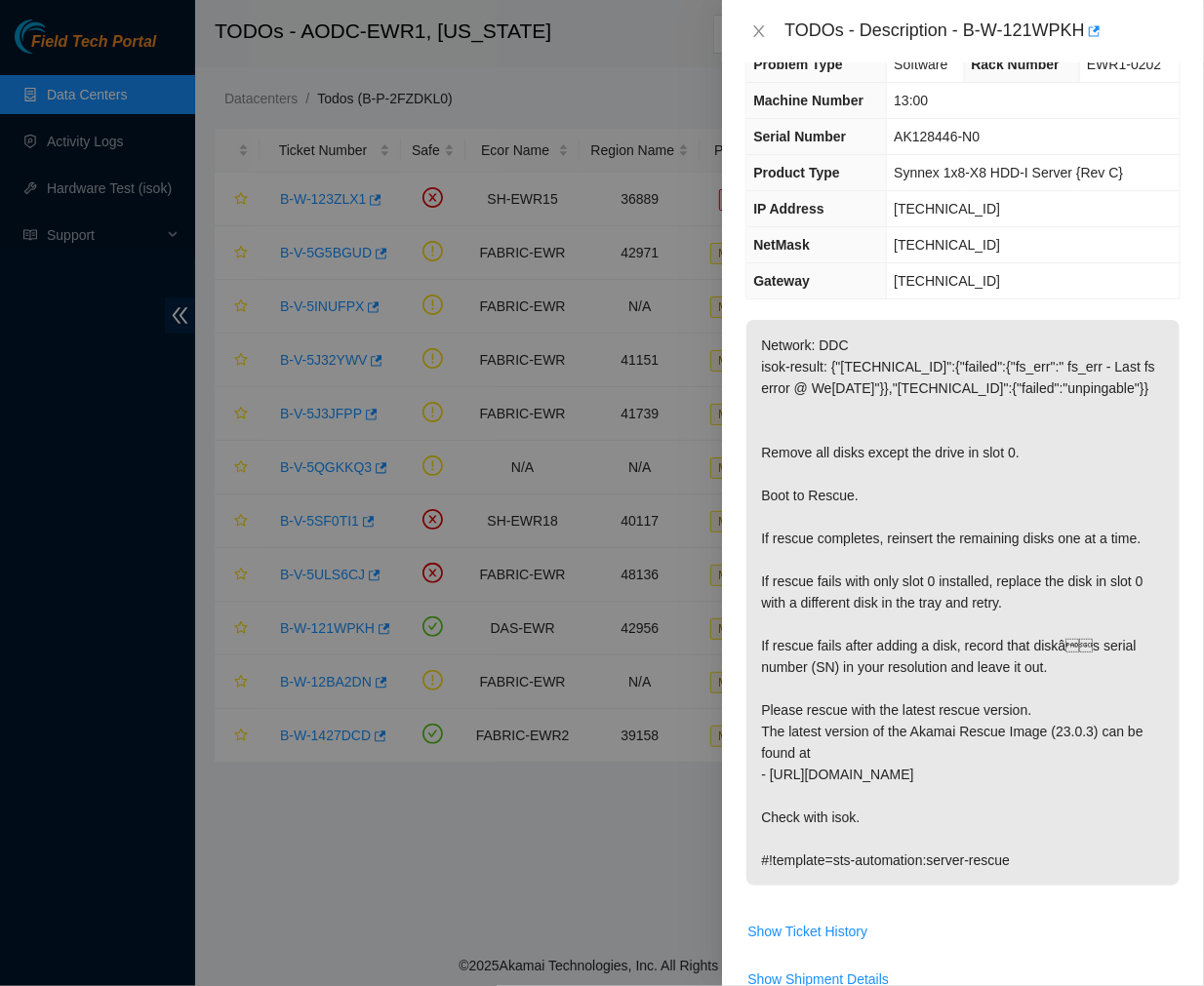
scroll to position [46, 0]
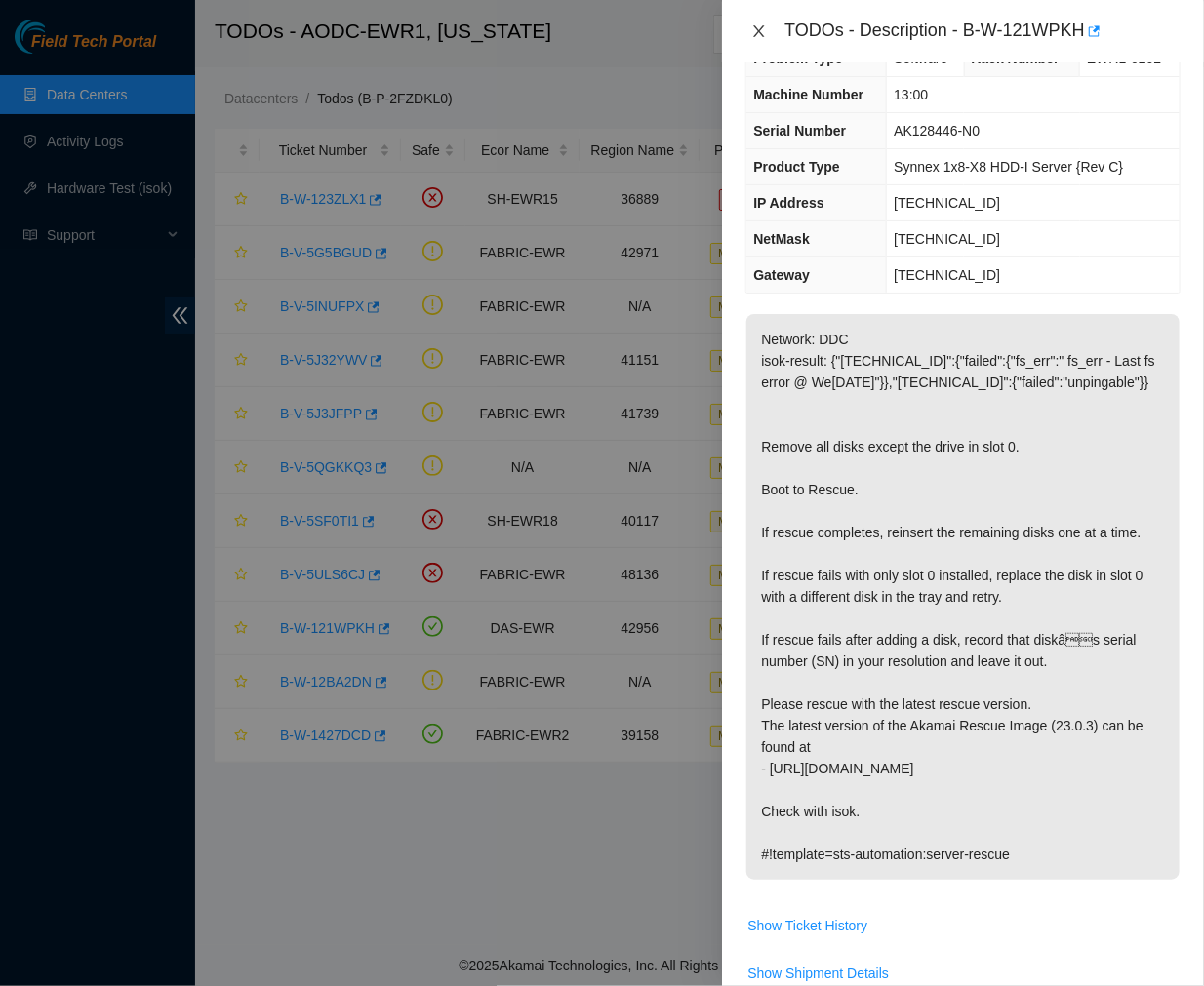
click at [765, 35] on icon "close" at bounding box center [759, 31] width 16 height 16
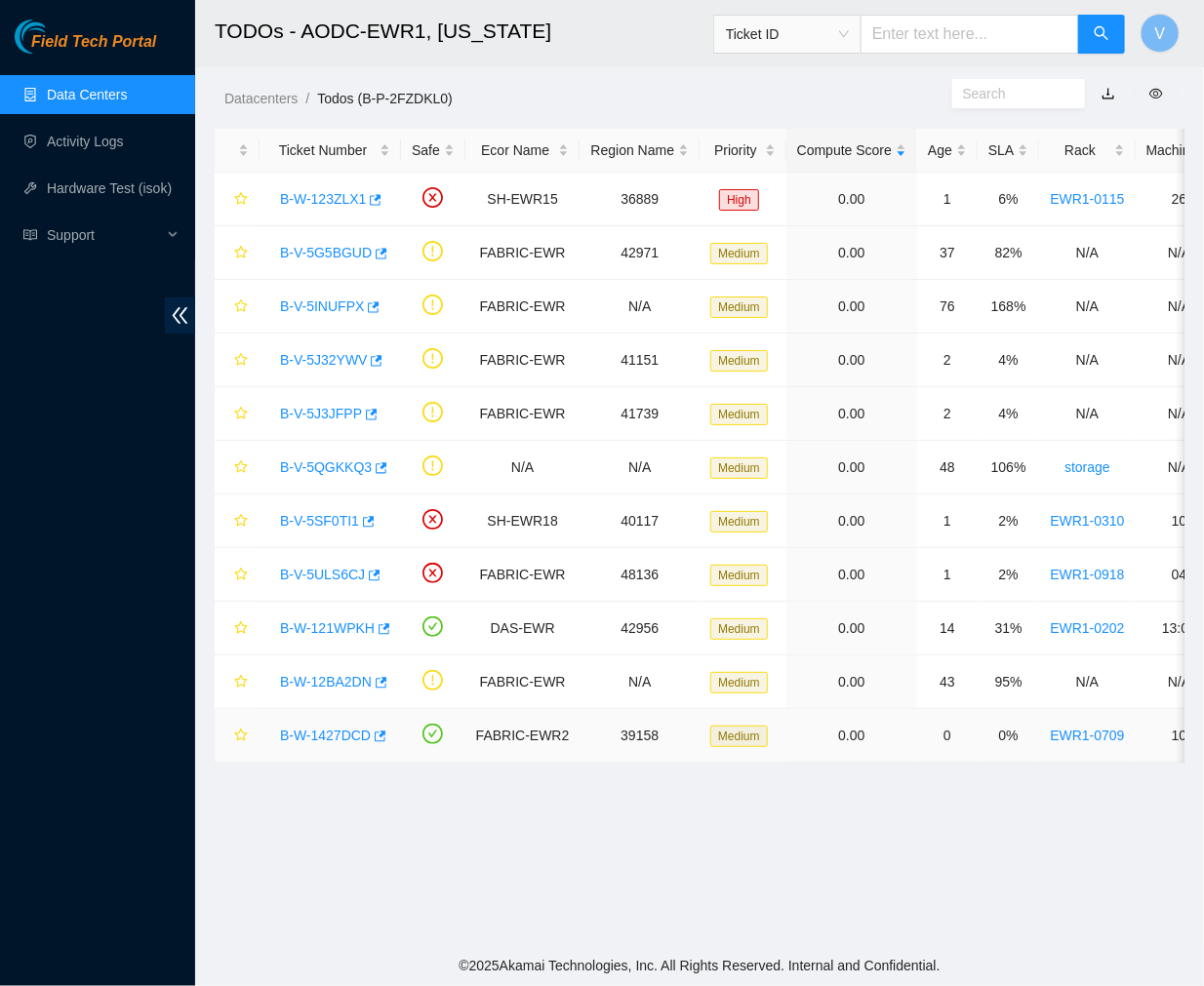
click at [342, 740] on link "B-W-1427DCD" at bounding box center [326, 736] width 91 height 16
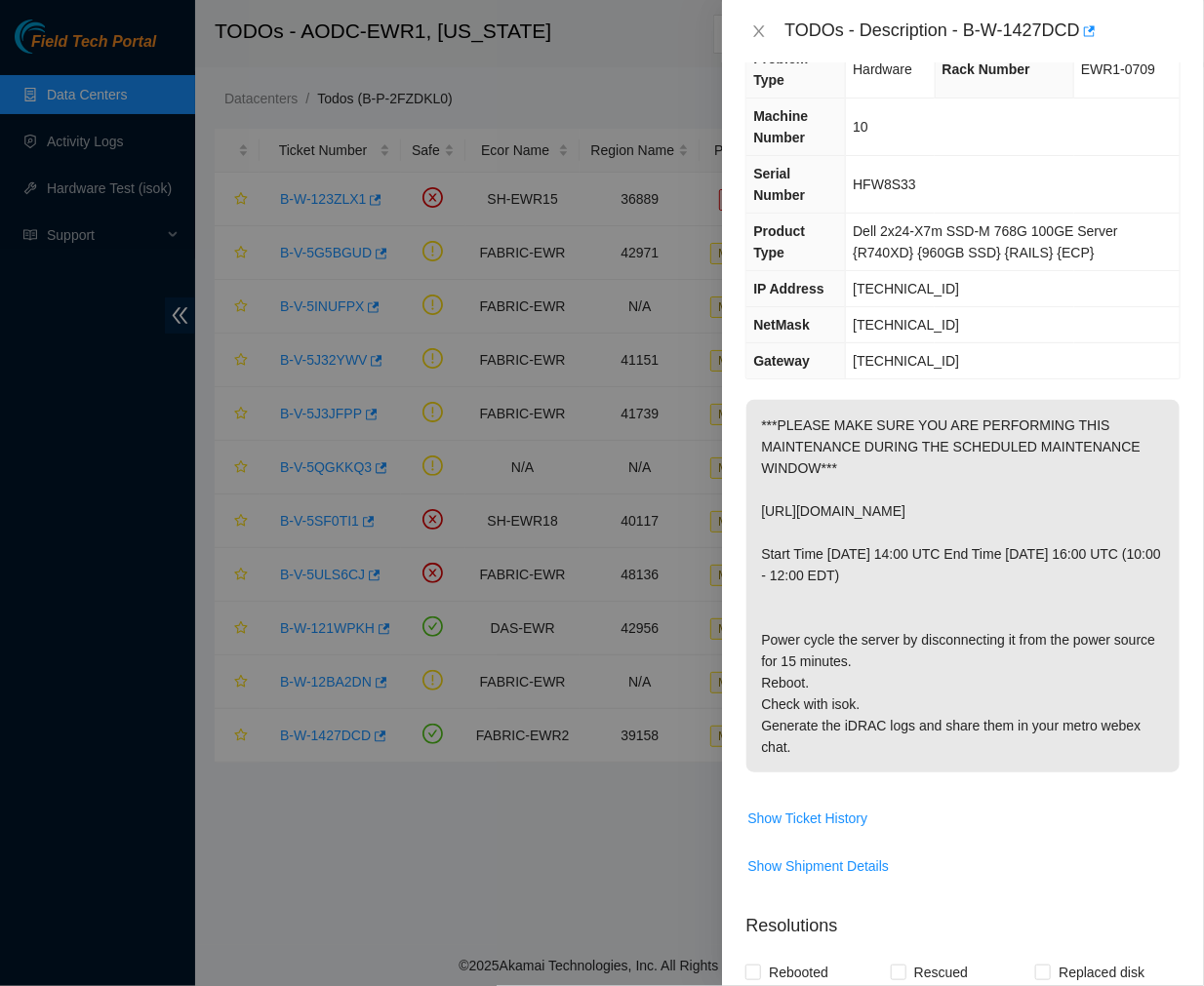
scroll to position [73, 0]
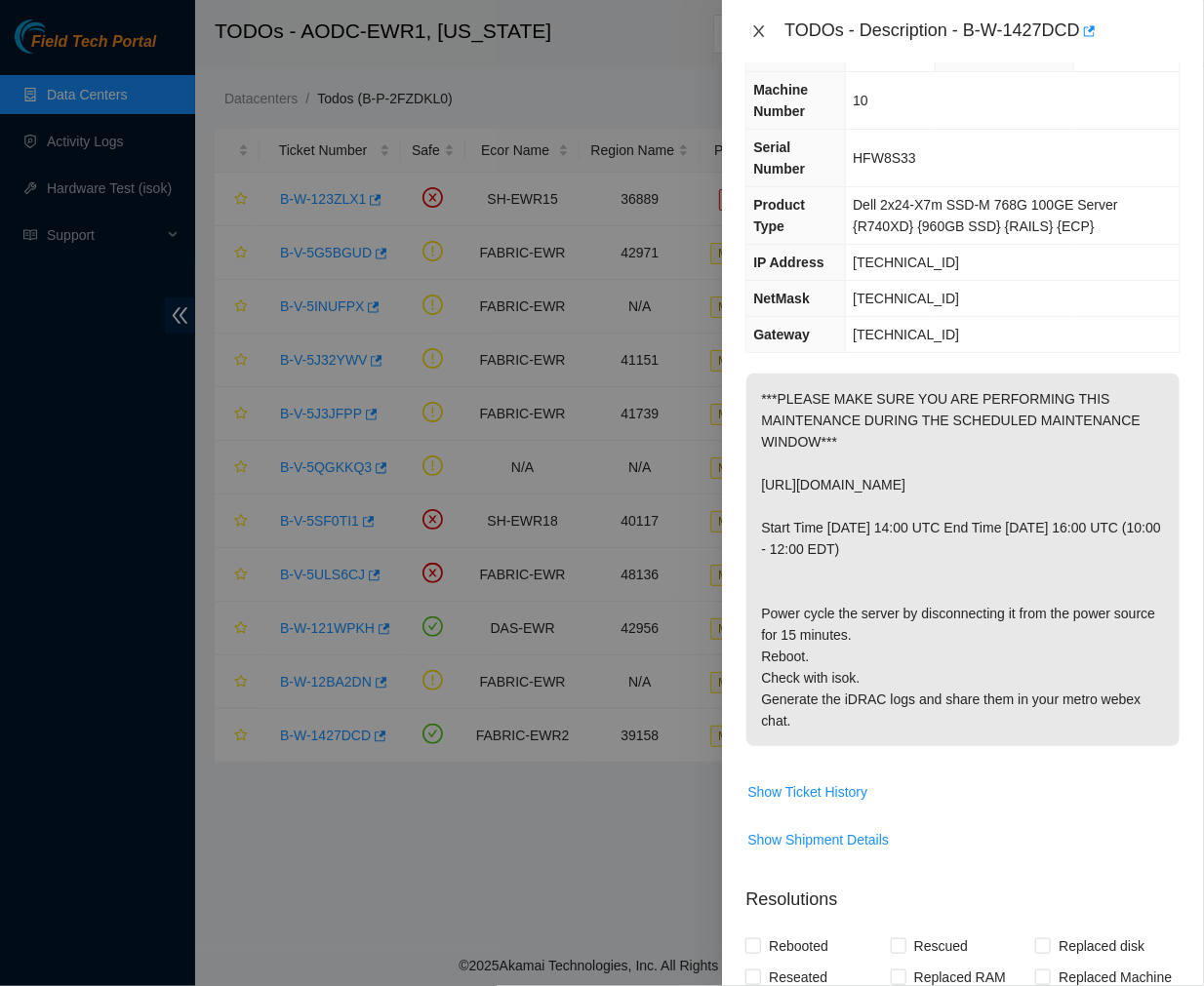
click at [756, 29] on icon "close" at bounding box center [759, 31] width 16 height 16
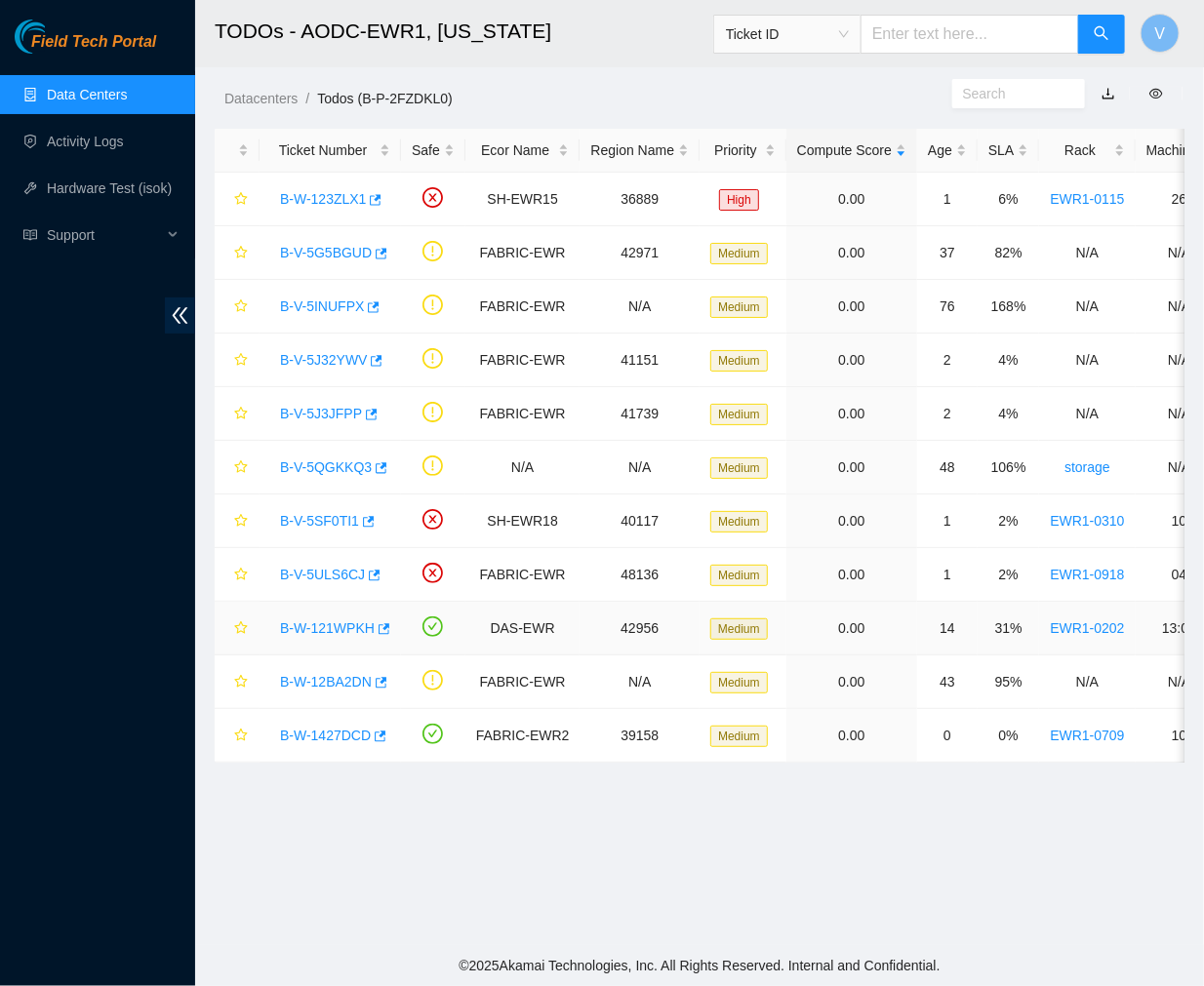
click at [338, 629] on link "B-W-121WPKH" at bounding box center [327, 628] width 95 height 16
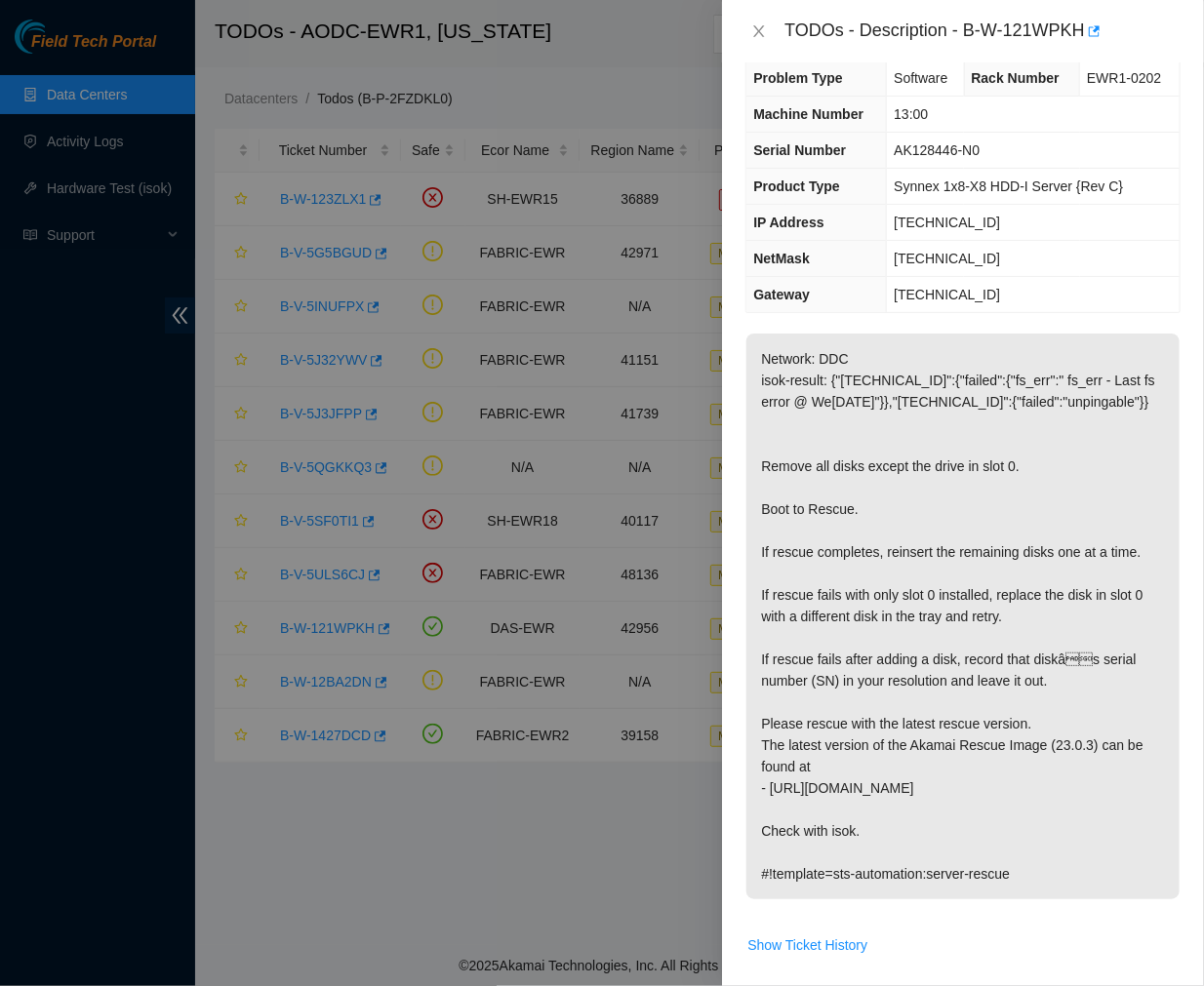
scroll to position [0, 0]
